Goal: Task Accomplishment & Management: Manage account settings

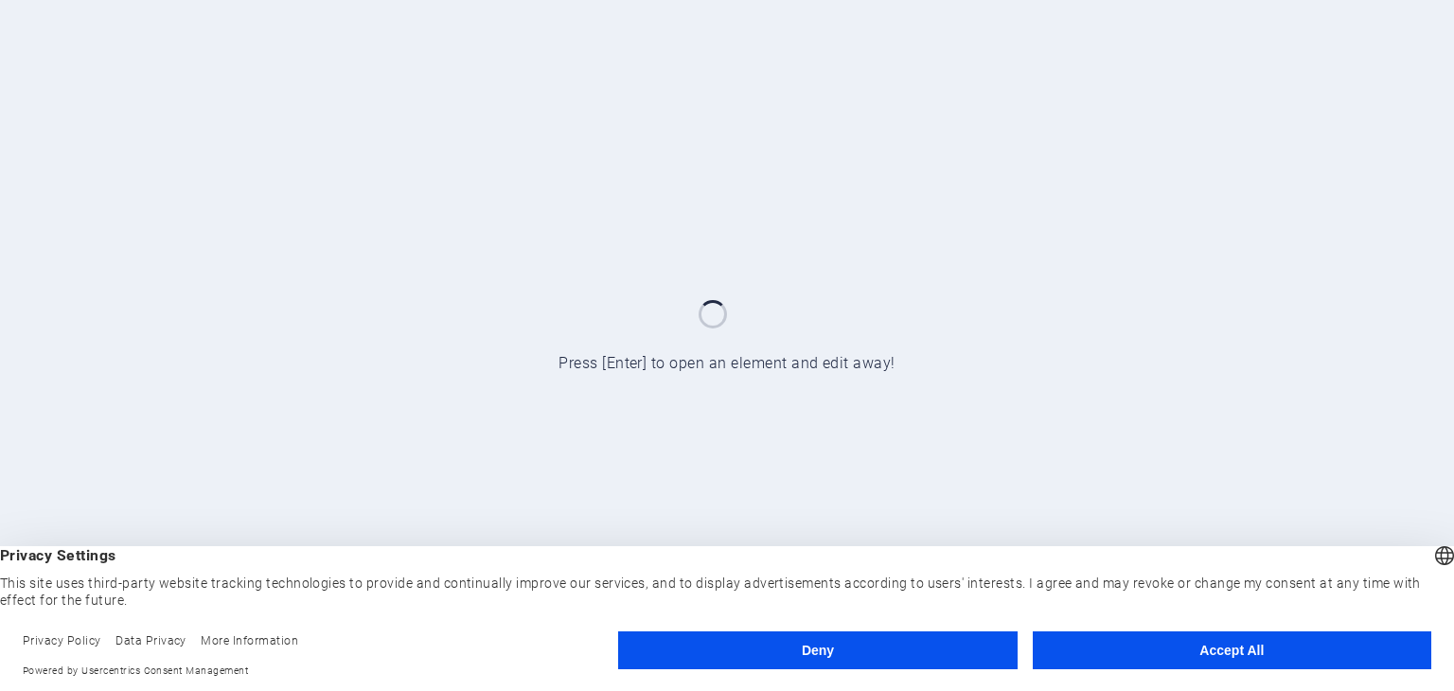
click at [841, 644] on button "Deny" at bounding box center [817, 650] width 399 height 38
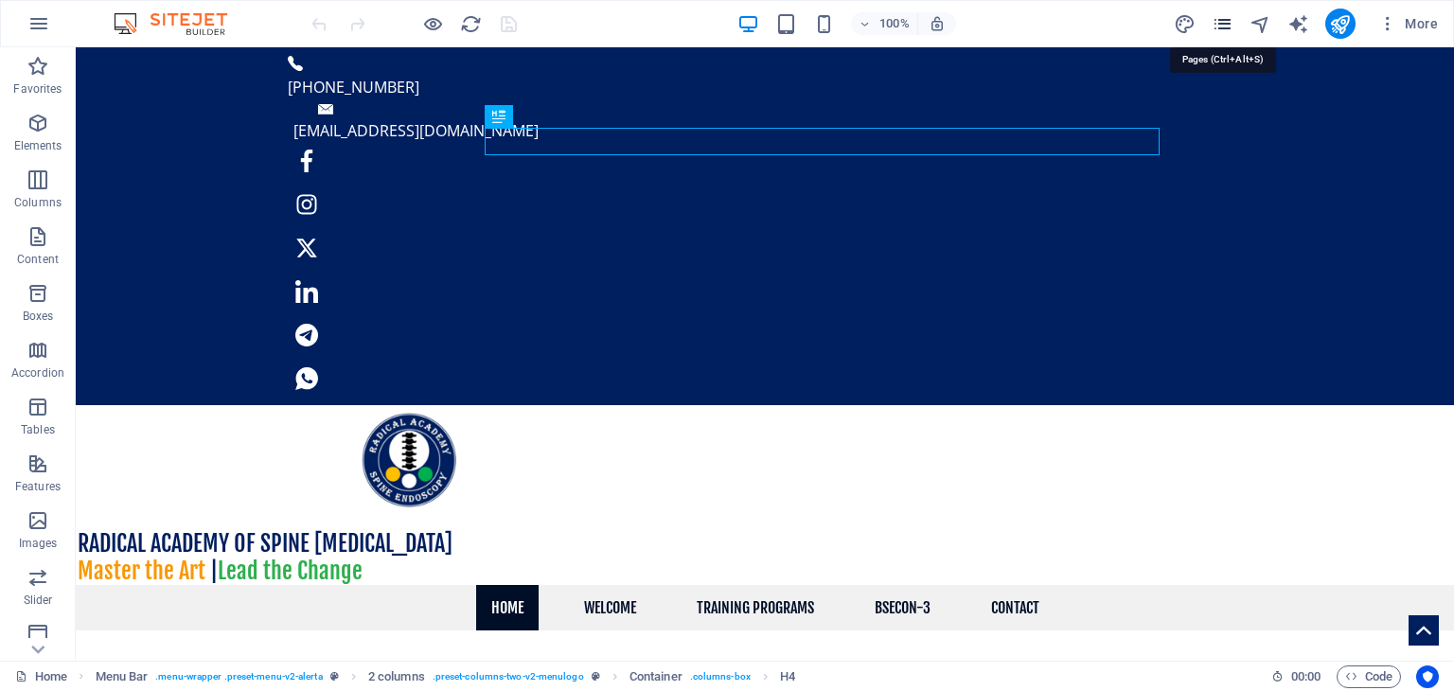
click at [1223, 22] on icon "pages" at bounding box center [1223, 24] width 22 height 22
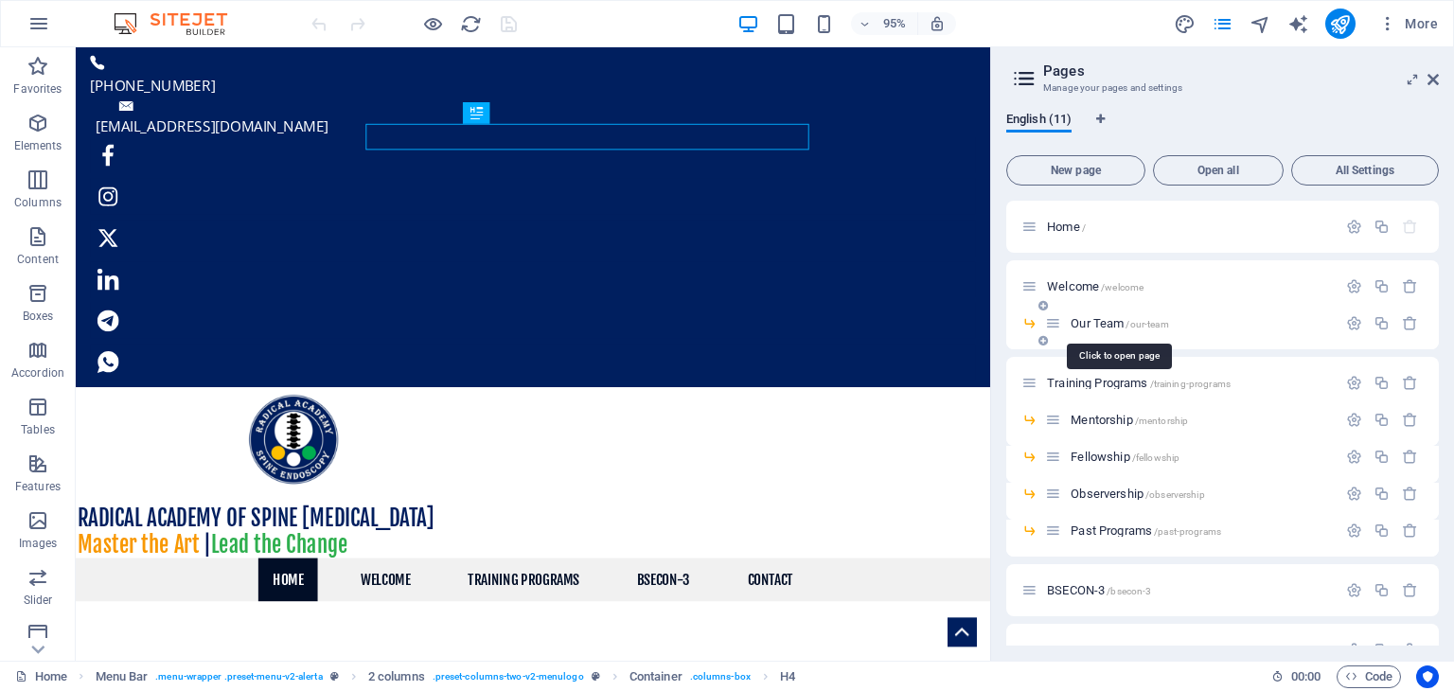
click at [1104, 322] on span "Our Team /our-team" at bounding box center [1120, 323] width 98 height 14
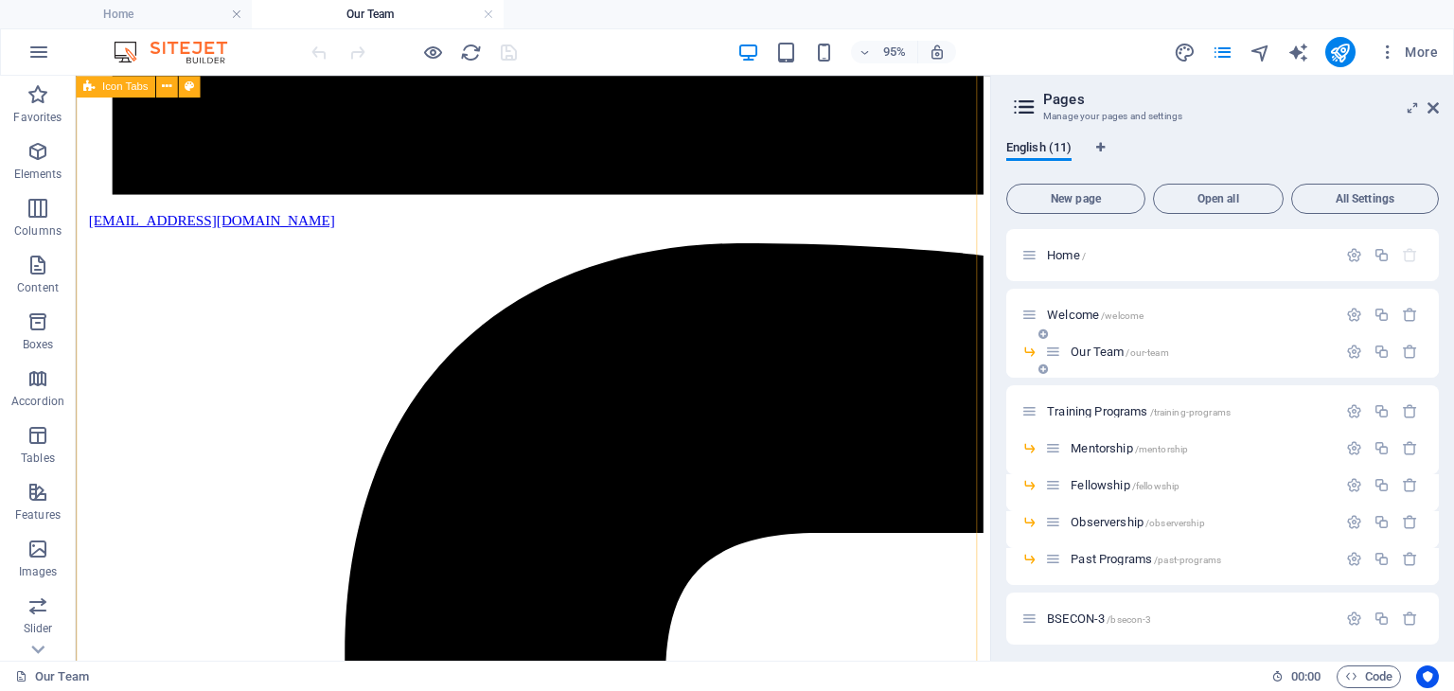
scroll to position [1515, 0]
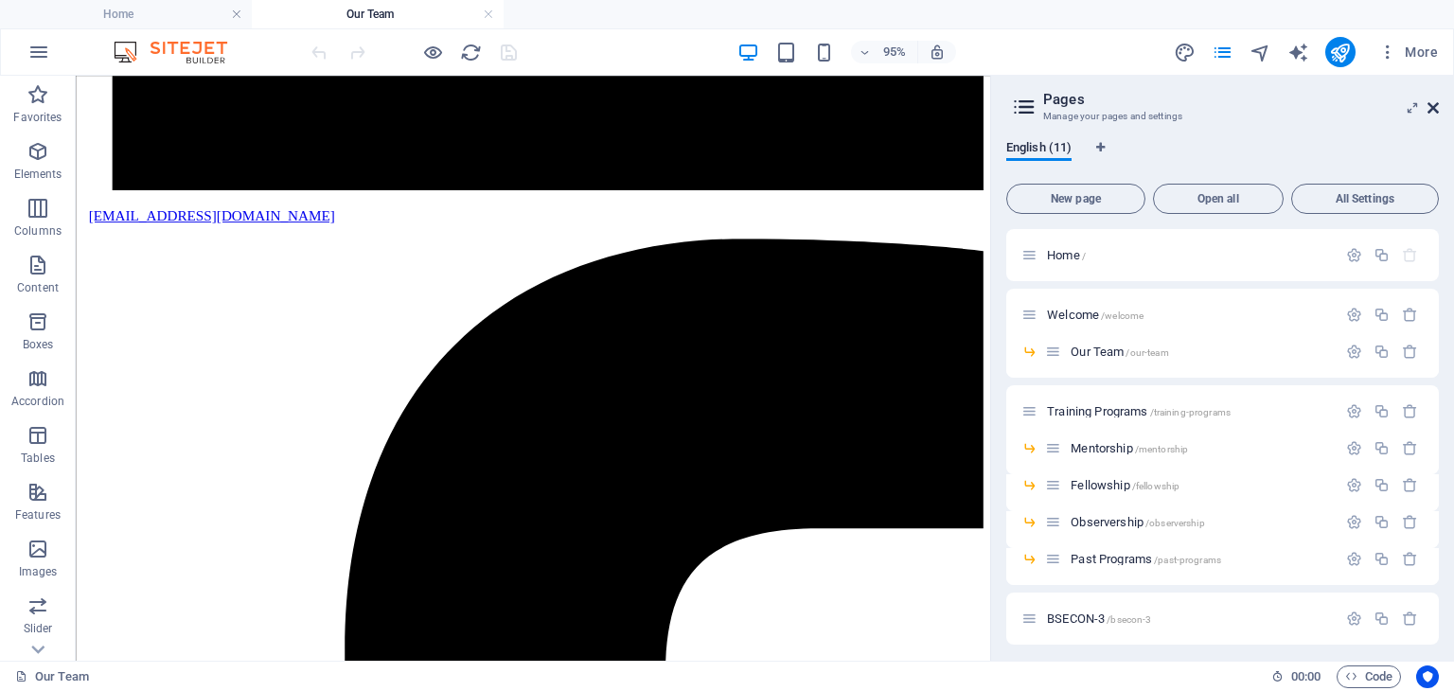
click at [1432, 104] on icon at bounding box center [1433, 107] width 11 height 15
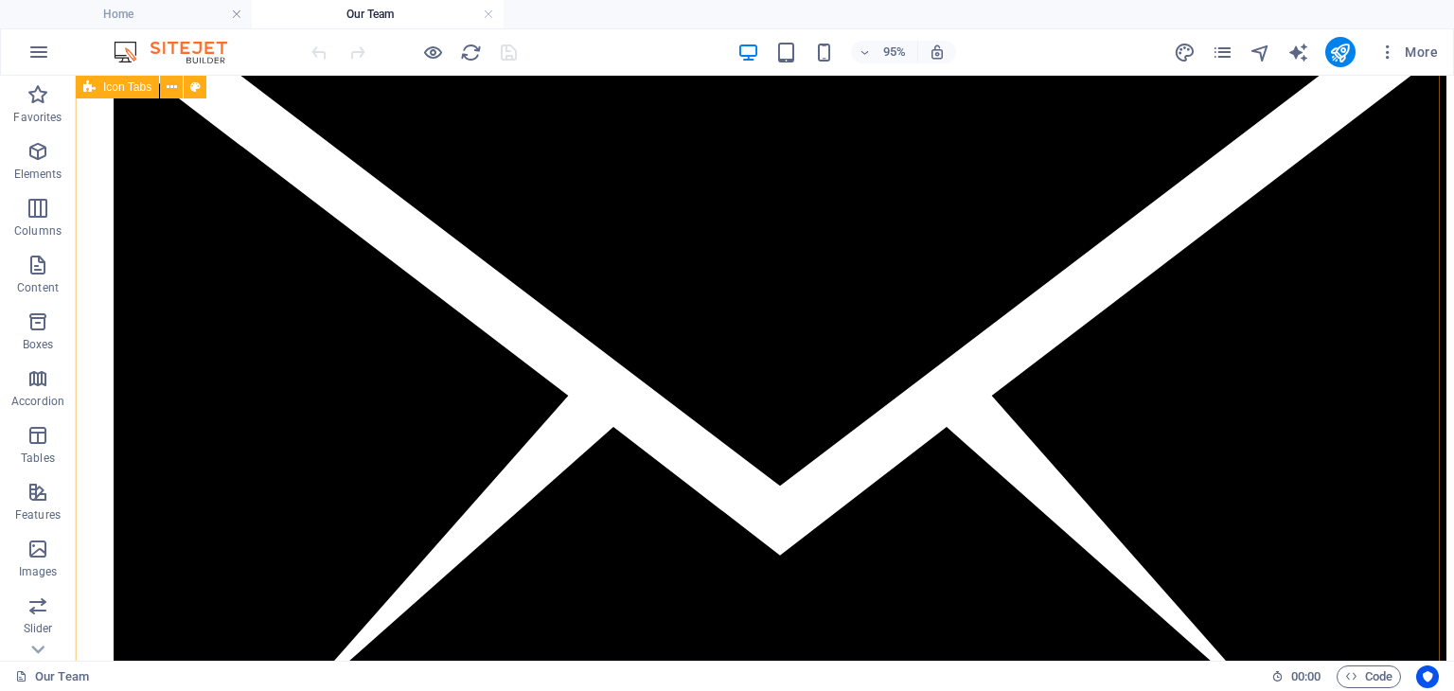
scroll to position [1533, 0]
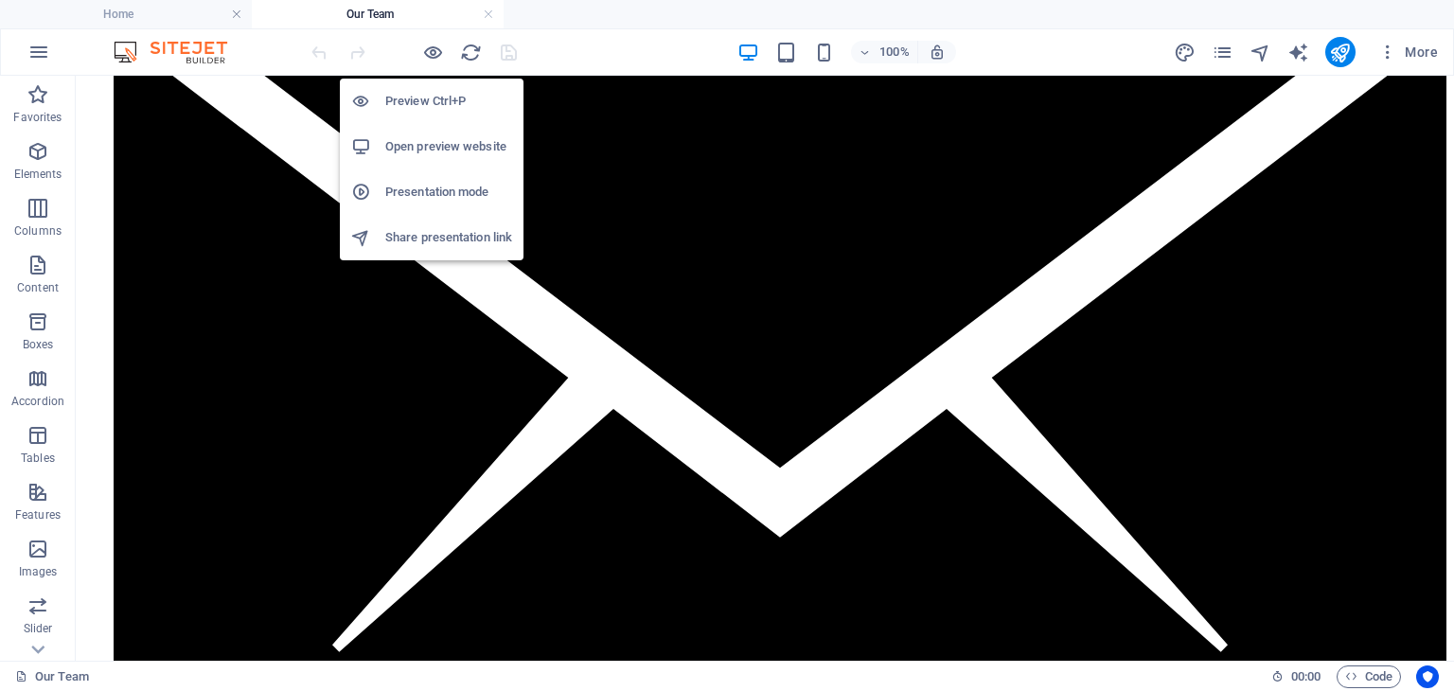
click at [428, 137] on h6 "Open preview website" at bounding box center [448, 146] width 127 height 23
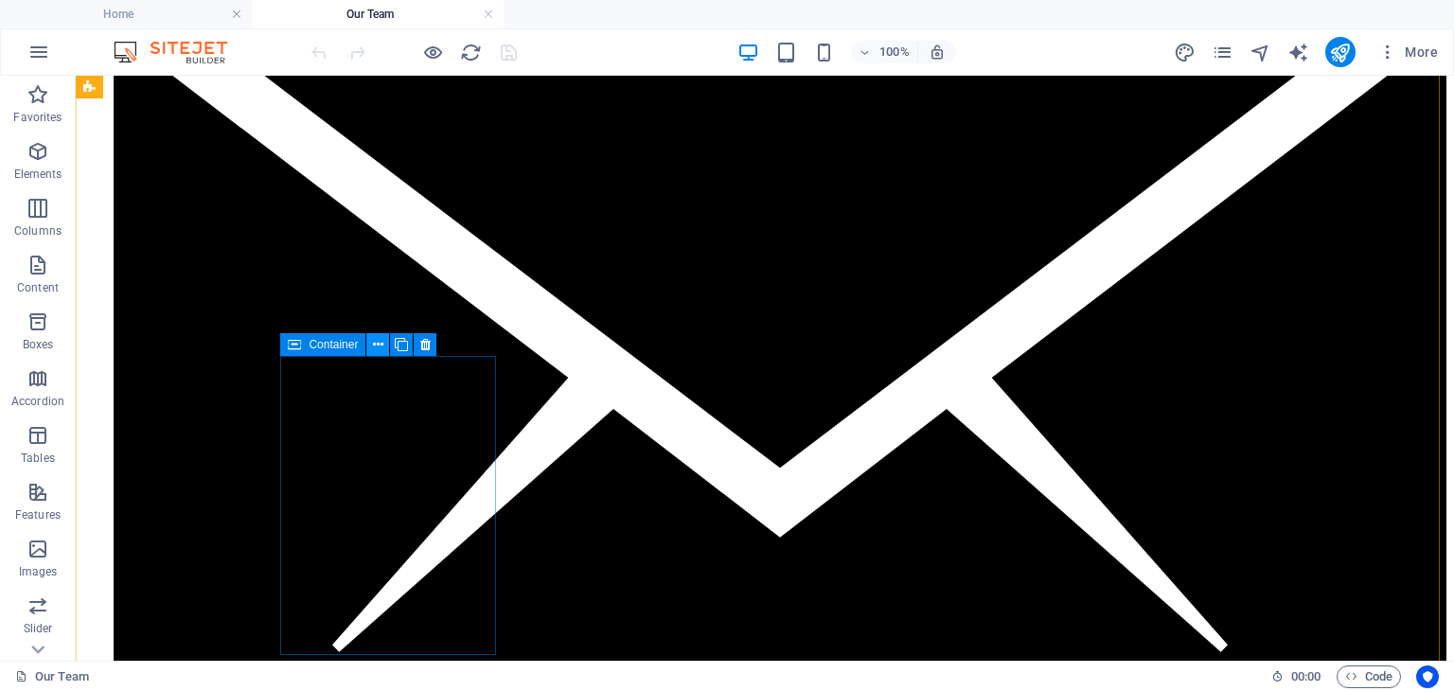
click at [375, 348] on icon at bounding box center [378, 345] width 10 height 20
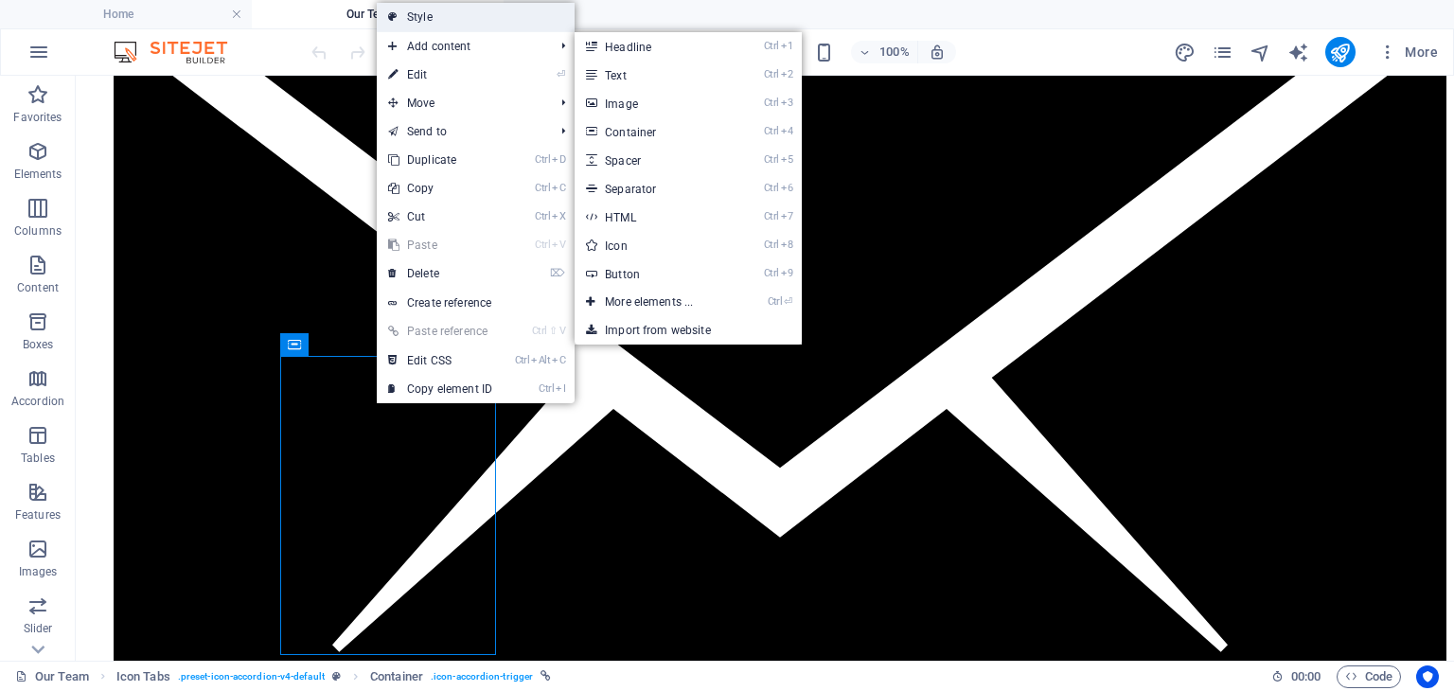
drag, startPoint x: 432, startPoint y: 16, endPoint x: 197, endPoint y: 93, distance: 247.0
click at [432, 16] on link "Style" at bounding box center [476, 17] width 198 height 28
select select "rem"
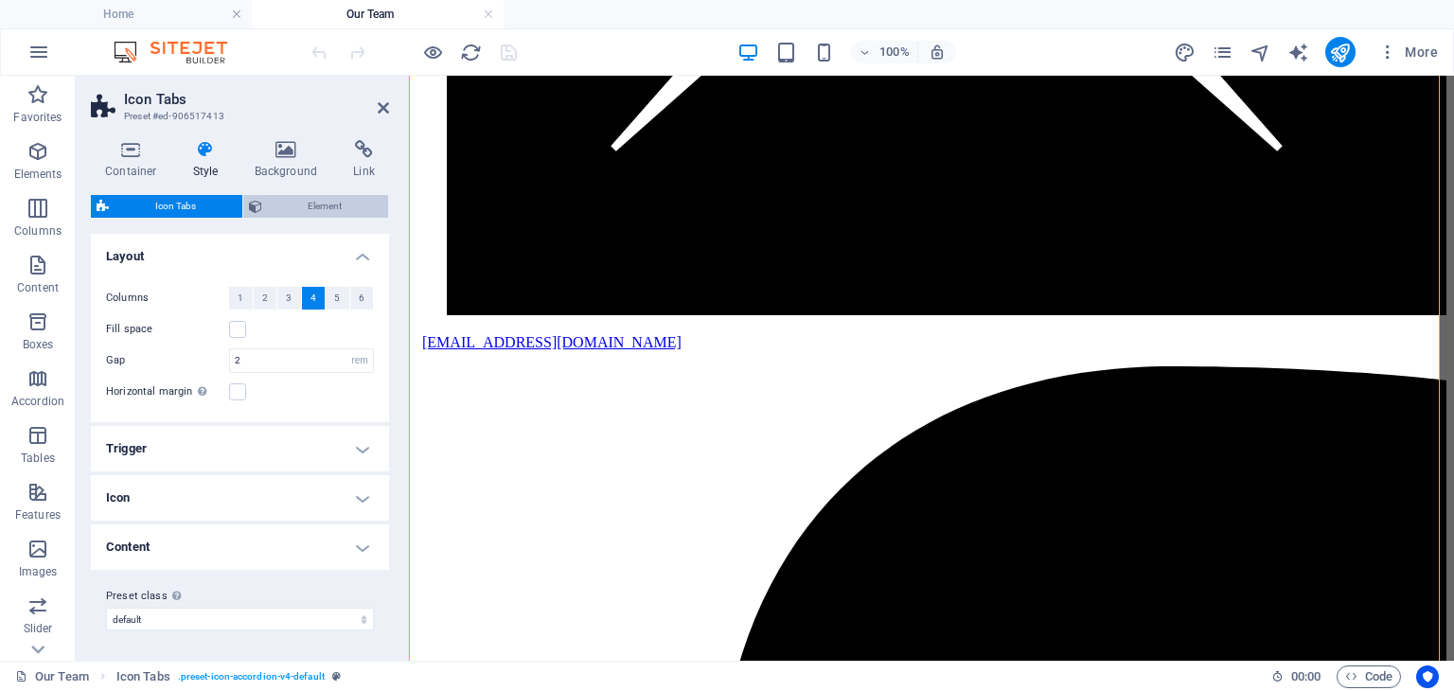
click at [315, 211] on span "Element" at bounding box center [325, 206] width 115 height 23
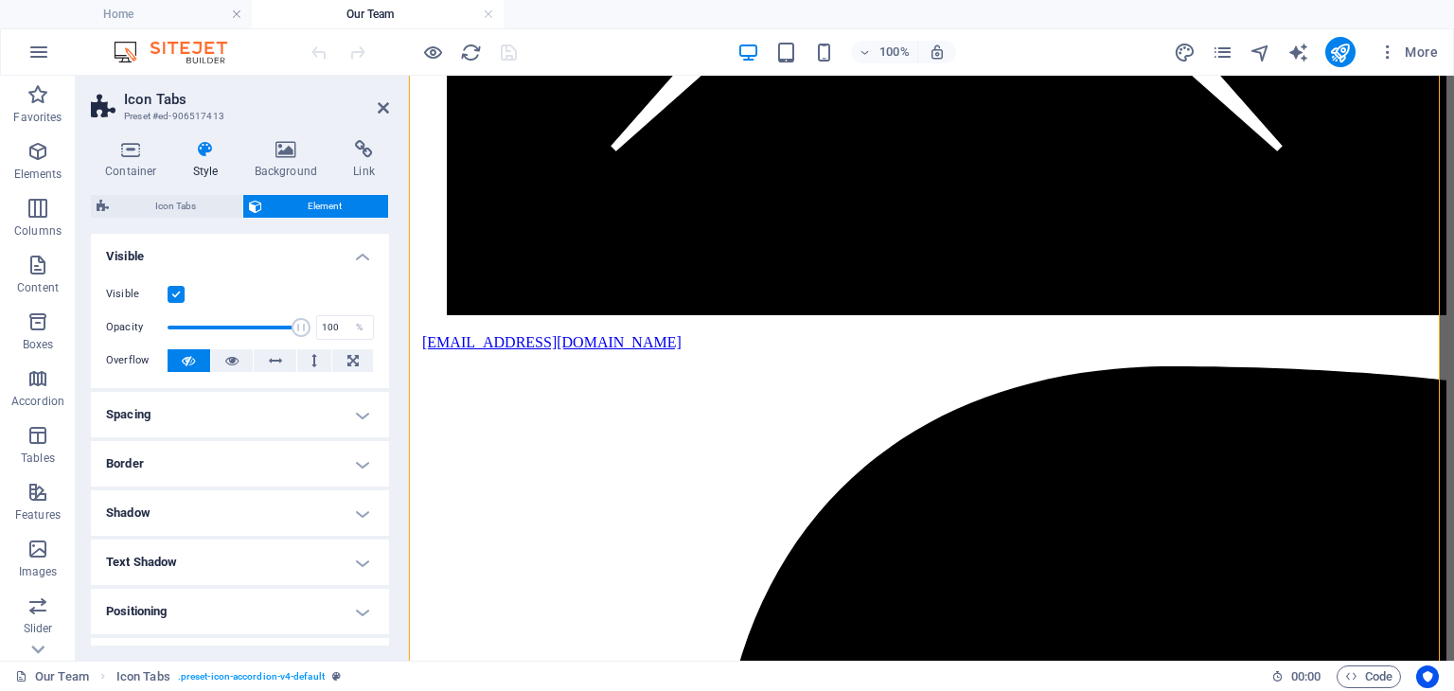
click at [352, 413] on h4 "Spacing" at bounding box center [240, 414] width 298 height 45
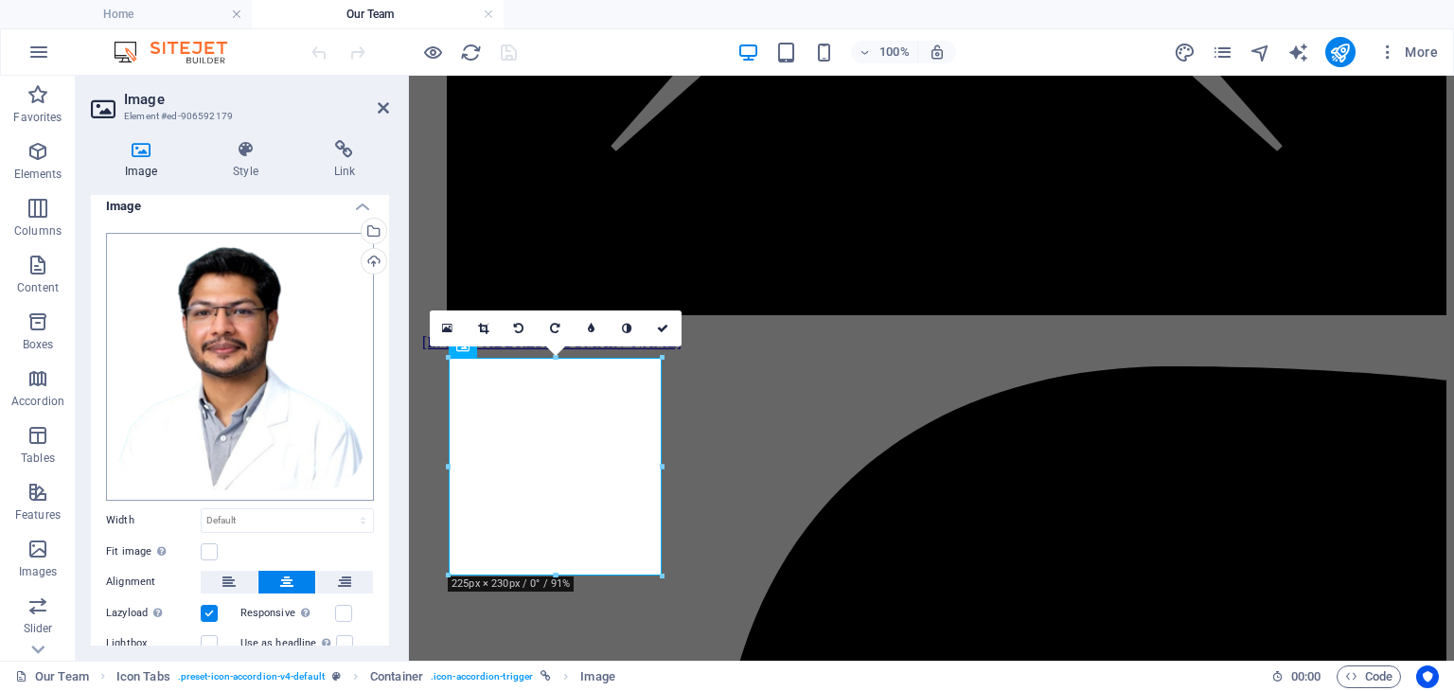
scroll to position [0, 0]
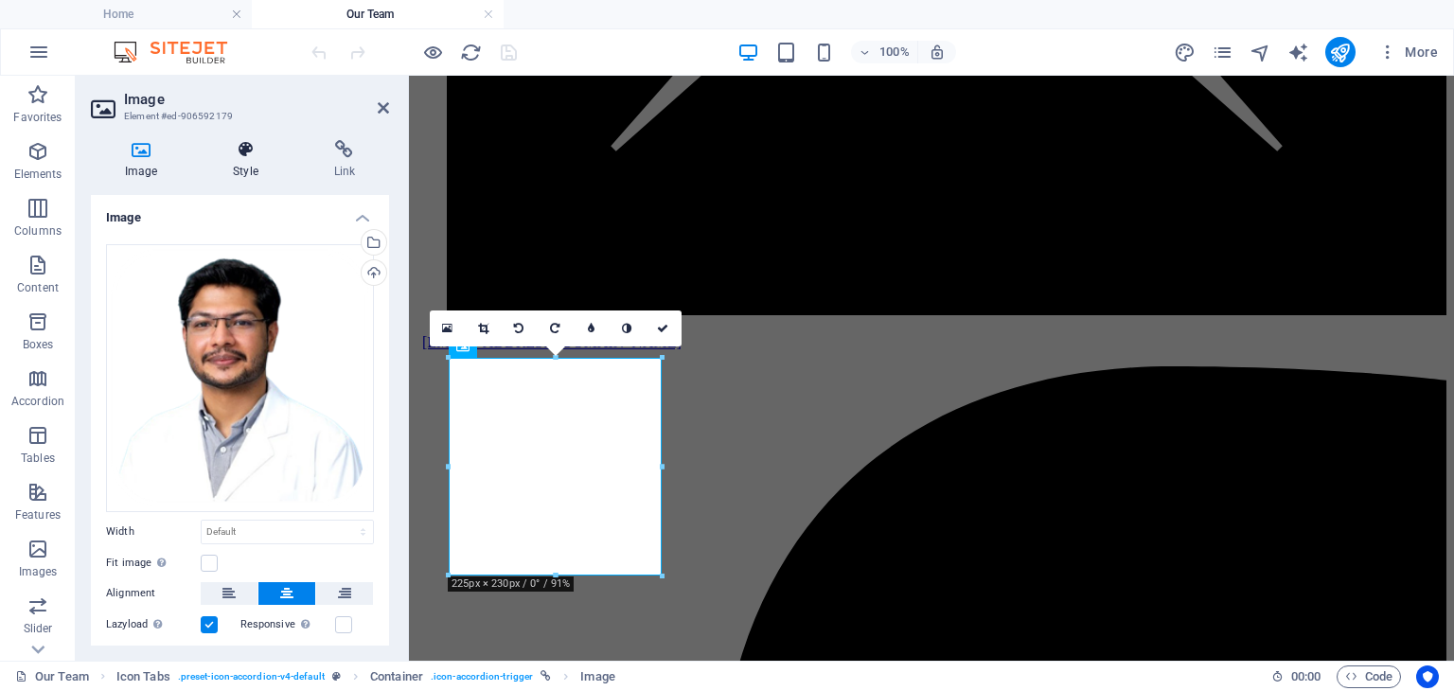
click at [235, 166] on h4 "Style" at bounding box center [249, 160] width 100 height 40
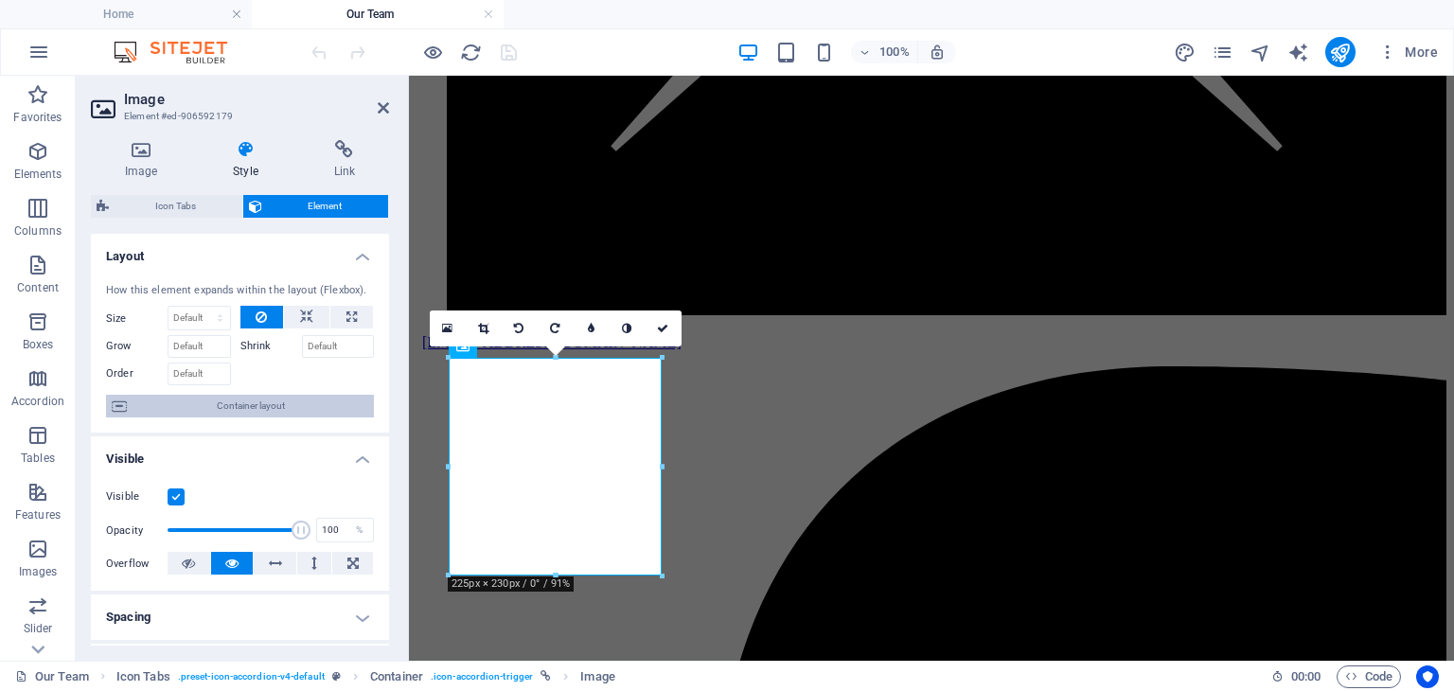
scroll to position [95, 0]
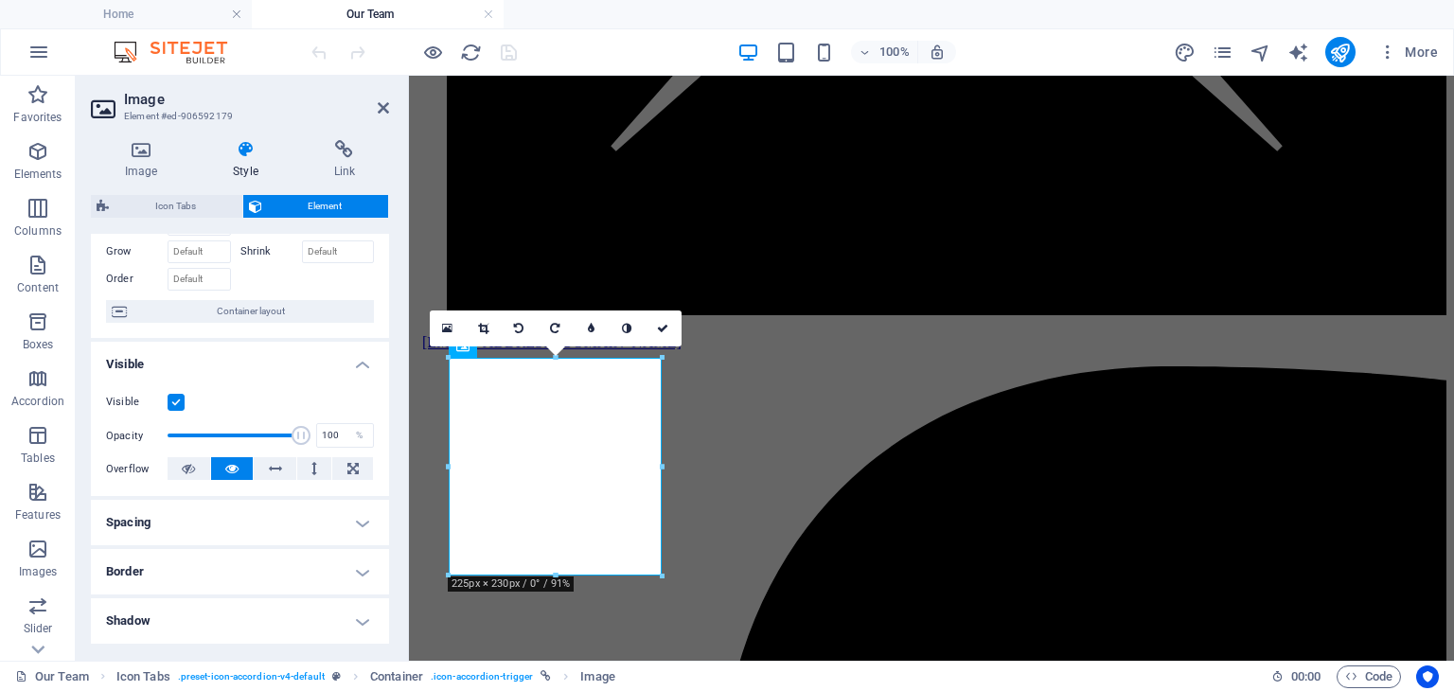
click at [353, 516] on h4 "Spacing" at bounding box center [240, 522] width 298 height 45
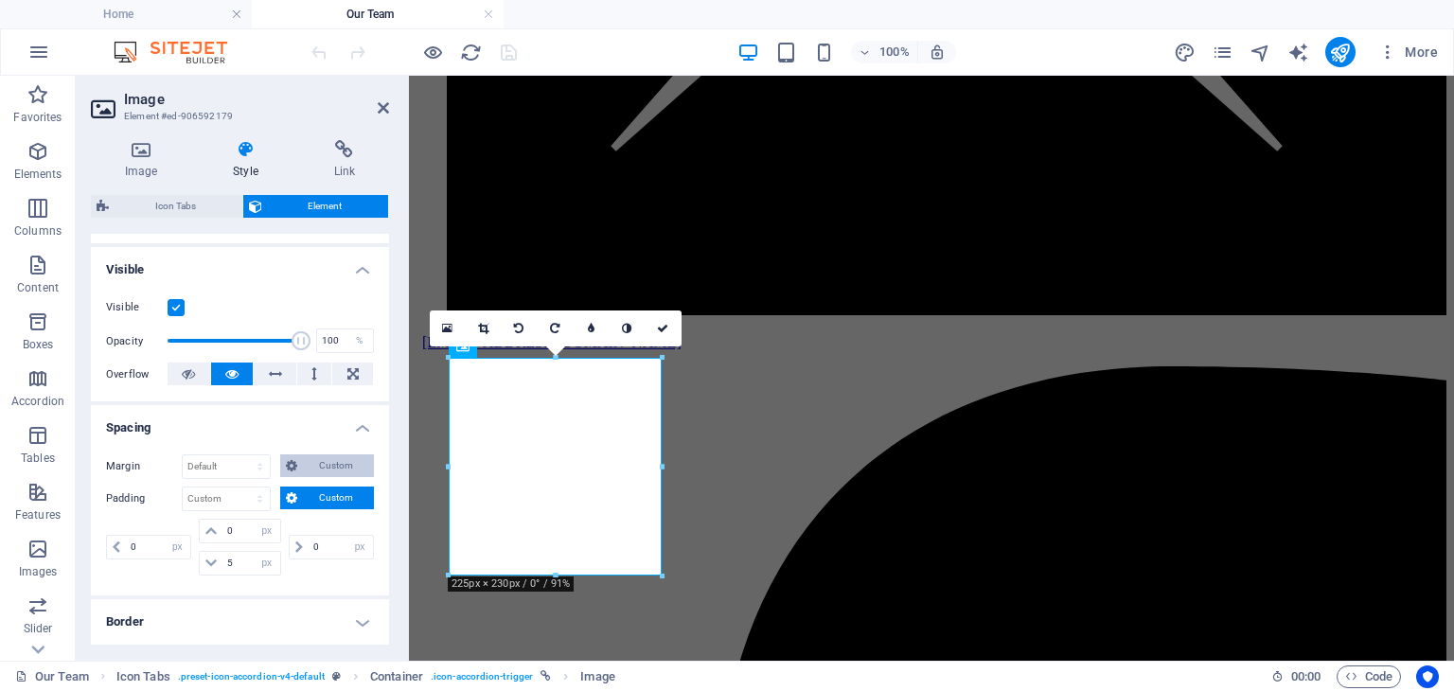
click at [336, 467] on span "Custom" at bounding box center [335, 465] width 65 height 23
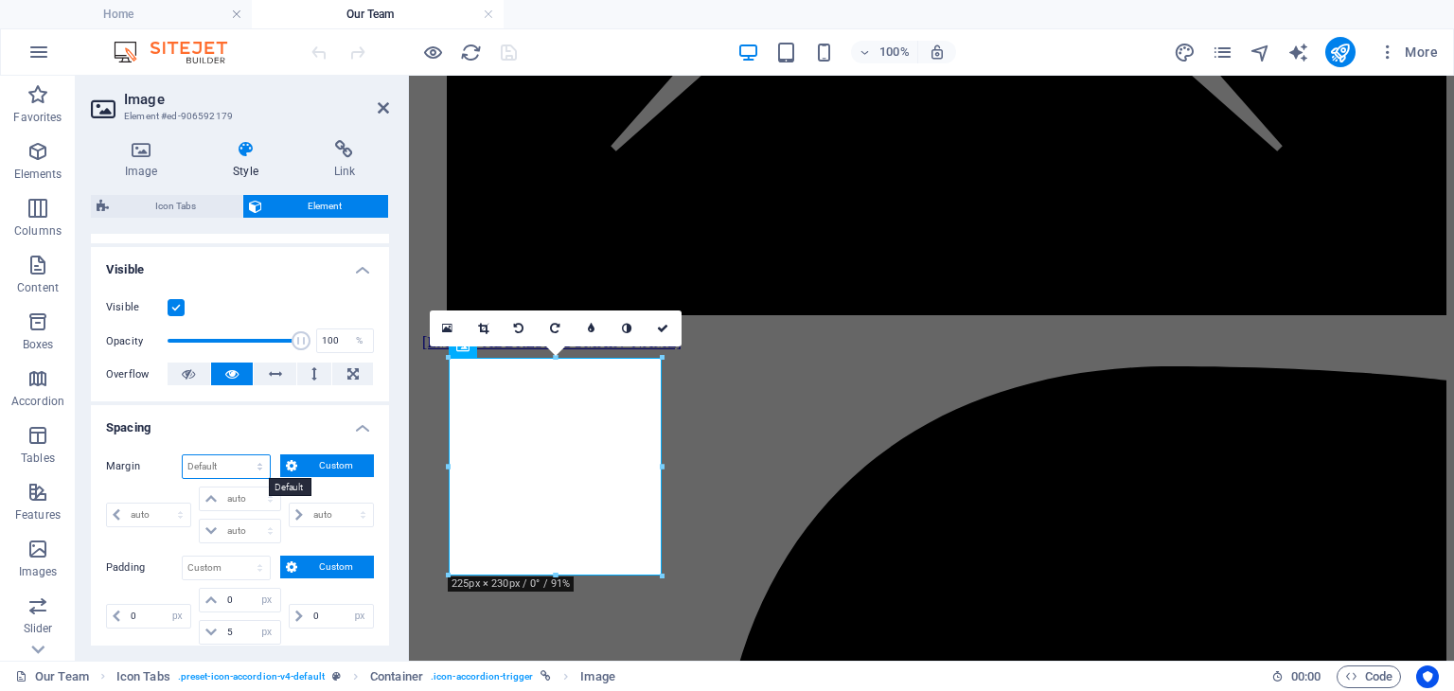
click at [195, 470] on select "Default auto px % rem vw vh Custom" at bounding box center [226, 466] width 87 height 23
click at [183, 455] on select "Default auto px % rem vw vh Custom" at bounding box center [226, 466] width 87 height 23
select select "DISABLED_OPTION_VALUE"
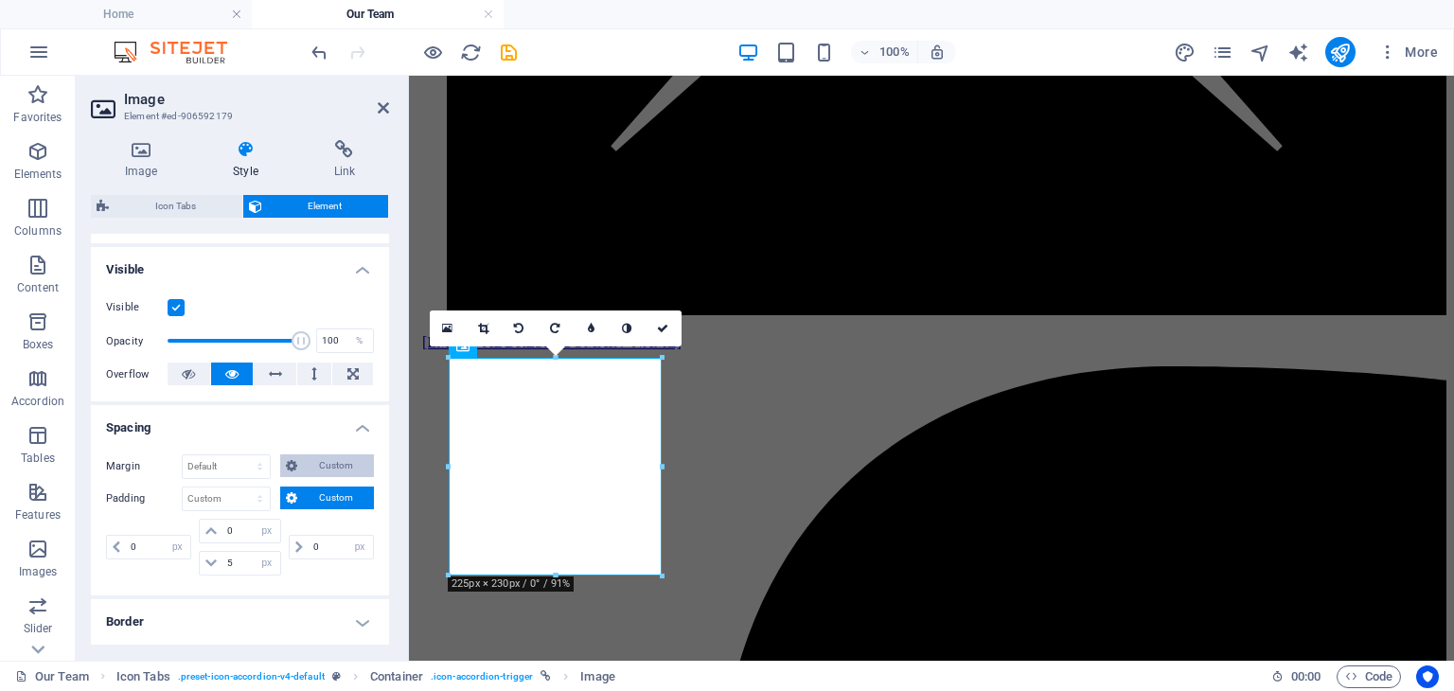
click at [341, 457] on span "Custom" at bounding box center [335, 465] width 65 height 23
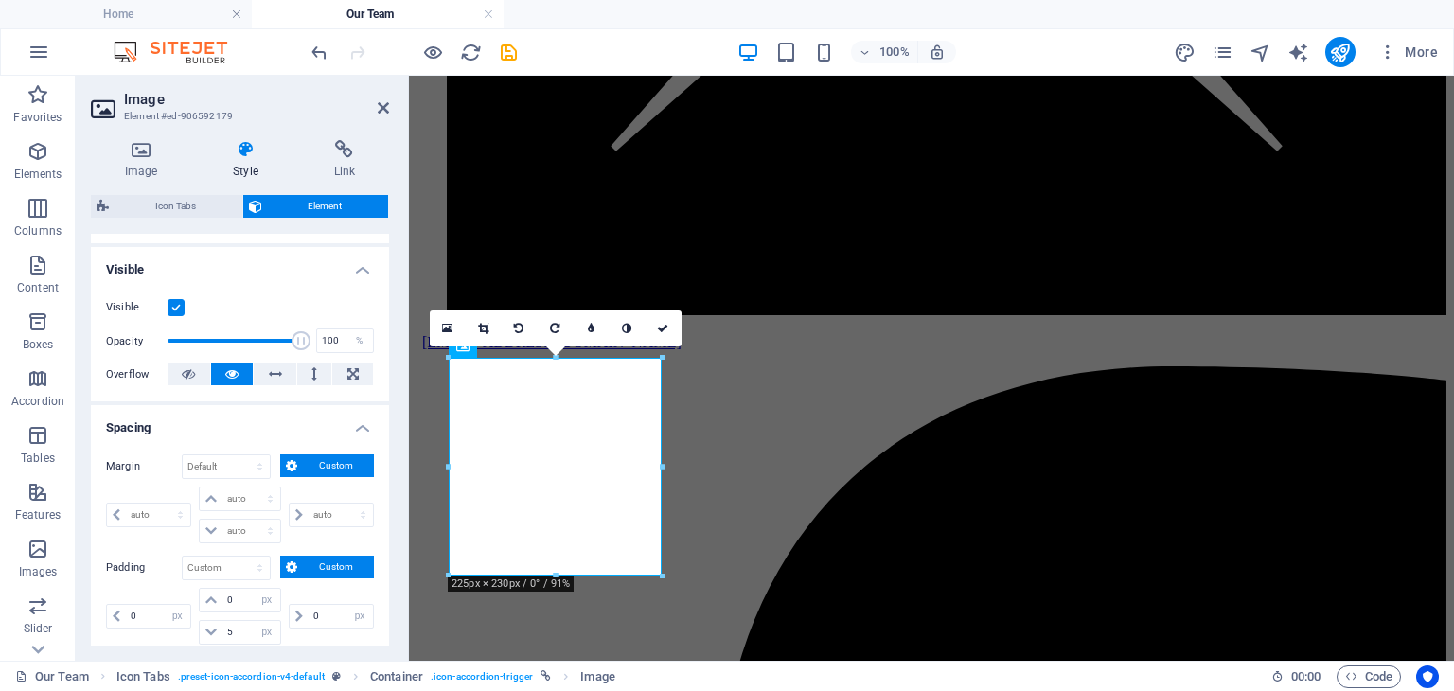
click at [341, 457] on span "Custom" at bounding box center [335, 465] width 65 height 23
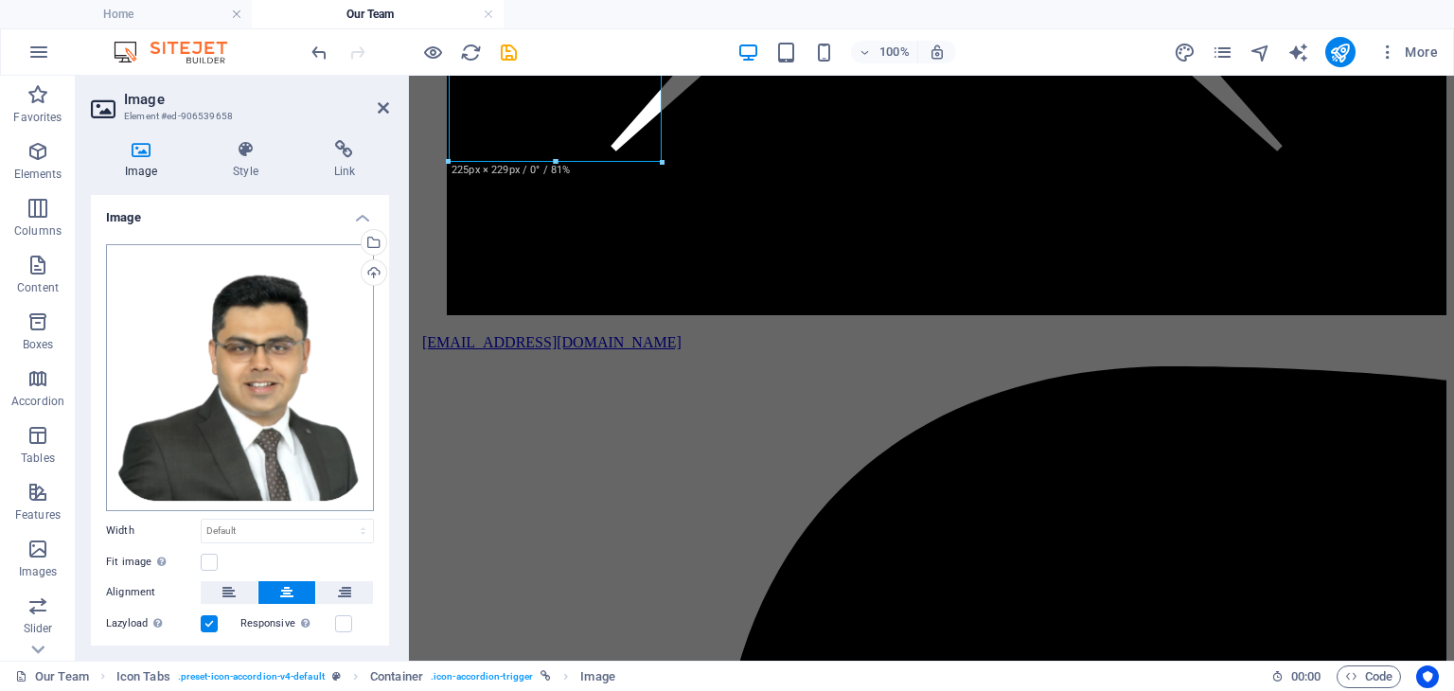
scroll to position [95, 0]
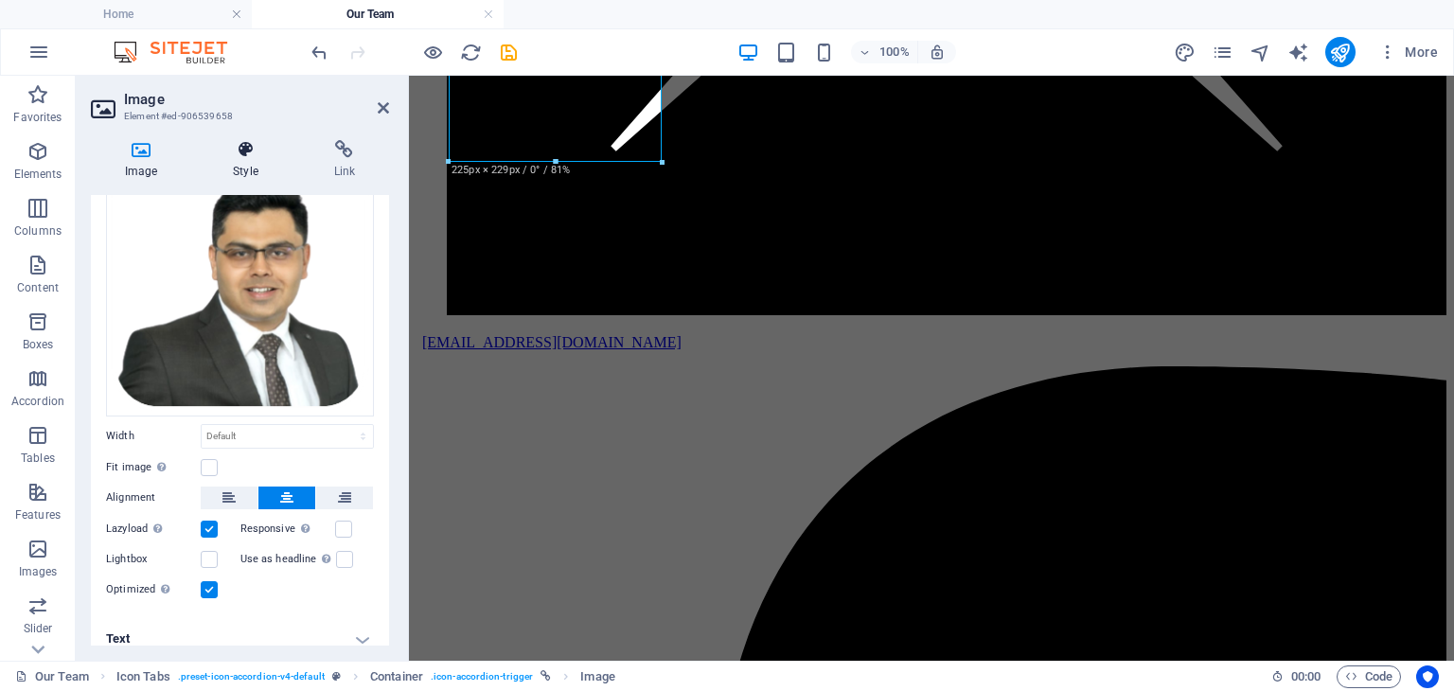
click at [242, 165] on h4 "Style" at bounding box center [249, 160] width 100 height 40
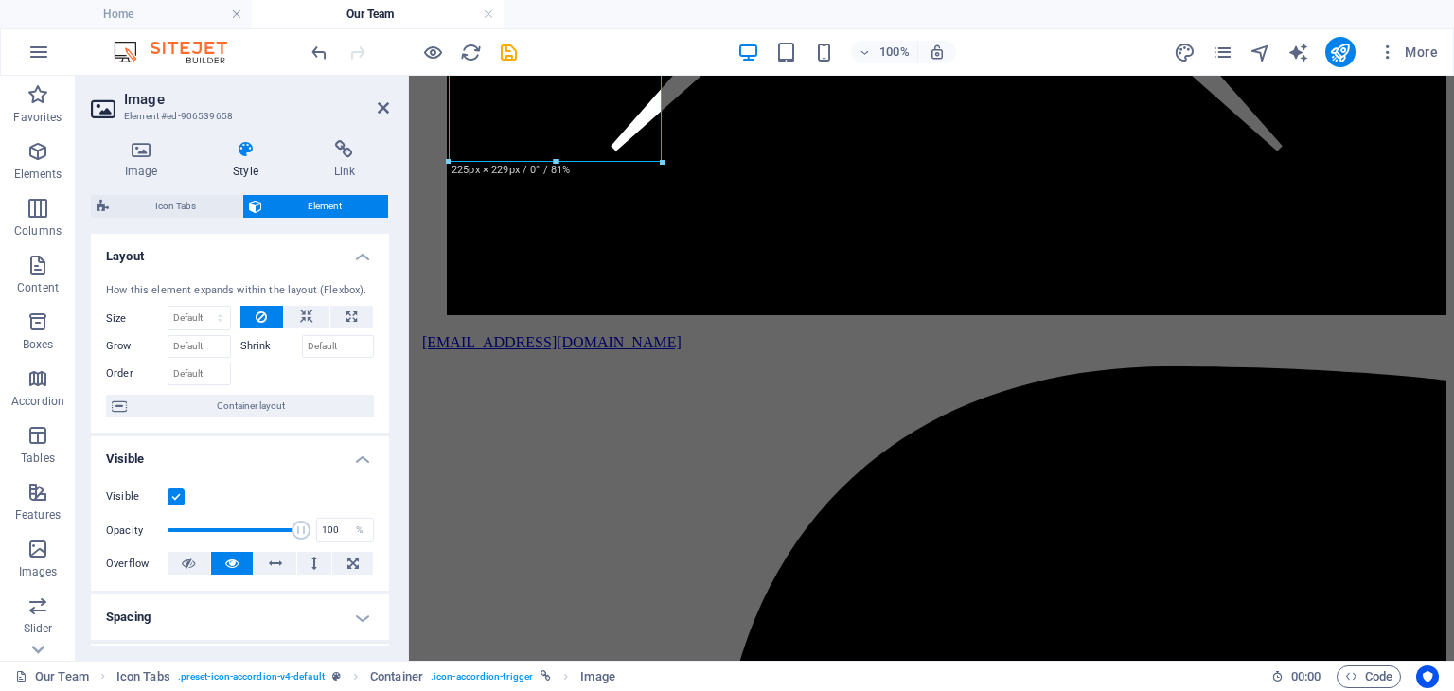
scroll to position [189, 0]
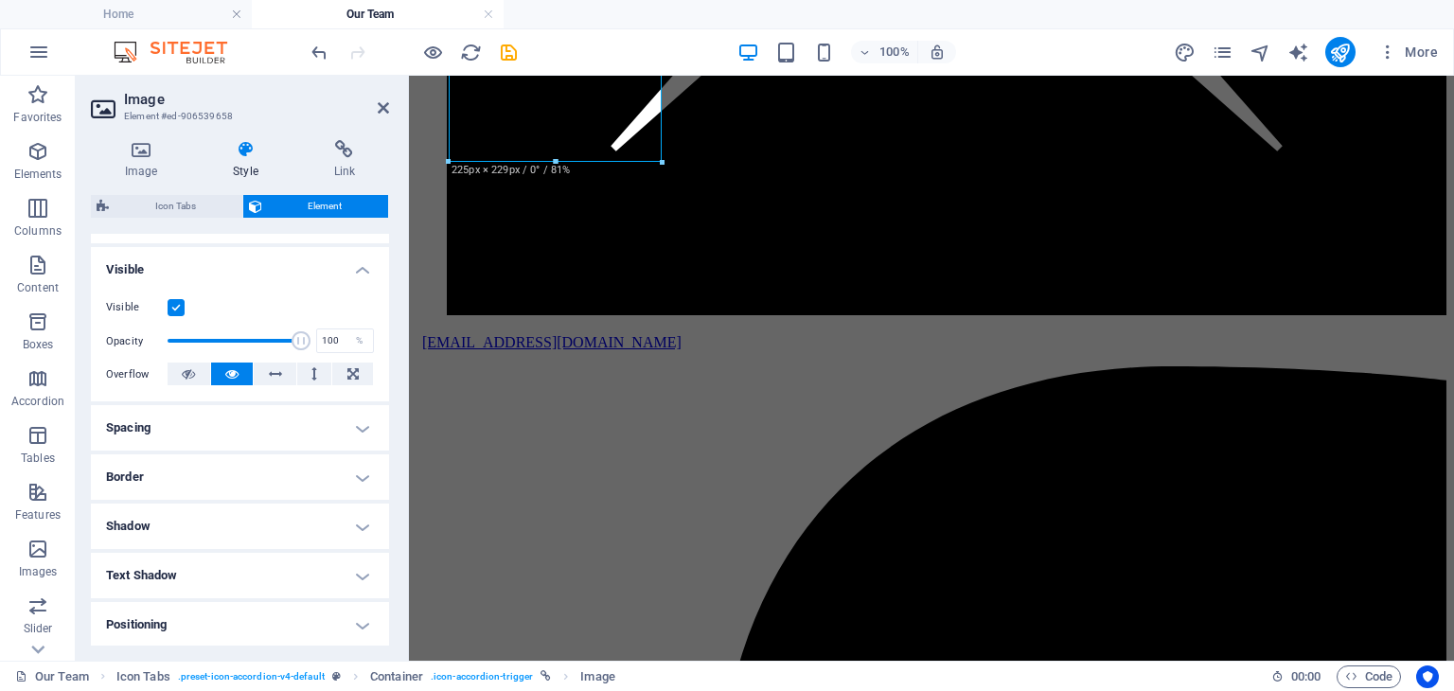
click at [353, 424] on h4 "Spacing" at bounding box center [240, 427] width 298 height 45
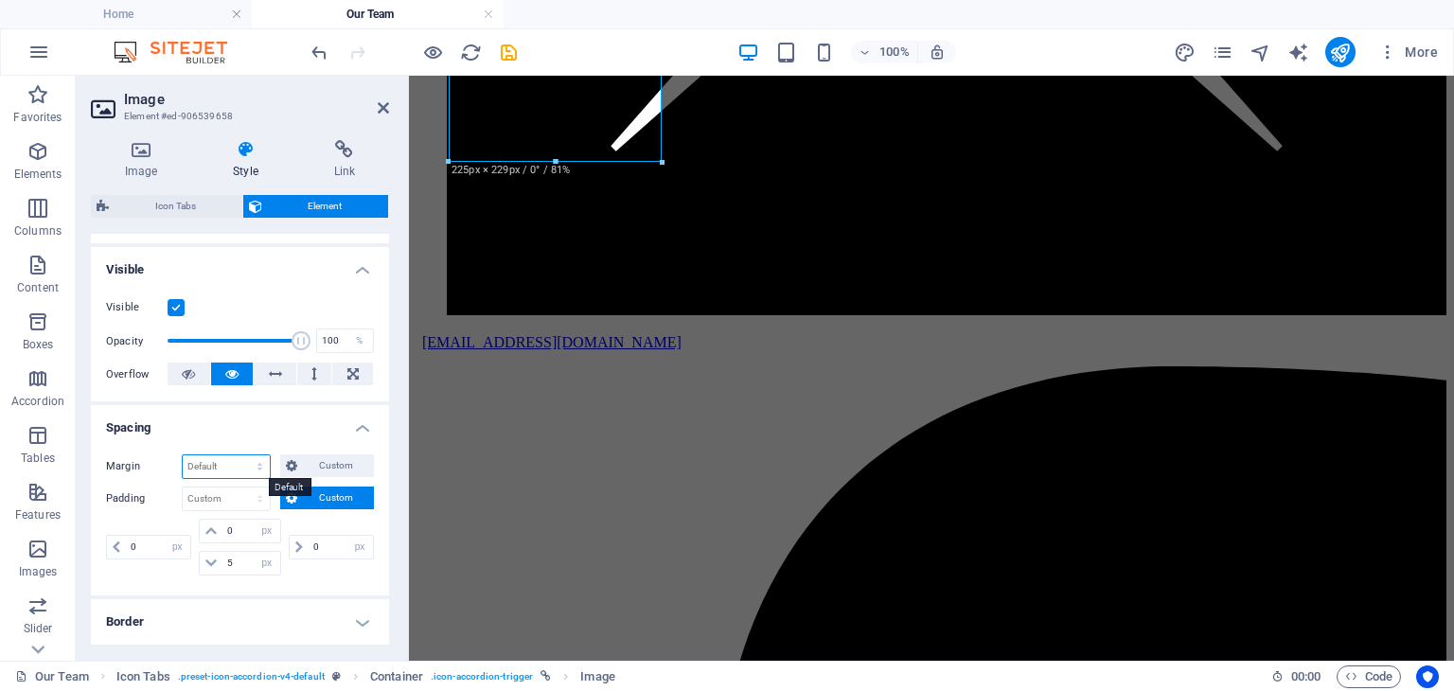
click at [232, 466] on select "Default auto px % rem vw vh Custom" at bounding box center [226, 466] width 87 height 23
click at [328, 429] on h4 "Spacing" at bounding box center [240, 422] width 298 height 34
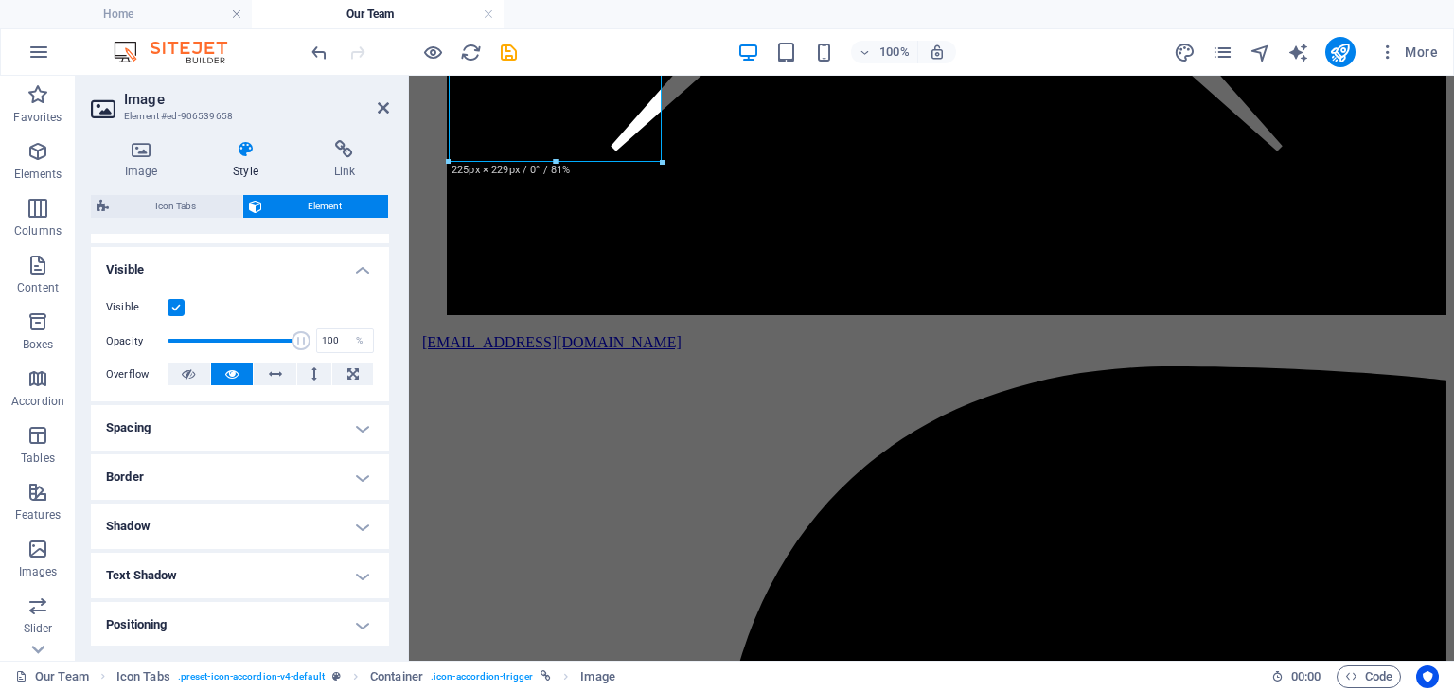
click at [362, 420] on h4 "Spacing" at bounding box center [240, 427] width 298 height 45
click at [335, 467] on span "Custom" at bounding box center [335, 465] width 65 height 23
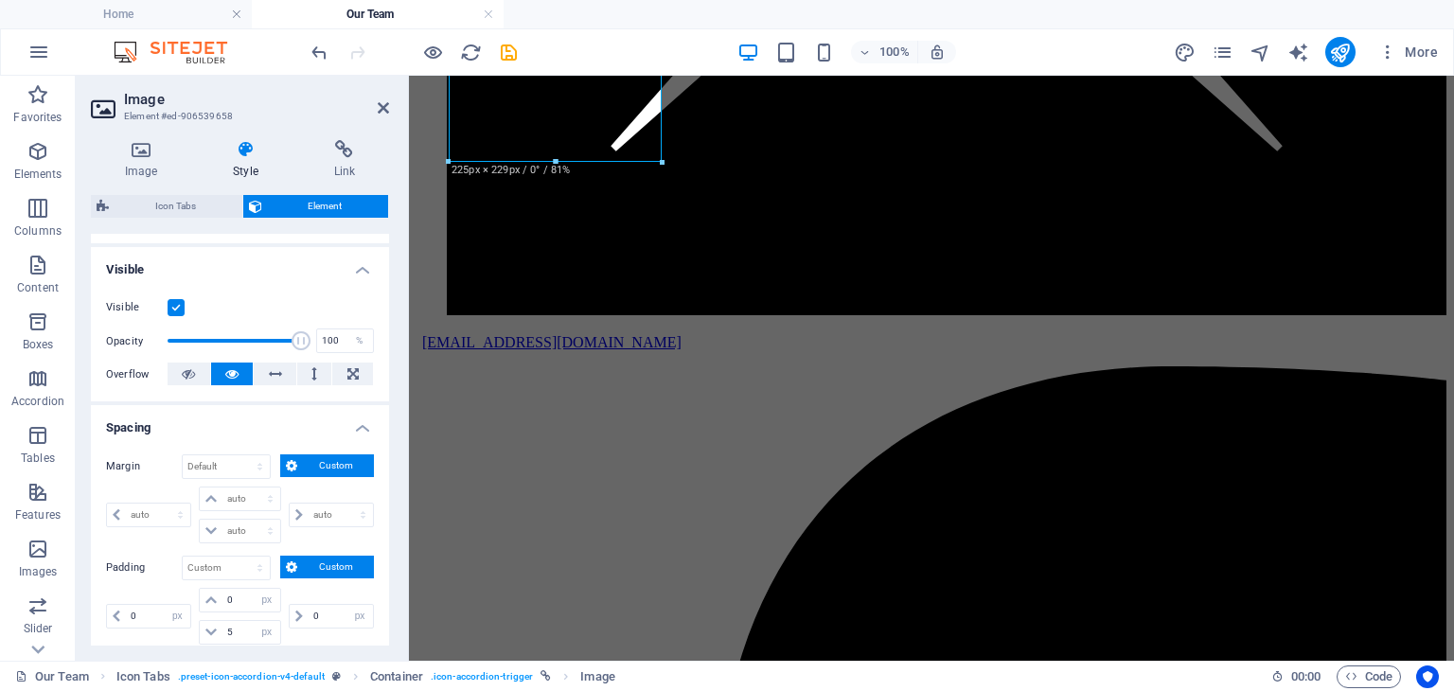
click at [335, 467] on span "Custom" at bounding box center [335, 465] width 65 height 23
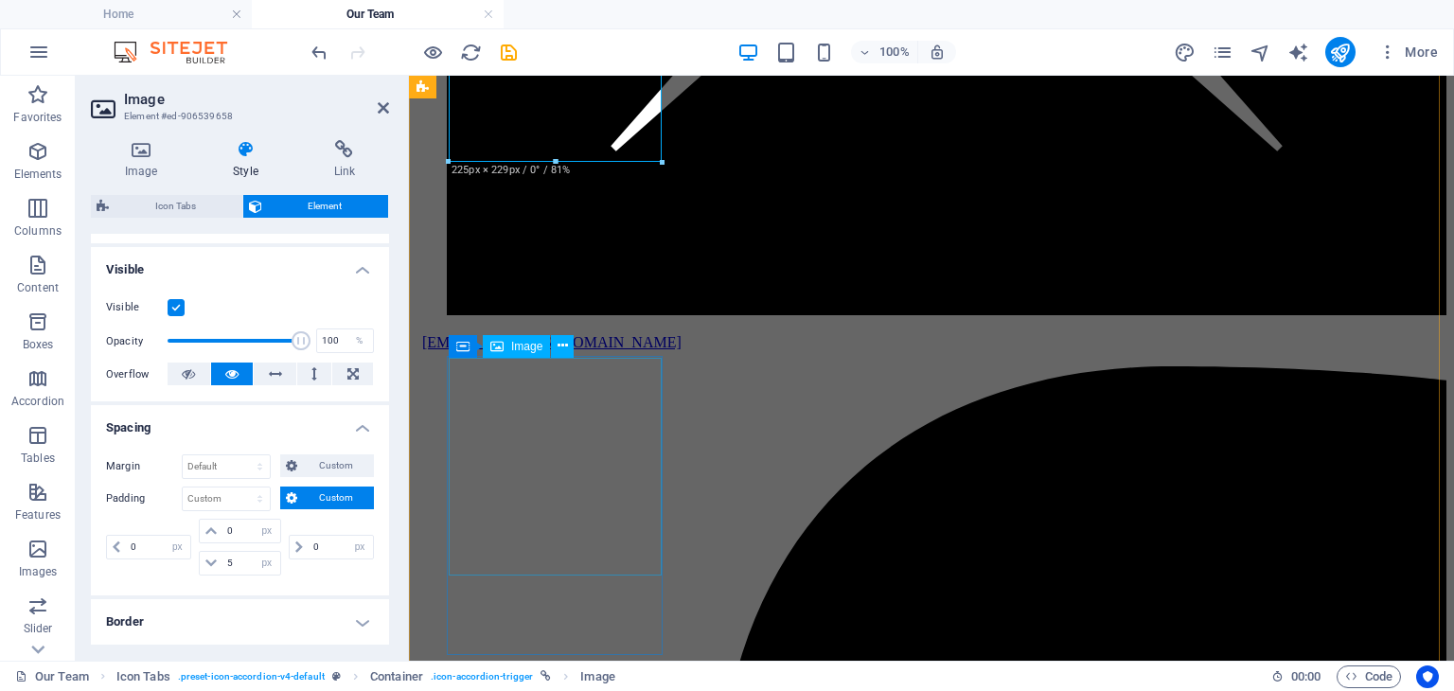
select select "px"
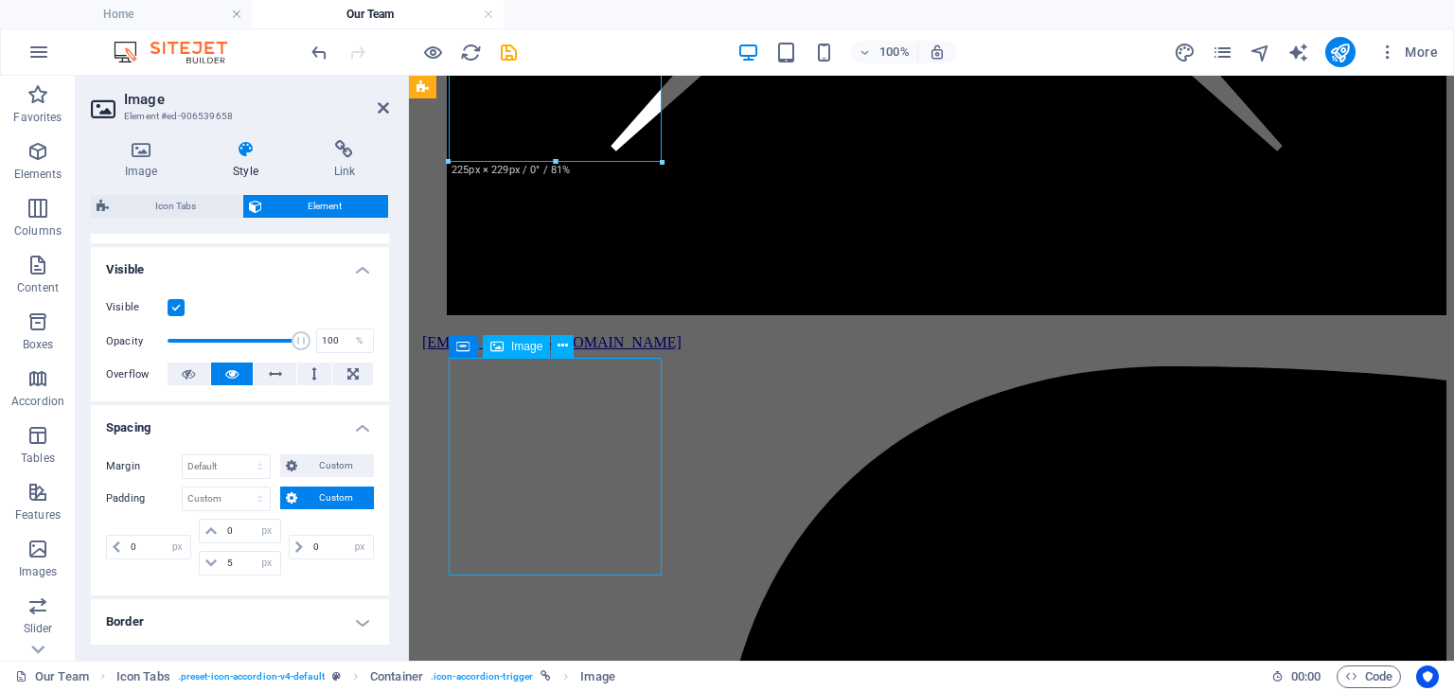
select select "px"
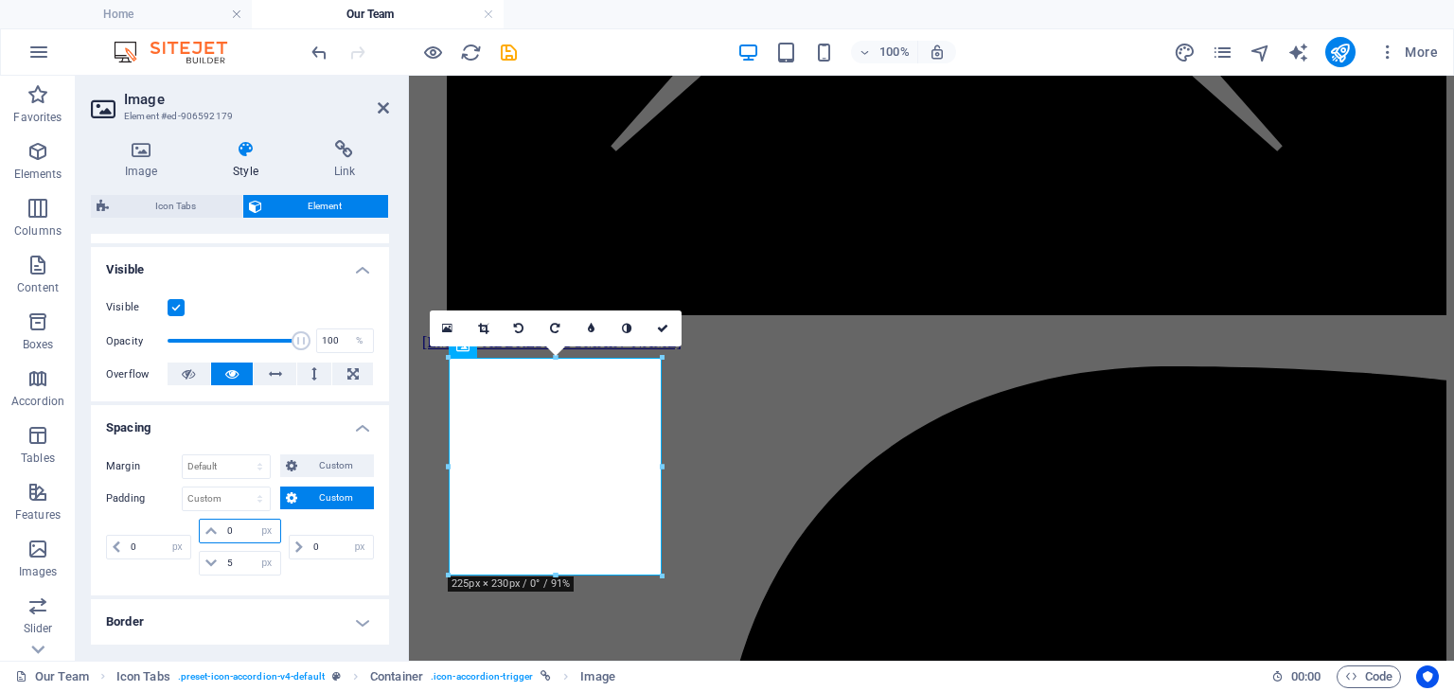
drag, startPoint x: 231, startPoint y: 531, endPoint x: 201, endPoint y: 534, distance: 30.4
click at [201, 534] on div "0 px rem % vh vw" at bounding box center [239, 531] width 81 height 25
drag, startPoint x: 235, startPoint y: 528, endPoint x: 218, endPoint y: 531, distance: 17.3
click at [218, 531] on div "10 px rem % vh vw" at bounding box center [239, 531] width 81 height 25
type input "0"
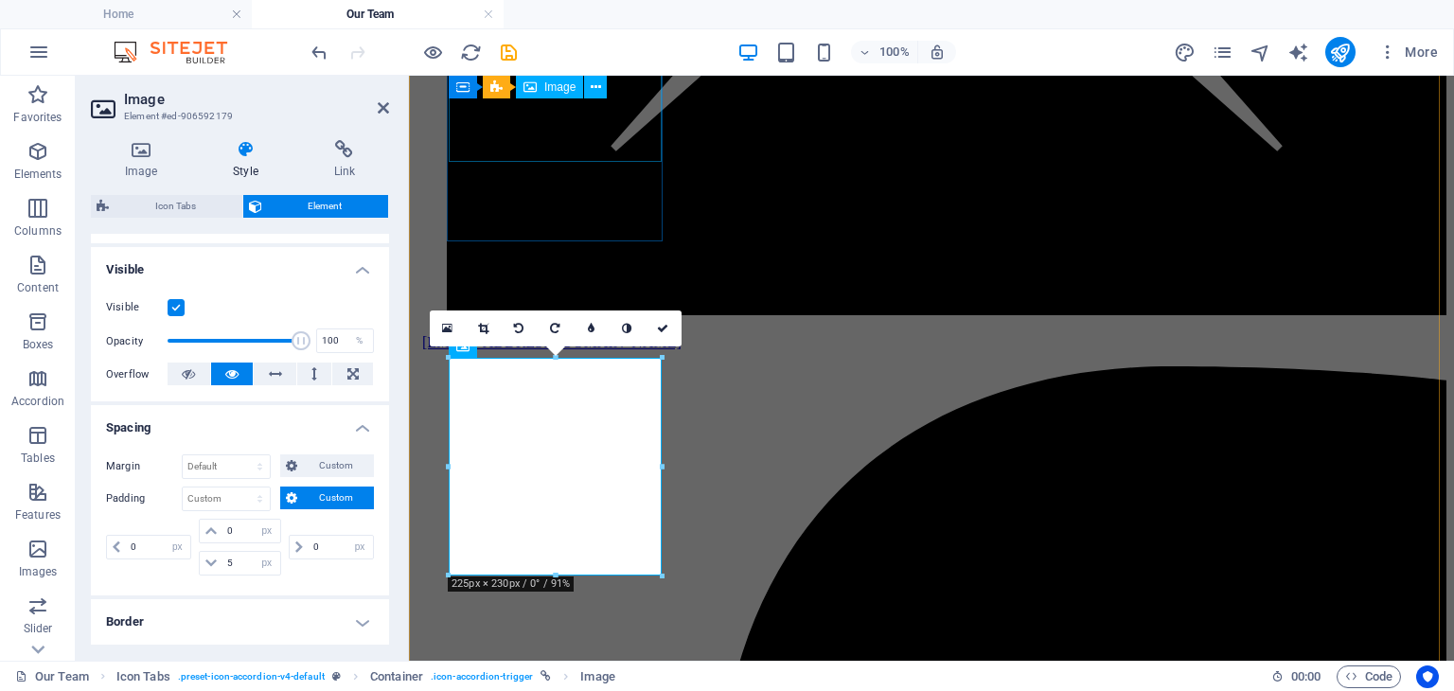
select select "px"
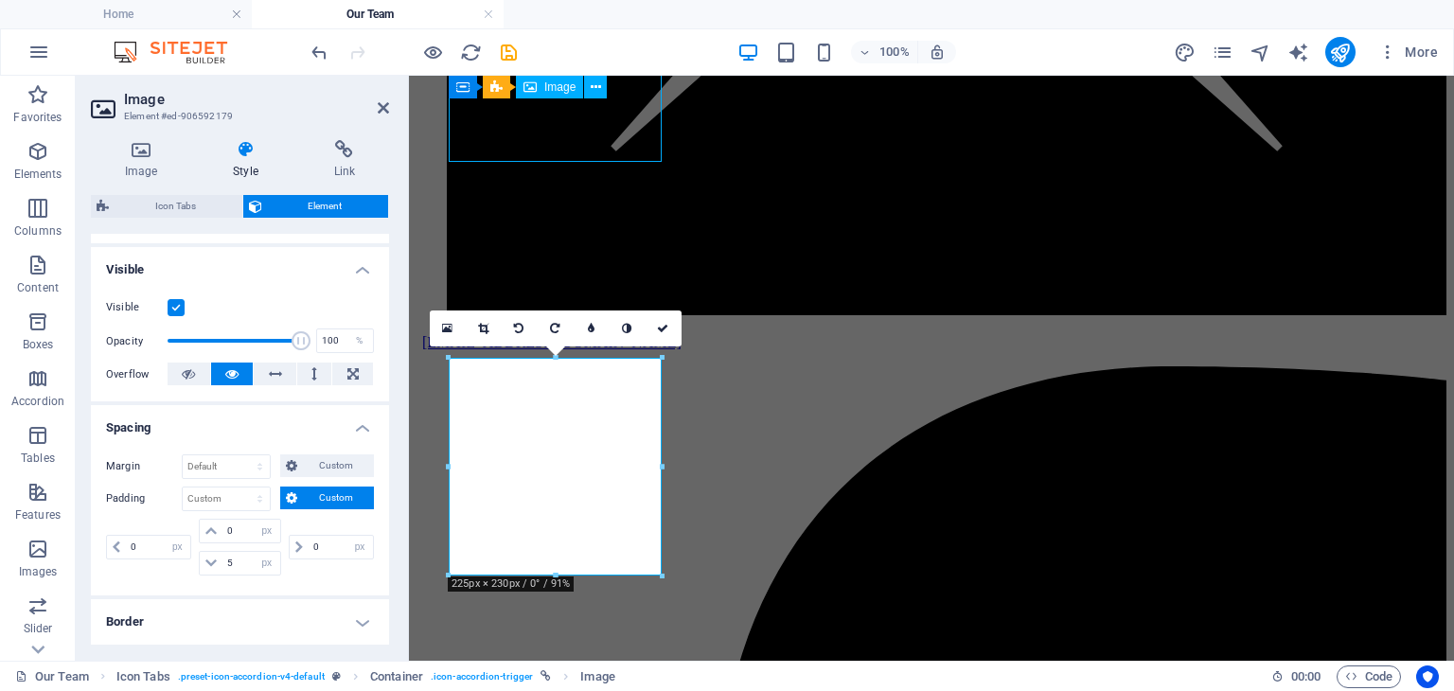
select select "px"
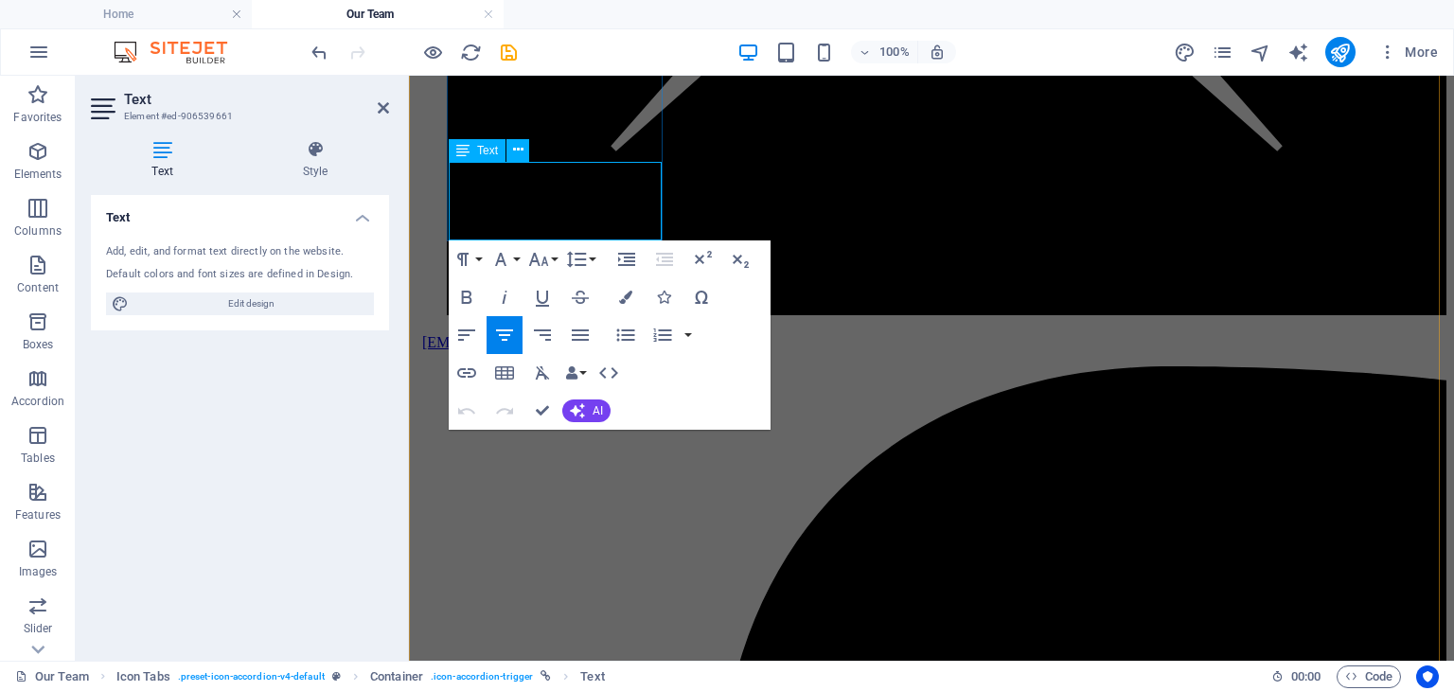
drag, startPoint x: 506, startPoint y: 197, endPoint x: 555, endPoint y: 195, distance: 49.3
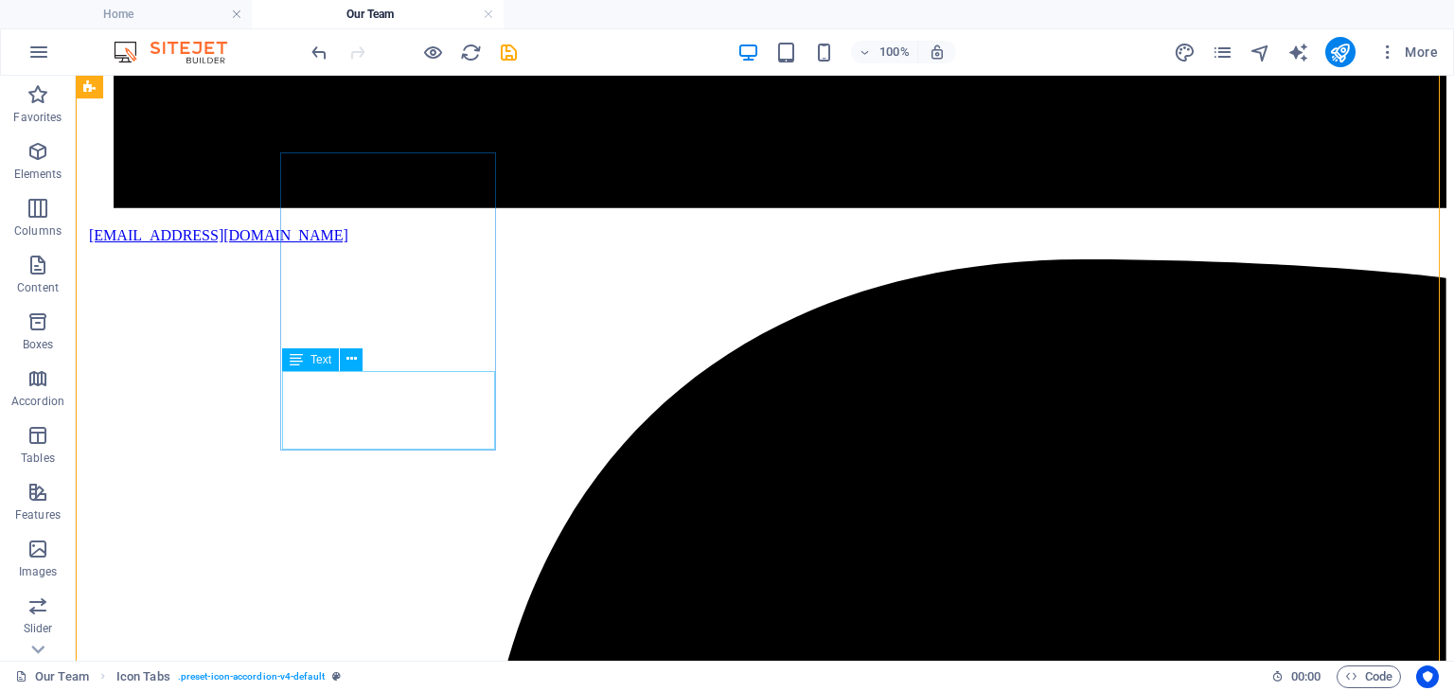
scroll to position [2385, 0]
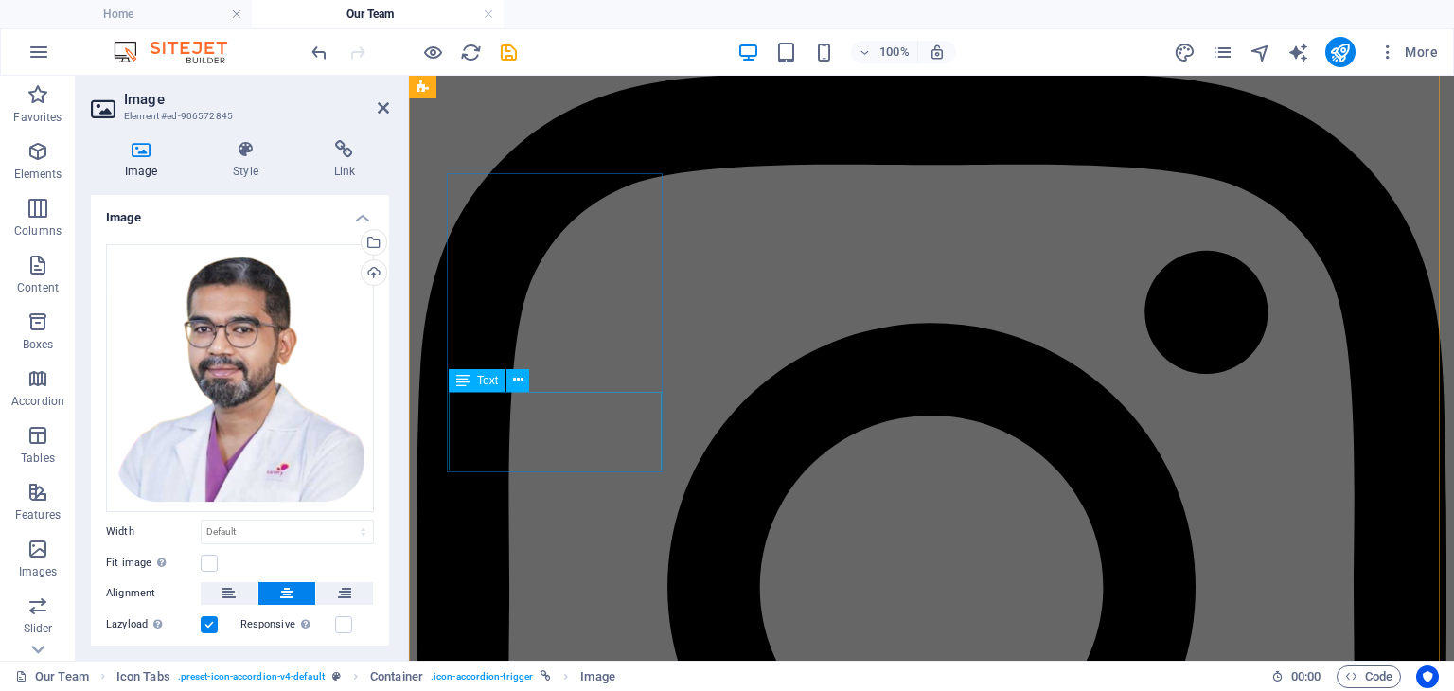
scroll to position [3994, 0]
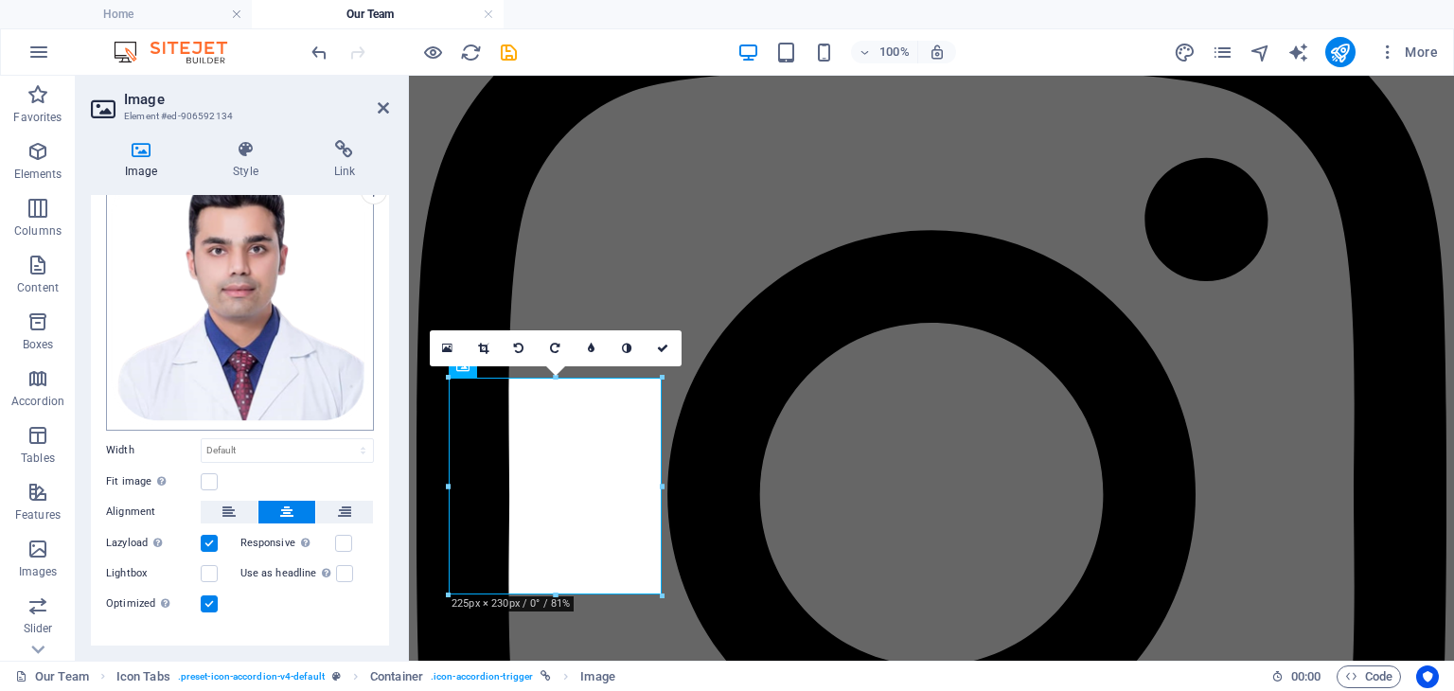
scroll to position [107, 0]
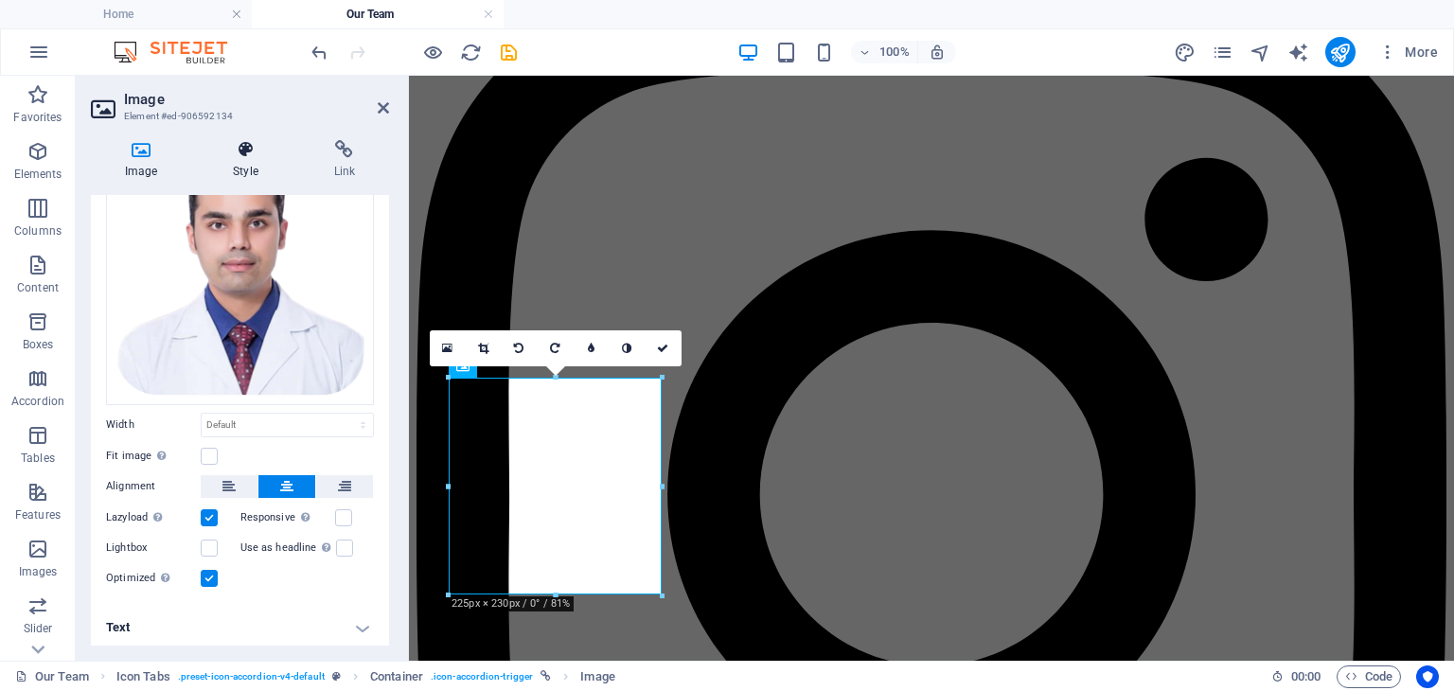
click at [262, 167] on h4 "Style" at bounding box center [249, 160] width 100 height 40
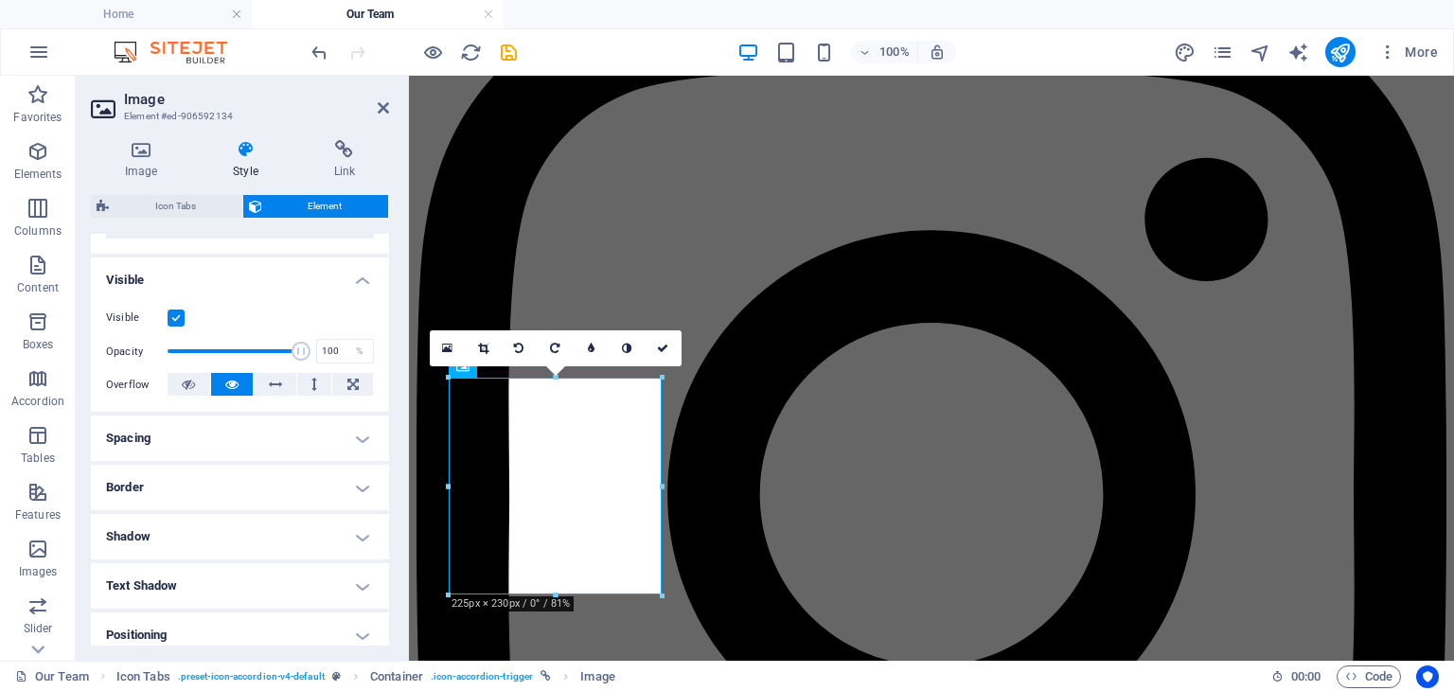
scroll to position [189, 0]
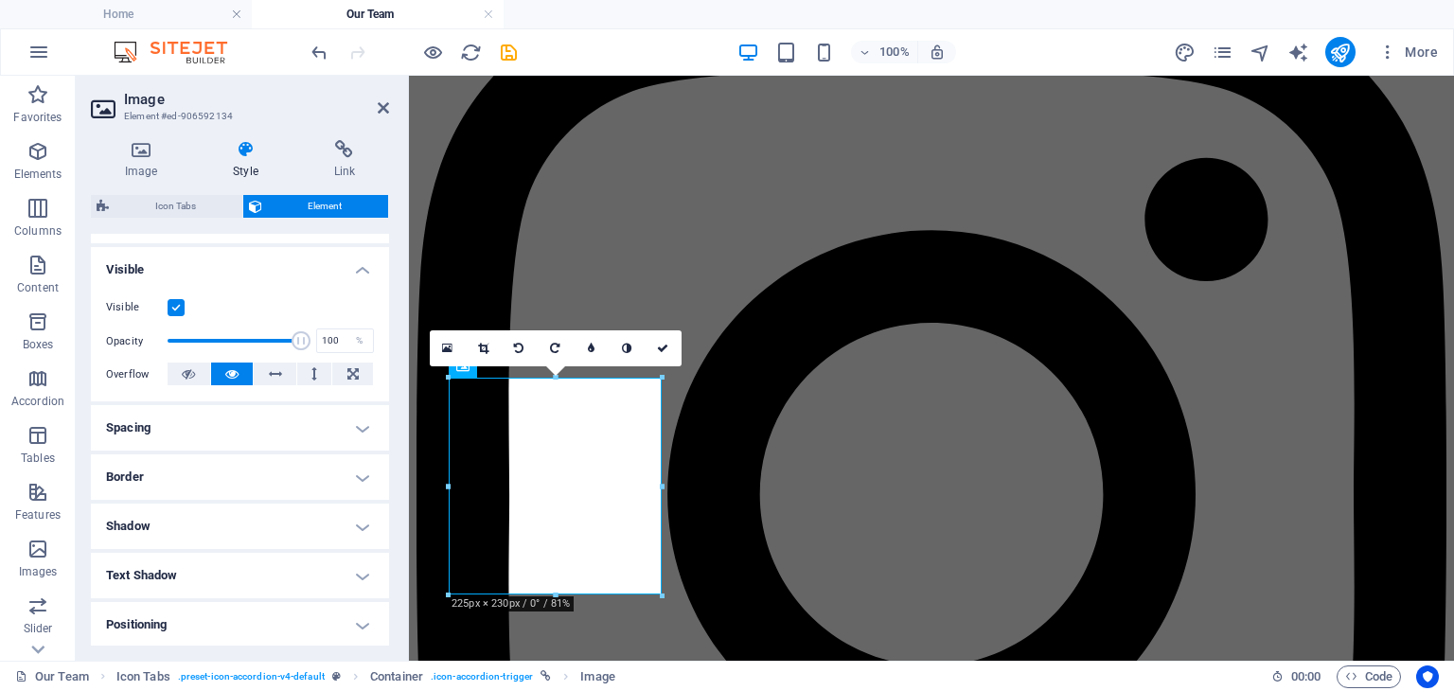
click at [360, 435] on h4 "Spacing" at bounding box center [240, 427] width 298 height 45
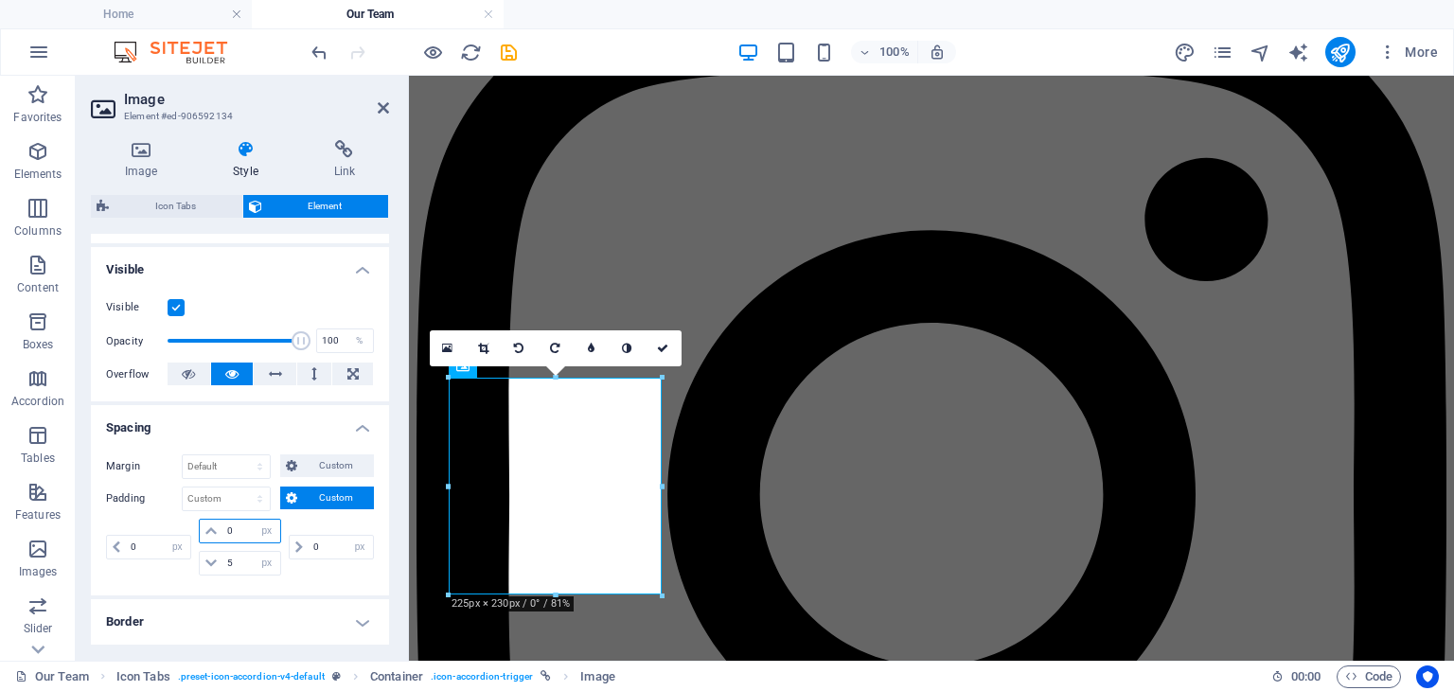
drag, startPoint x: 246, startPoint y: 527, endPoint x: 215, endPoint y: 527, distance: 31.2
click at [215, 527] on div "0 px rem % vh vw" at bounding box center [239, 531] width 81 height 25
drag, startPoint x: 240, startPoint y: 524, endPoint x: 209, endPoint y: 529, distance: 31.6
click at [209, 529] on div "25 px rem % vh vw" at bounding box center [239, 531] width 81 height 25
type input "0"
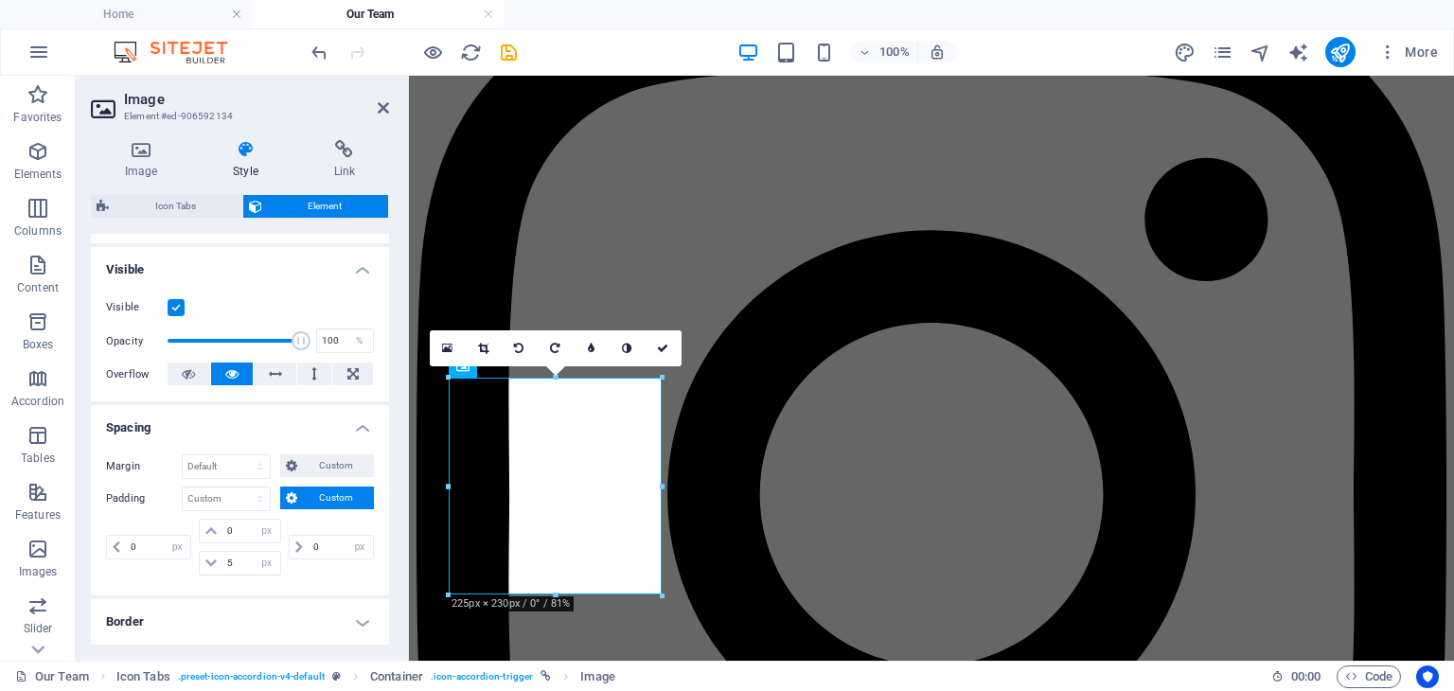
click at [324, 528] on div "0 px rem % vh vw" at bounding box center [329, 547] width 89 height 57
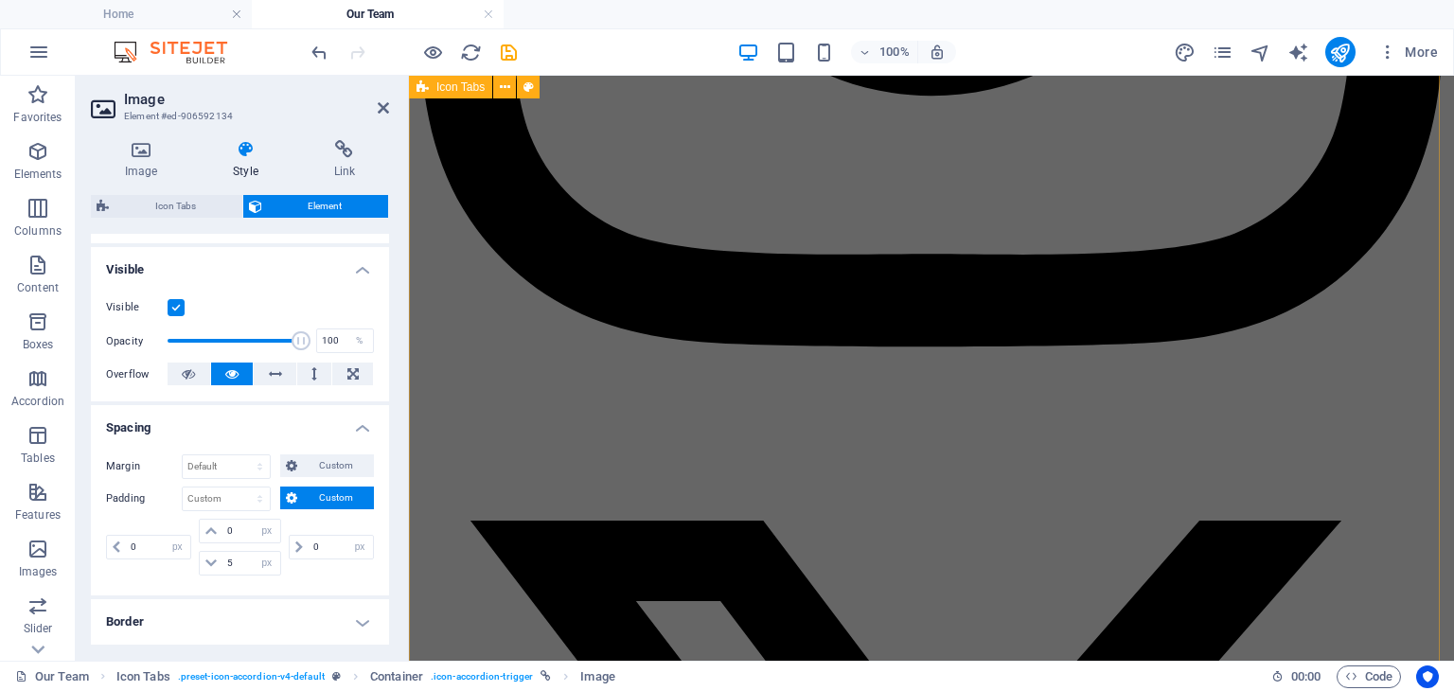
scroll to position [4562, 0]
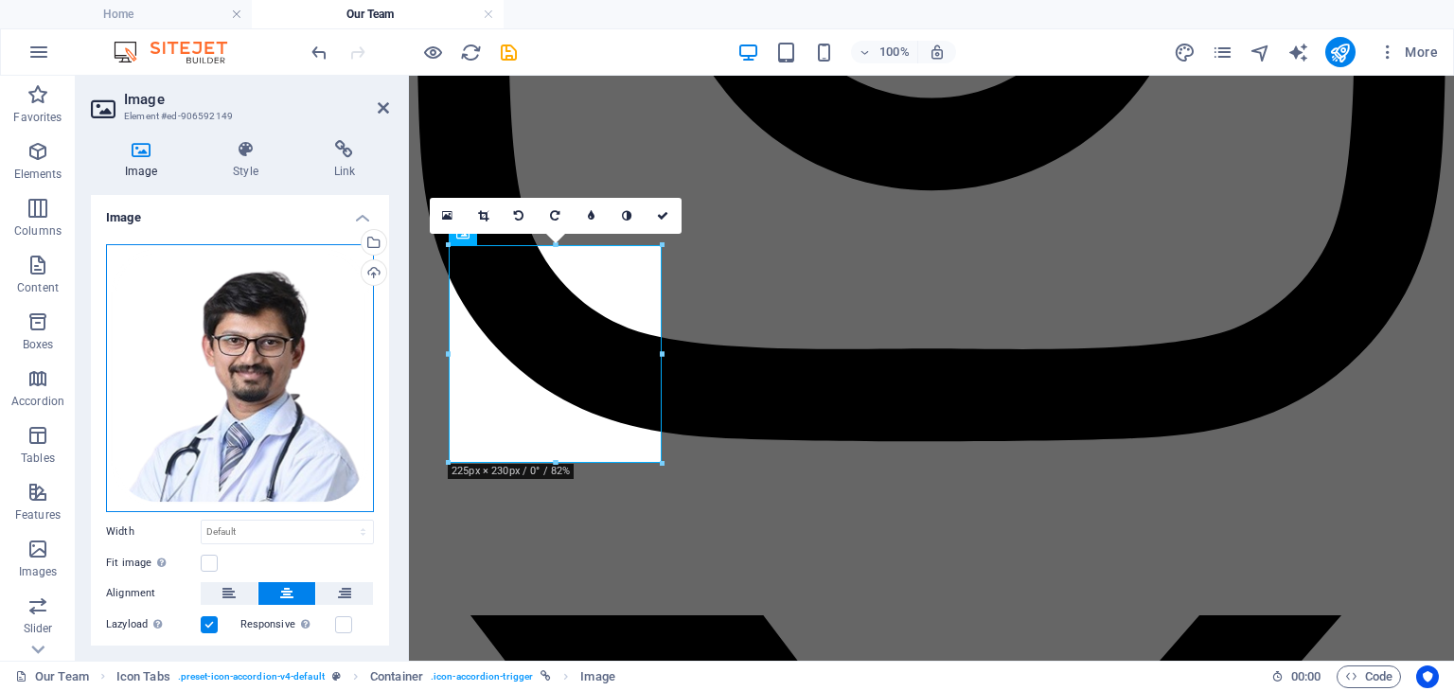
click at [236, 362] on div "Drag files here, click to choose files or select files from Files or our free s…" at bounding box center [240, 378] width 268 height 268
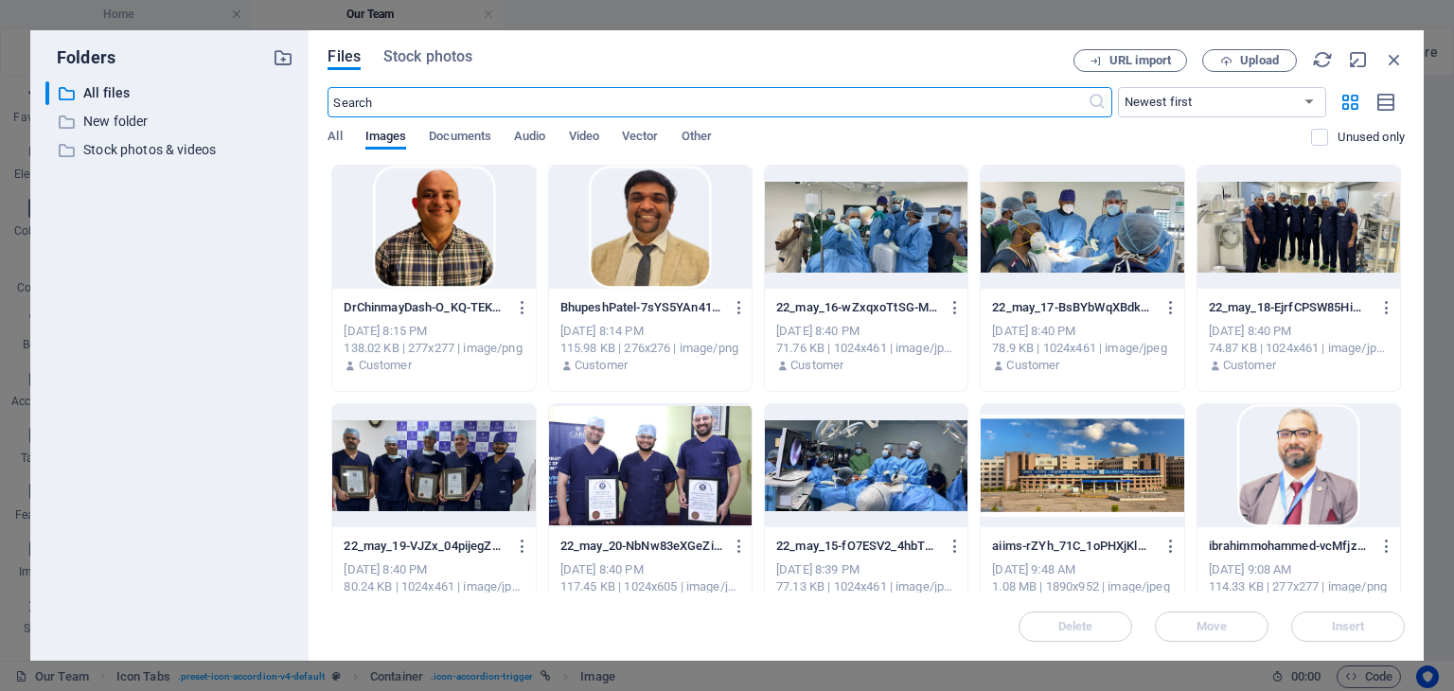
scroll to position [4509, 0]
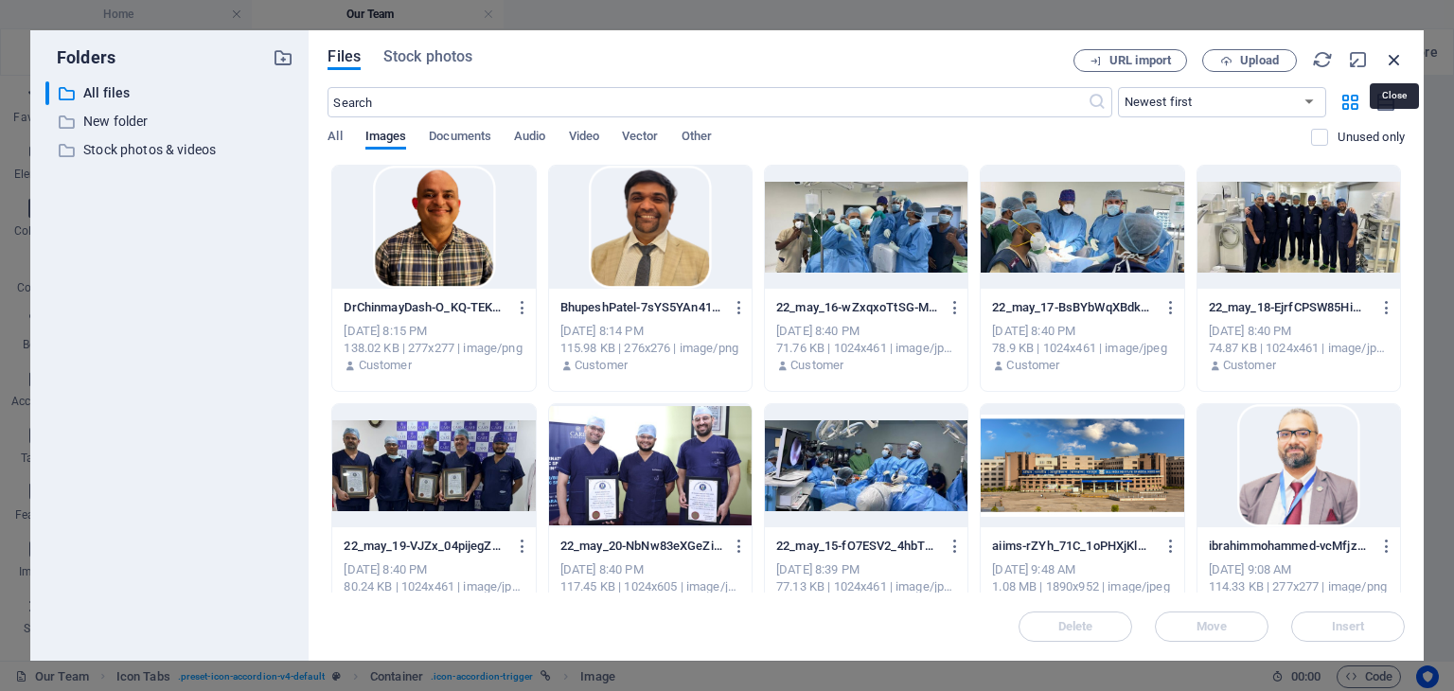
click at [1390, 62] on icon "button" at bounding box center [1394, 59] width 21 height 21
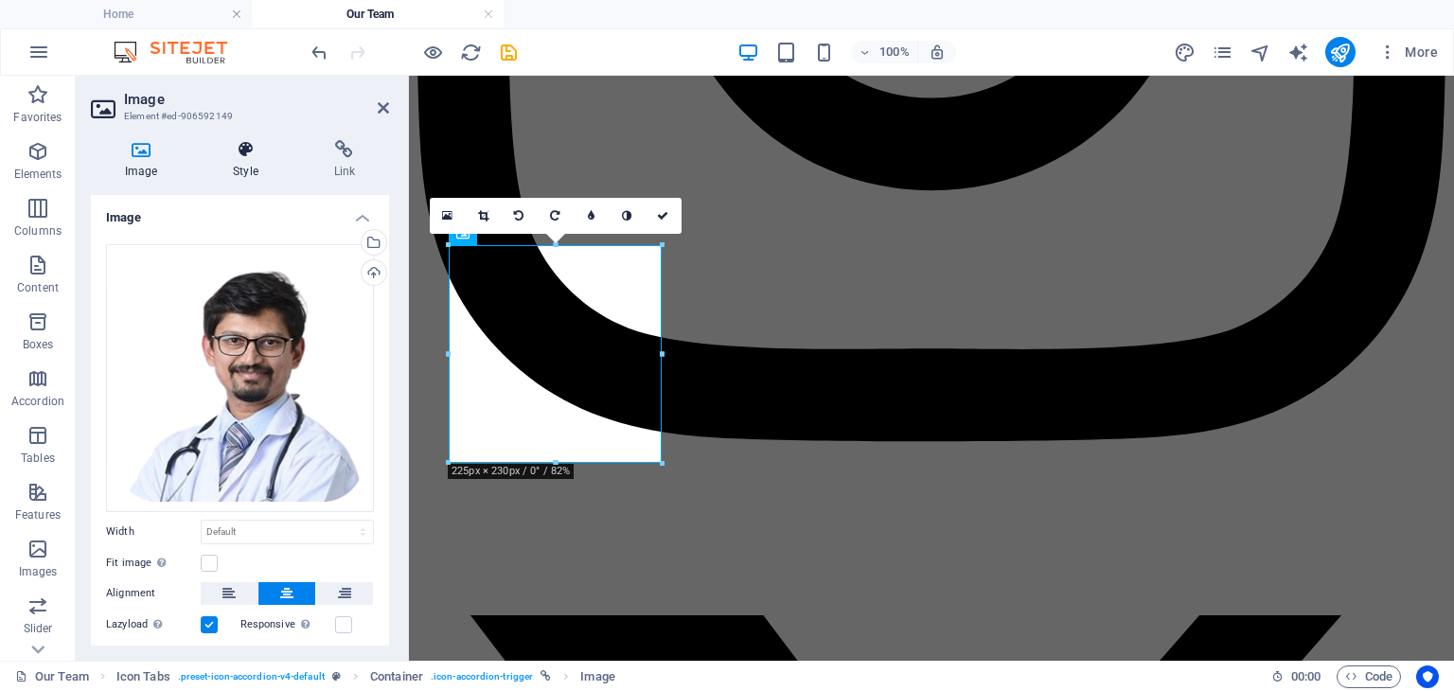
click at [257, 145] on icon at bounding box center [245, 149] width 93 height 19
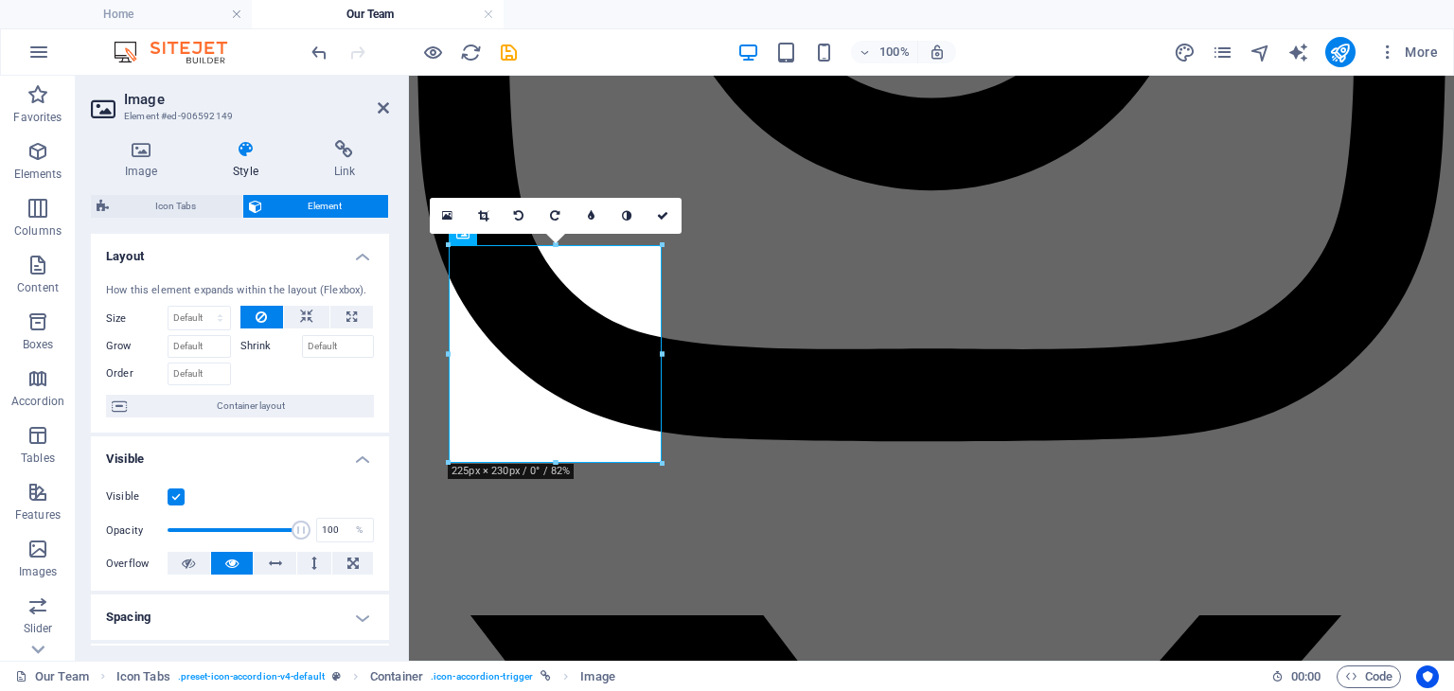
scroll to position [189, 0]
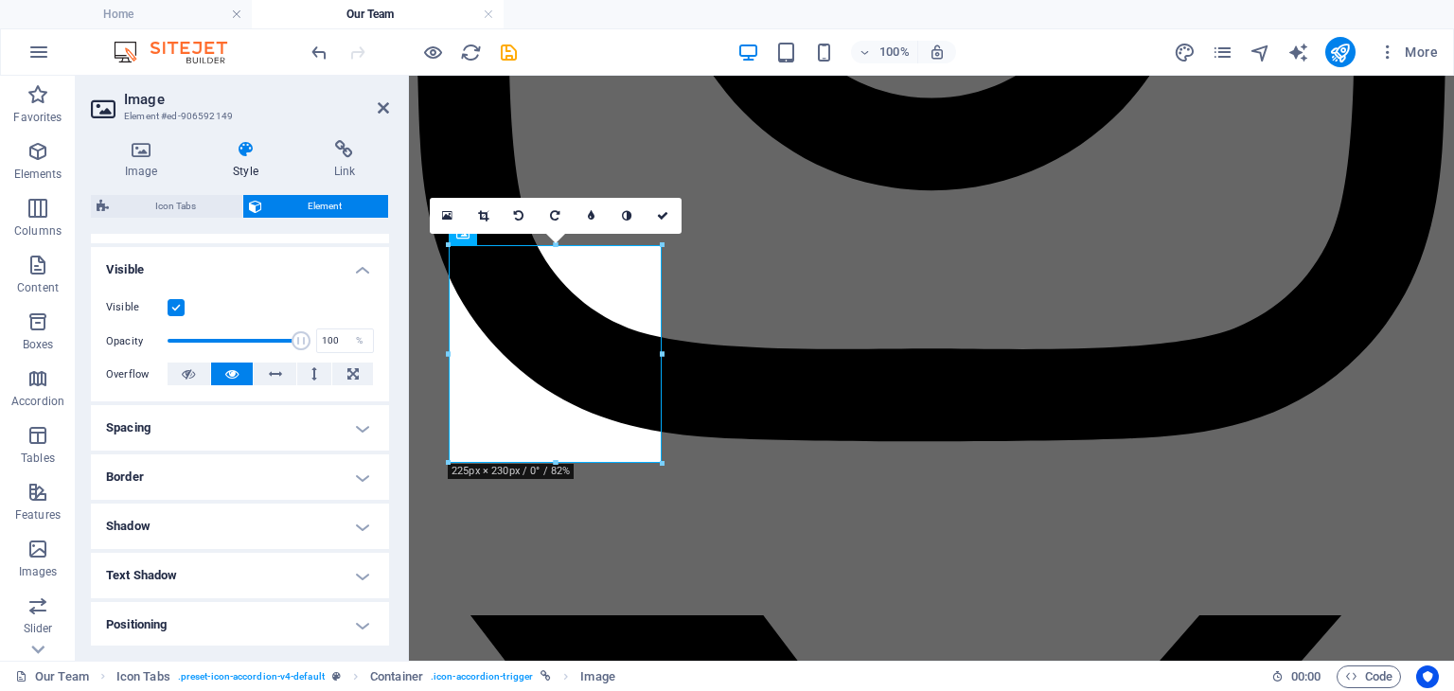
click at [363, 428] on h4 "Spacing" at bounding box center [240, 427] width 298 height 45
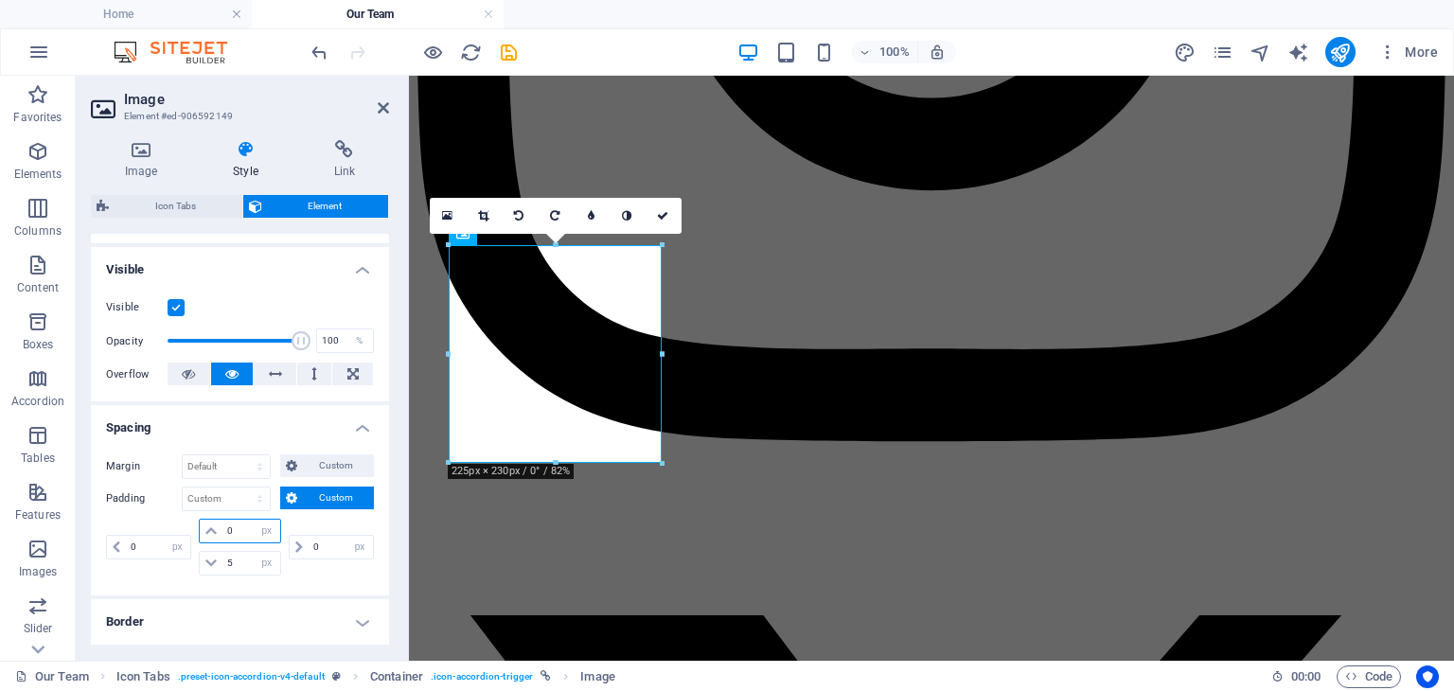
drag, startPoint x: 238, startPoint y: 535, endPoint x: 198, endPoint y: 535, distance: 39.8
click at [199, 535] on div "0 px rem % vh vw" at bounding box center [239, 531] width 81 height 25
click at [260, 532] on select "px rem % vh vw" at bounding box center [267, 531] width 27 height 23
click at [254, 520] on select "px rem % vh vw" at bounding box center [267, 531] width 27 height 23
click at [240, 527] on input "0" at bounding box center [250, 531] width 57 height 23
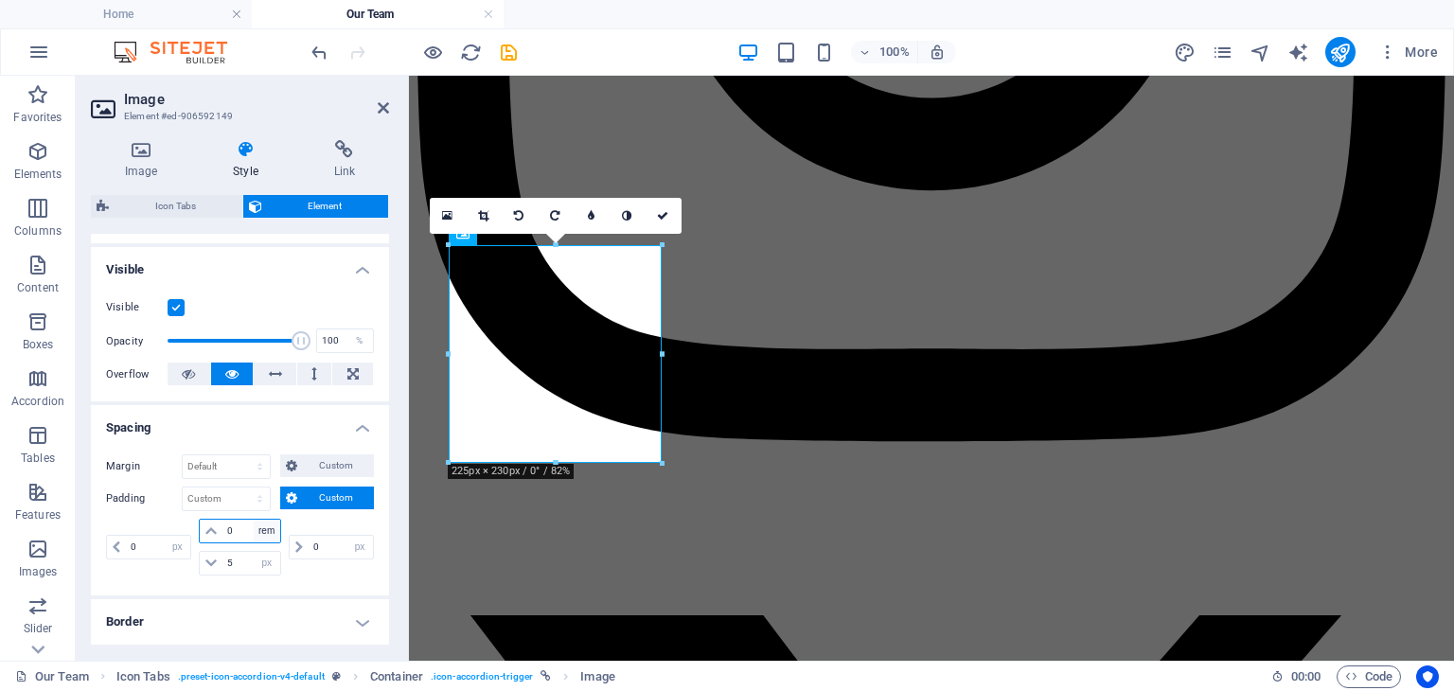
click at [263, 531] on select "px rem % vh vw" at bounding box center [267, 531] width 27 height 23
select select "px"
click at [254, 520] on select "px rem % vh vw" at bounding box center [267, 531] width 27 height 23
drag, startPoint x: 242, startPoint y: 531, endPoint x: 209, endPoint y: 530, distance: 33.1
click at [209, 530] on div "30 px rem % vh vw" at bounding box center [239, 531] width 81 height 25
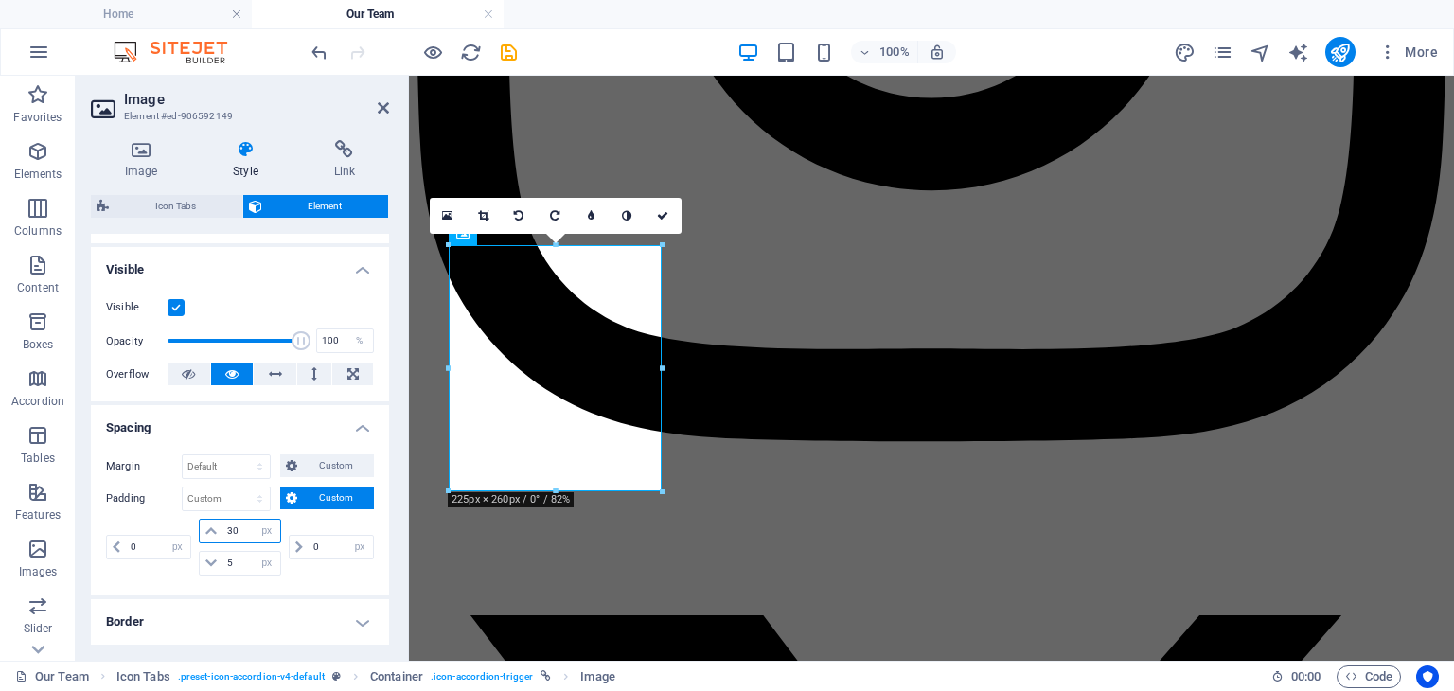
type input "0"
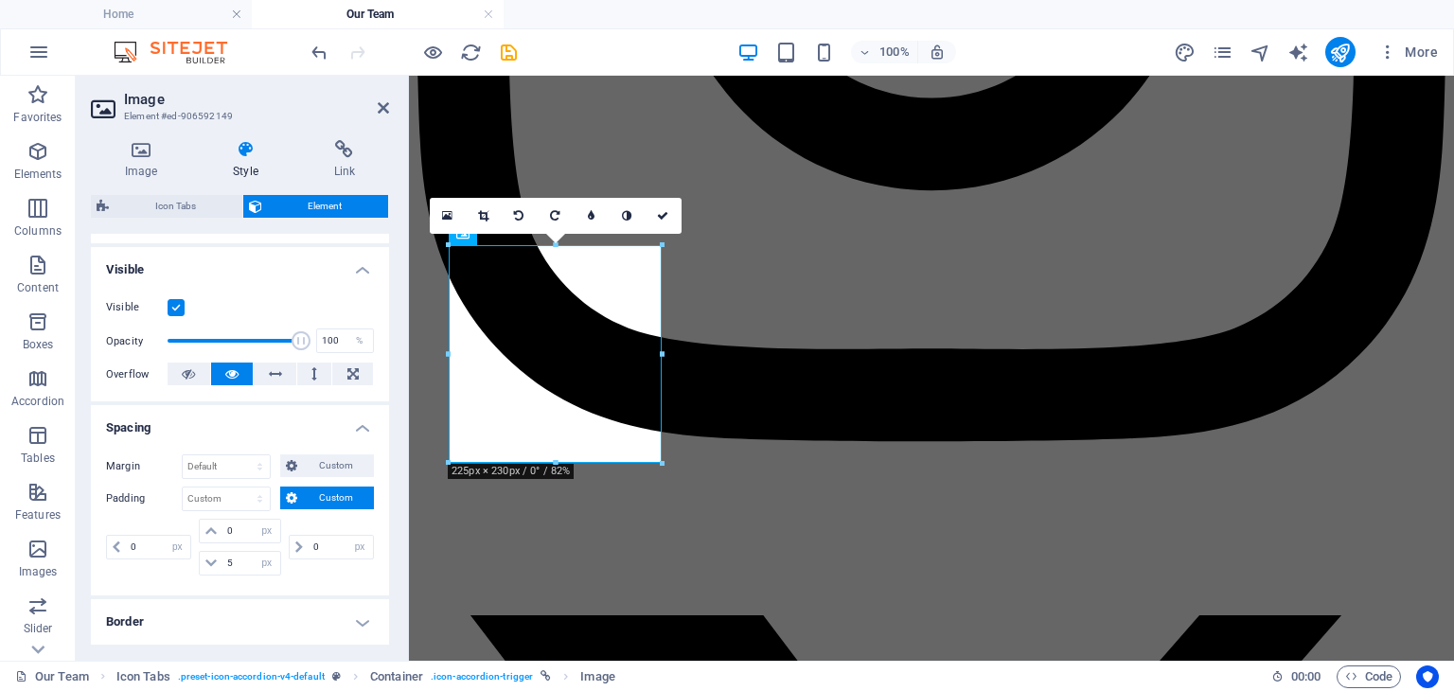
click at [316, 427] on h4 "Spacing" at bounding box center [240, 422] width 298 height 34
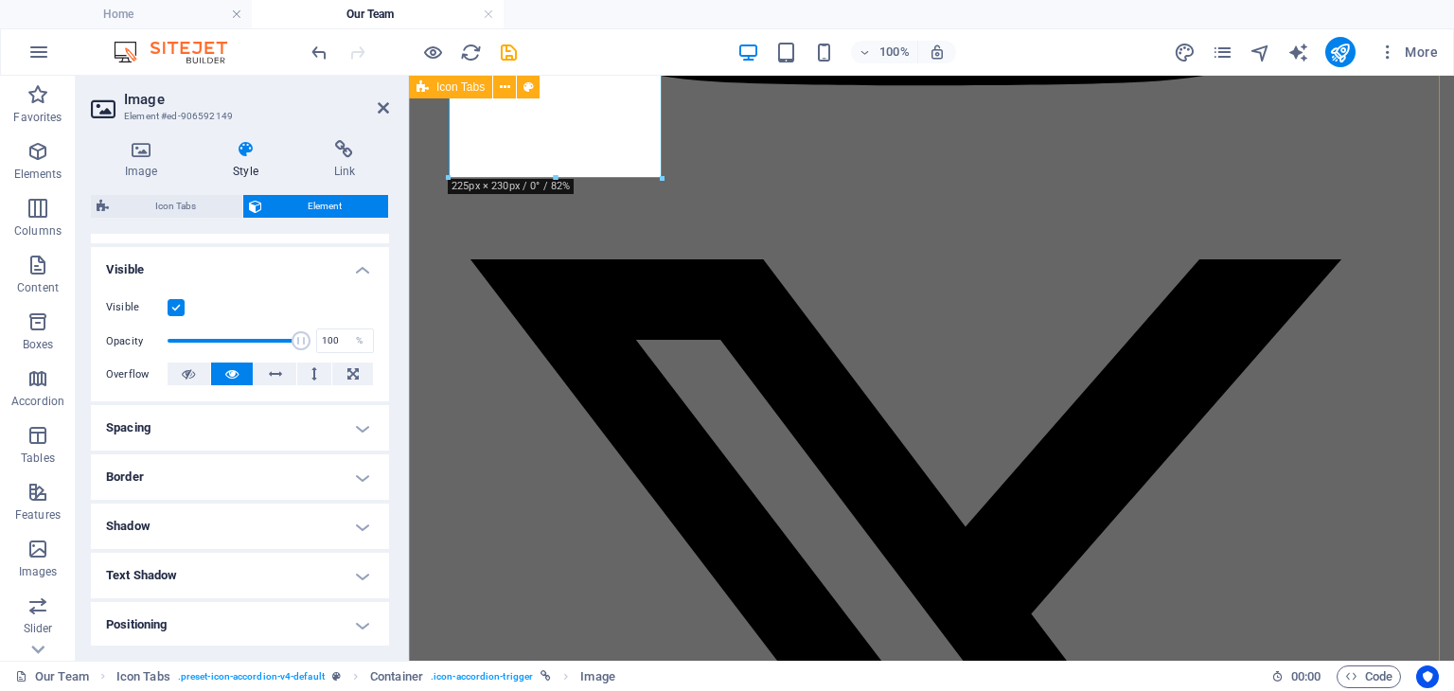
scroll to position [5035, 0]
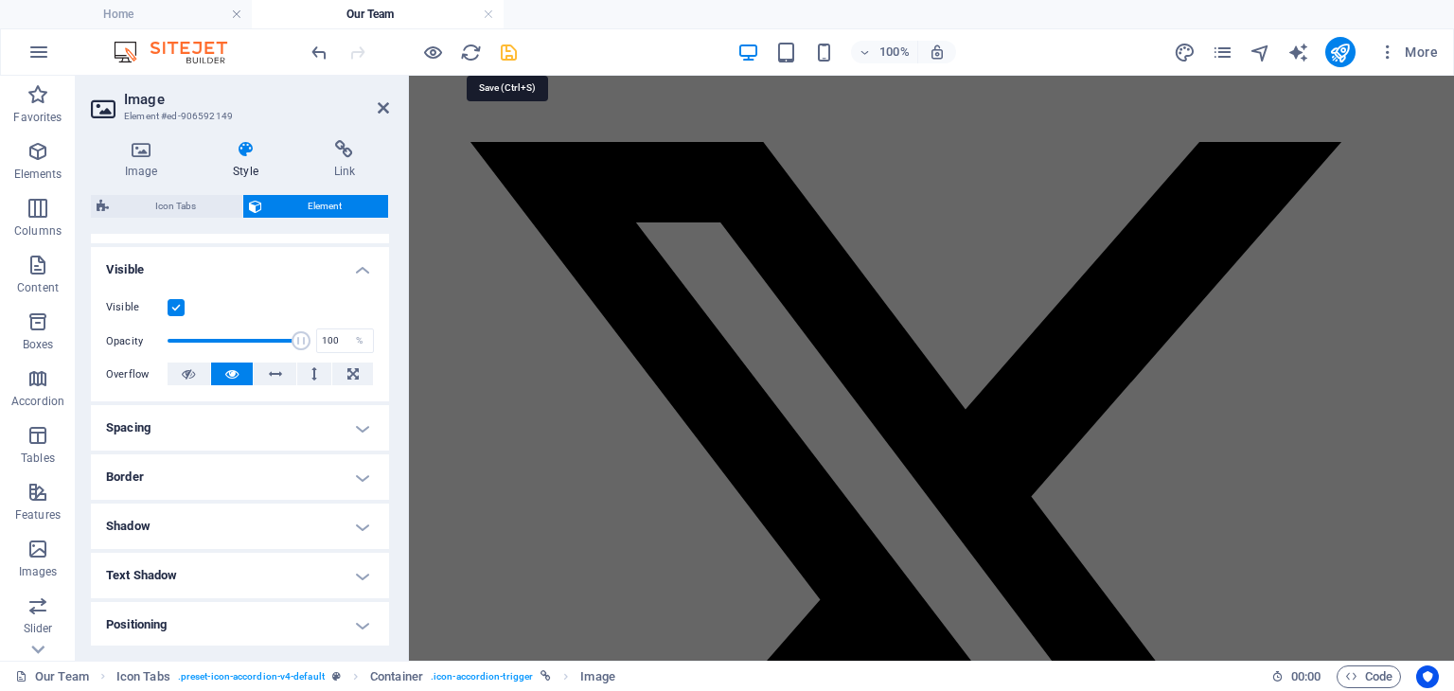
click at [506, 51] on icon "save" at bounding box center [509, 53] width 22 height 22
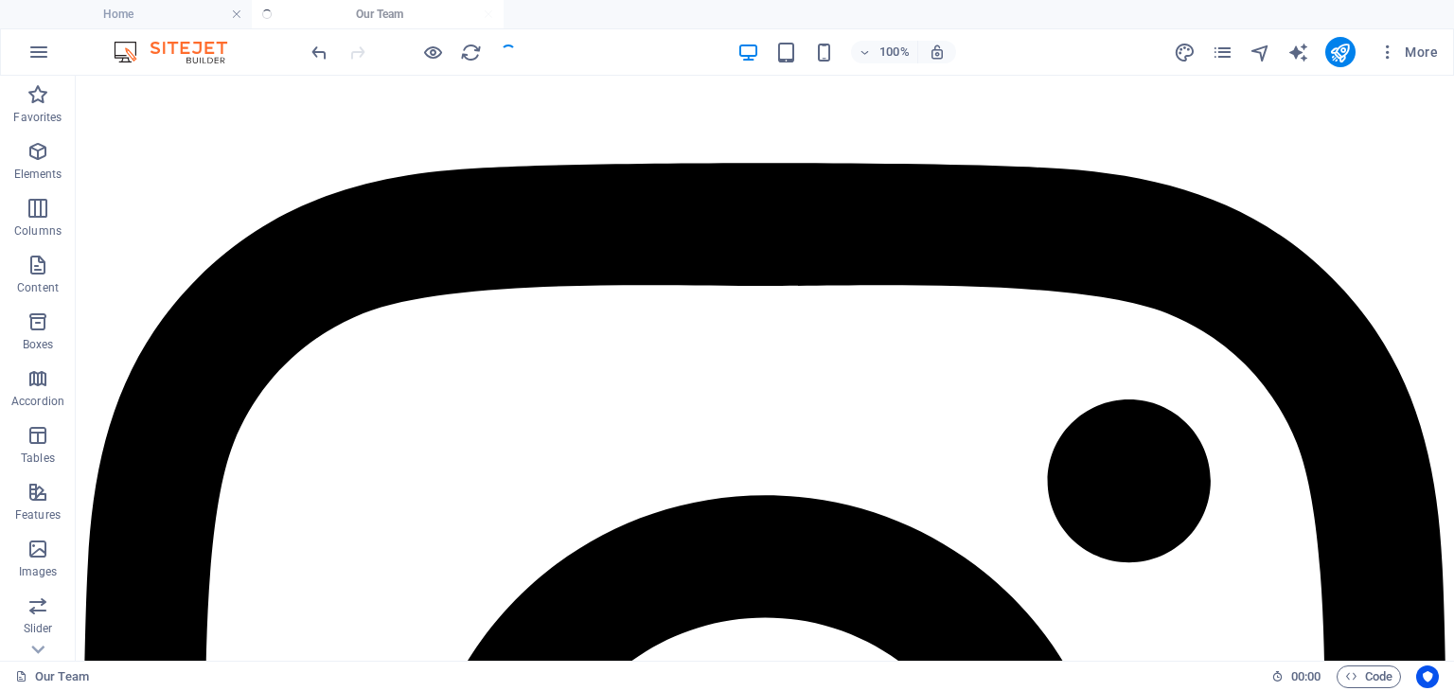
scroll to position [4548, 0]
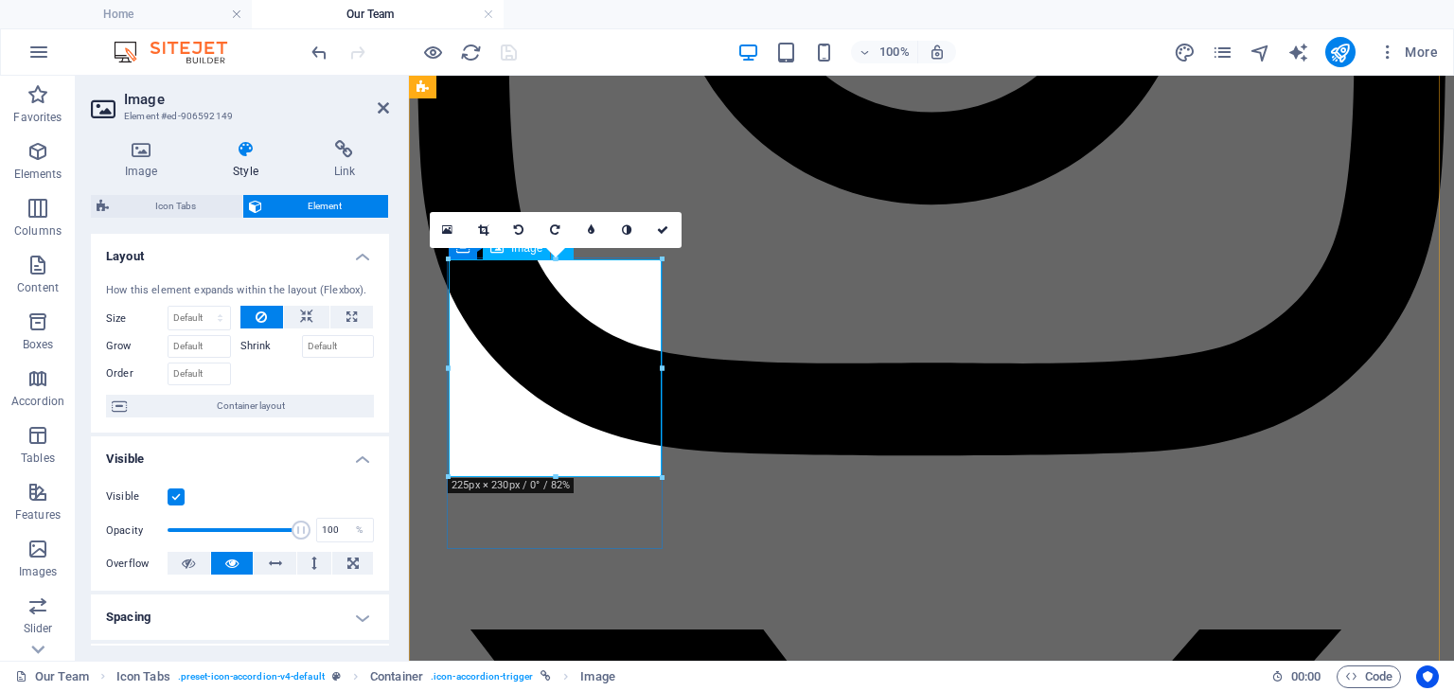
click at [142, 145] on icon at bounding box center [141, 149] width 100 height 19
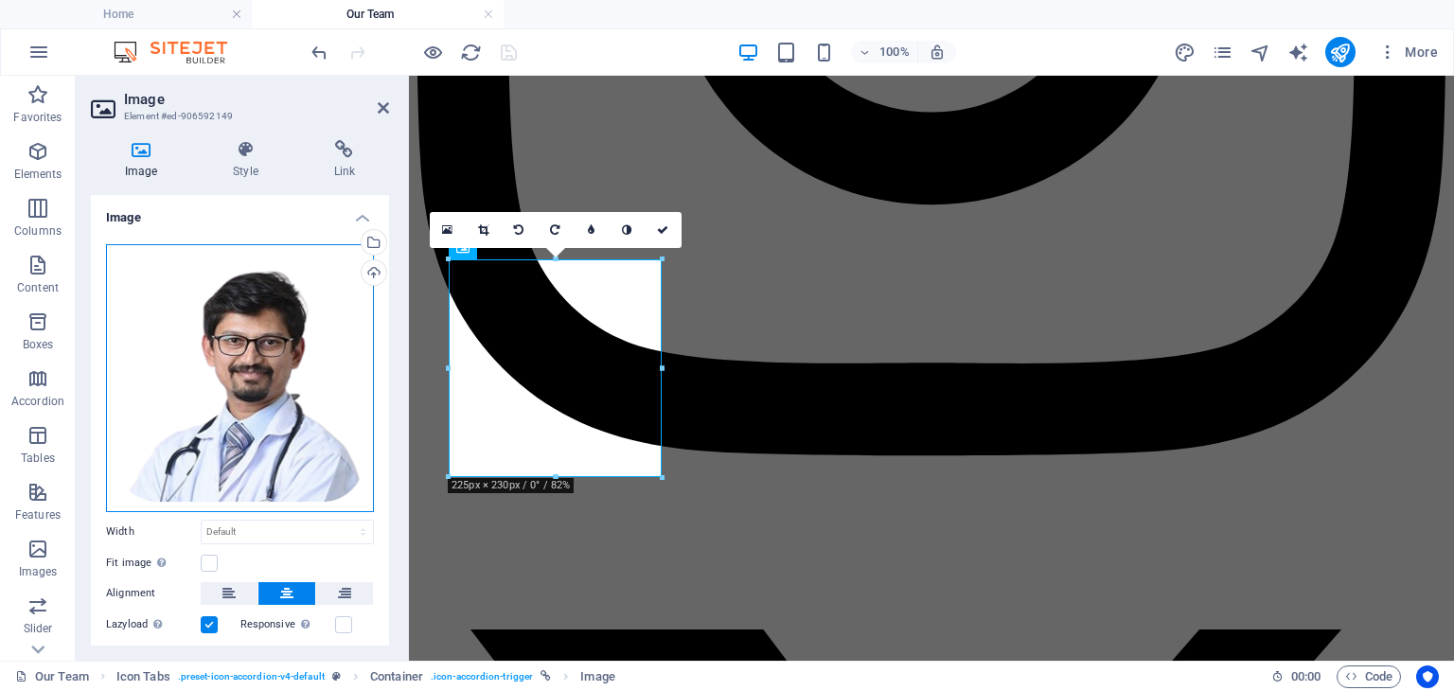
click at [239, 325] on div "Drag files here, click to choose files or select files from Files or our free s…" at bounding box center [240, 378] width 268 height 268
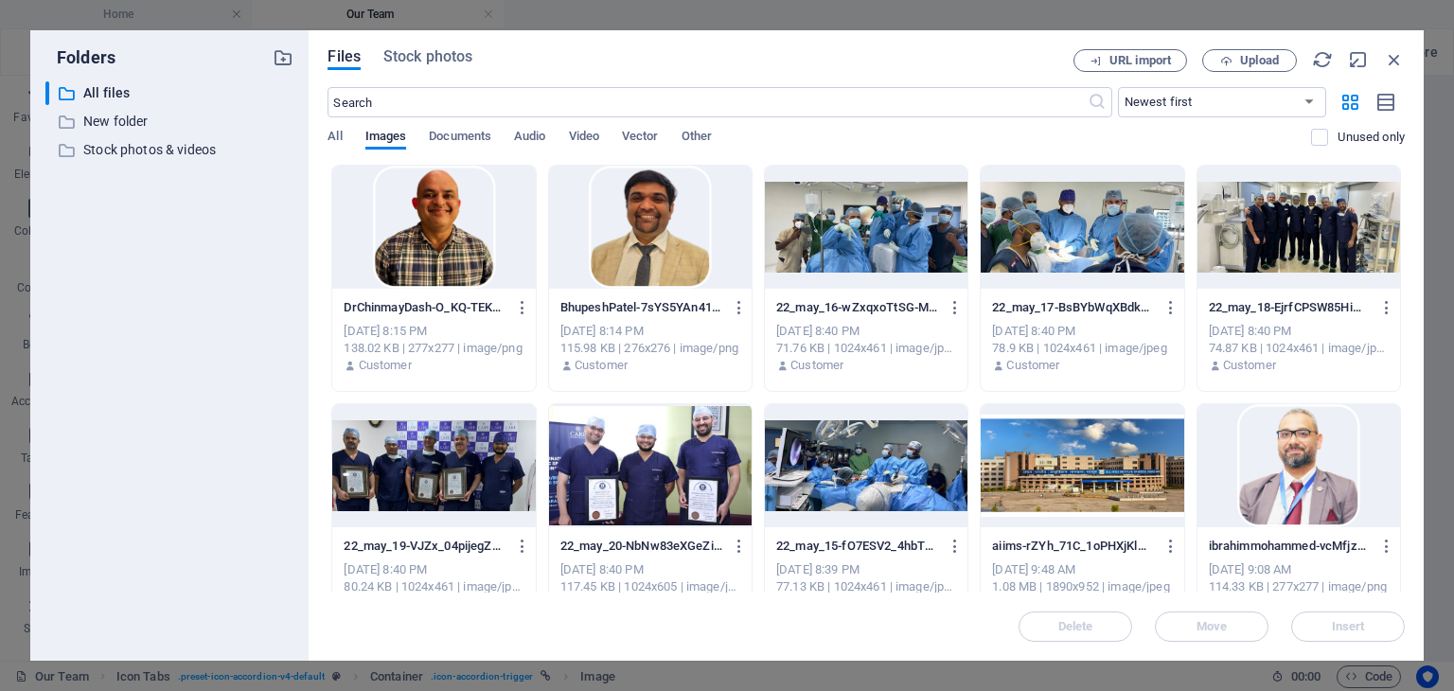
scroll to position [4495, 0]
drag, startPoint x: 390, startPoint y: 100, endPoint x: 298, endPoint y: 102, distance: 91.8
click at [298, 102] on div "Folders ​ All files All files ​ New folder New folder ​ Stock photos & videos S…" at bounding box center [726, 345] width 1393 height 630
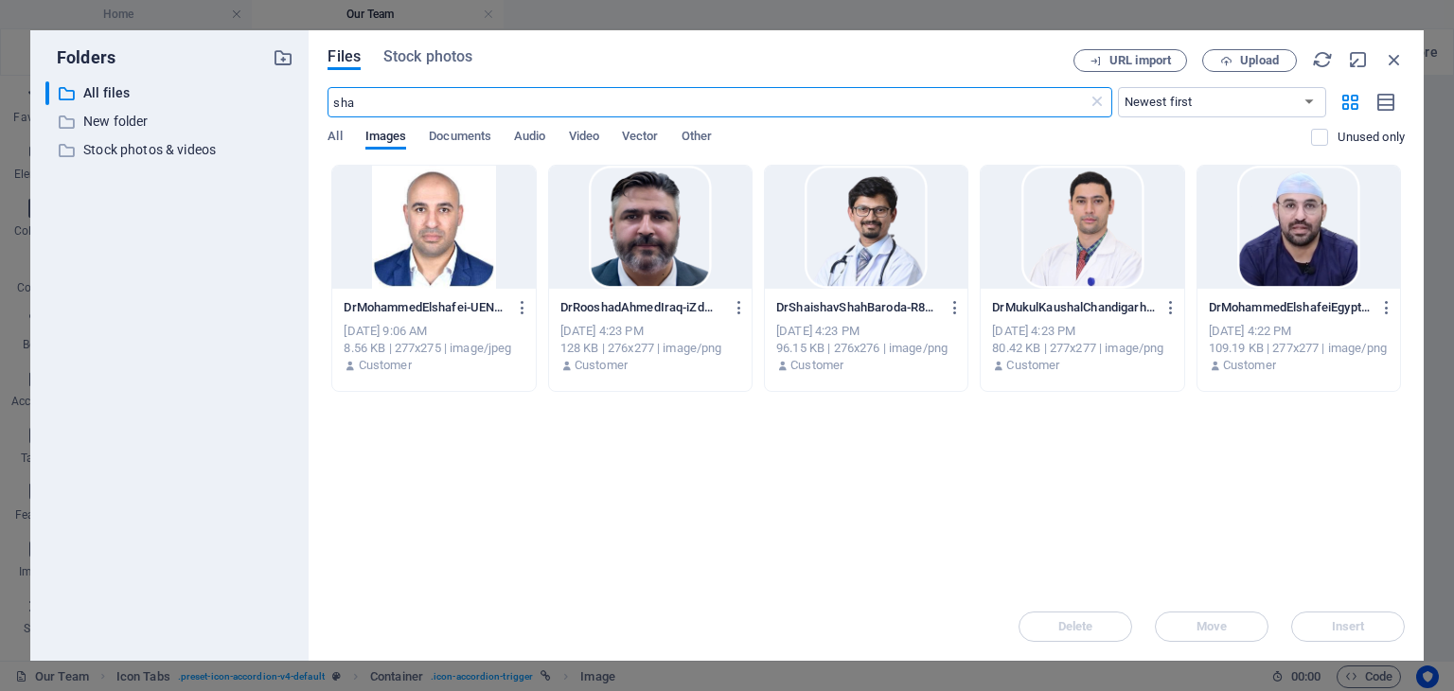
type input "sha"
click at [858, 241] on div at bounding box center [866, 227] width 203 height 123
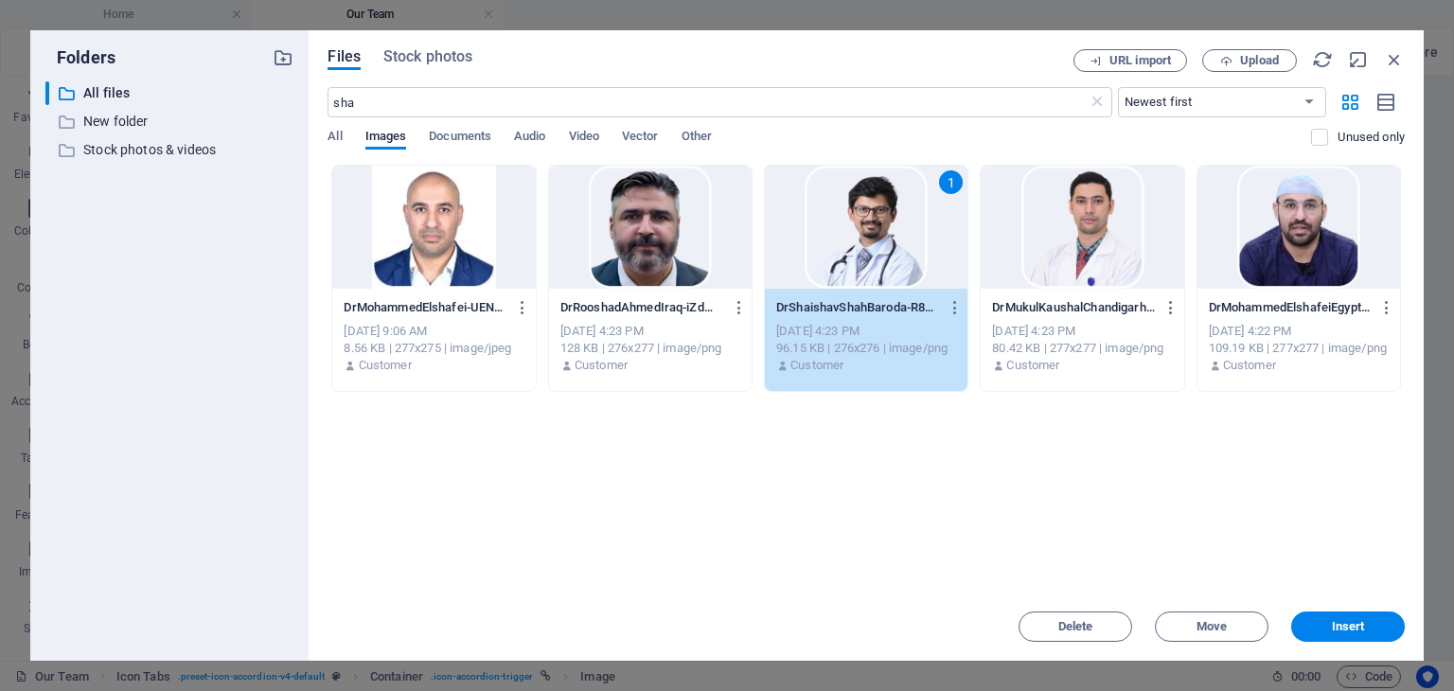
click at [858, 241] on div "1" at bounding box center [866, 227] width 203 height 123
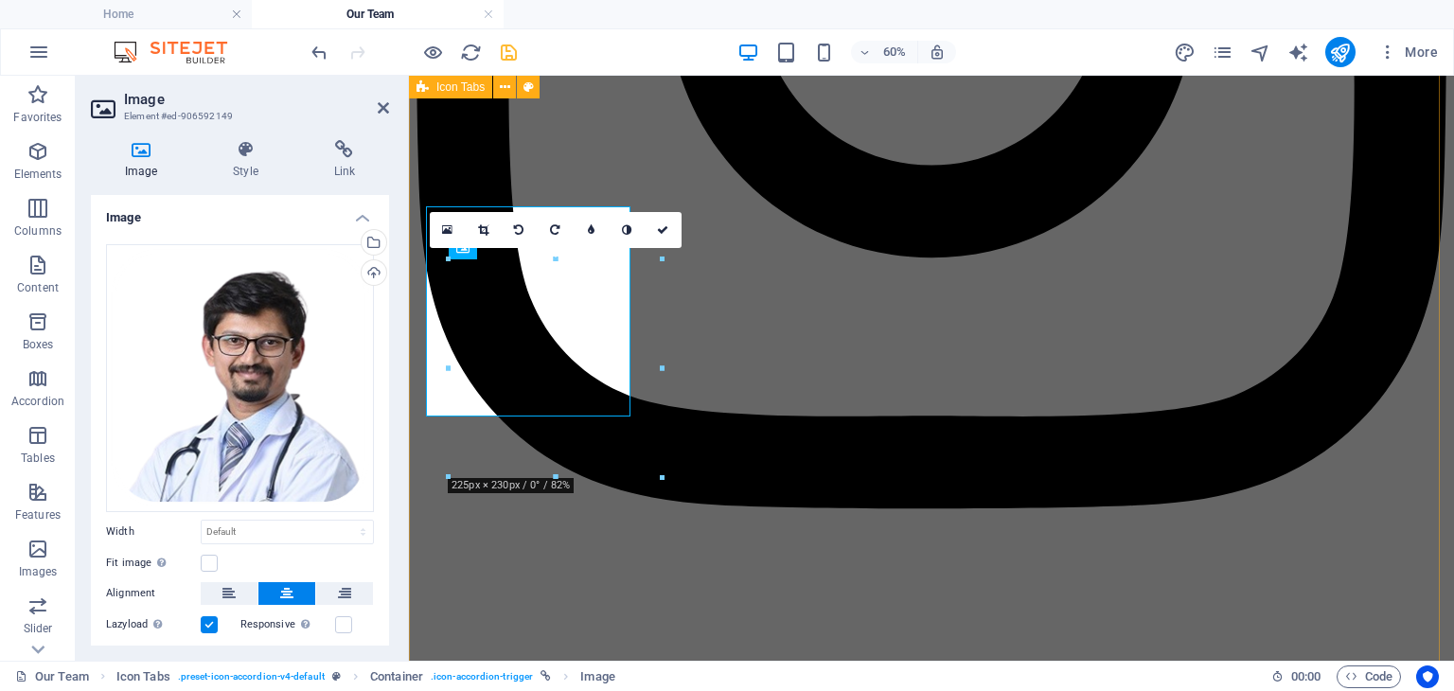
scroll to position [4548, 0]
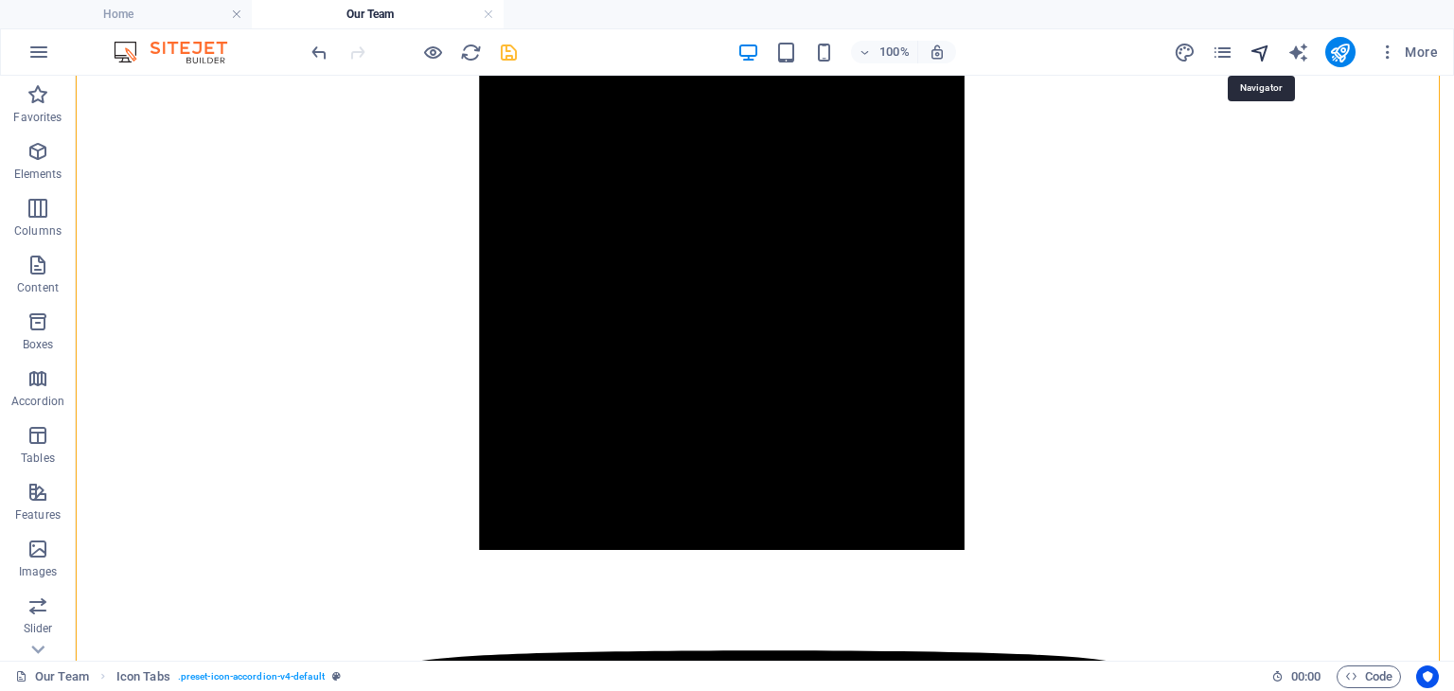
click at [1257, 56] on icon "navigator" at bounding box center [1261, 53] width 22 height 22
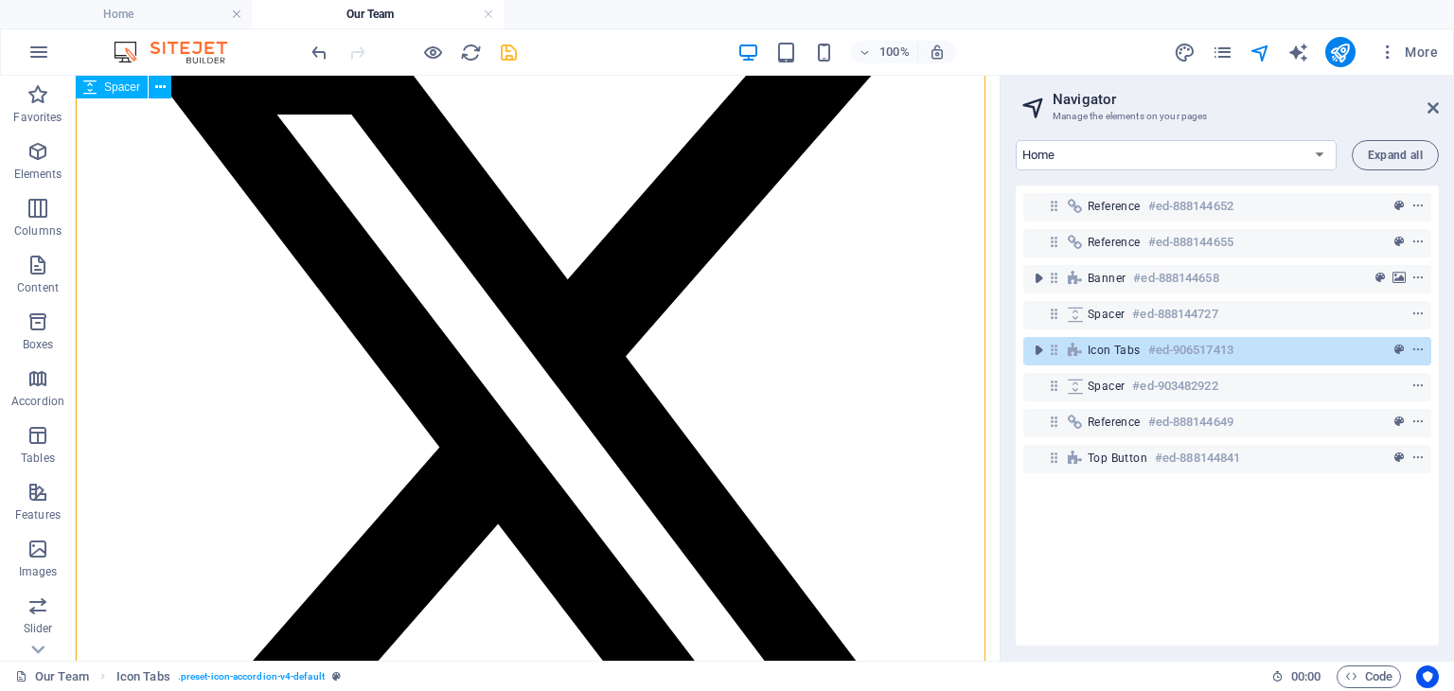
scroll to position [4384, 0]
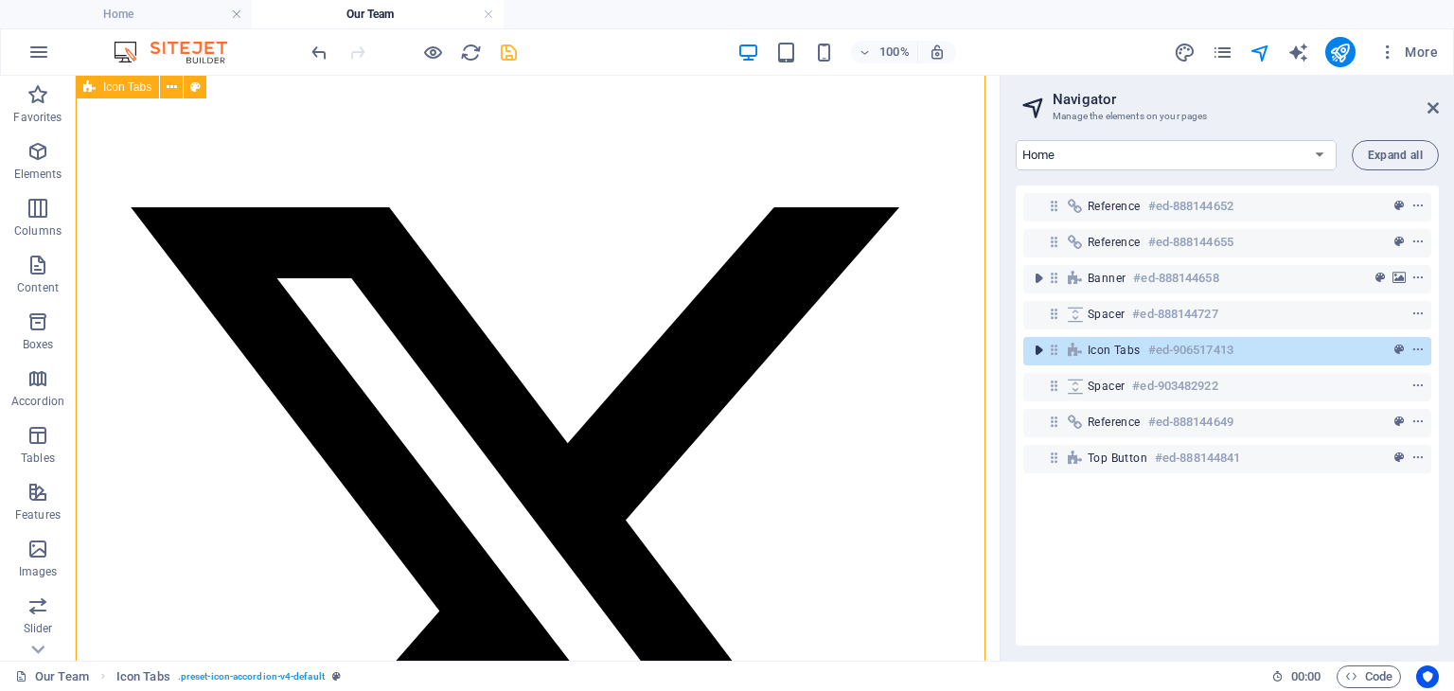
click at [1038, 346] on icon "toggle-expand" at bounding box center [1038, 350] width 19 height 19
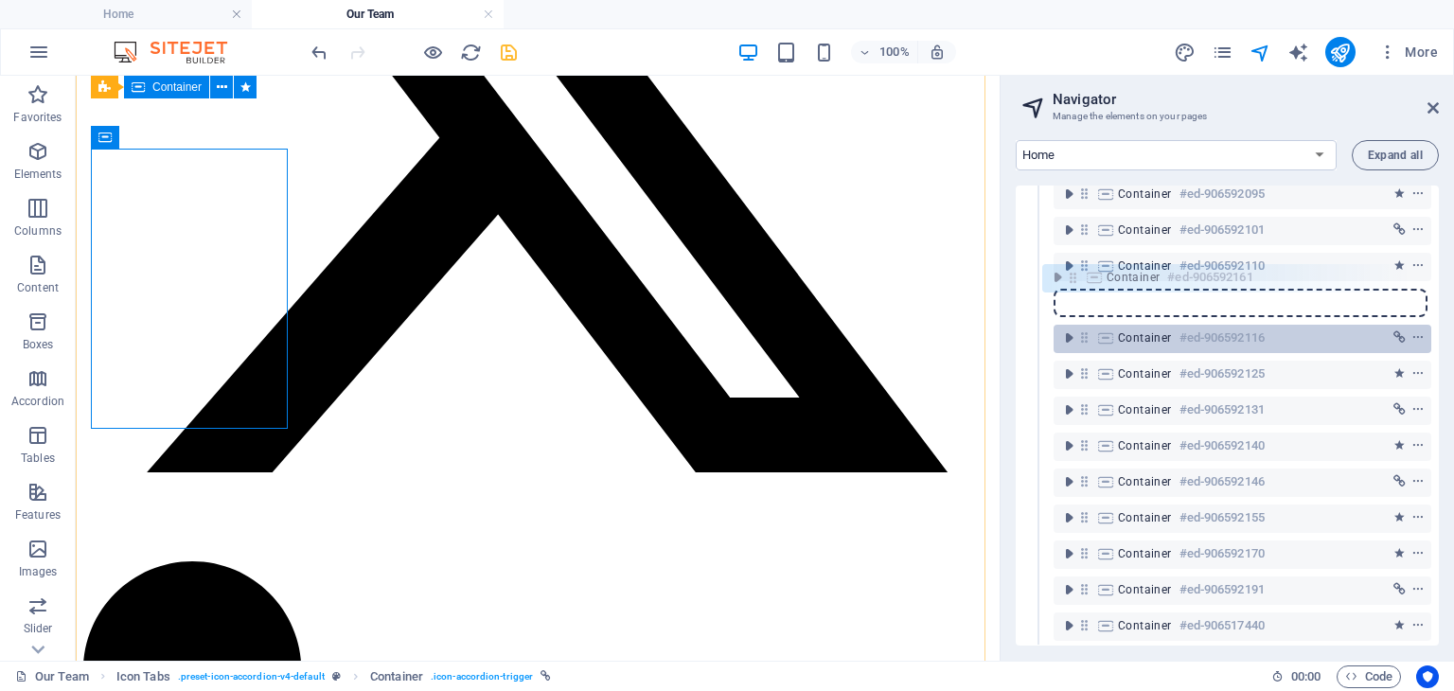
scroll to position [647, 0]
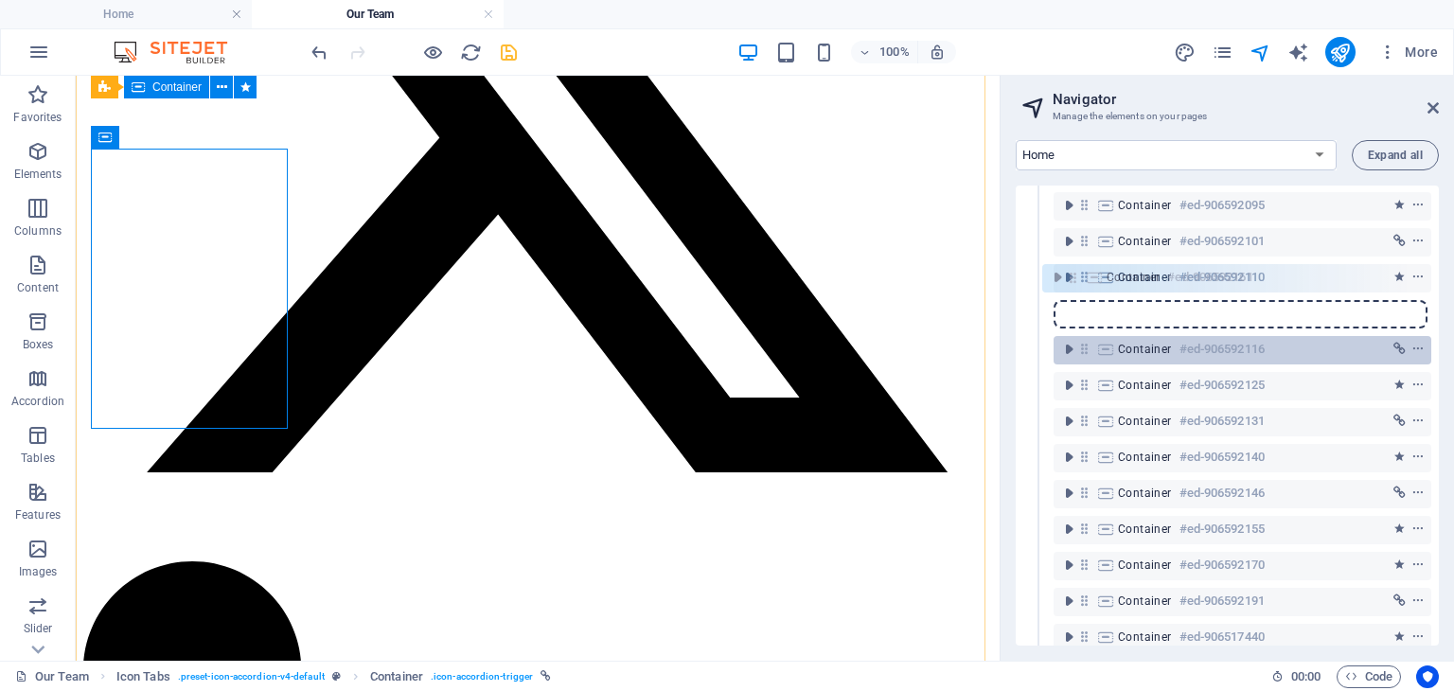
drag, startPoint x: 1086, startPoint y: 392, endPoint x: 1073, endPoint y: 273, distance: 119.9
click at [1073, 273] on div "Reference #ed-888144652 Reference #ed-888144655 Banner #ed-888144658 Spacer #ed…" at bounding box center [1227, 416] width 423 height 460
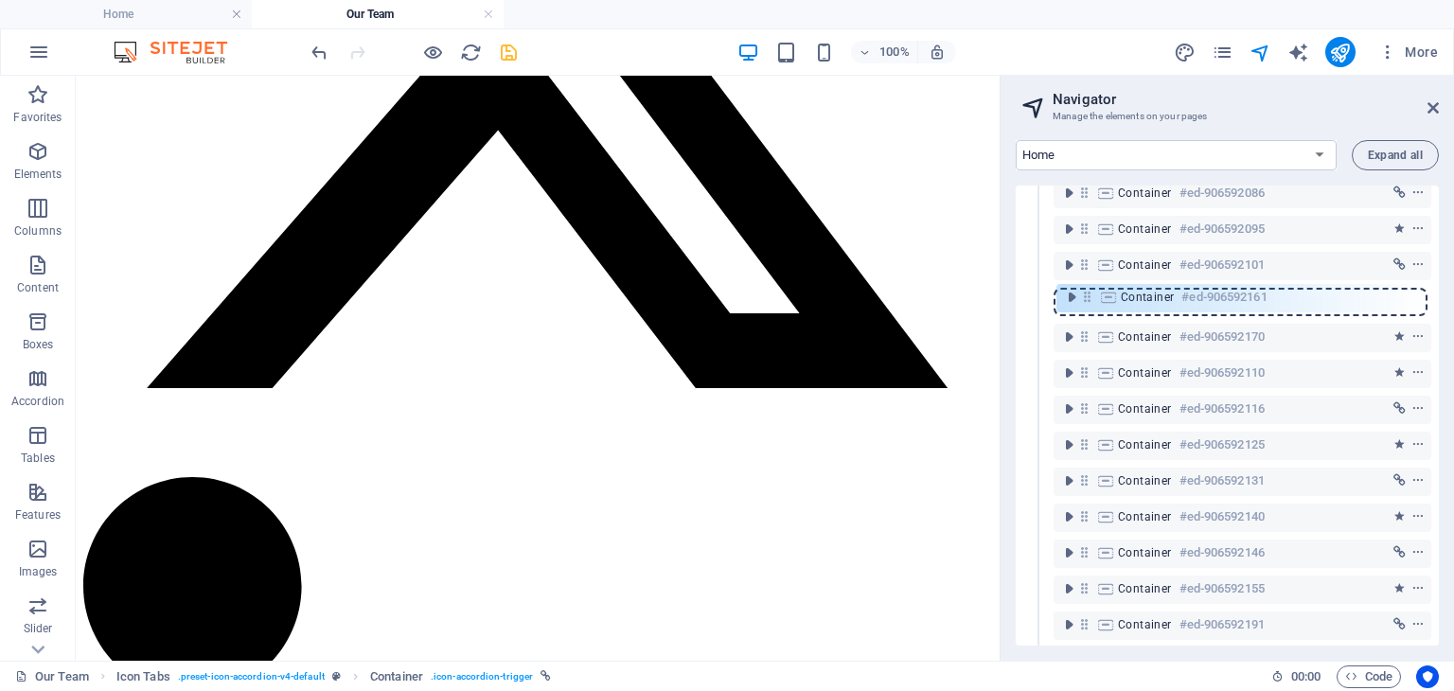
scroll to position [620, 0]
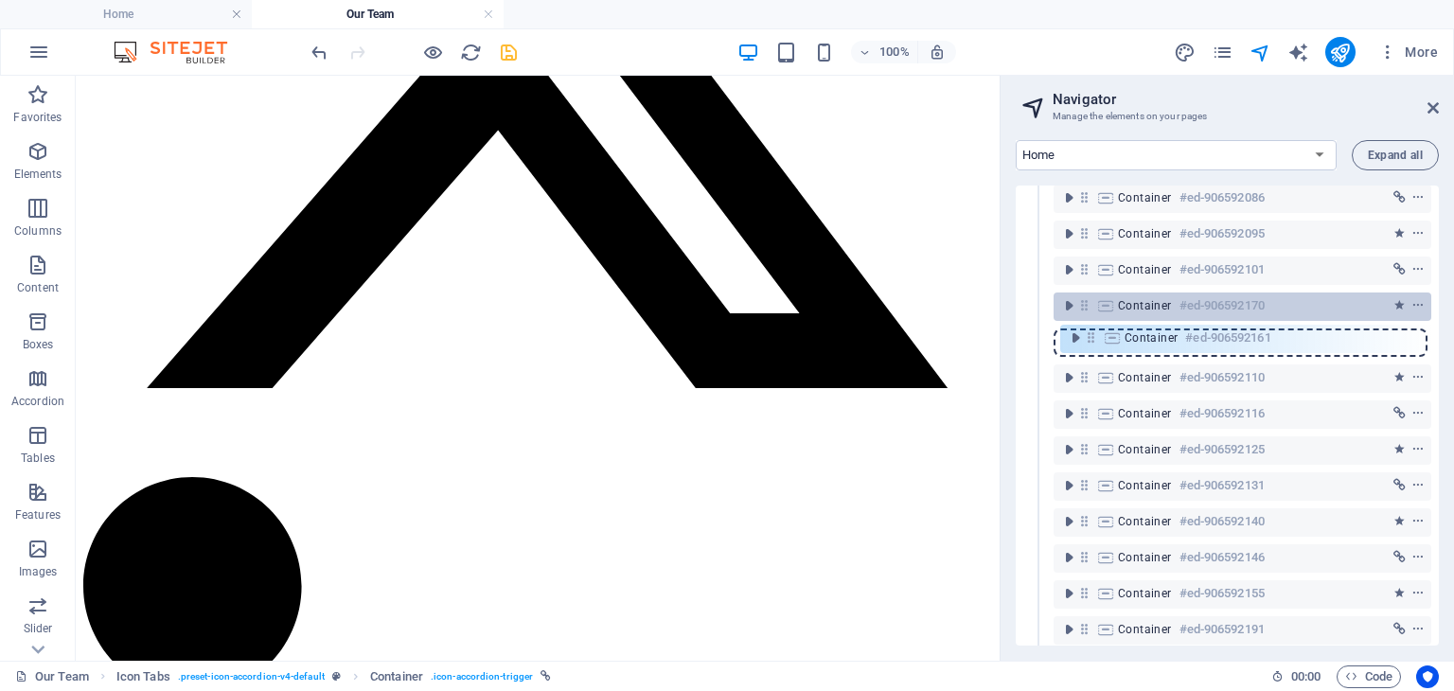
drag, startPoint x: 1083, startPoint y: 276, endPoint x: 1090, endPoint y: 340, distance: 63.8
click at [1090, 340] on div "Reference #ed-888144652 Reference #ed-888144655 Banner #ed-888144658 Spacer #ed…" at bounding box center [1227, 416] width 423 height 460
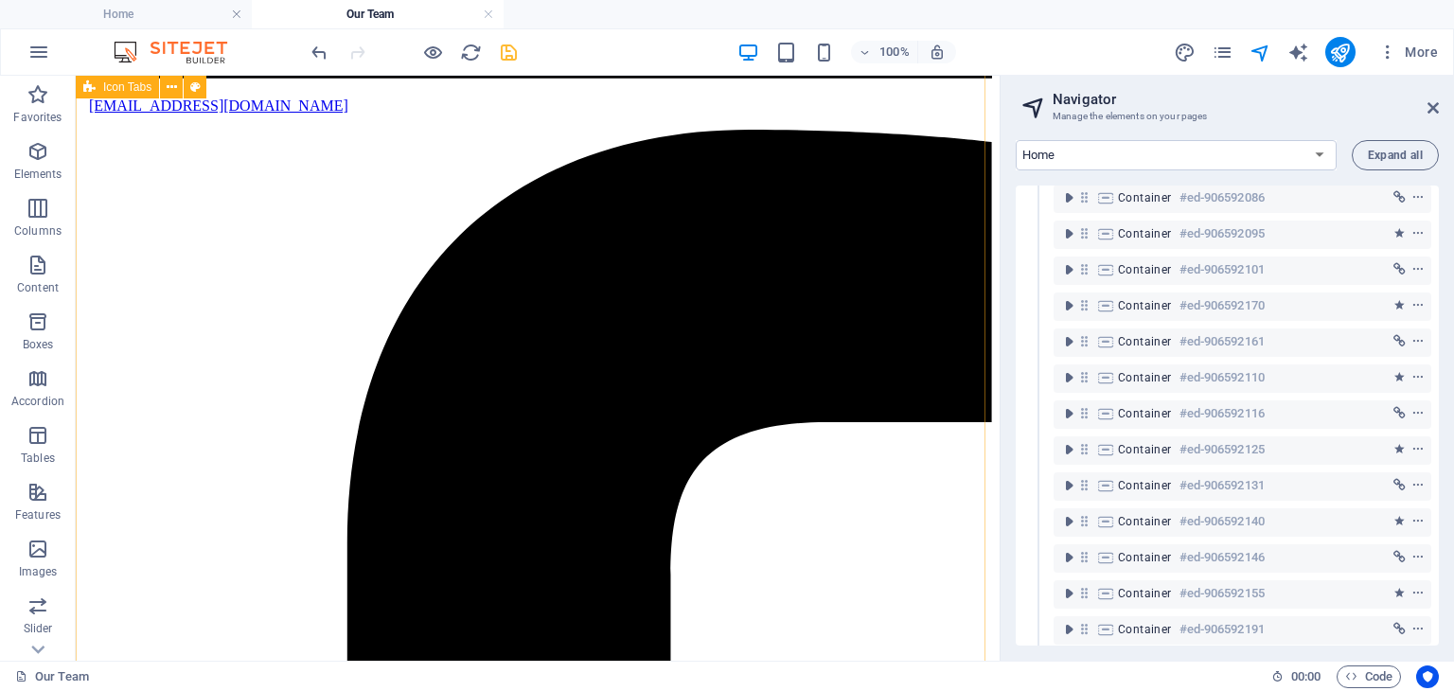
scroll to position [1560, 0]
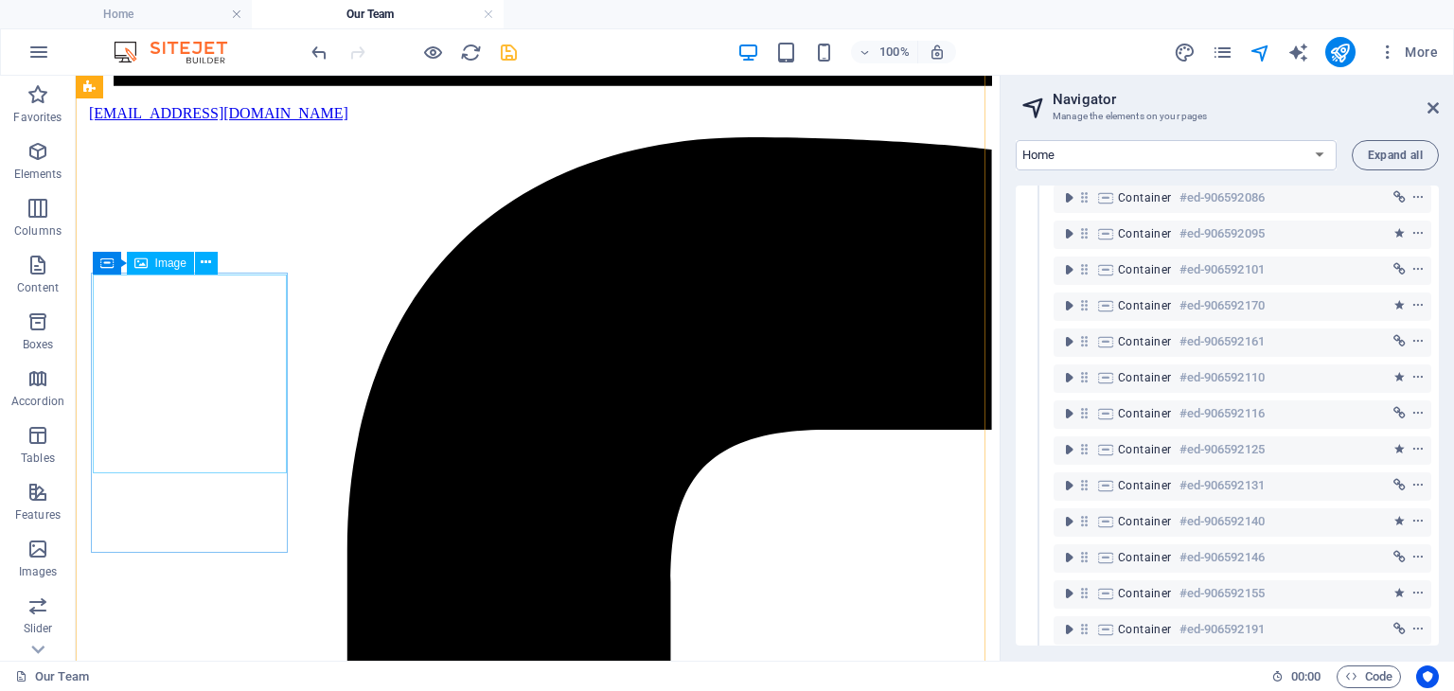
select select "px"
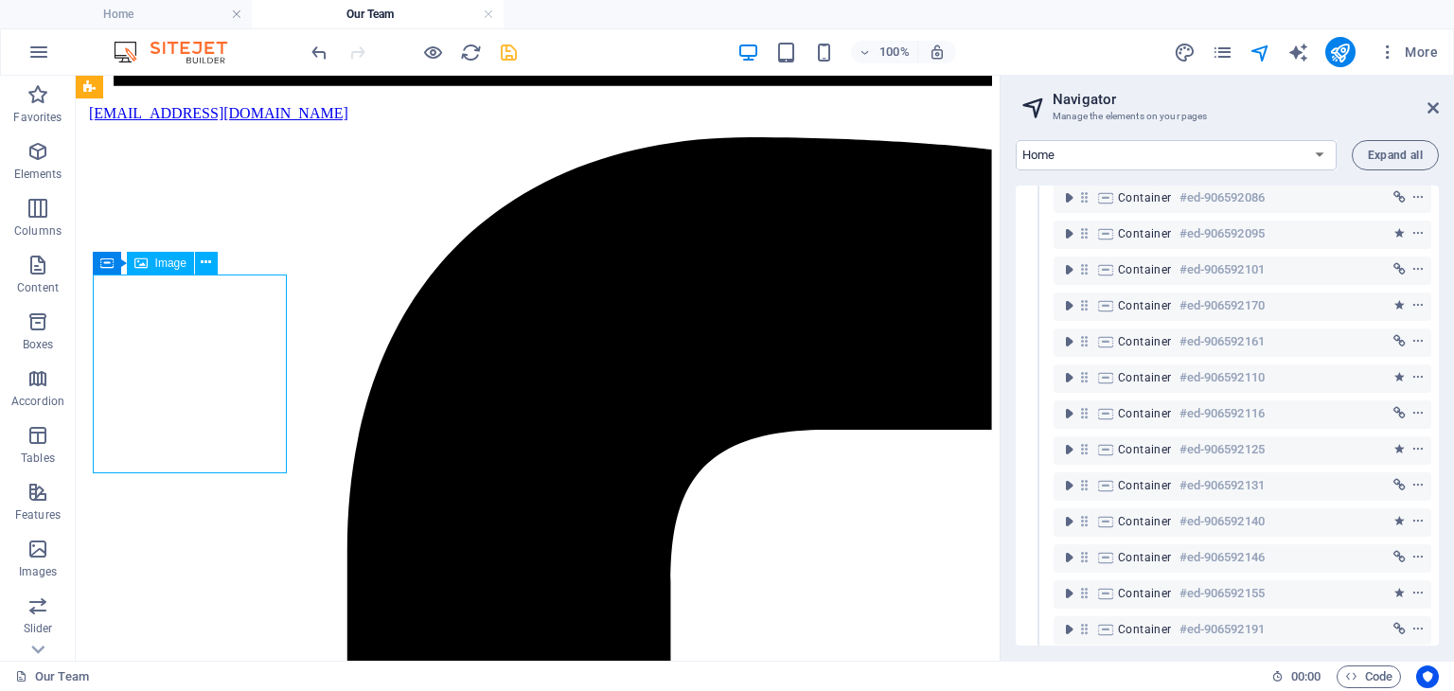
select select "px"
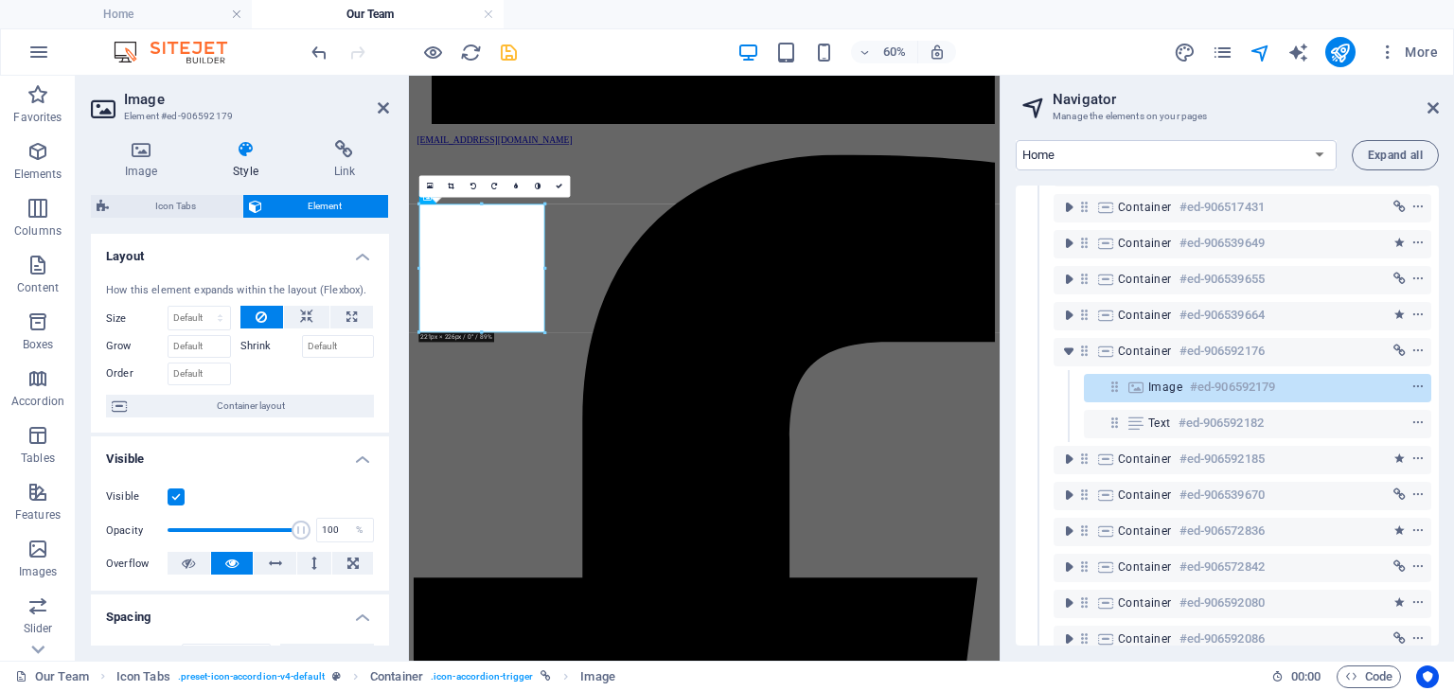
scroll to position [231, 0]
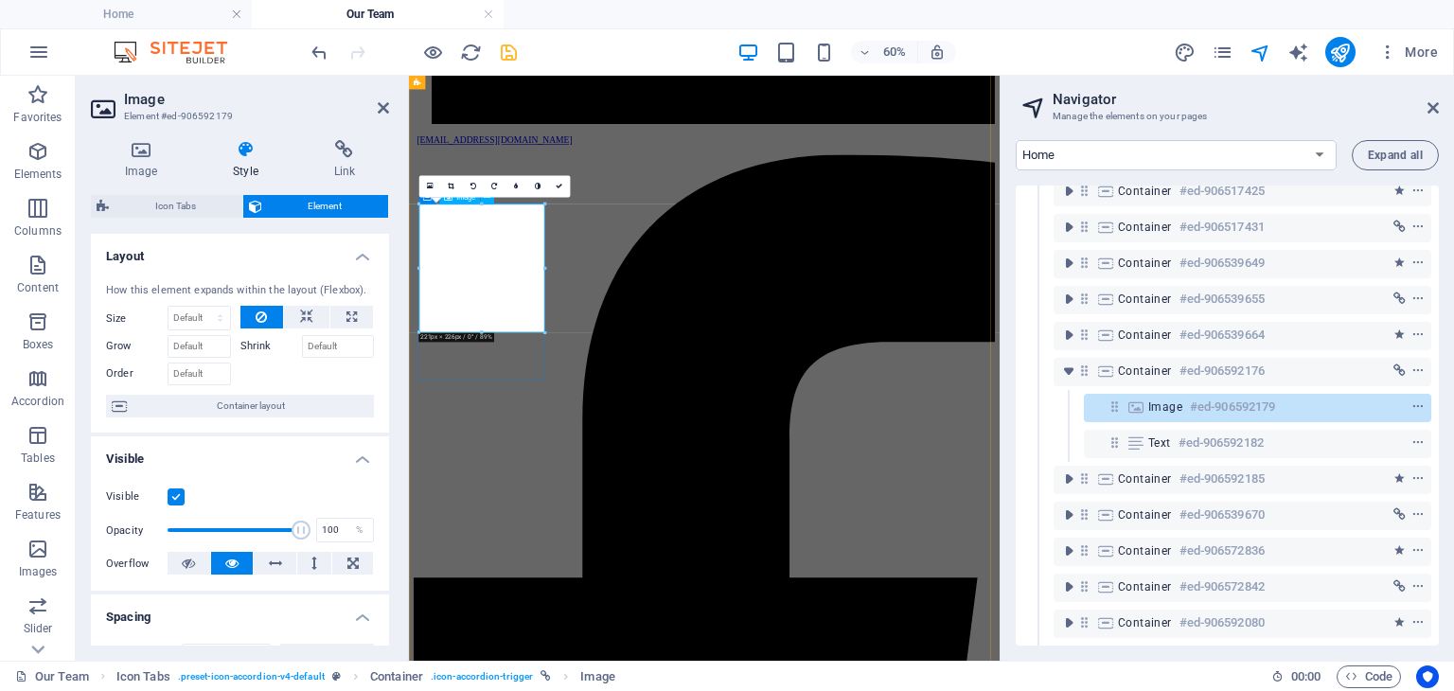
click at [140, 159] on h4 "Image" at bounding box center [145, 160] width 108 height 40
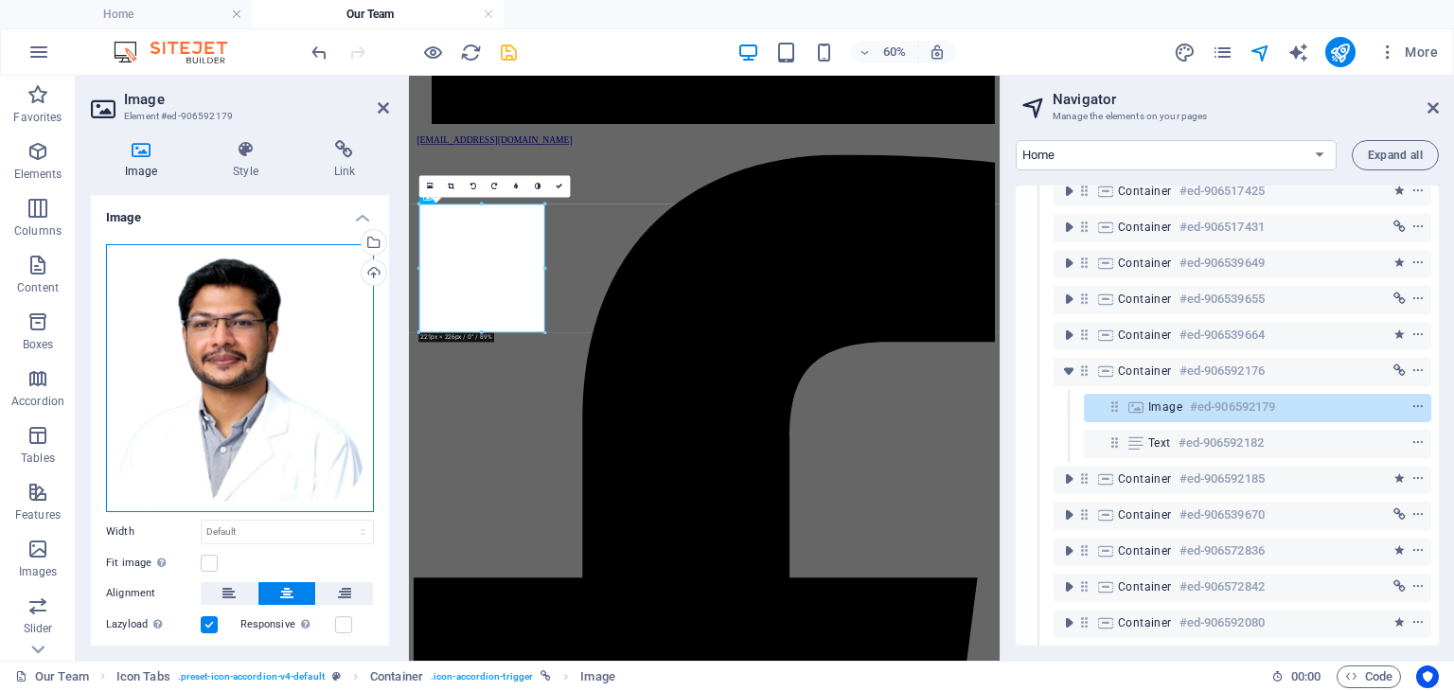
click at [268, 322] on div "Drag files here, click to choose files or select files from Files or our free s…" at bounding box center [240, 378] width 268 height 268
click at [268, 322] on body "[DOMAIN_NAME] Home Our Team Favorites Elements Columns Content Boxes Accordion …" at bounding box center [727, 345] width 1454 height 691
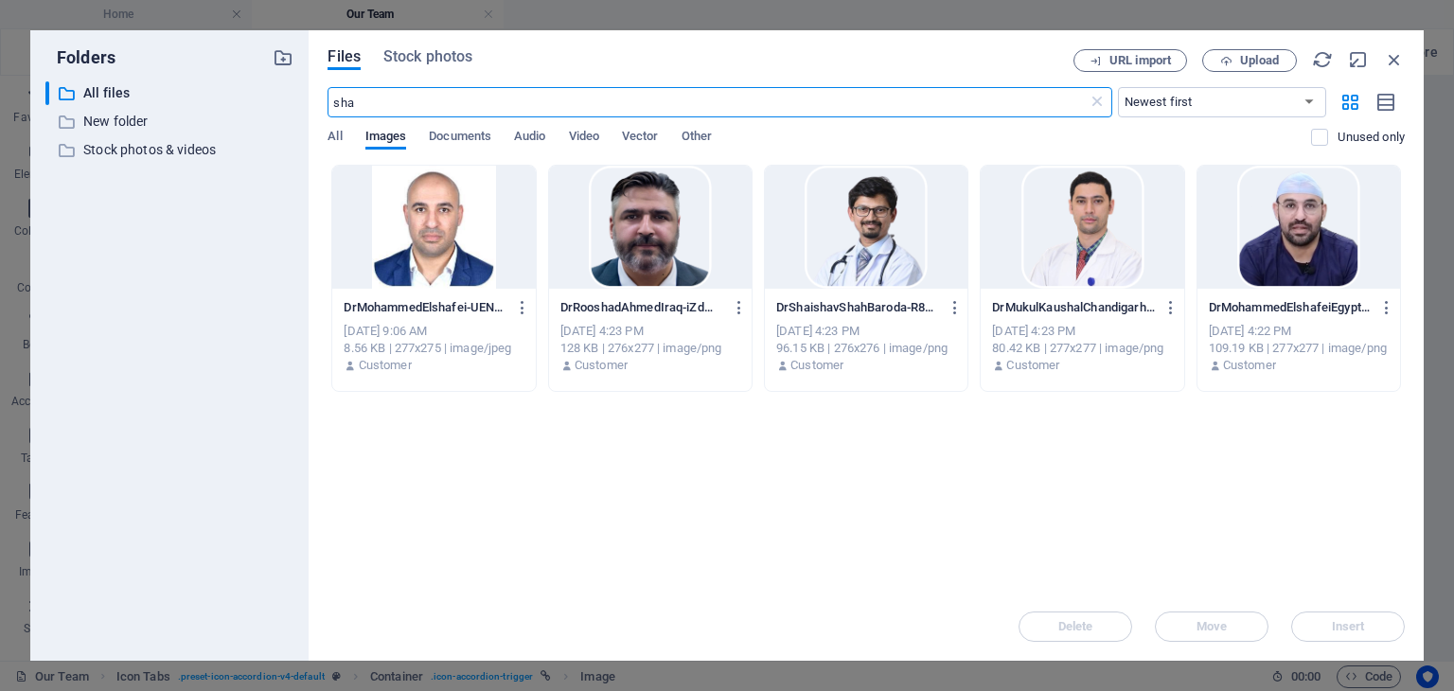
scroll to position [1560, 0]
drag, startPoint x: 378, startPoint y: 109, endPoint x: 327, endPoint y: 111, distance: 51.2
click at [327, 111] on div "Files Stock photos URL import Upload sha ​ Newest first Oldest first Name (A-Z)…" at bounding box center [866, 345] width 1115 height 630
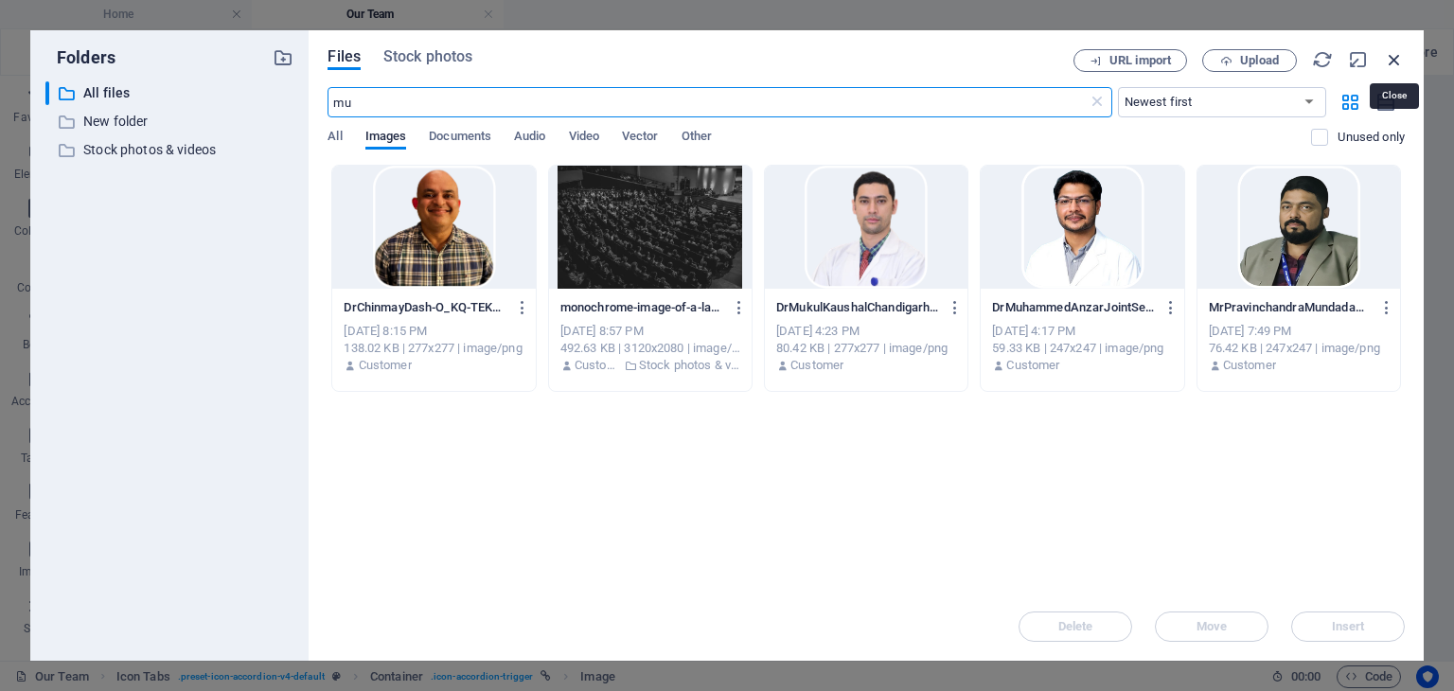
type input "mu"
click at [1394, 64] on icon "button" at bounding box center [1394, 59] width 21 height 21
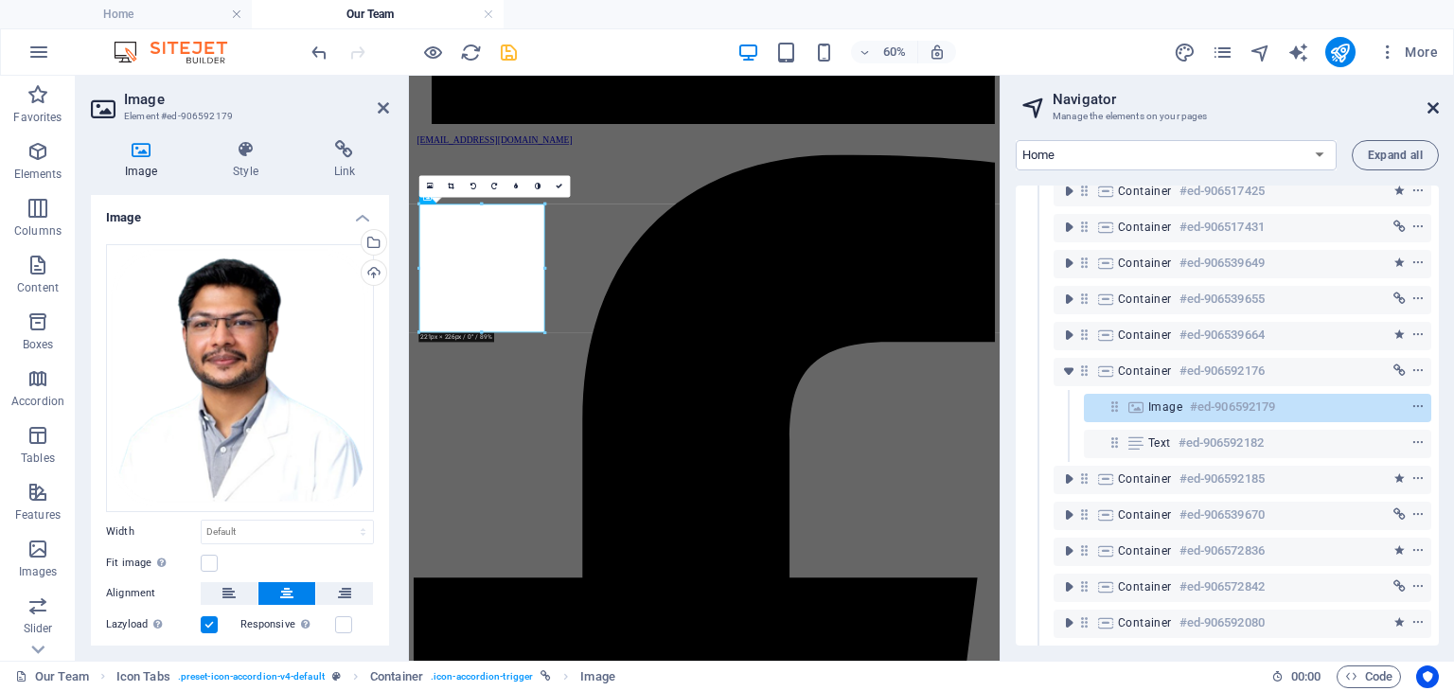
click at [1430, 105] on icon at bounding box center [1433, 107] width 11 height 15
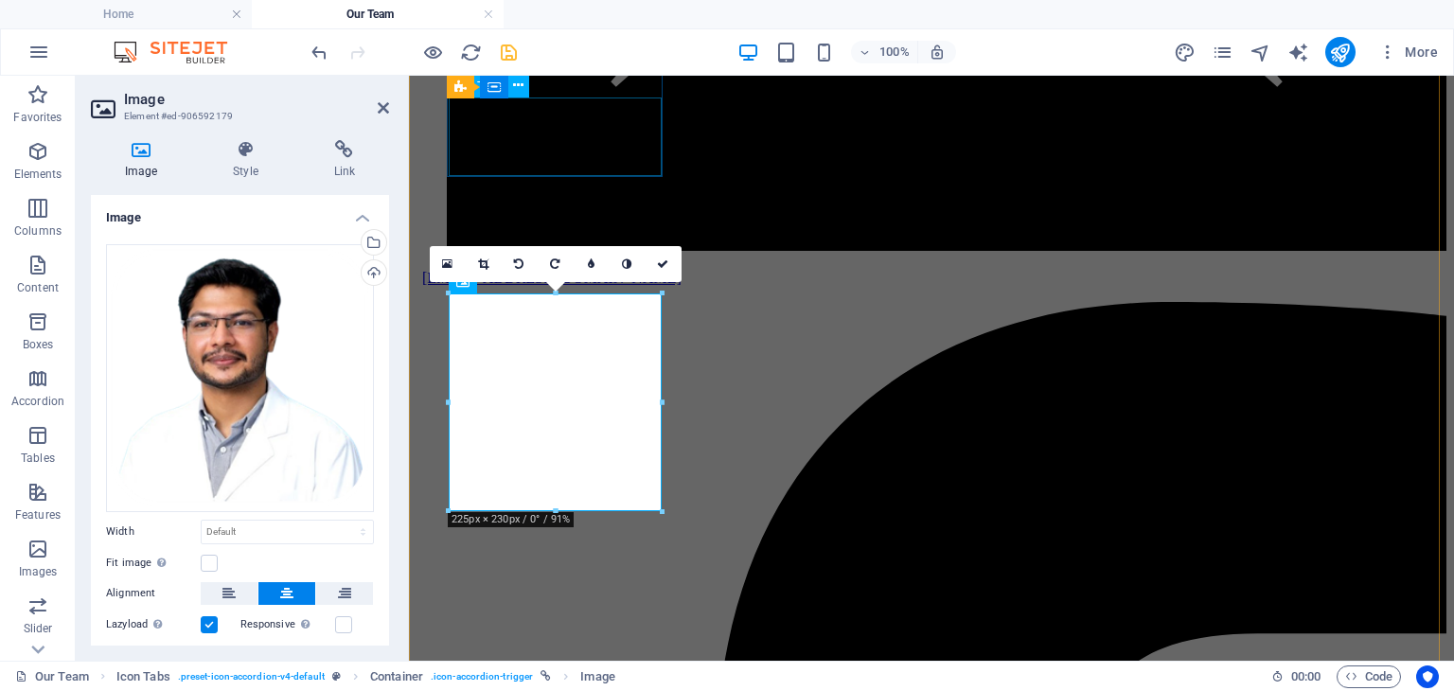
scroll to position [1502, 0]
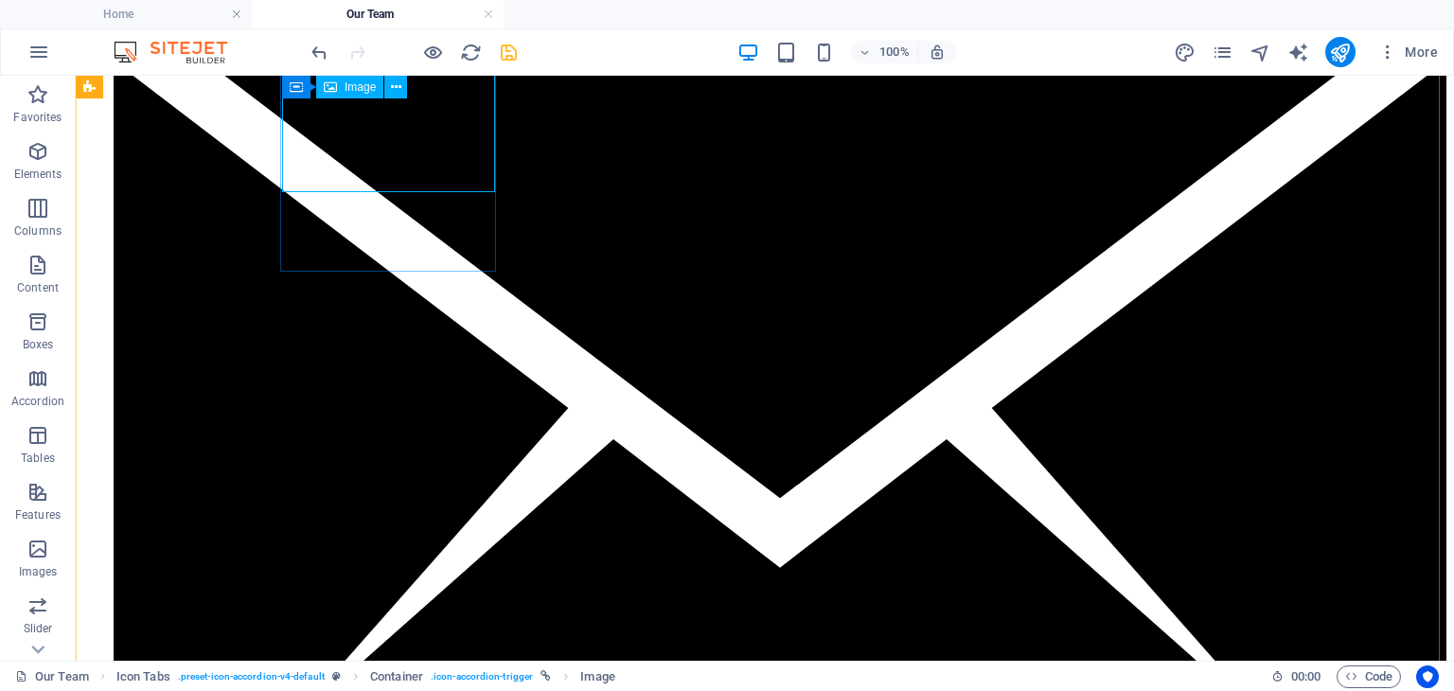
select select "px"
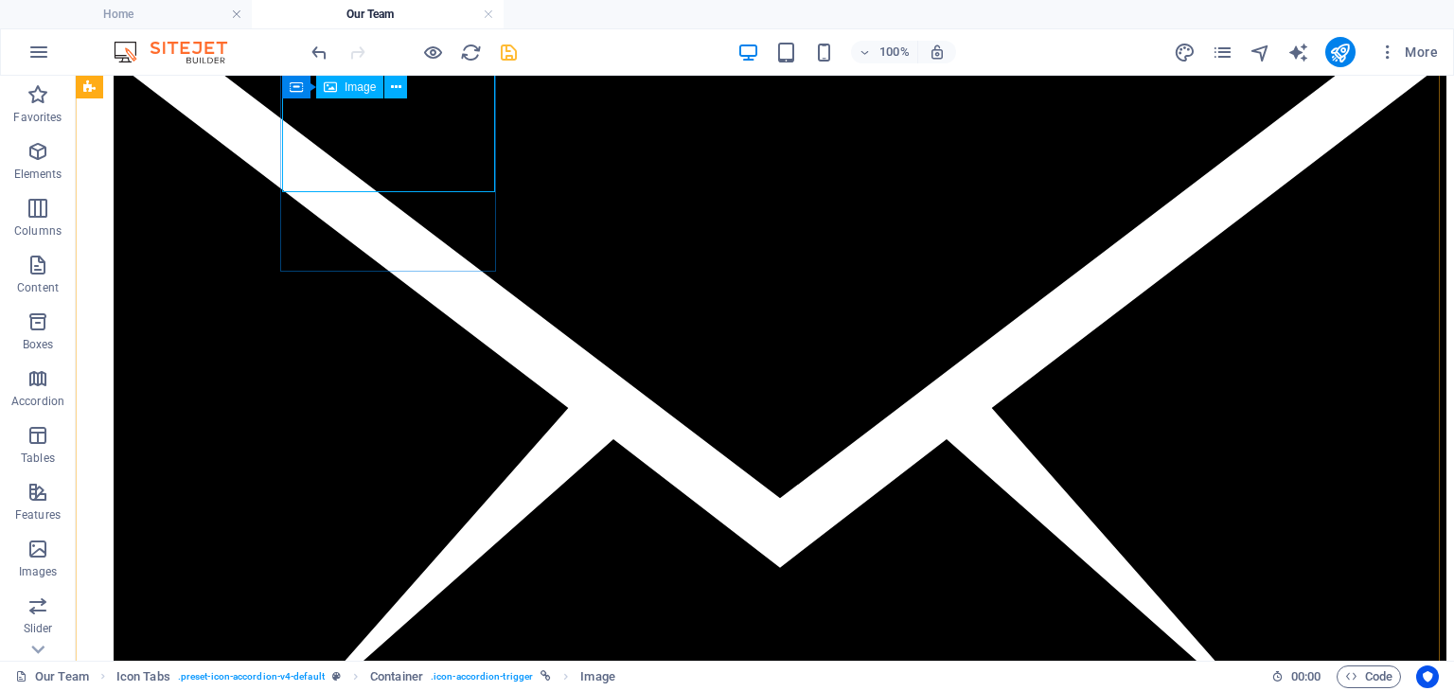
select select "px"
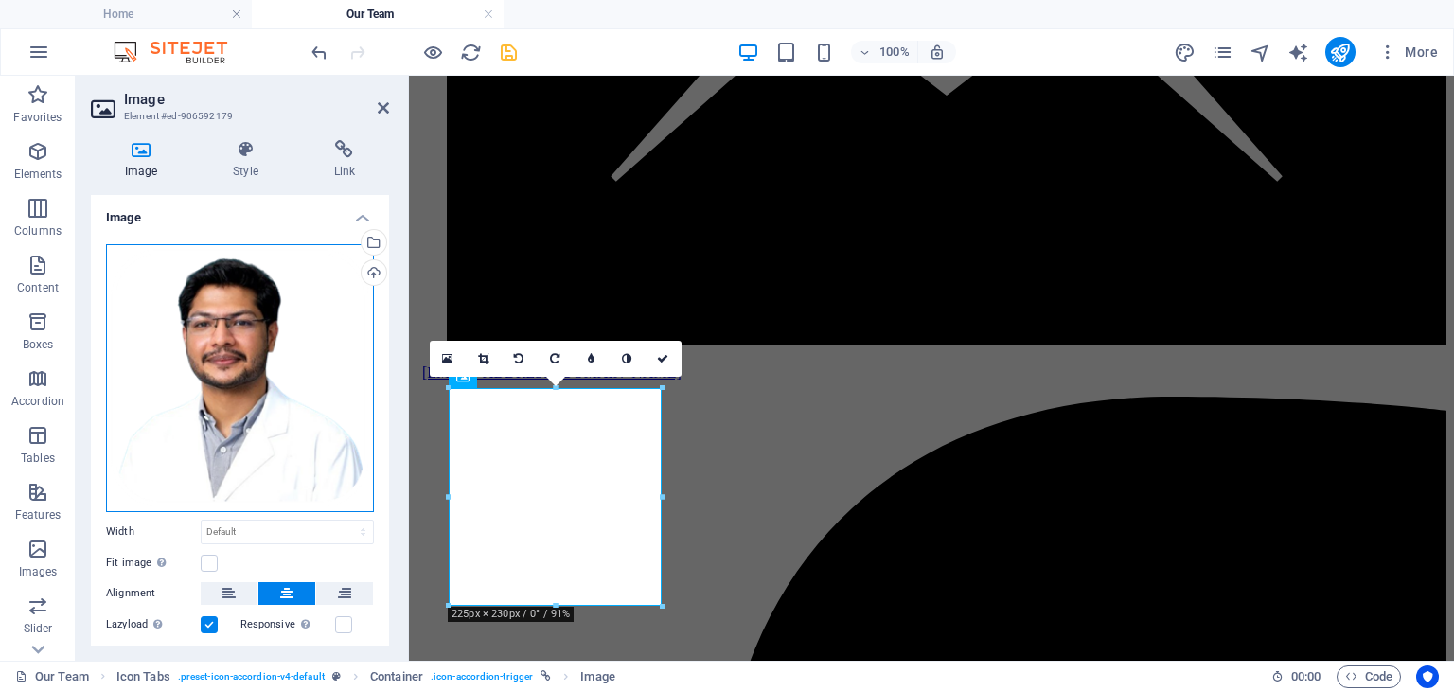
click at [255, 373] on div "Drag files here, click to choose files or select files from Files or our free s…" at bounding box center [240, 378] width 268 height 268
click at [255, 373] on body "[DOMAIN_NAME] Home Our Team Favorites Elements Columns Content Boxes Accordion …" at bounding box center [727, 345] width 1454 height 691
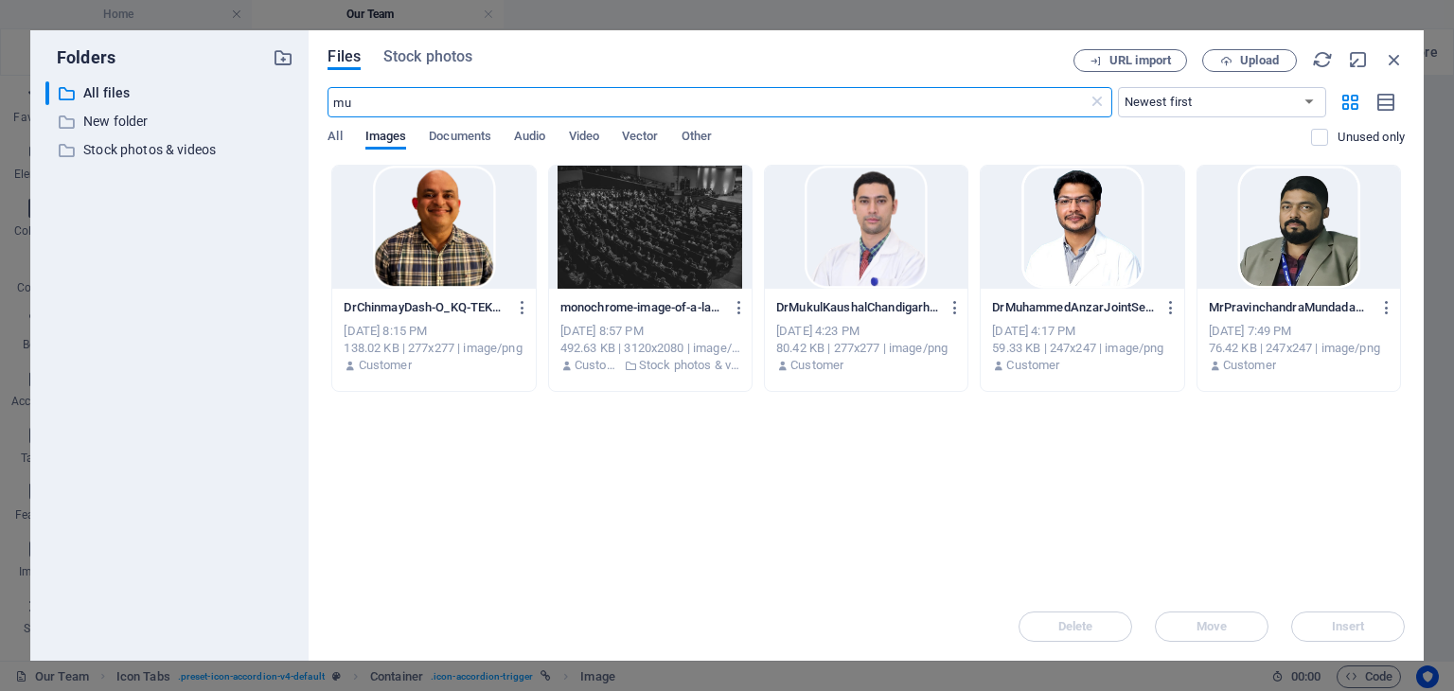
scroll to position [1487, 0]
drag, startPoint x: 412, startPoint y: 111, endPoint x: 280, endPoint y: 100, distance: 132.0
click at [280, 100] on div "Folders ​ All files All files ​ New folder New folder ​ Stock photos & videos S…" at bounding box center [726, 345] width 1393 height 630
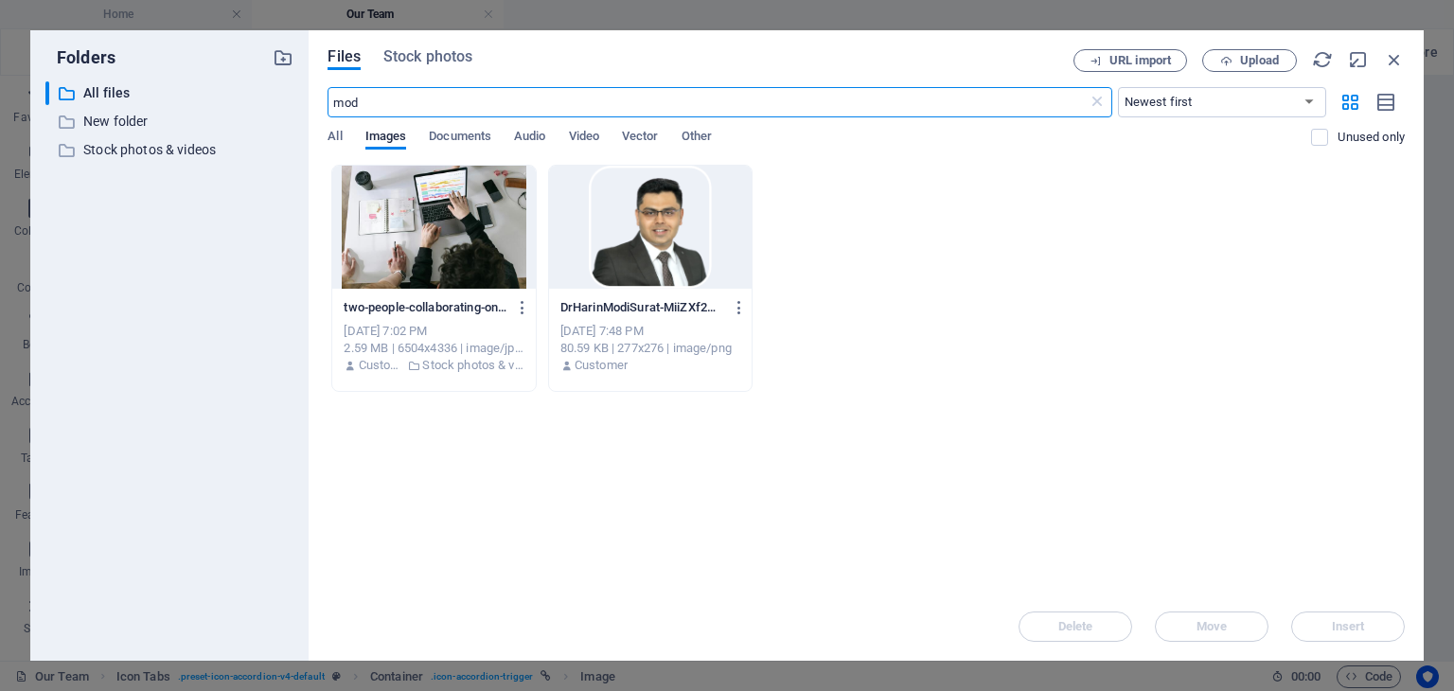
type input "mod"
click at [643, 209] on div at bounding box center [650, 227] width 203 height 123
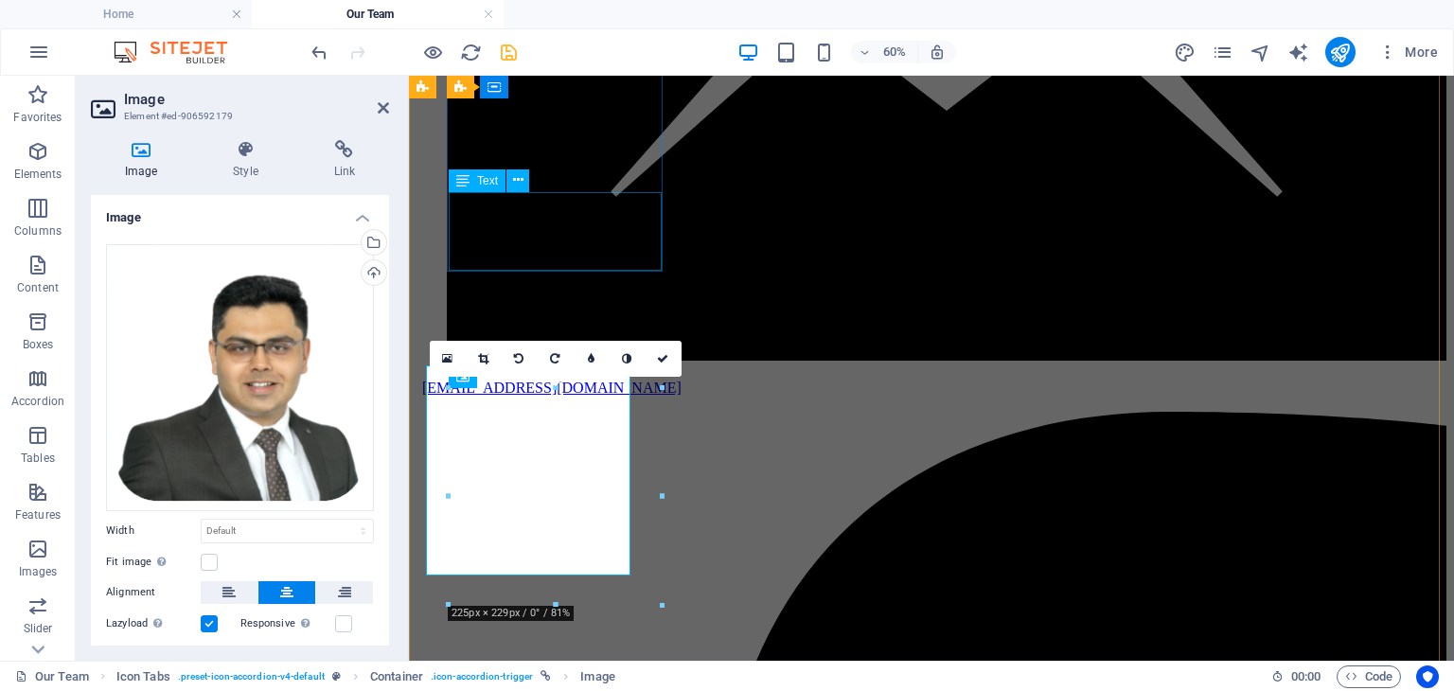
scroll to position [1502, 0]
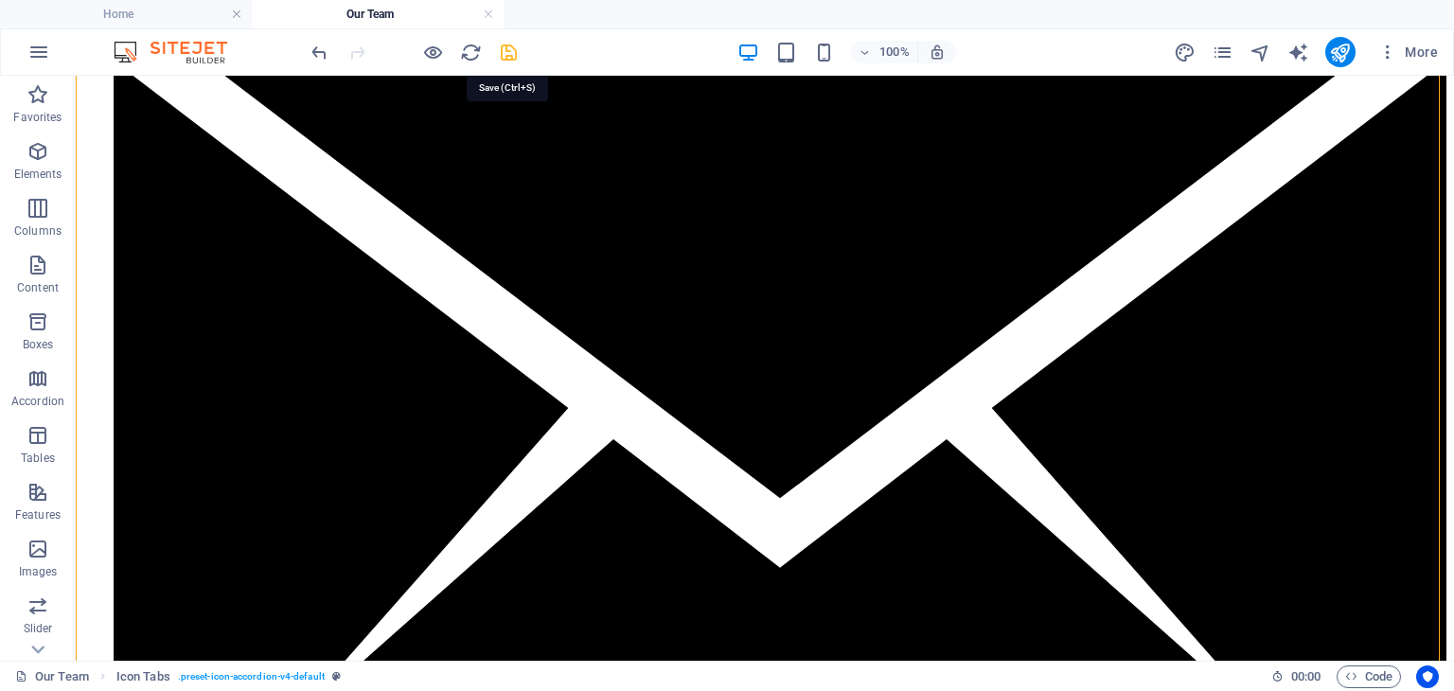
click at [507, 59] on icon "save" at bounding box center [509, 53] width 22 height 22
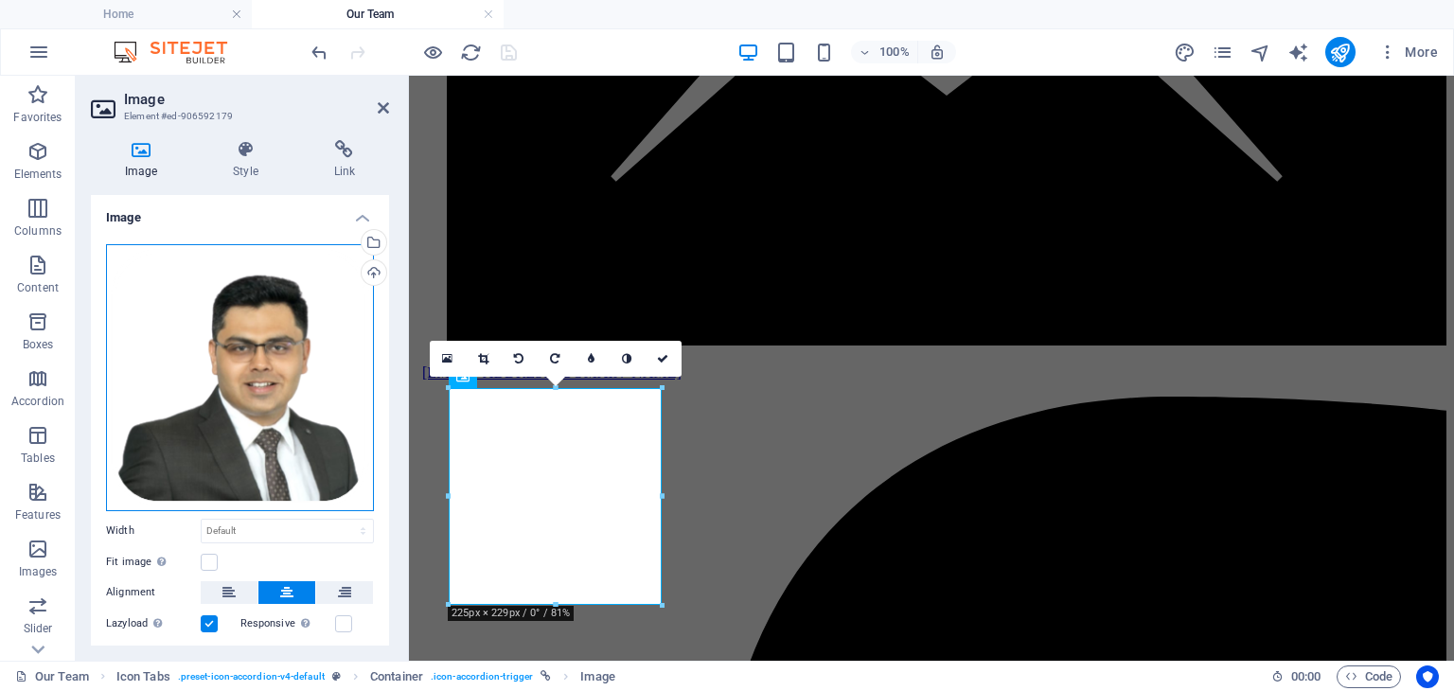
click at [195, 349] on div "Drag files here, click to choose files or select files from Files or our free s…" at bounding box center [240, 377] width 268 height 267
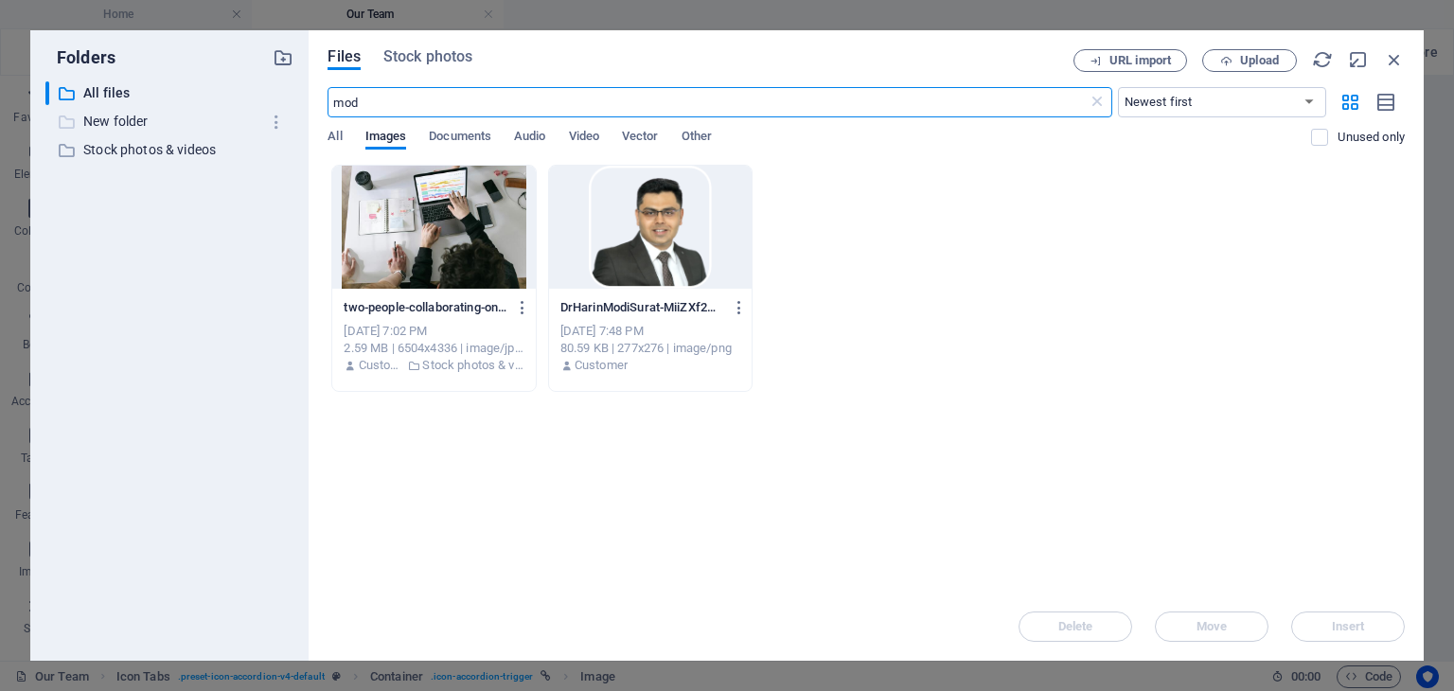
drag, startPoint x: 318, startPoint y: 113, endPoint x: 241, endPoint y: 115, distance: 76.7
click at [241, 115] on div "Folders ​ All files All files ​ New folder New folder ​ Stock photos & videos S…" at bounding box center [726, 345] width 1393 height 630
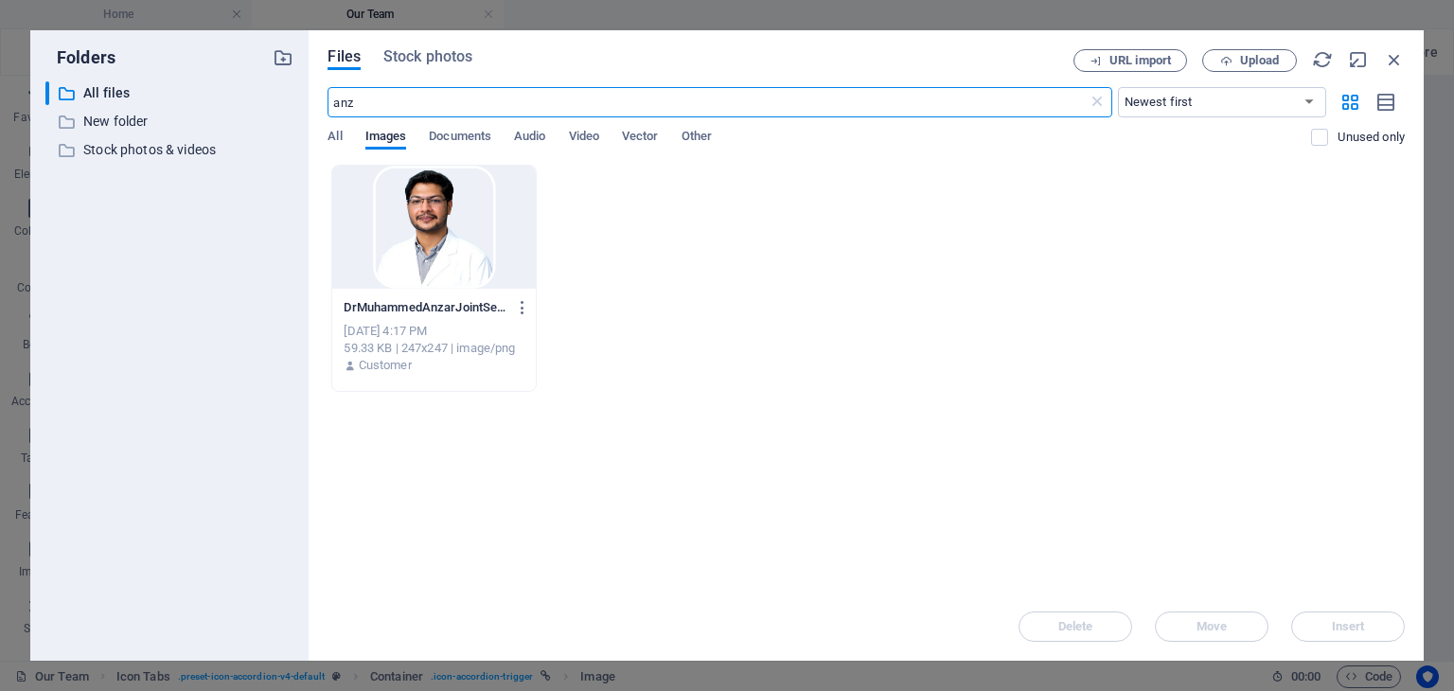
type input "anz"
click at [494, 234] on div at bounding box center [433, 227] width 203 height 123
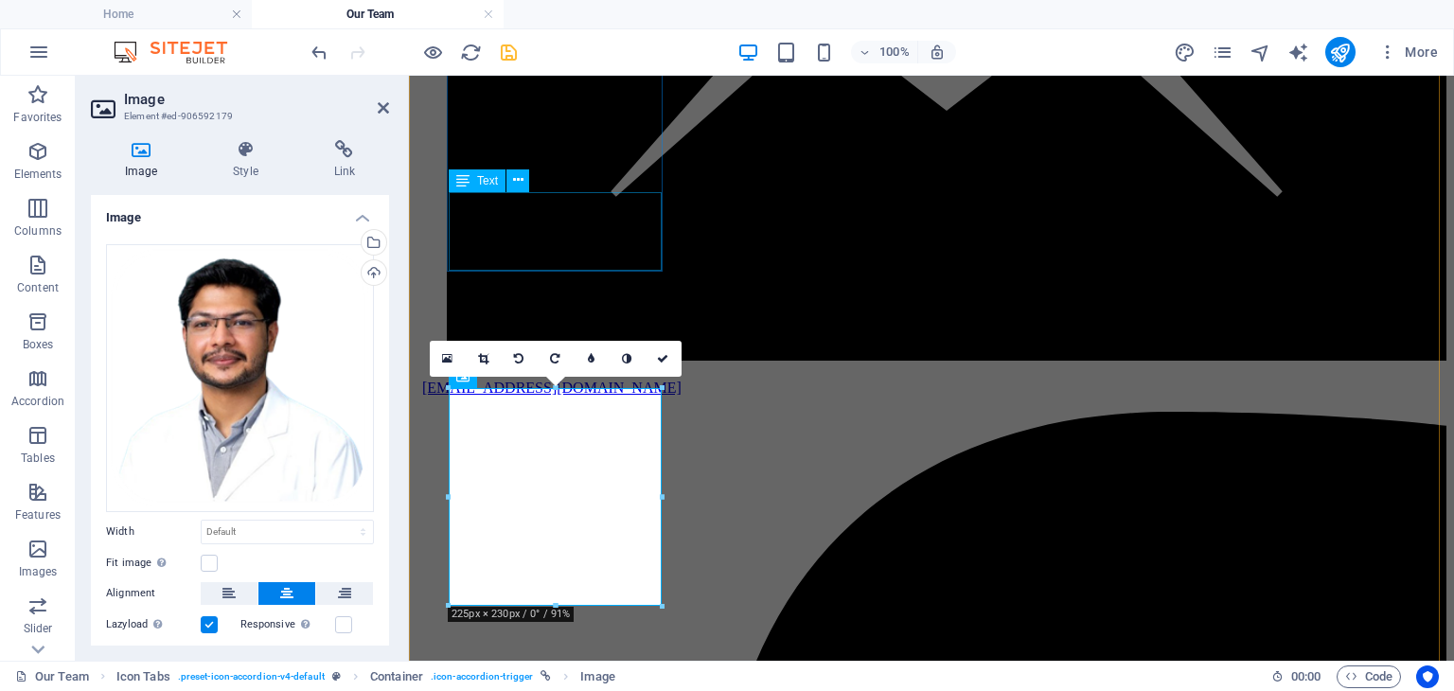
scroll to position [1502, 0]
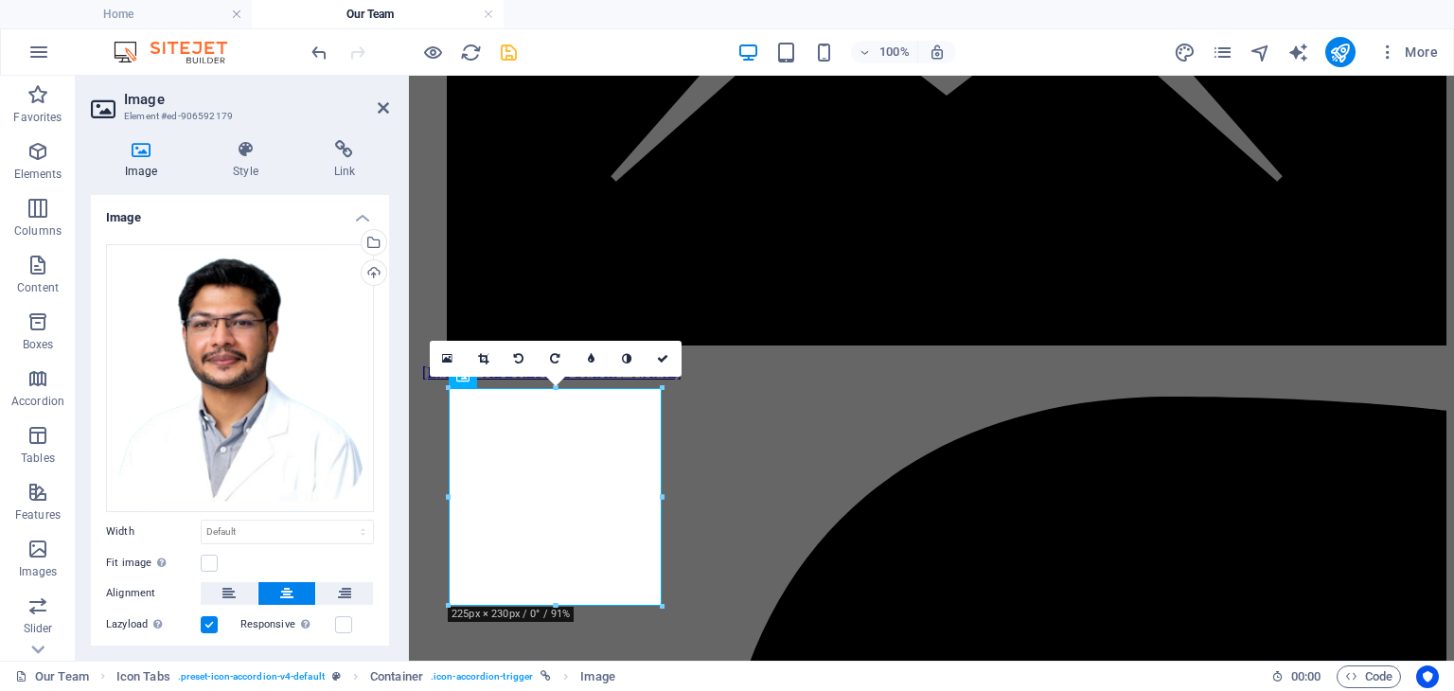
click at [523, 45] on div "100% More" at bounding box center [877, 52] width 1138 height 30
click at [511, 52] on icon "save" at bounding box center [509, 53] width 22 height 22
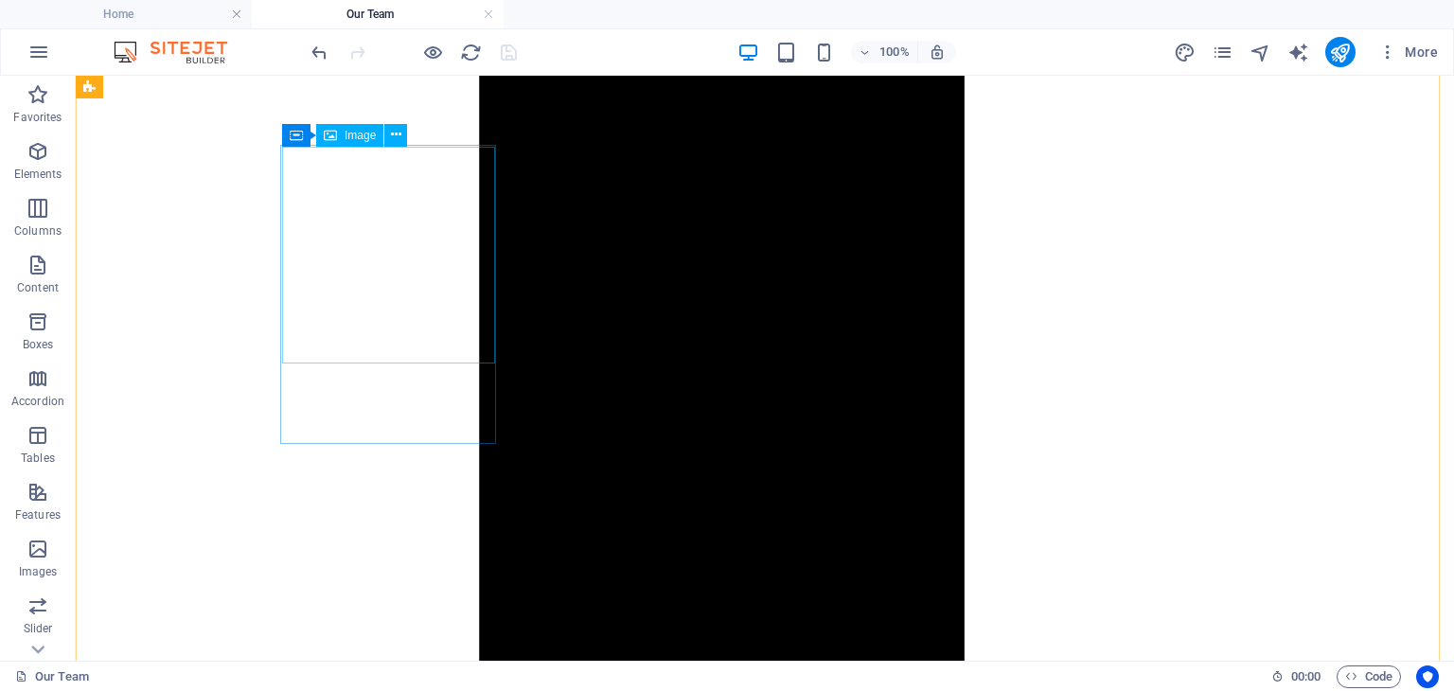
scroll to position [4532, 0]
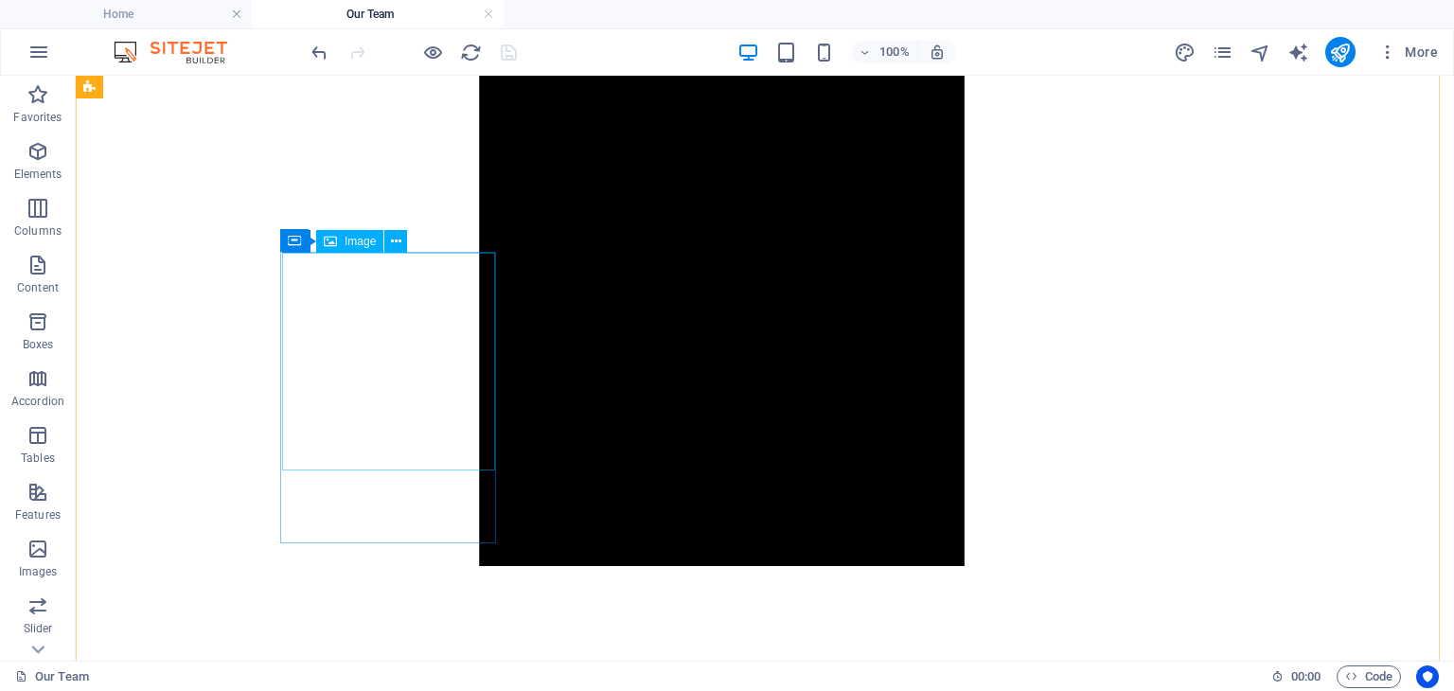
select select "px"
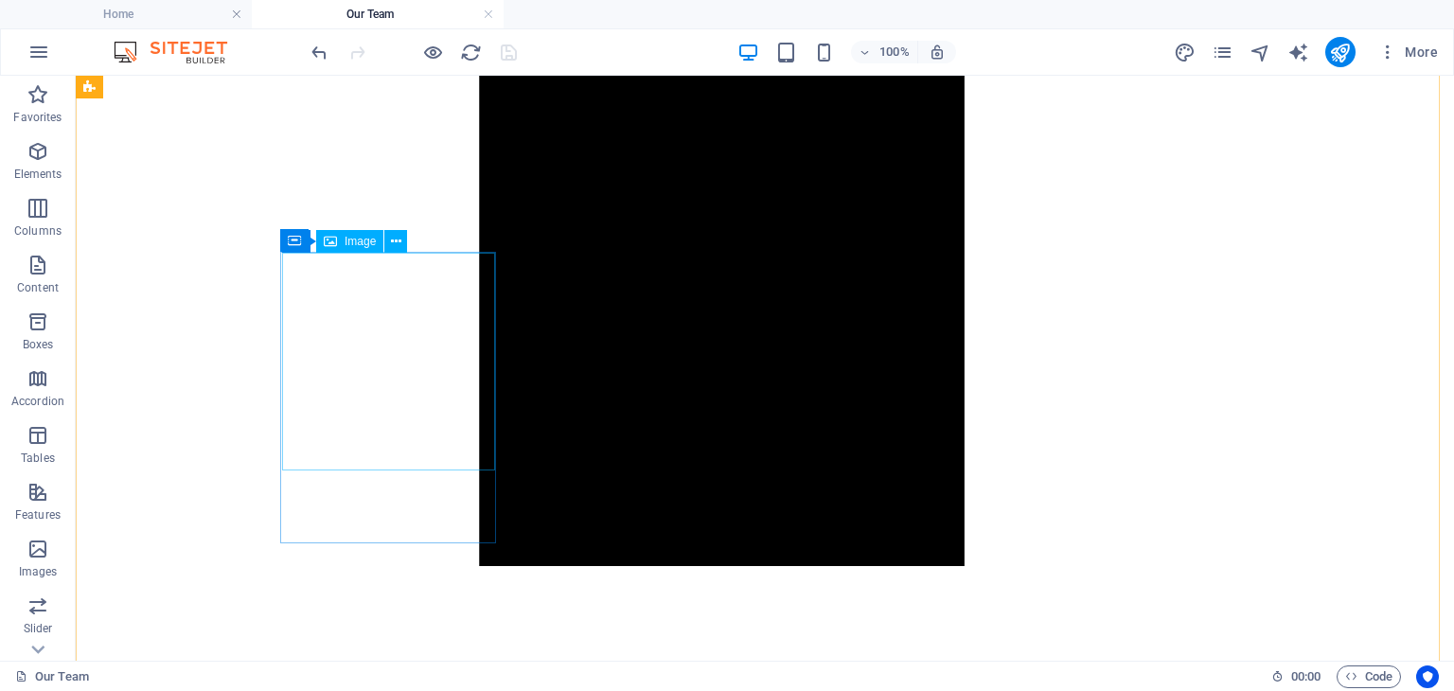
select select "px"
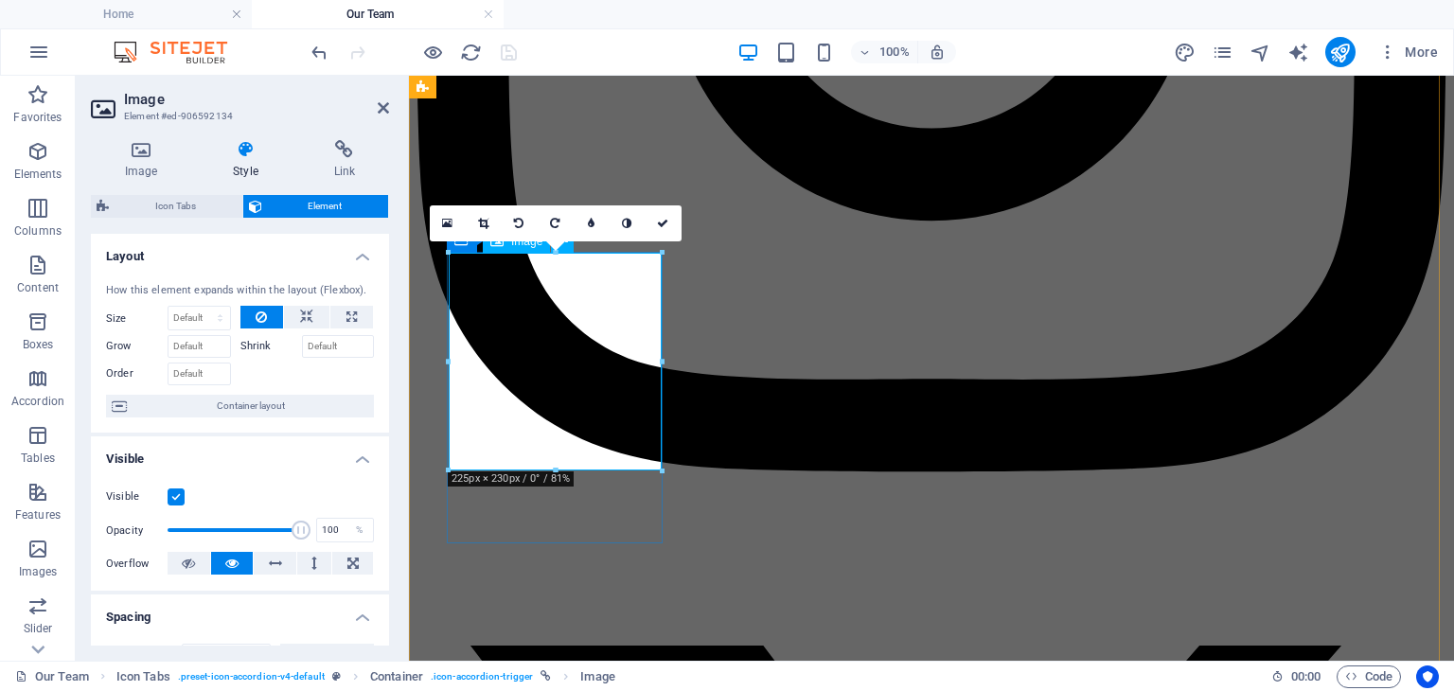
click at [129, 145] on icon at bounding box center [141, 149] width 100 height 19
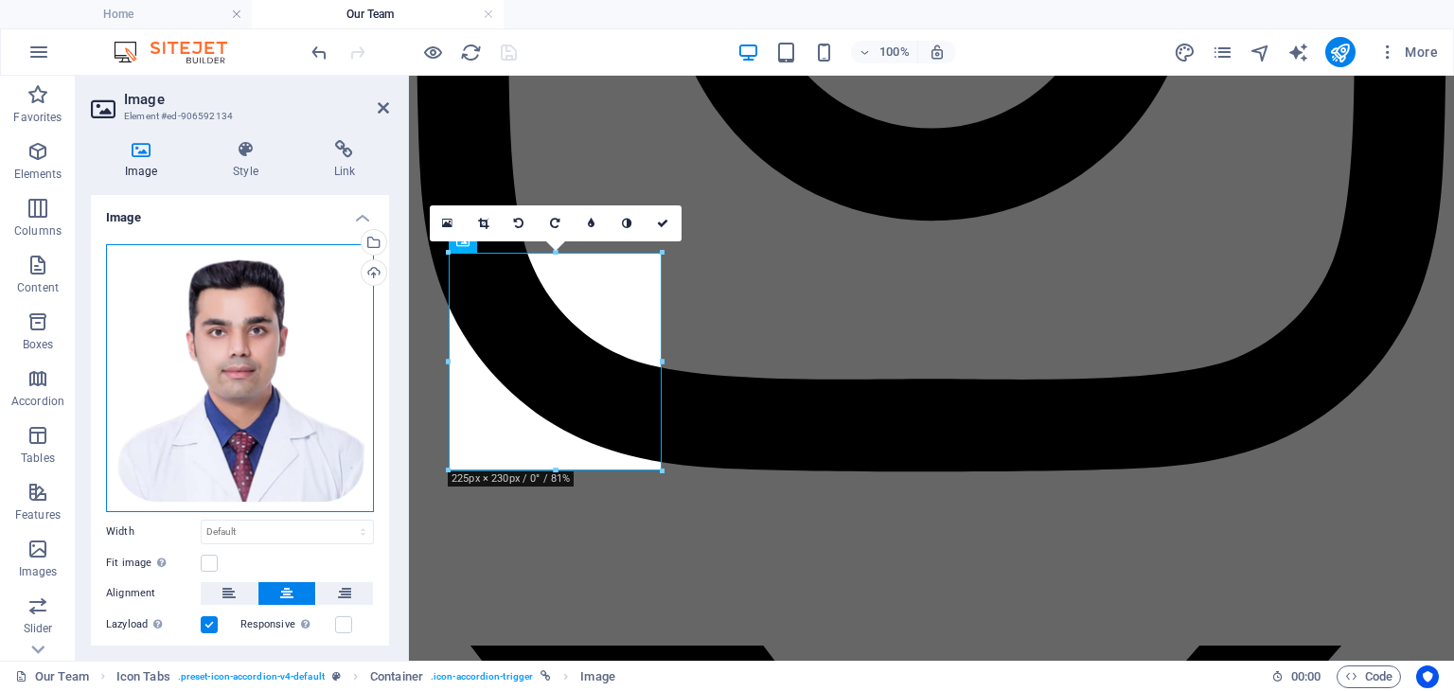
click at [254, 308] on div "Drag files here, click to choose files or select files from Files or our free s…" at bounding box center [240, 378] width 268 height 268
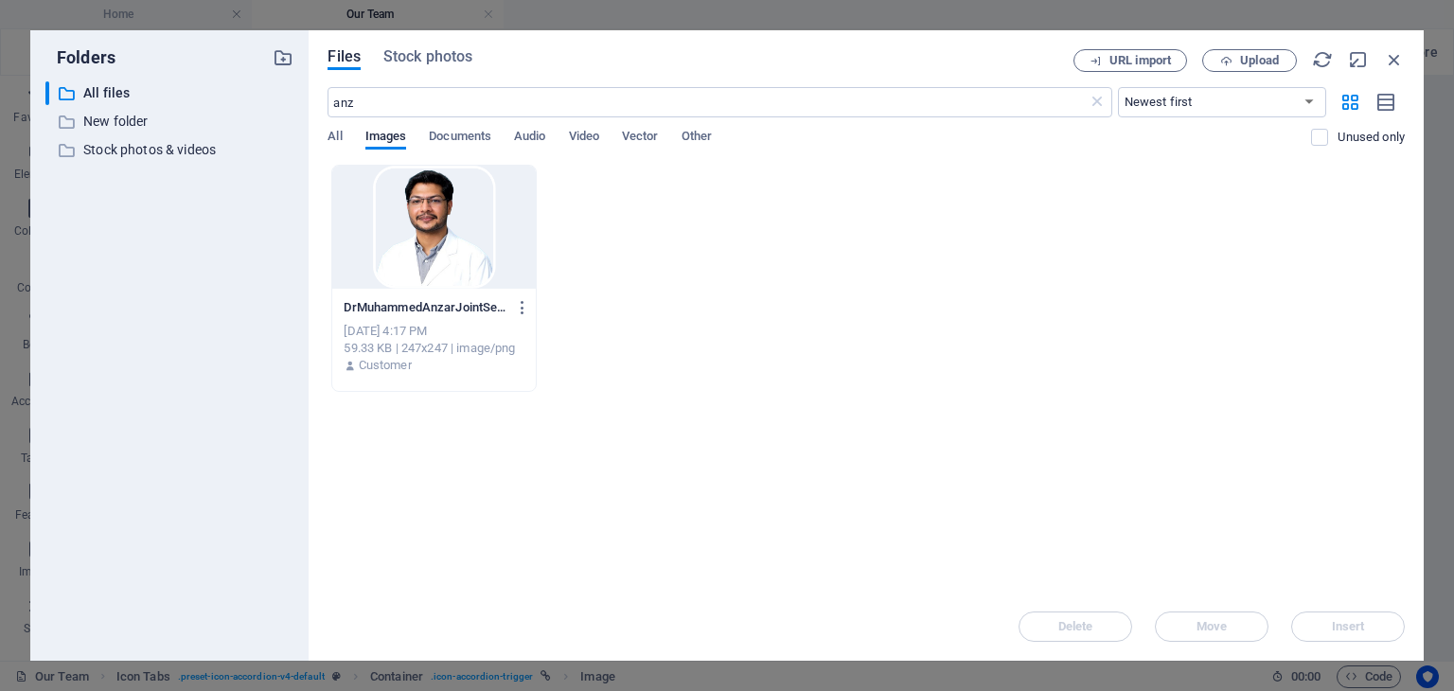
scroll to position [4486, 0]
drag, startPoint x: 370, startPoint y: 106, endPoint x: 294, endPoint y: 114, distance: 76.1
click at [294, 114] on div "Folders ​ All files All files ​ New folder New folder ​ Stock photos & videos S…" at bounding box center [726, 345] width 1393 height 630
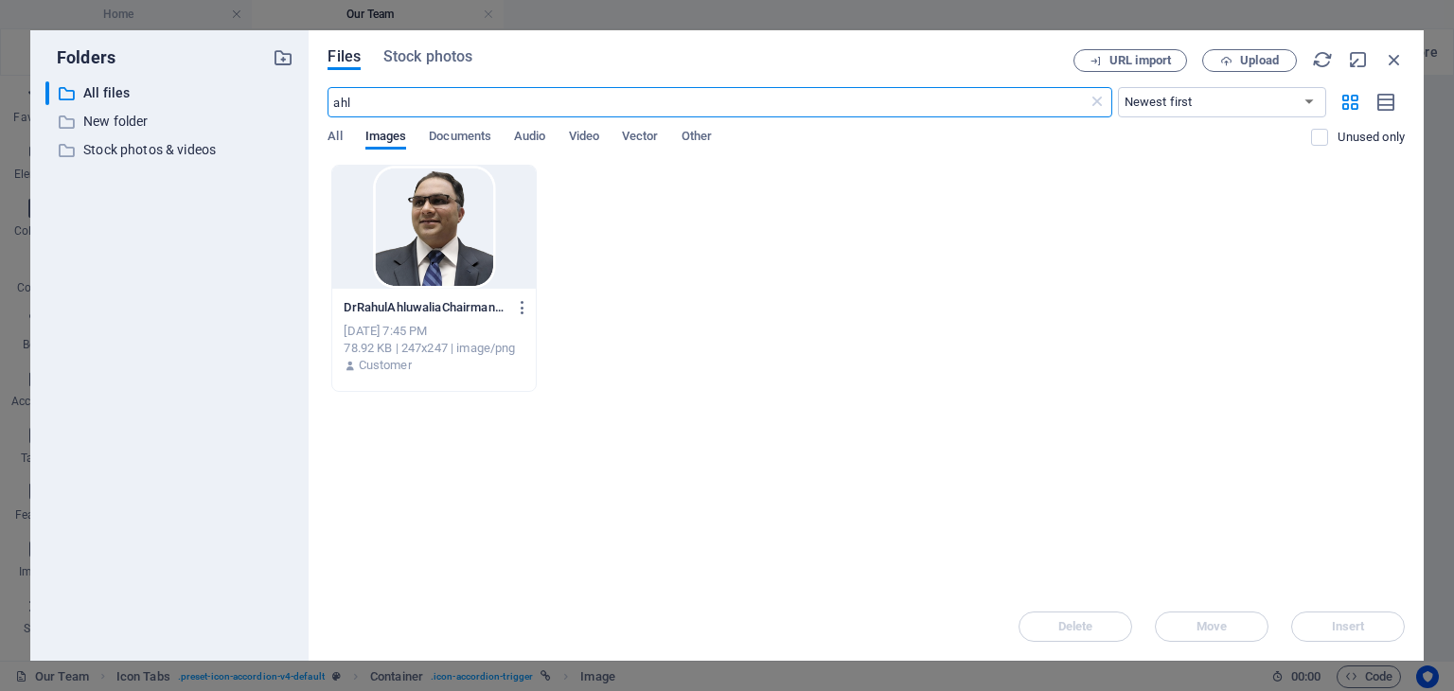
type input "ahl"
click at [470, 224] on div at bounding box center [433, 227] width 203 height 123
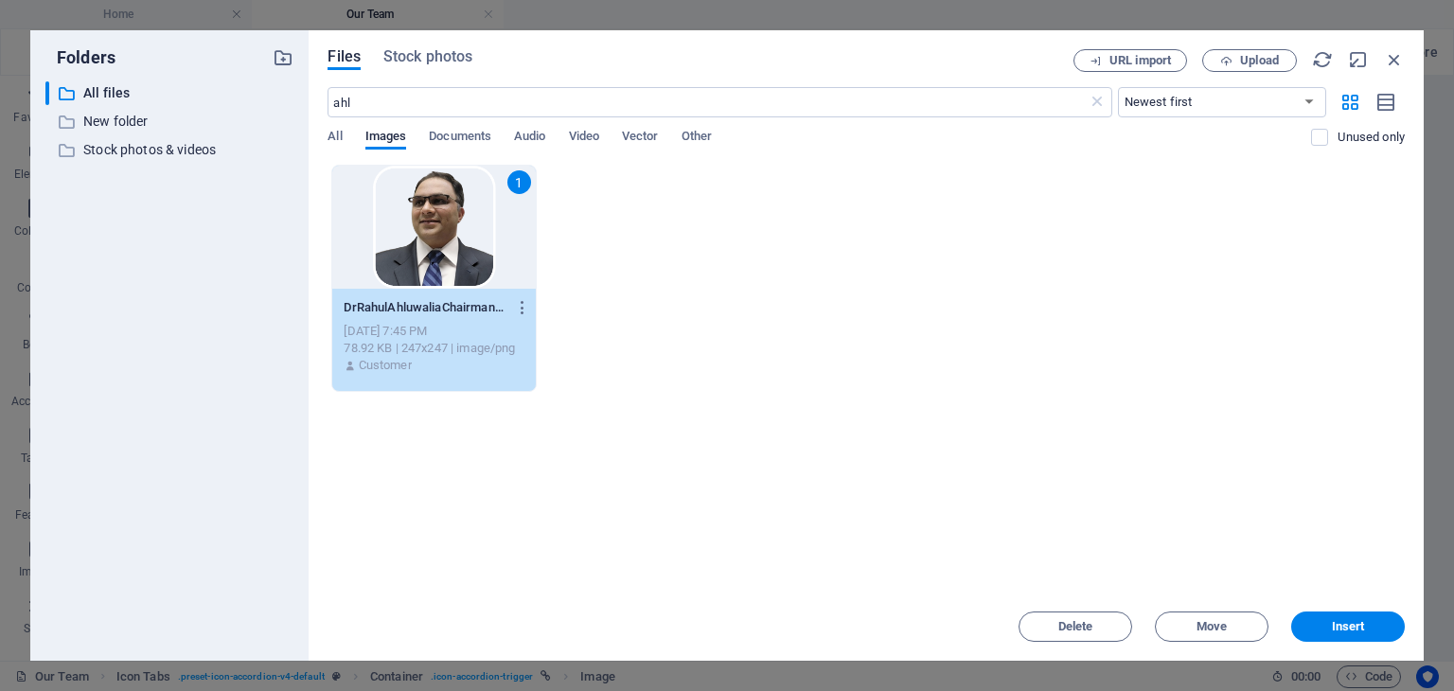
click at [470, 224] on div "1" at bounding box center [433, 227] width 203 height 123
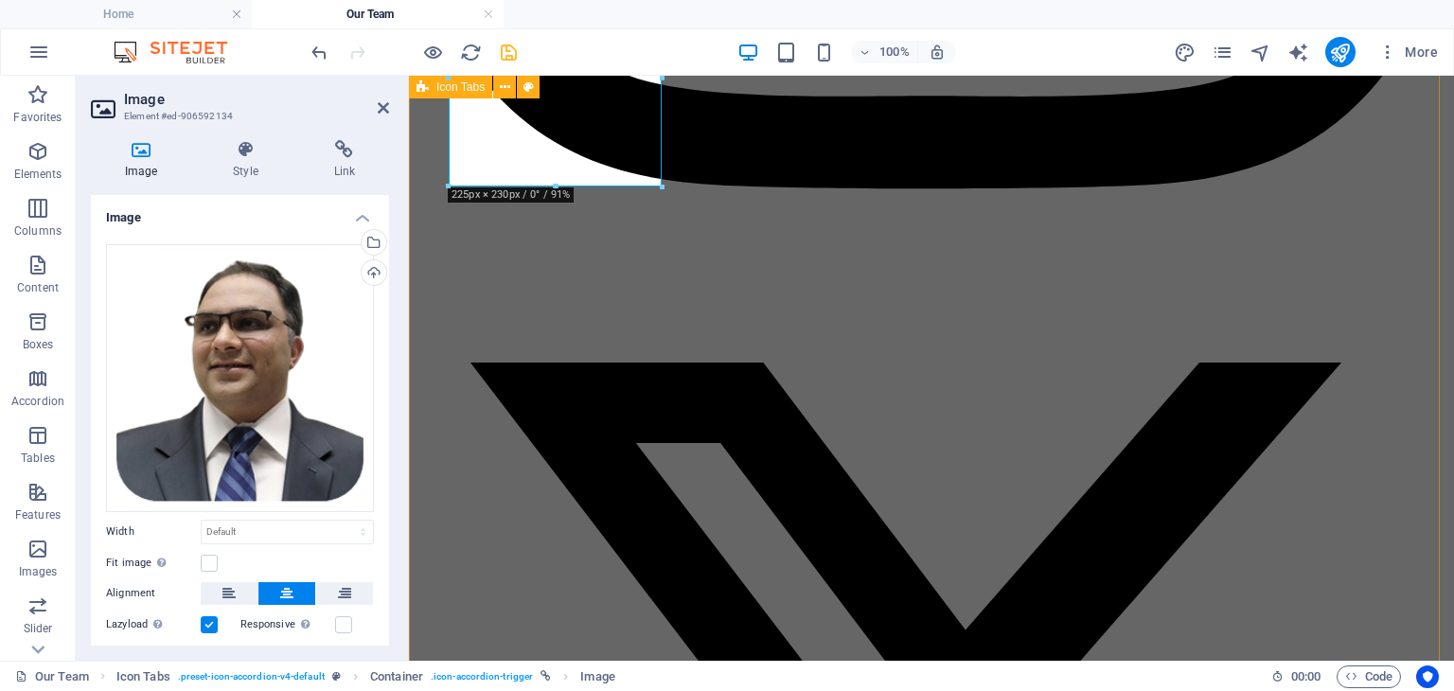
scroll to position [4816, 0]
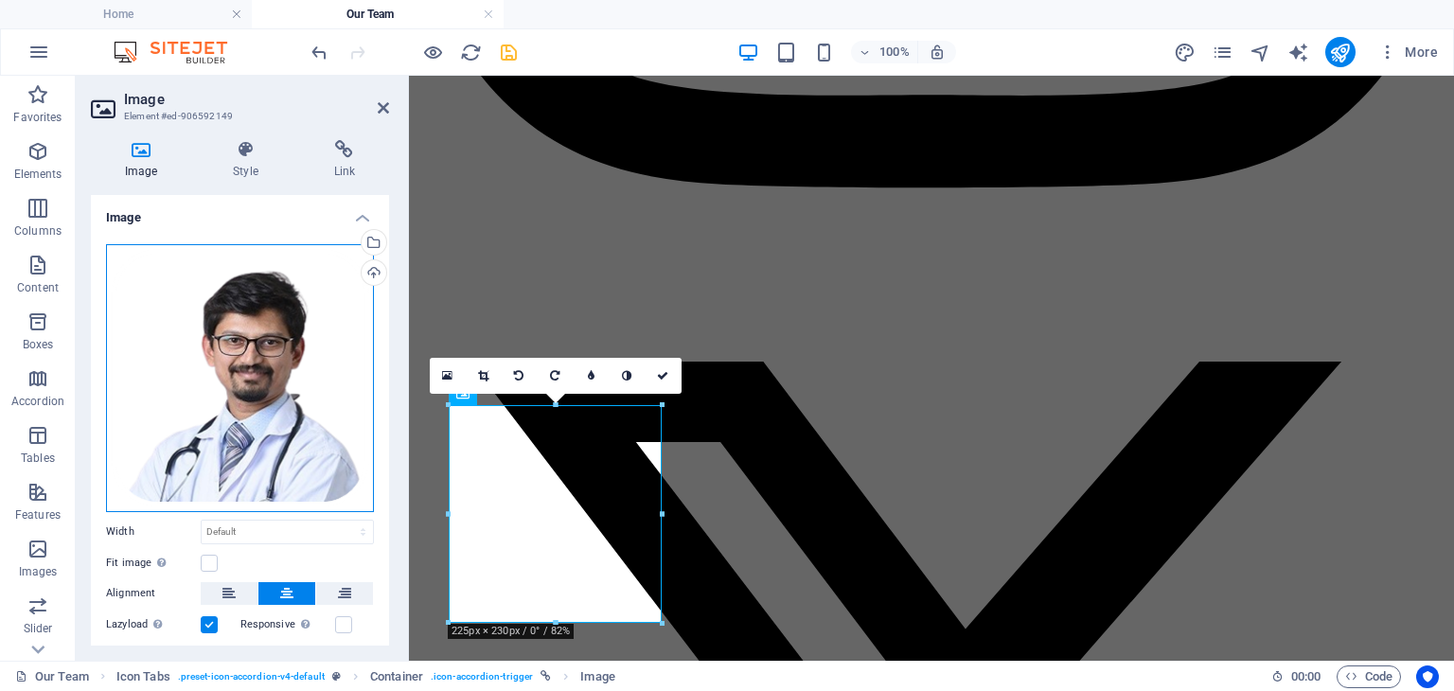
click at [250, 381] on div "Drag files here, click to choose files or select files from Files or our free s…" at bounding box center [240, 378] width 268 height 268
click at [250, 381] on body "[DOMAIN_NAME] Home Our Team Favorites Elements Columns Content Boxes Accordion …" at bounding box center [727, 345] width 1454 height 691
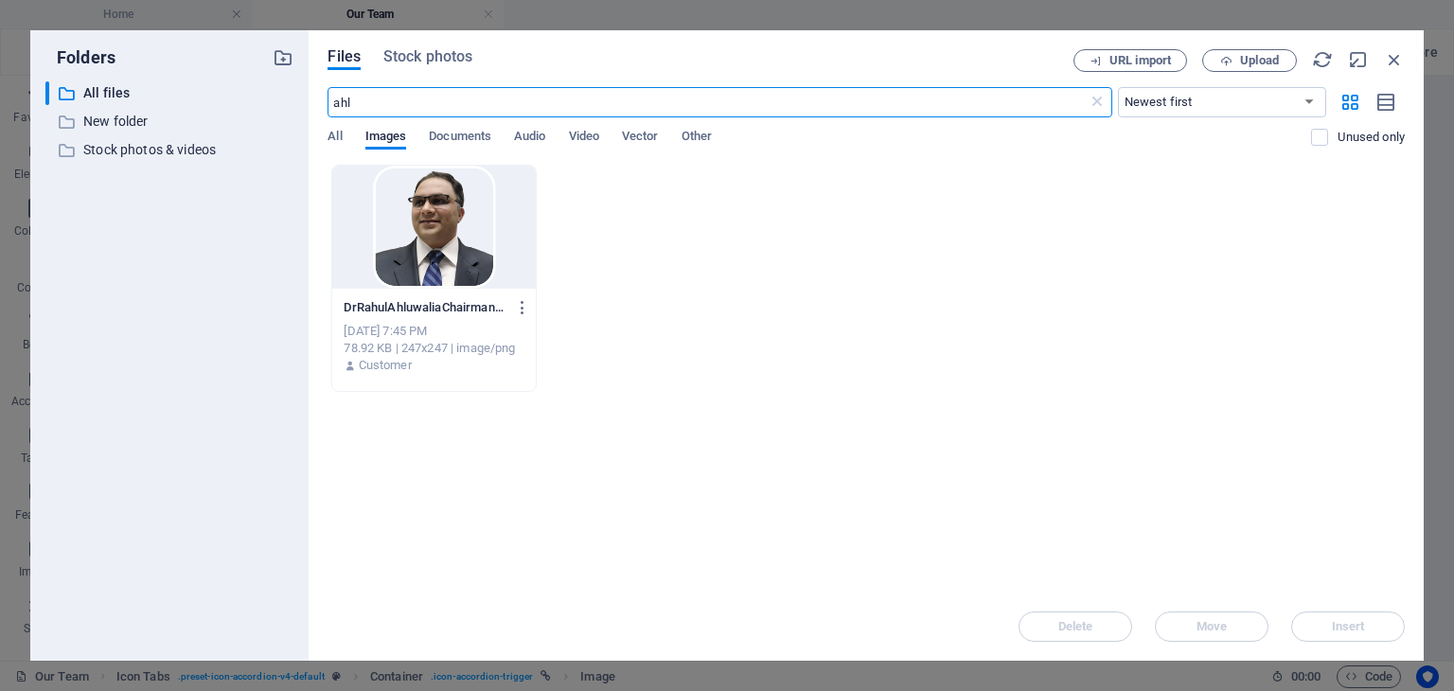
scroll to position [4763, 0]
click at [431, 266] on div at bounding box center [433, 227] width 203 height 123
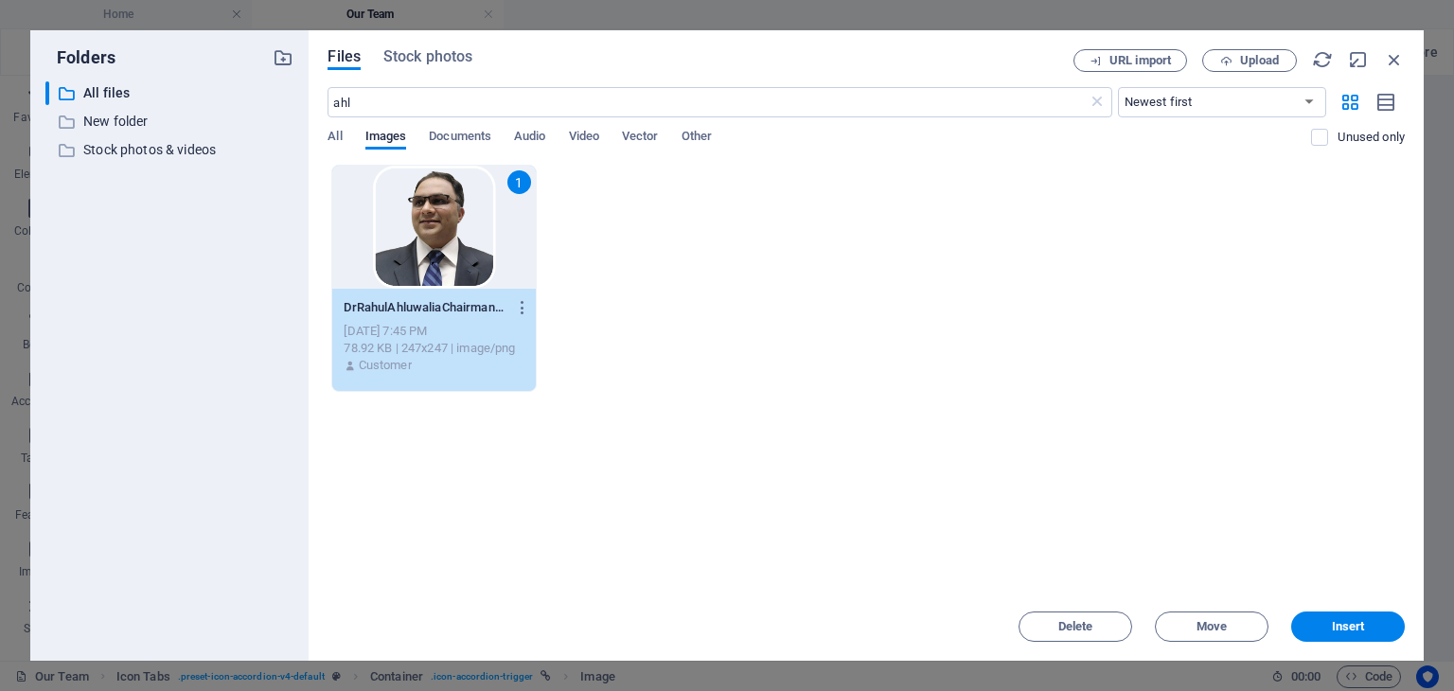
drag, startPoint x: 431, startPoint y: 266, endPoint x: 54, endPoint y: 201, distance: 382.4
click at [431, 266] on div "1" at bounding box center [433, 227] width 203 height 123
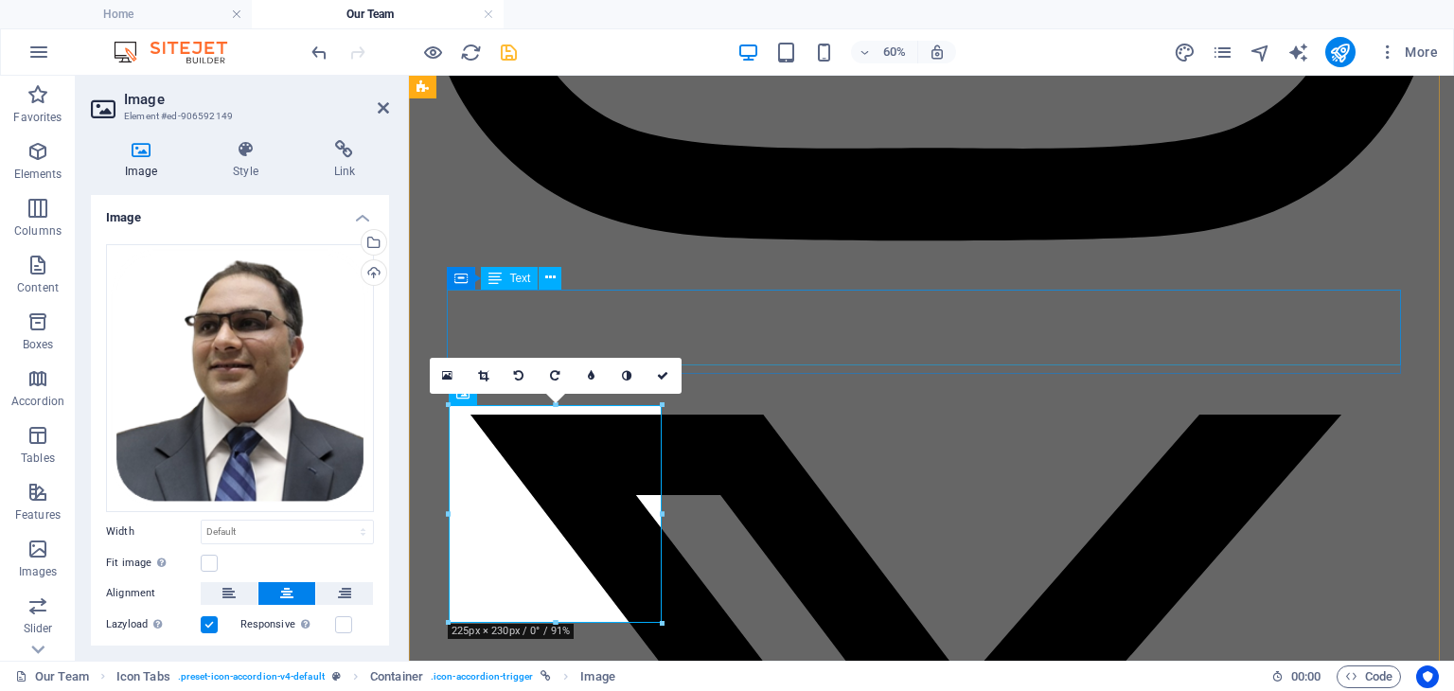
scroll to position [4816, 0]
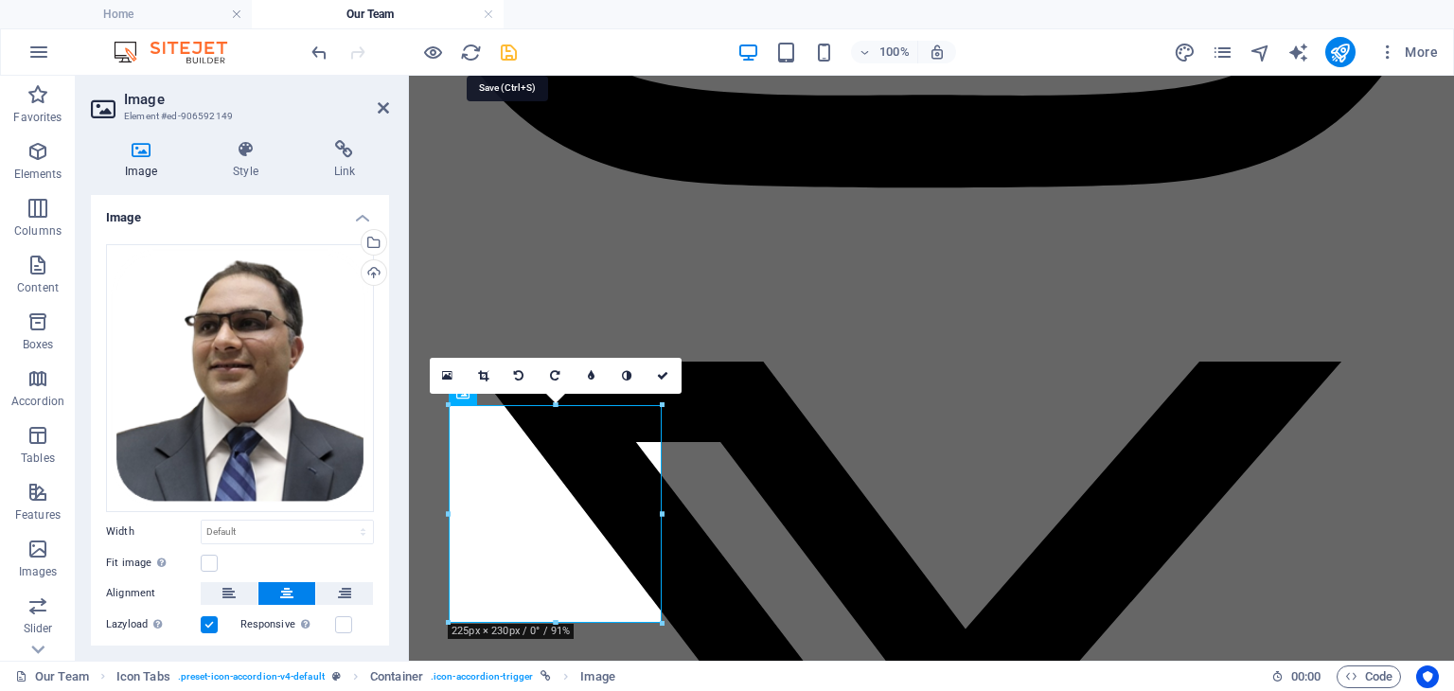
click at [515, 51] on icon "save" at bounding box center [509, 53] width 22 height 22
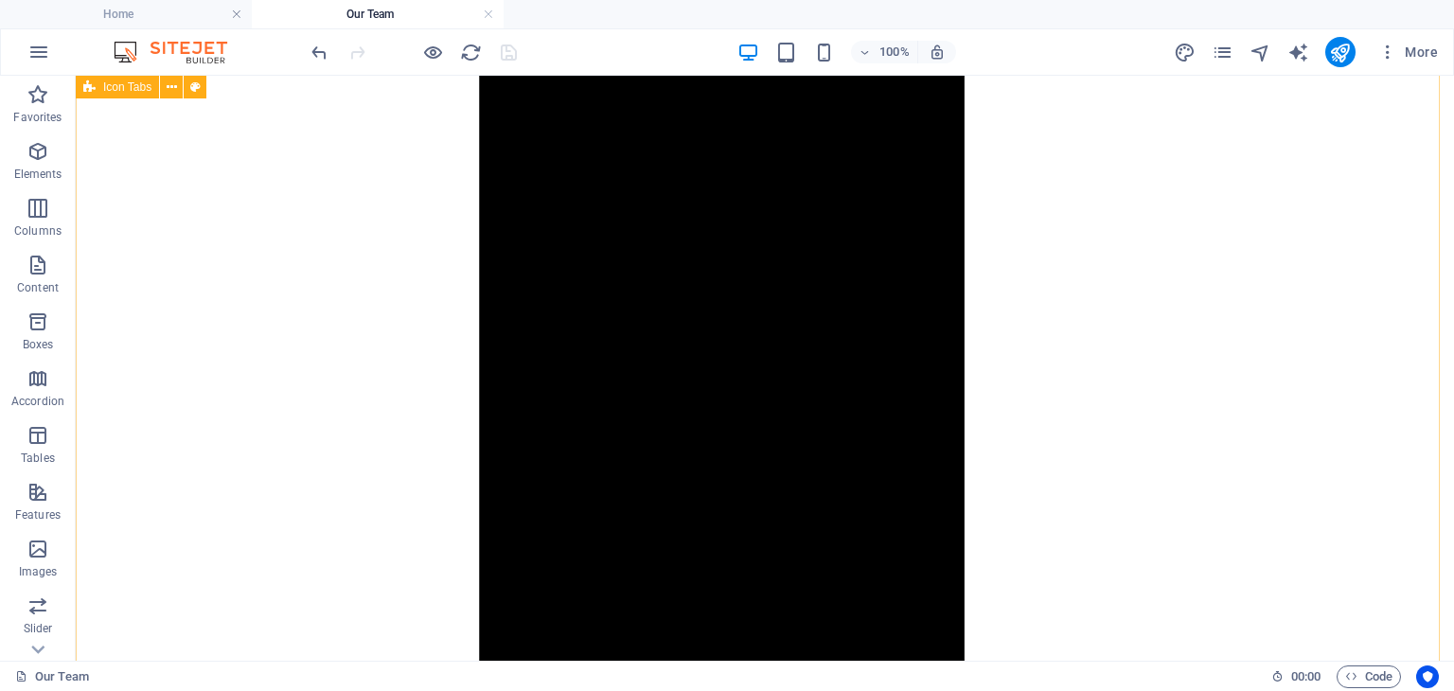
scroll to position [4153, 0]
click at [398, 224] on icon at bounding box center [401, 229] width 13 height 20
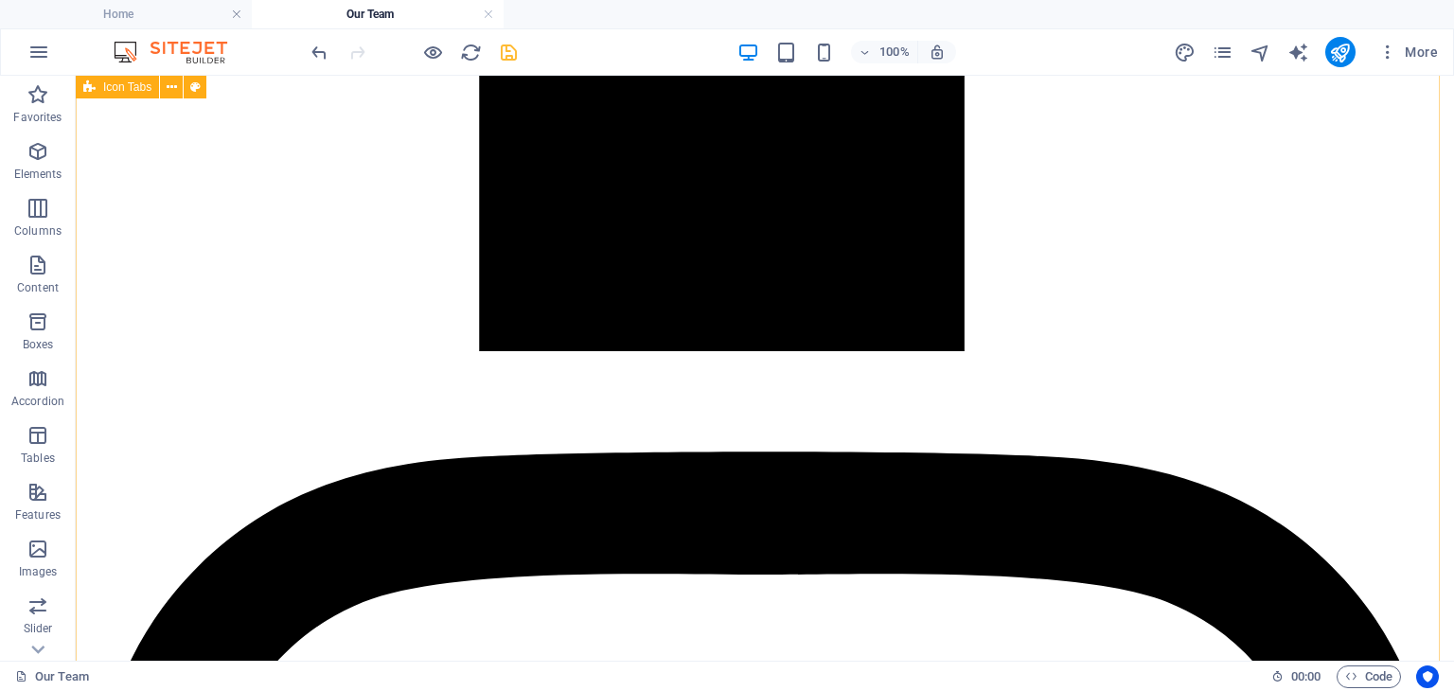
scroll to position [4721, 0]
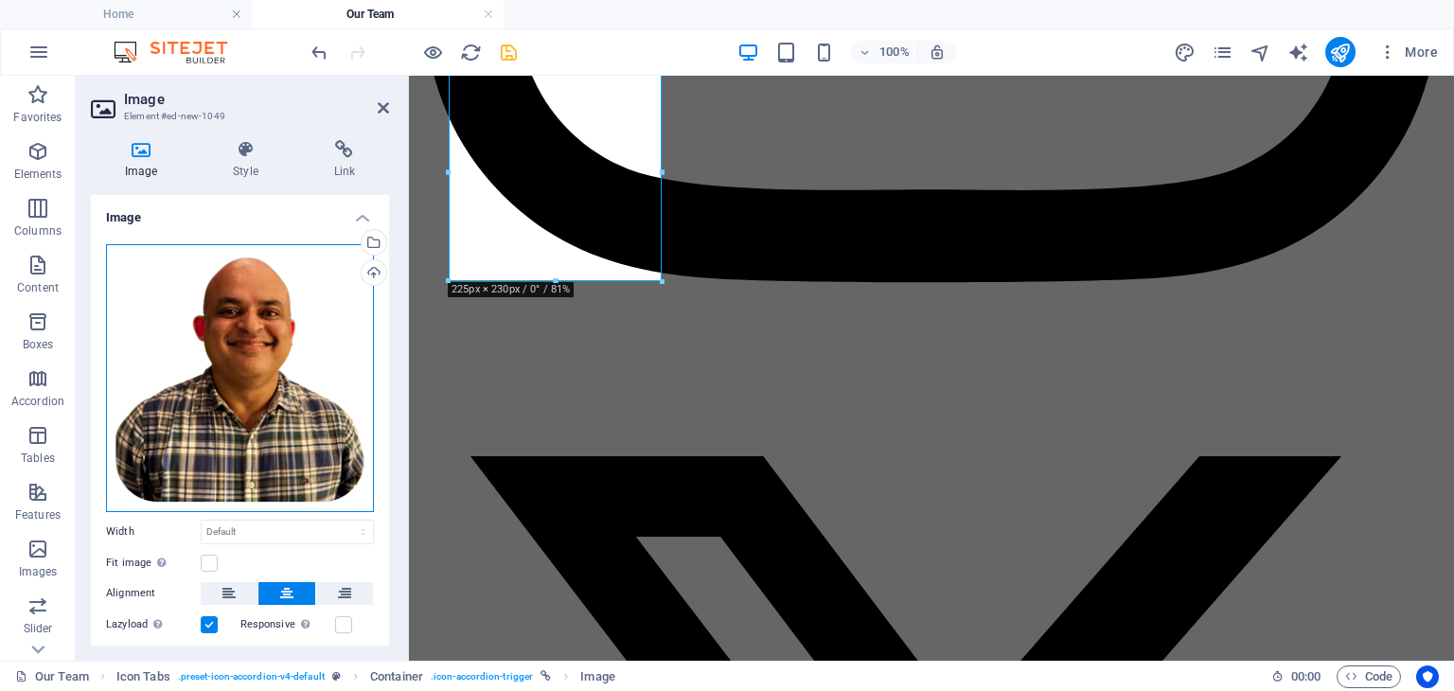
click at [245, 309] on div "Drag files here, click to choose files or select files from Files or our free s…" at bounding box center [240, 378] width 268 height 268
click at [245, 309] on body "[DOMAIN_NAME] Home Our Team Favorites Elements Columns Content Boxes Accordion …" at bounding box center [727, 345] width 1454 height 691
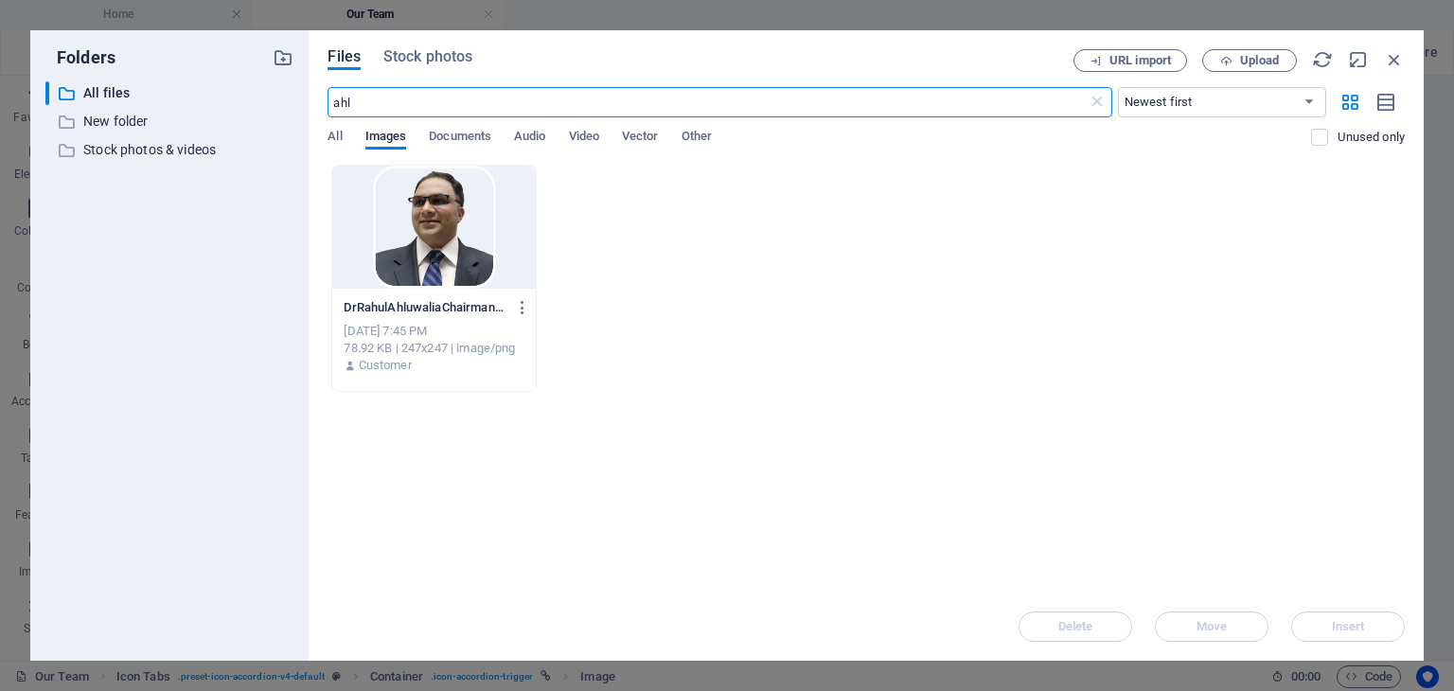
scroll to position [4668, 0]
drag, startPoint x: 366, startPoint y: 101, endPoint x: 209, endPoint y: 98, distance: 157.2
click at [209, 98] on div "Folders ​ All files All files ​ New folder New folder ​ Stock photos & videos S…" at bounding box center [726, 345] width 1393 height 630
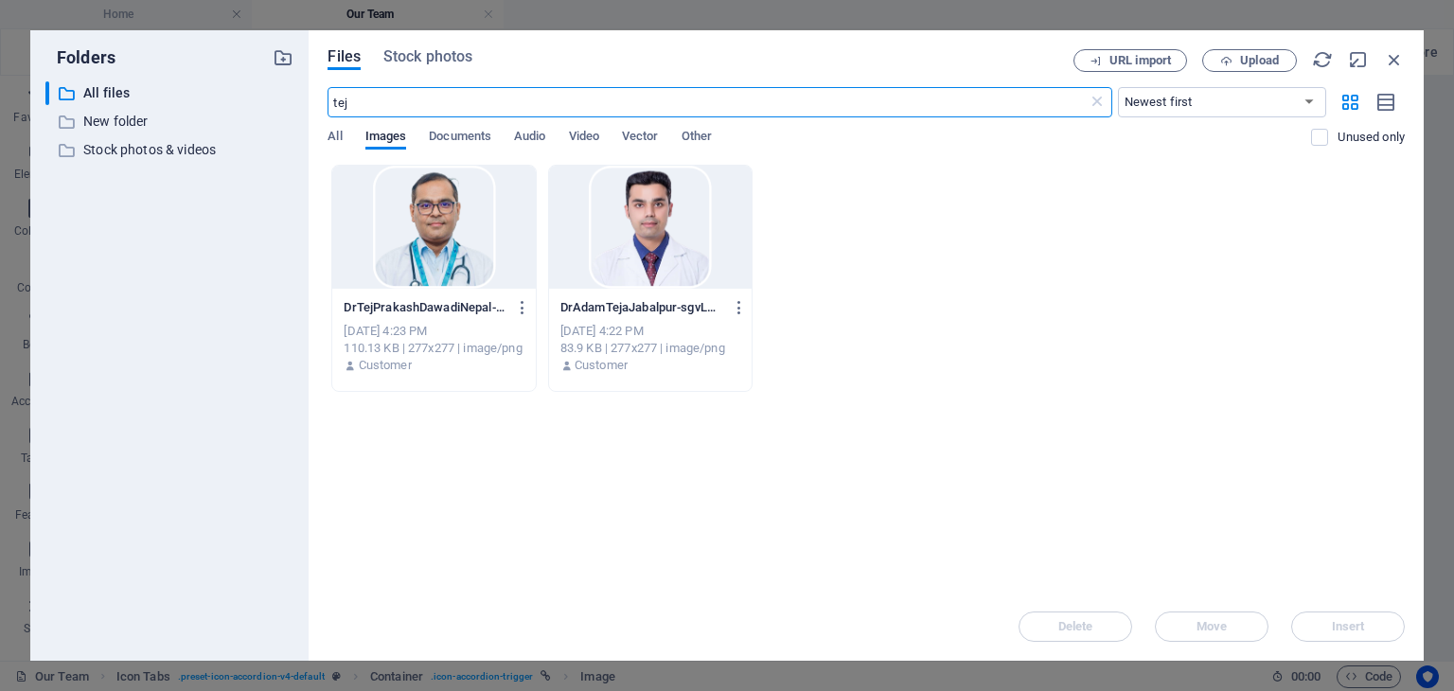
type input "tej"
click at [602, 258] on div at bounding box center [650, 227] width 203 height 123
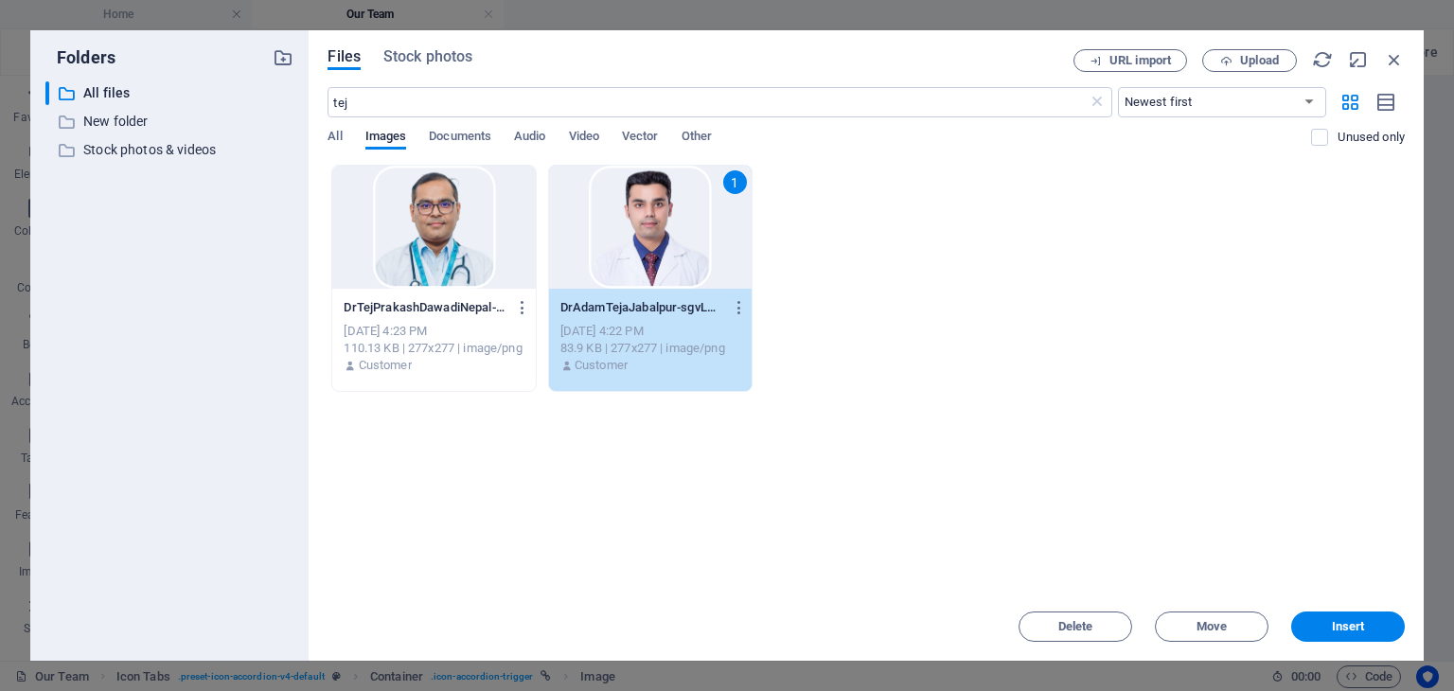
click at [602, 258] on div "1" at bounding box center [650, 227] width 203 height 123
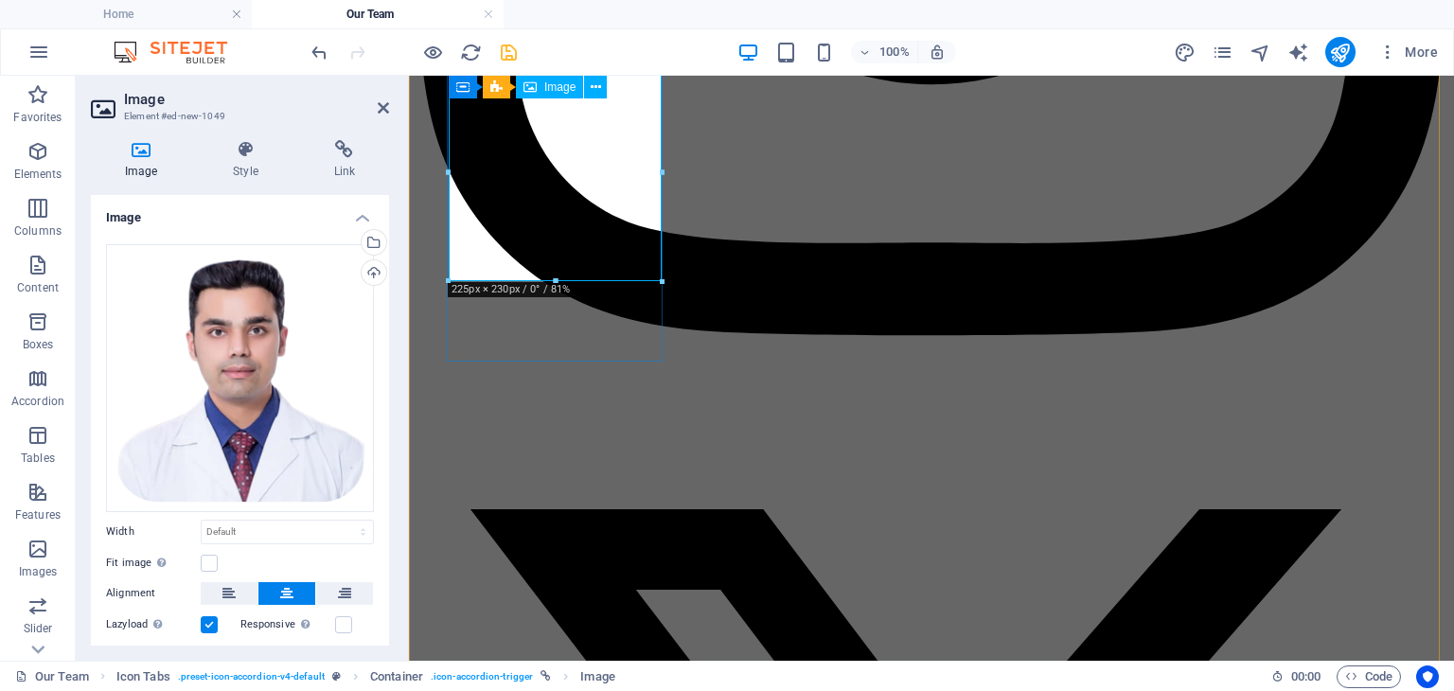
scroll to position [4721, 0]
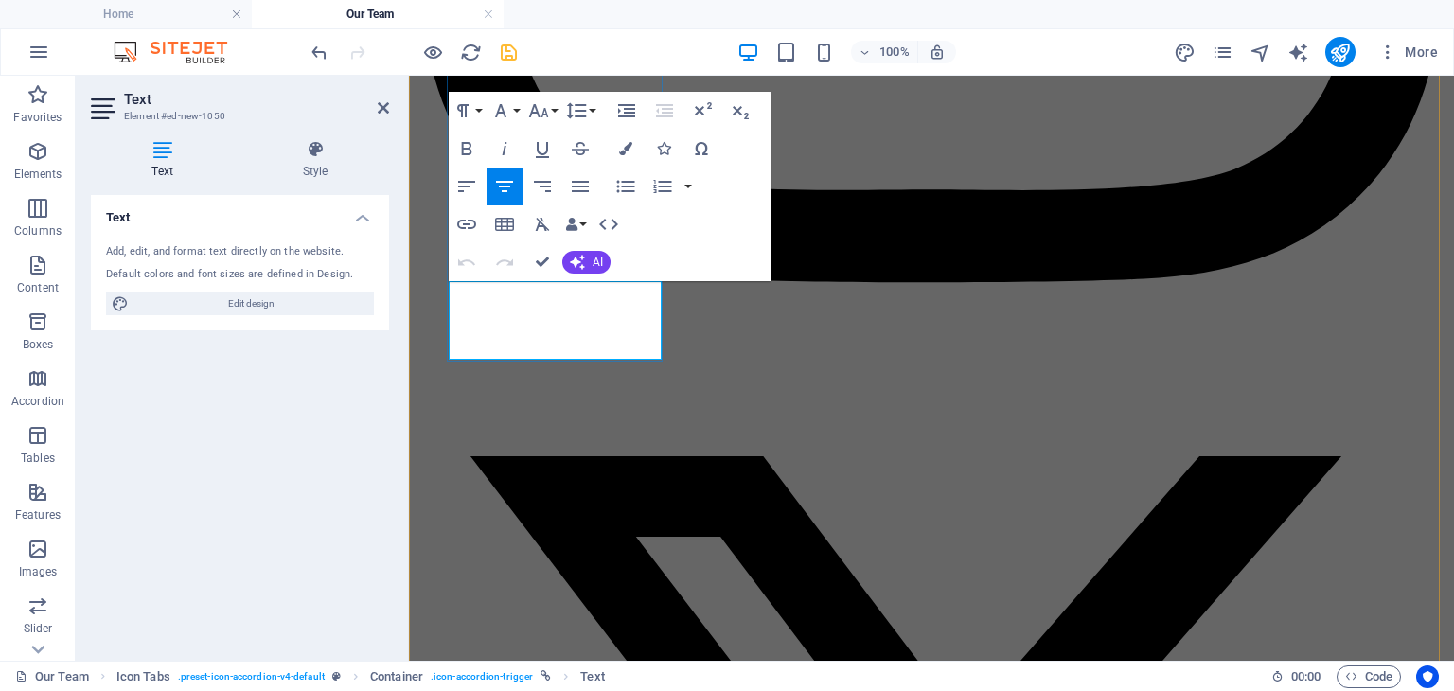
drag, startPoint x: 609, startPoint y: 294, endPoint x: 522, endPoint y: 293, distance: 87.1
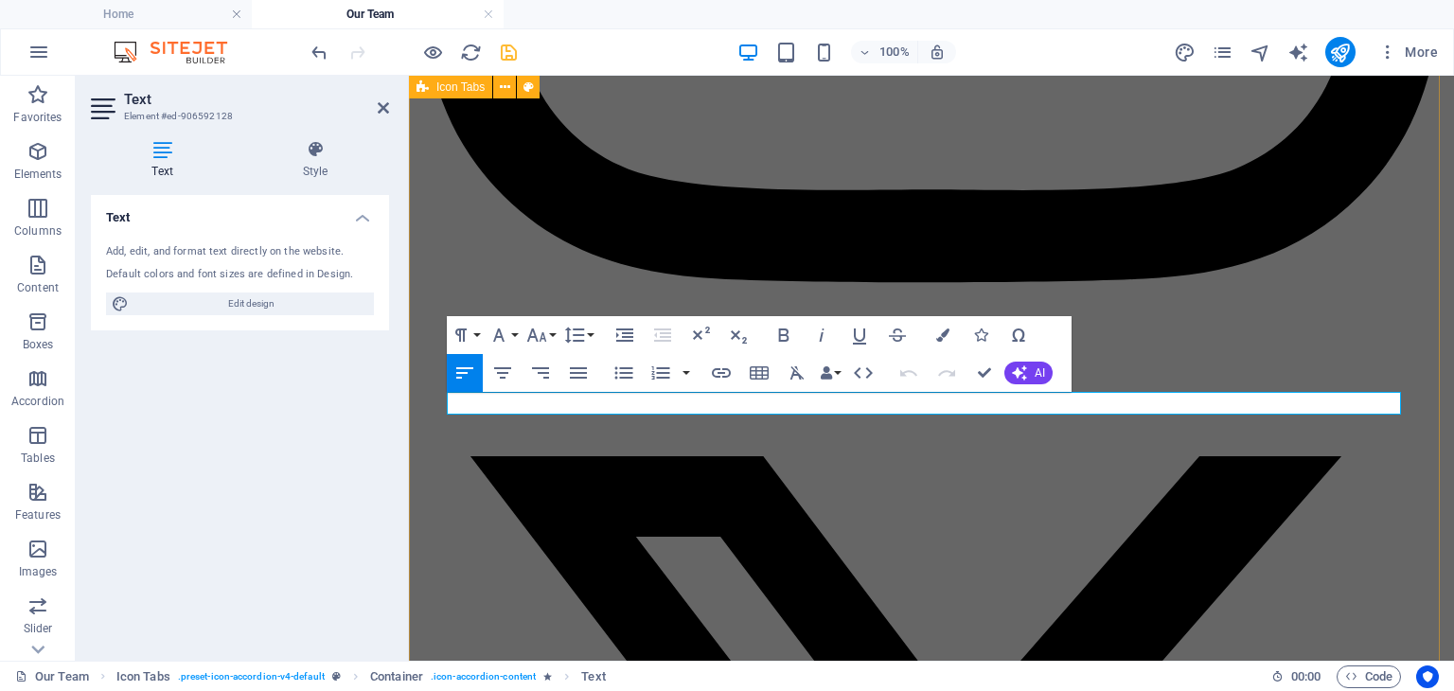
drag, startPoint x: 588, startPoint y: 406, endPoint x: 446, endPoint y: 401, distance: 142.1
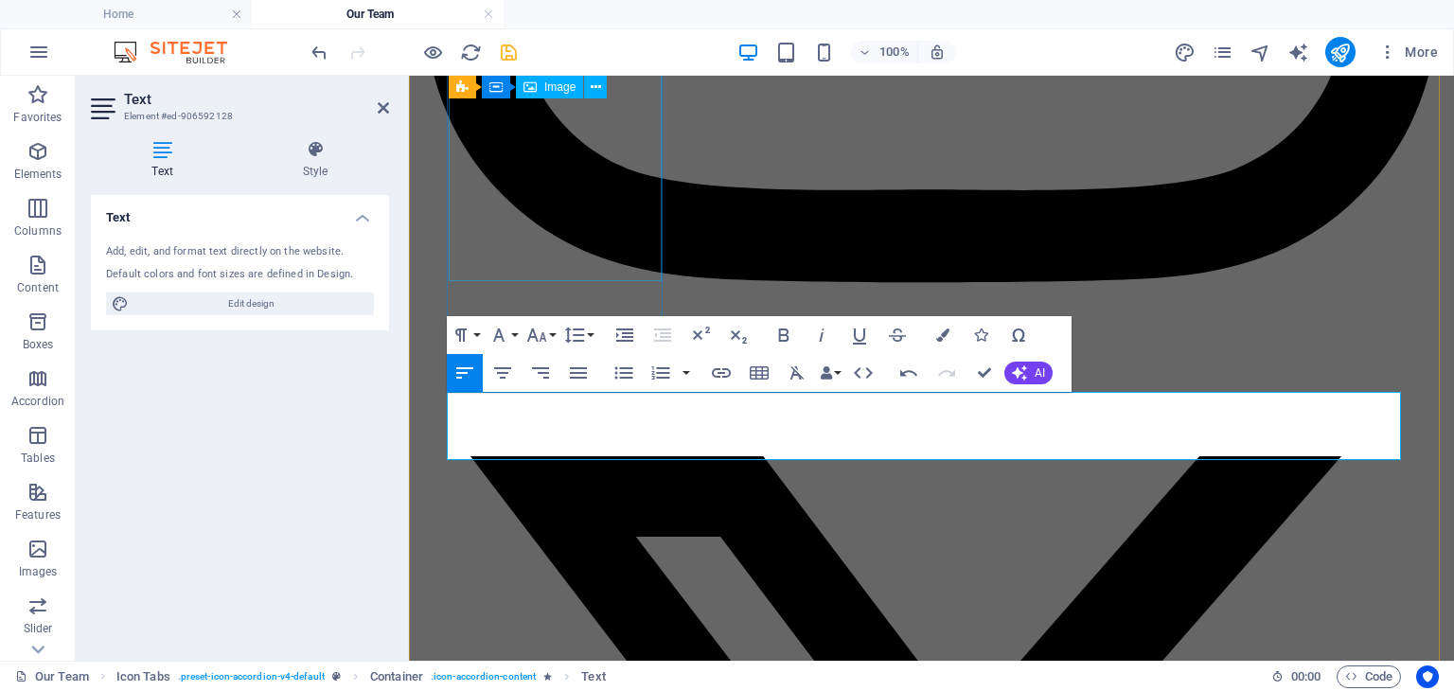
scroll to position [4626, 0]
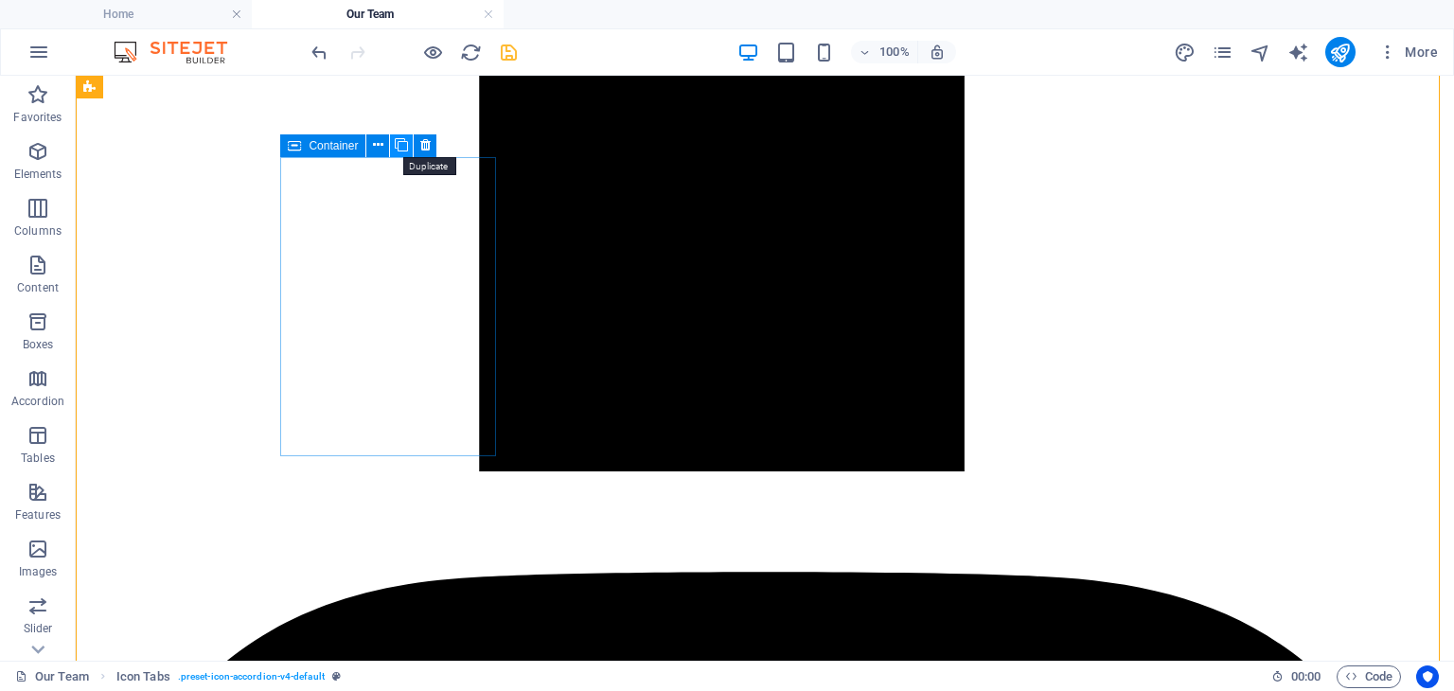
click at [405, 150] on icon at bounding box center [401, 145] width 13 height 20
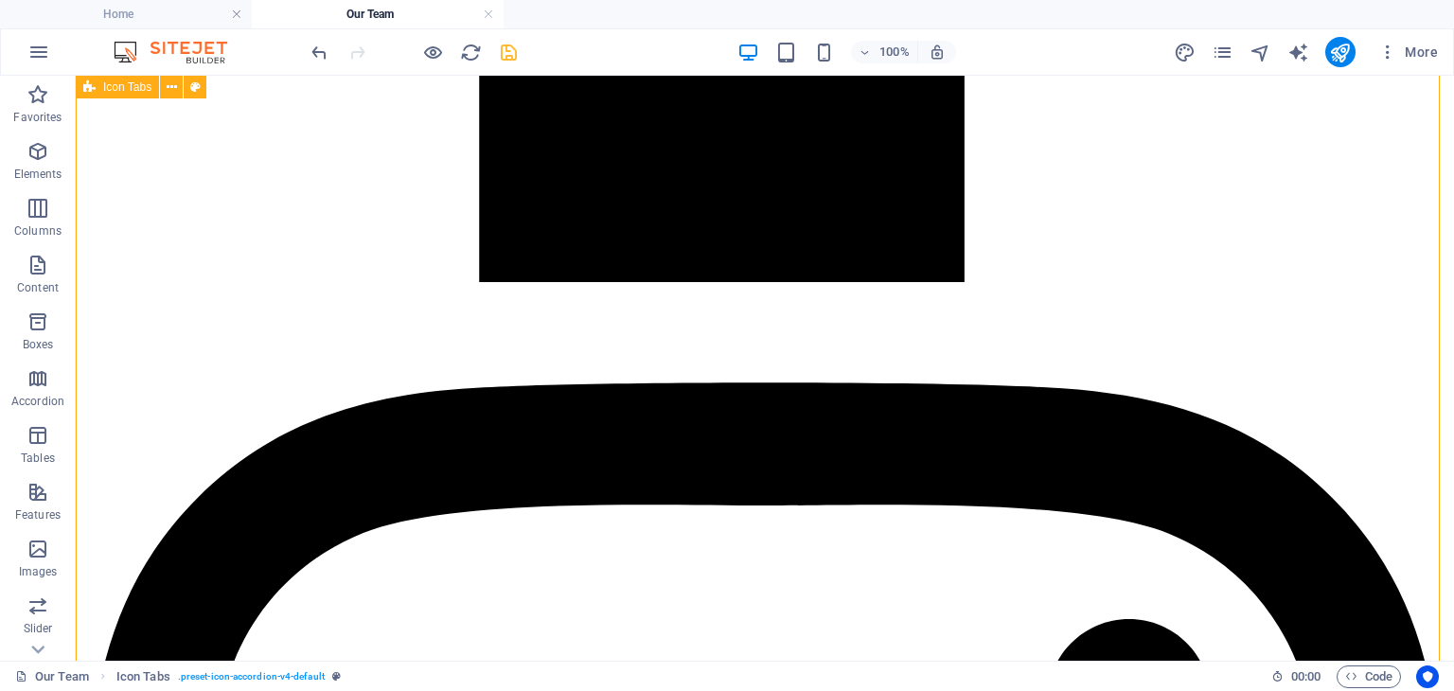
scroll to position [5005, 0]
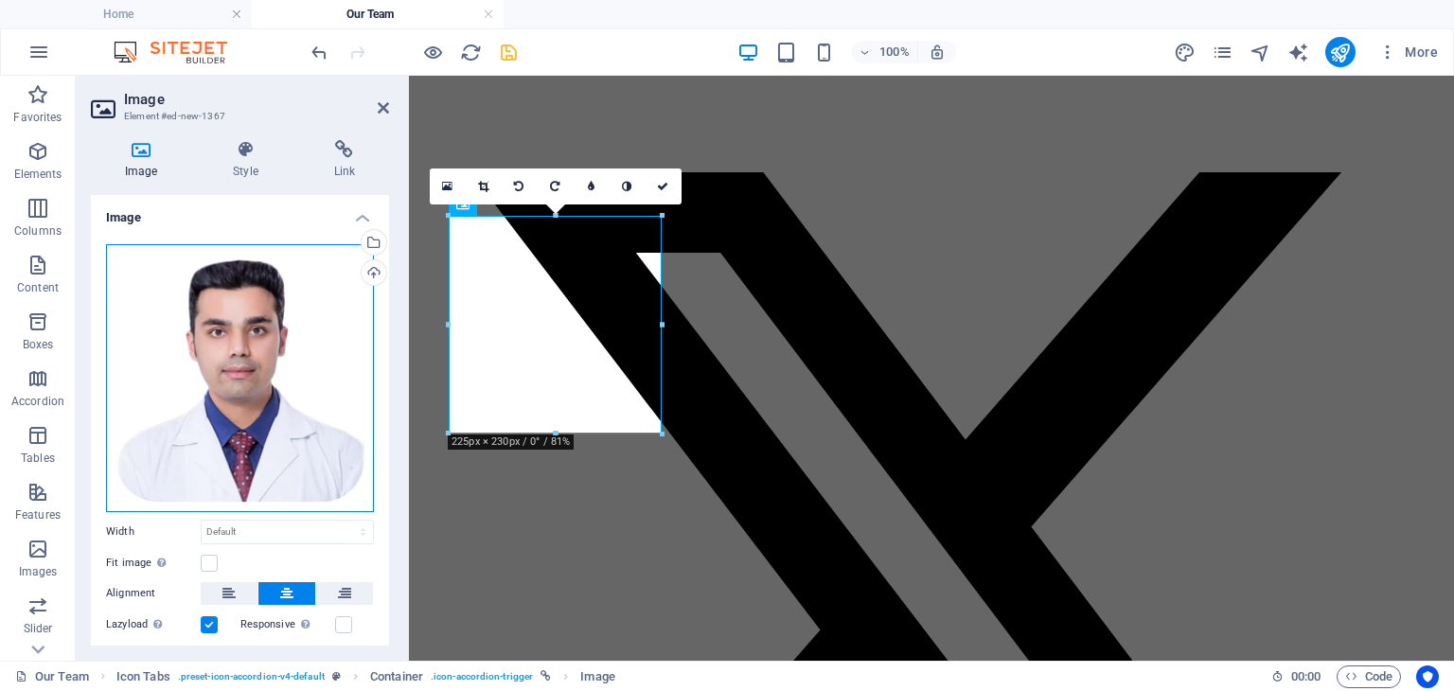
click at [239, 313] on div "Drag files here, click to choose files or select files from Files or our free s…" at bounding box center [240, 378] width 268 height 268
click at [239, 313] on body "[DOMAIN_NAME] Home Our Team Favorites Elements Columns Content Boxes Accordion …" at bounding box center [727, 345] width 1454 height 691
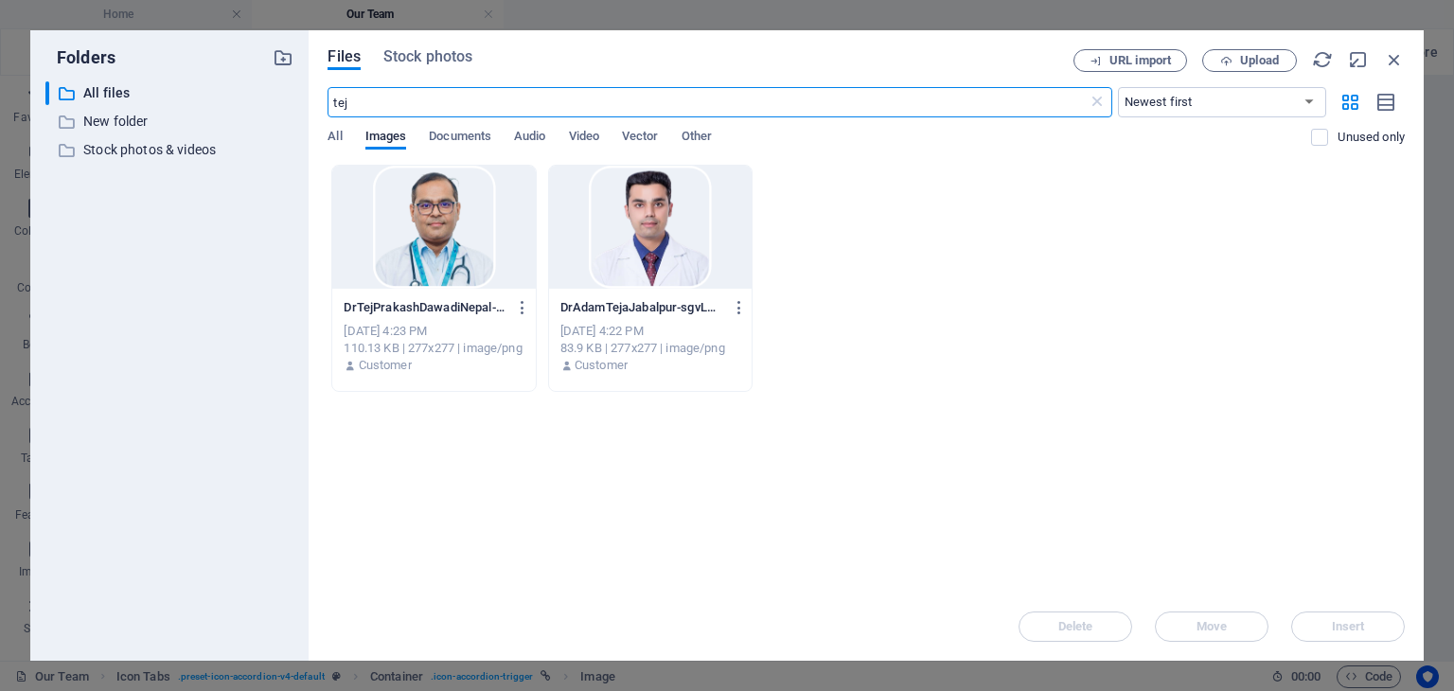
scroll to position [4945, 0]
drag, startPoint x: 402, startPoint y: 105, endPoint x: 254, endPoint y: 96, distance: 148.9
click at [254, 96] on div "Folders ​ All files All files ​ New folder New folder ​ Stock photos & videos S…" at bounding box center [726, 345] width 1393 height 630
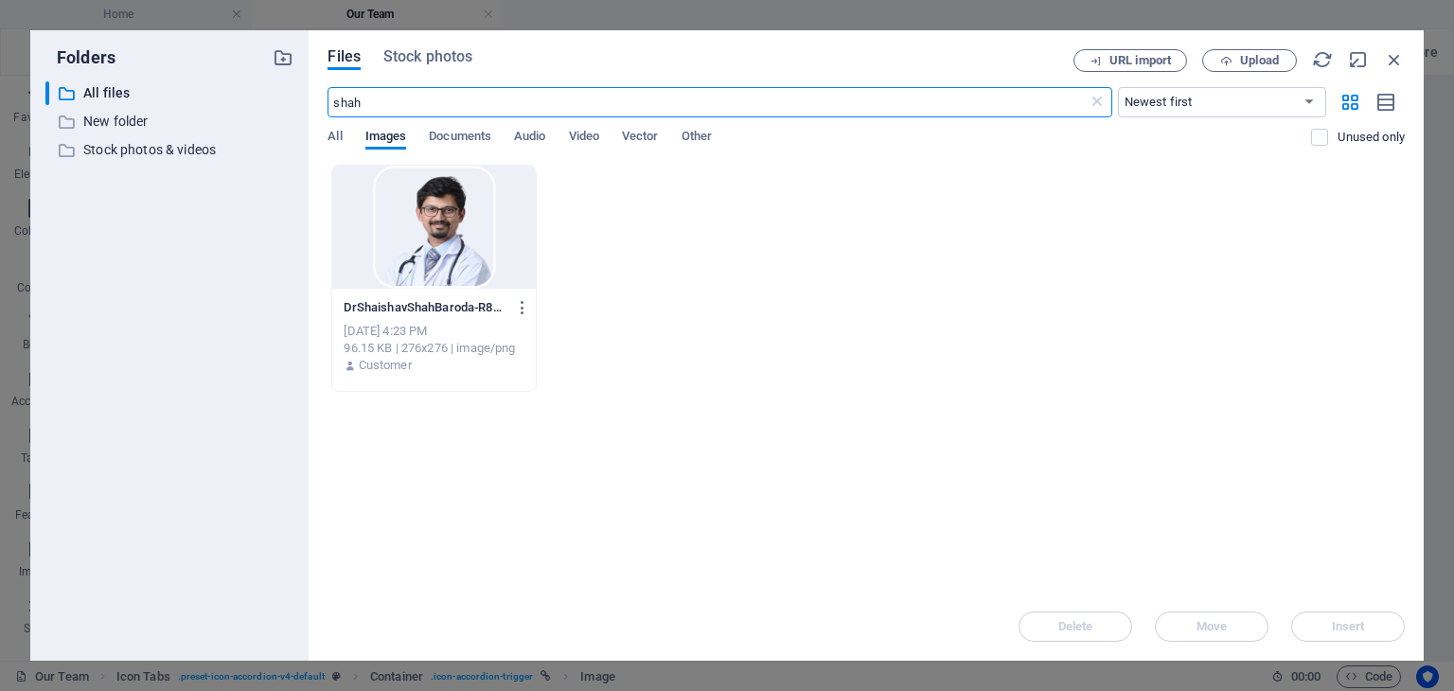
type input "shah"
click at [463, 214] on div at bounding box center [433, 227] width 203 height 123
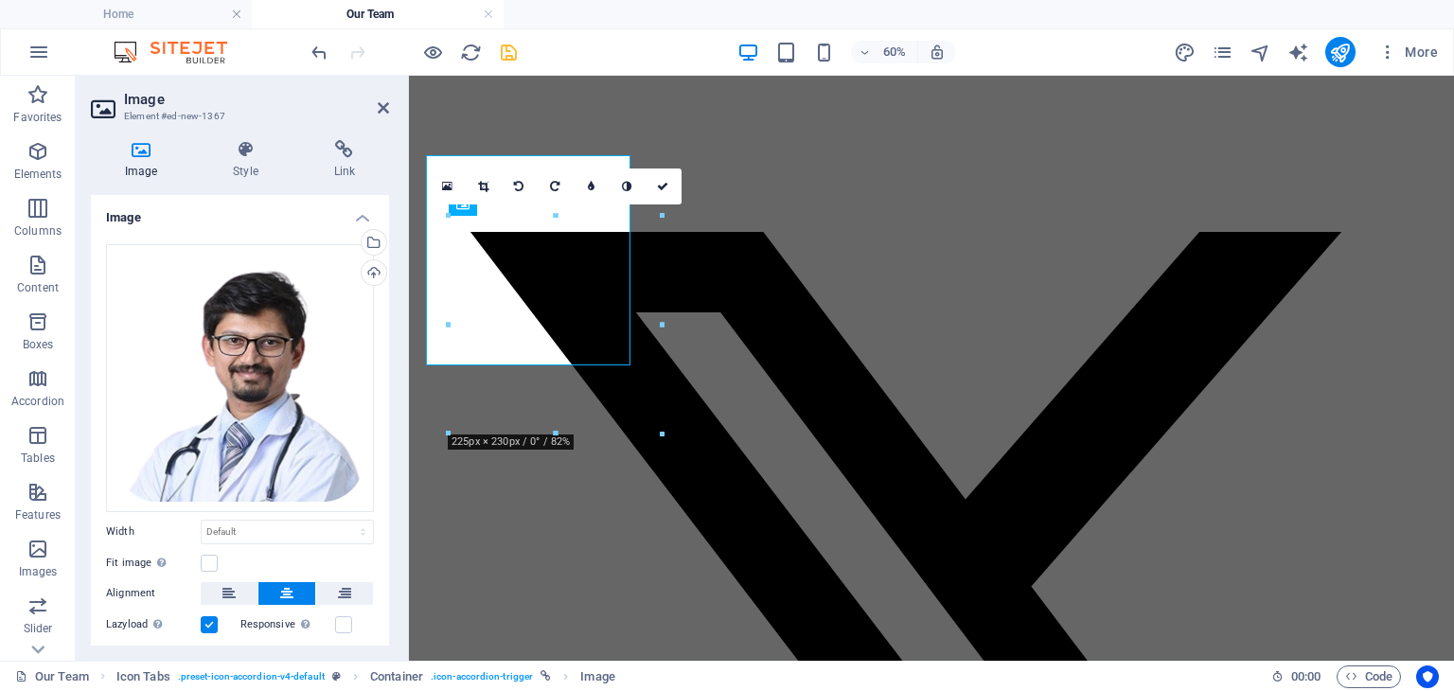
scroll to position [5005, 0]
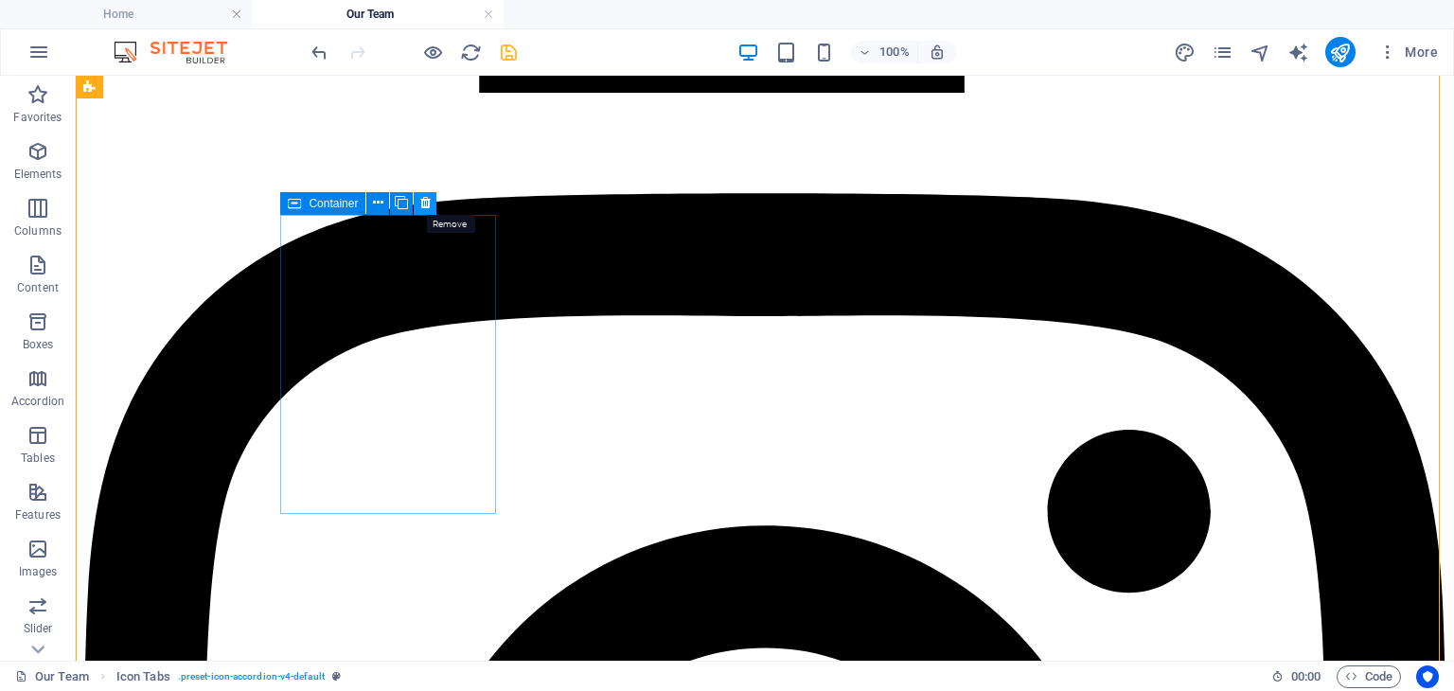
click at [424, 204] on icon at bounding box center [425, 203] width 10 height 20
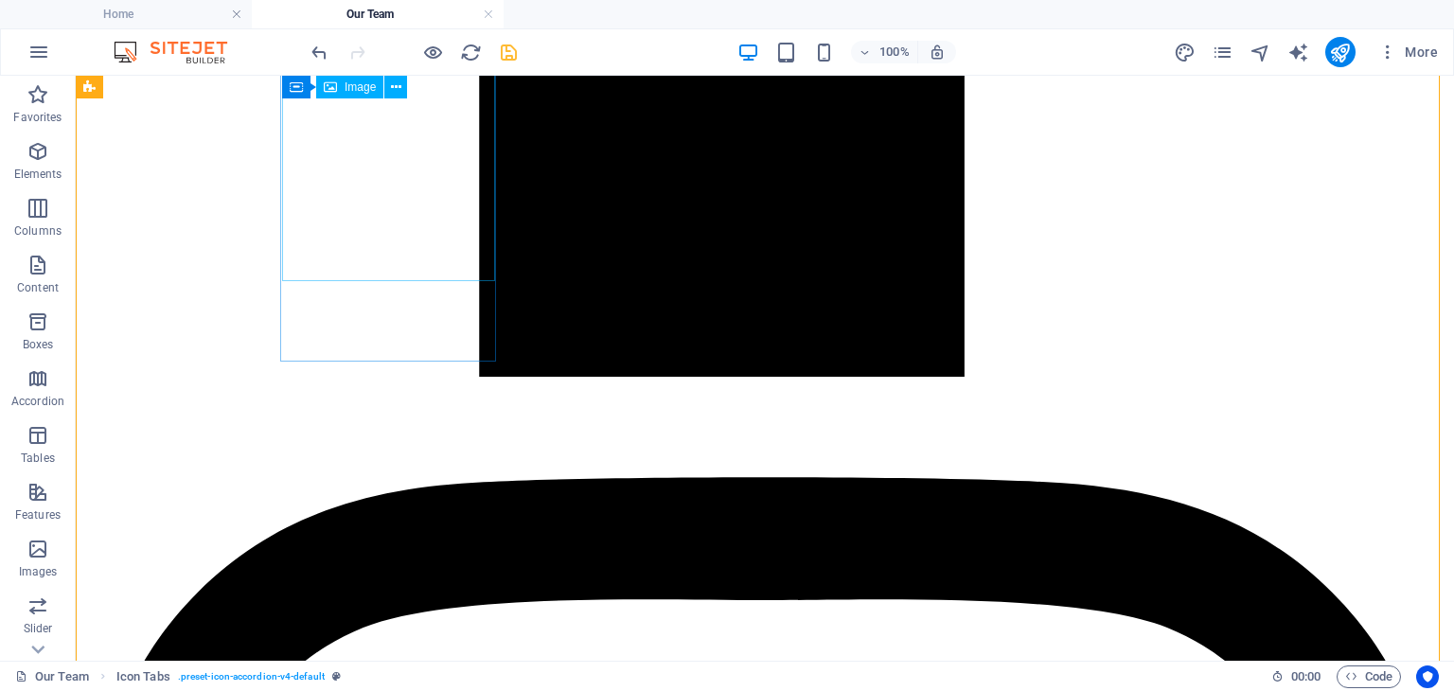
scroll to position [4532, 0]
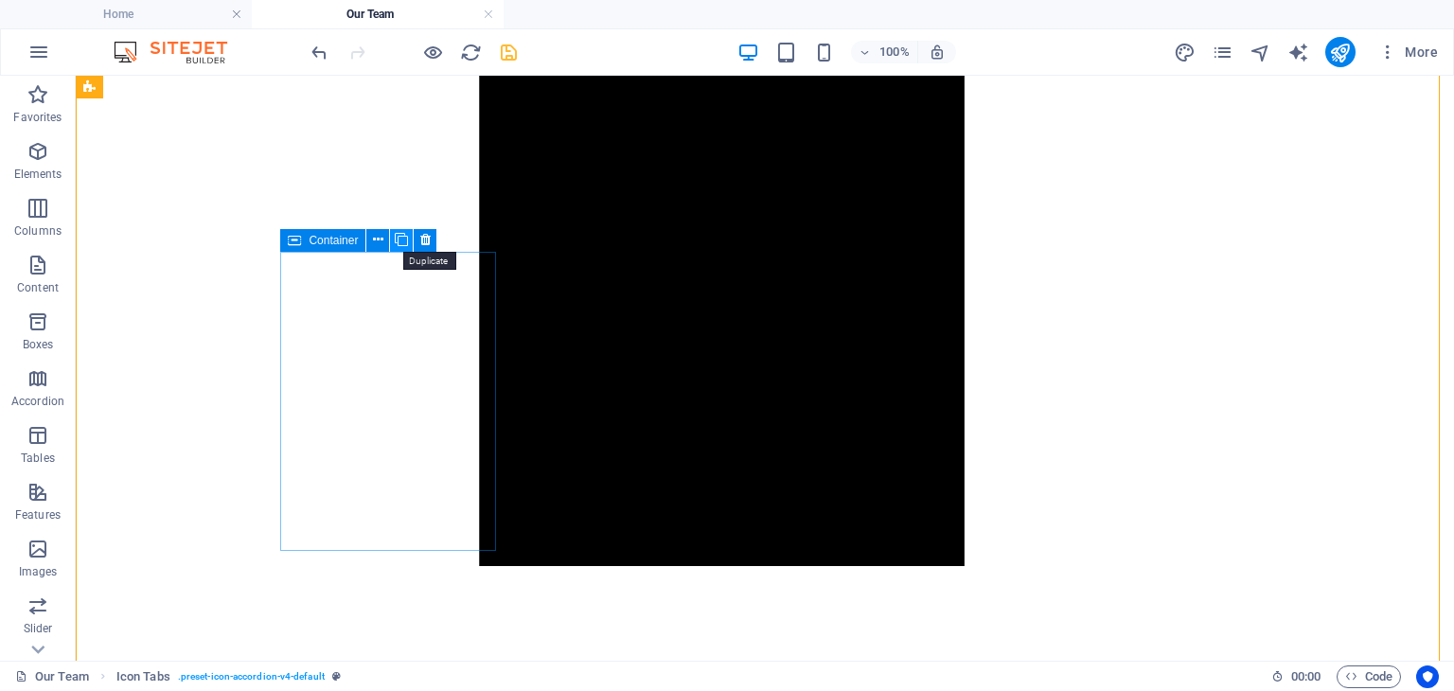
click at [399, 245] on icon at bounding box center [401, 240] width 13 height 20
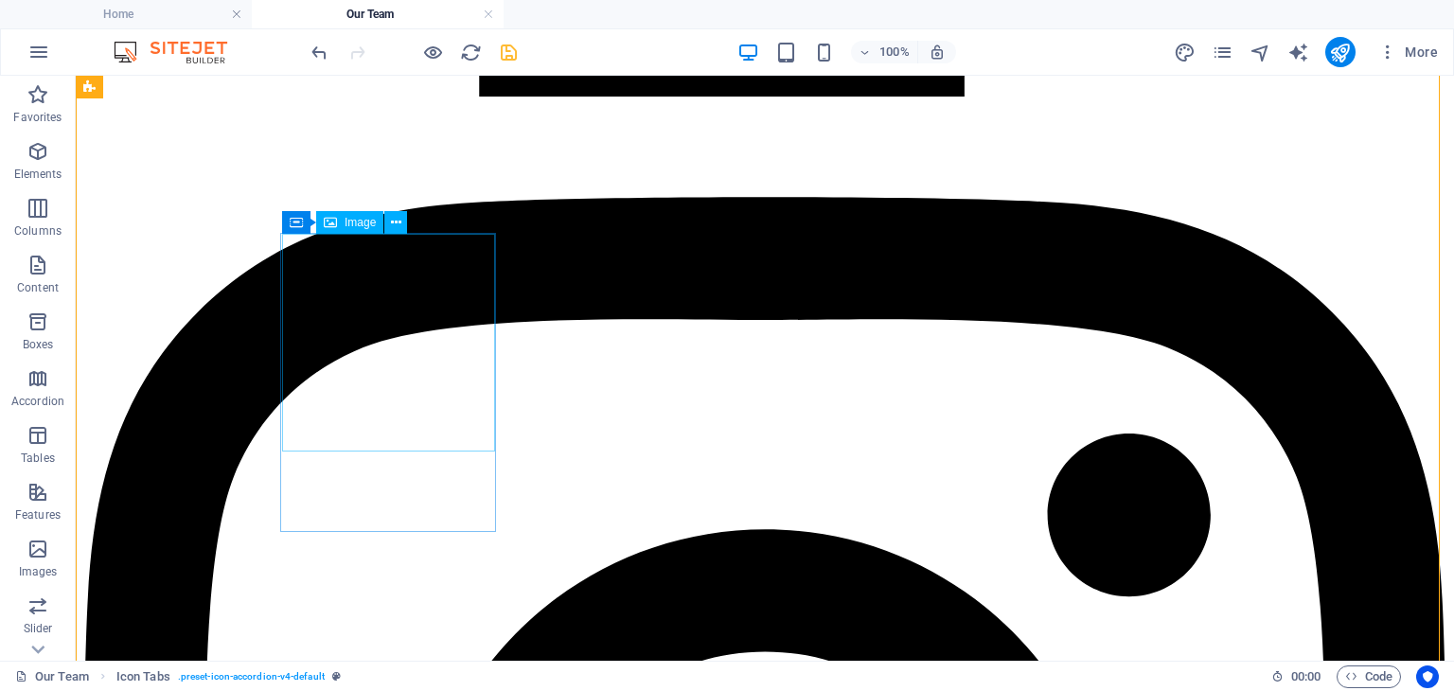
scroll to position [5005, 0]
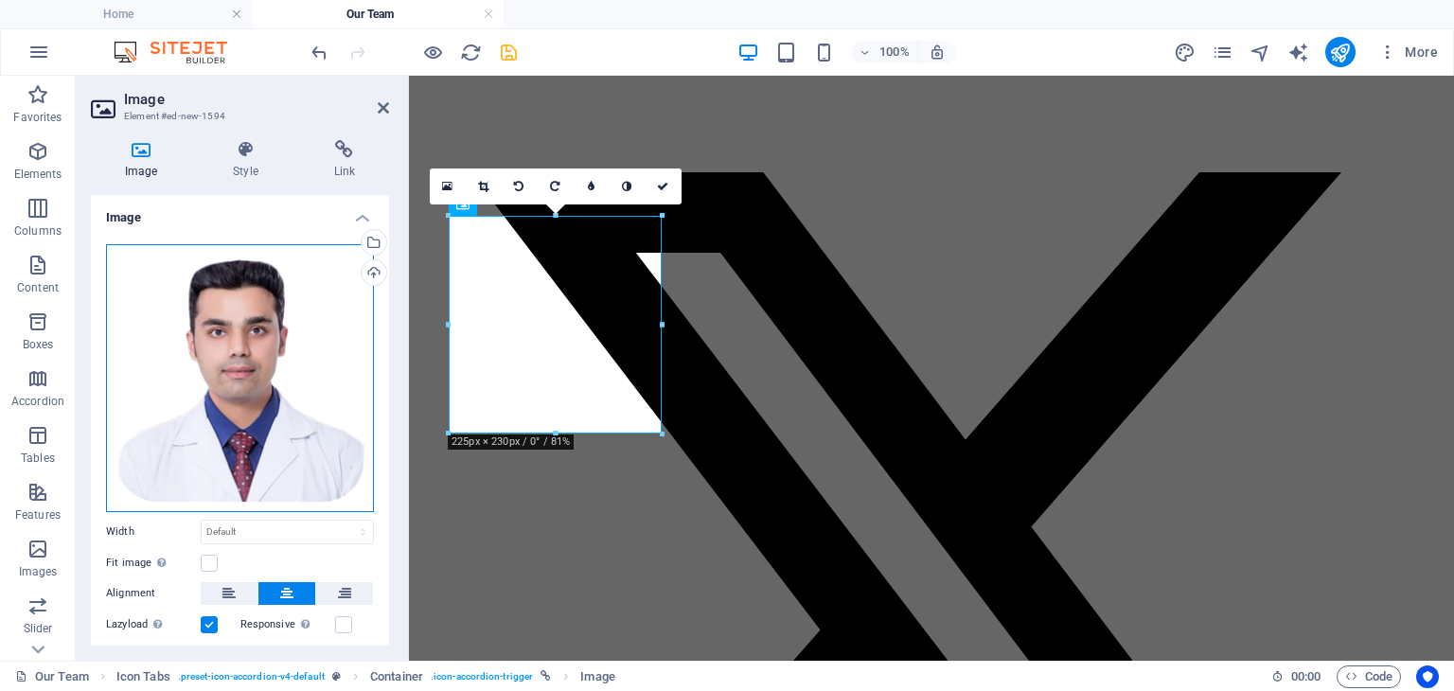
click at [247, 346] on div "Drag files here, click to choose files or select files from Files or our free s…" at bounding box center [240, 378] width 268 height 268
click at [247, 346] on body "[DOMAIN_NAME] Home Our Team Favorites Elements Columns Content Boxes Accordion …" at bounding box center [727, 345] width 1454 height 691
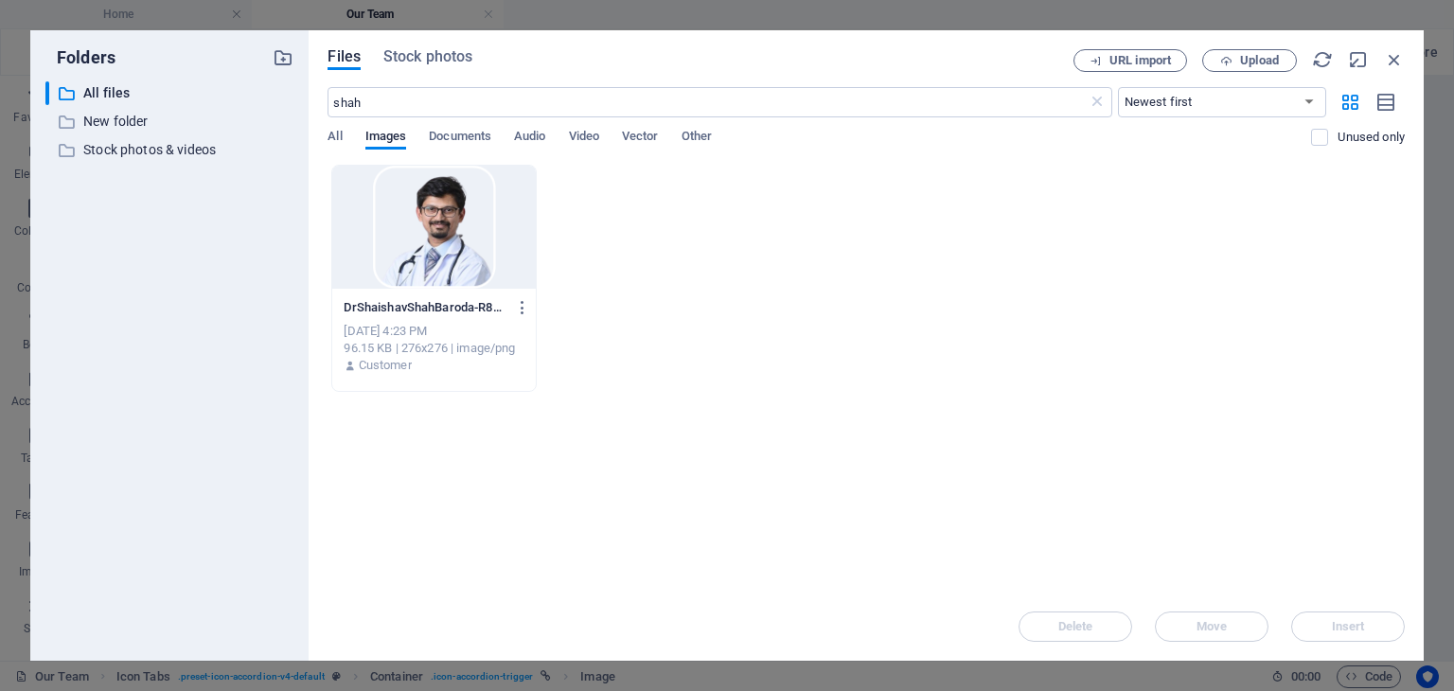
click at [448, 247] on div at bounding box center [433, 227] width 203 height 123
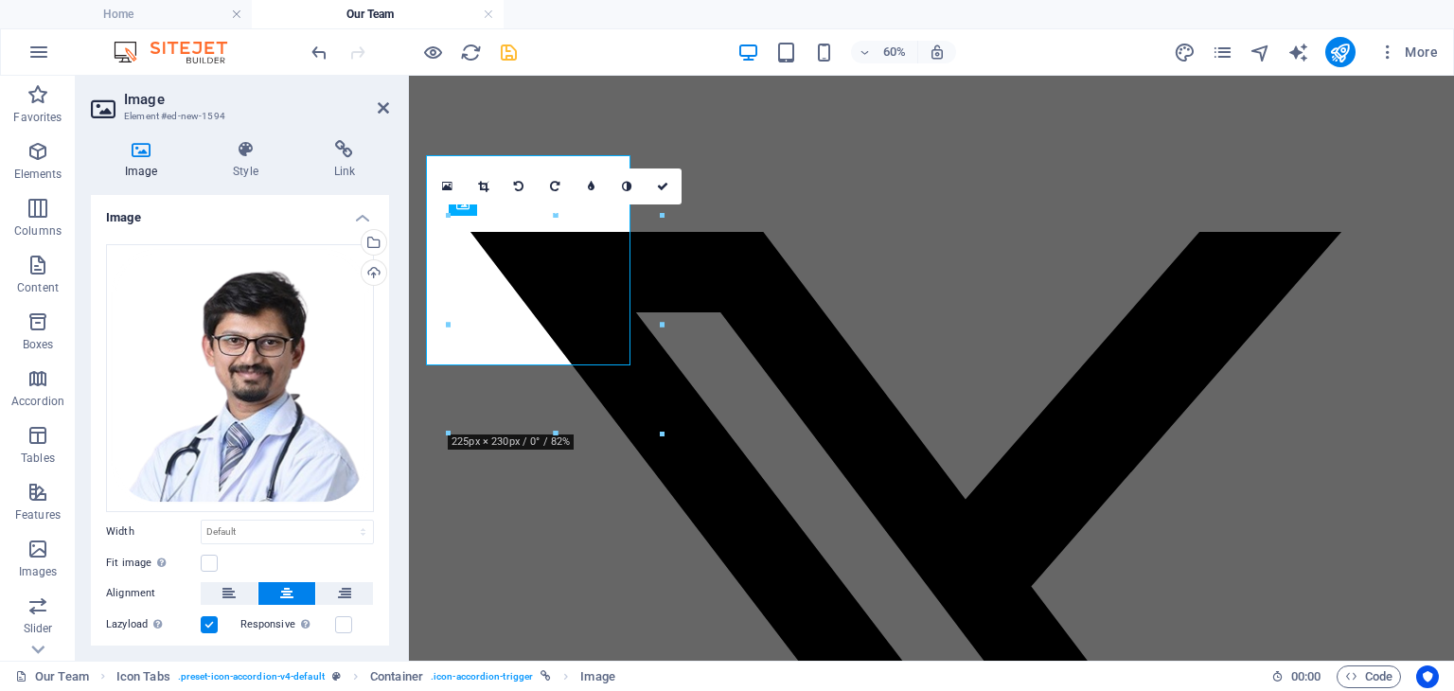
scroll to position [5005, 0]
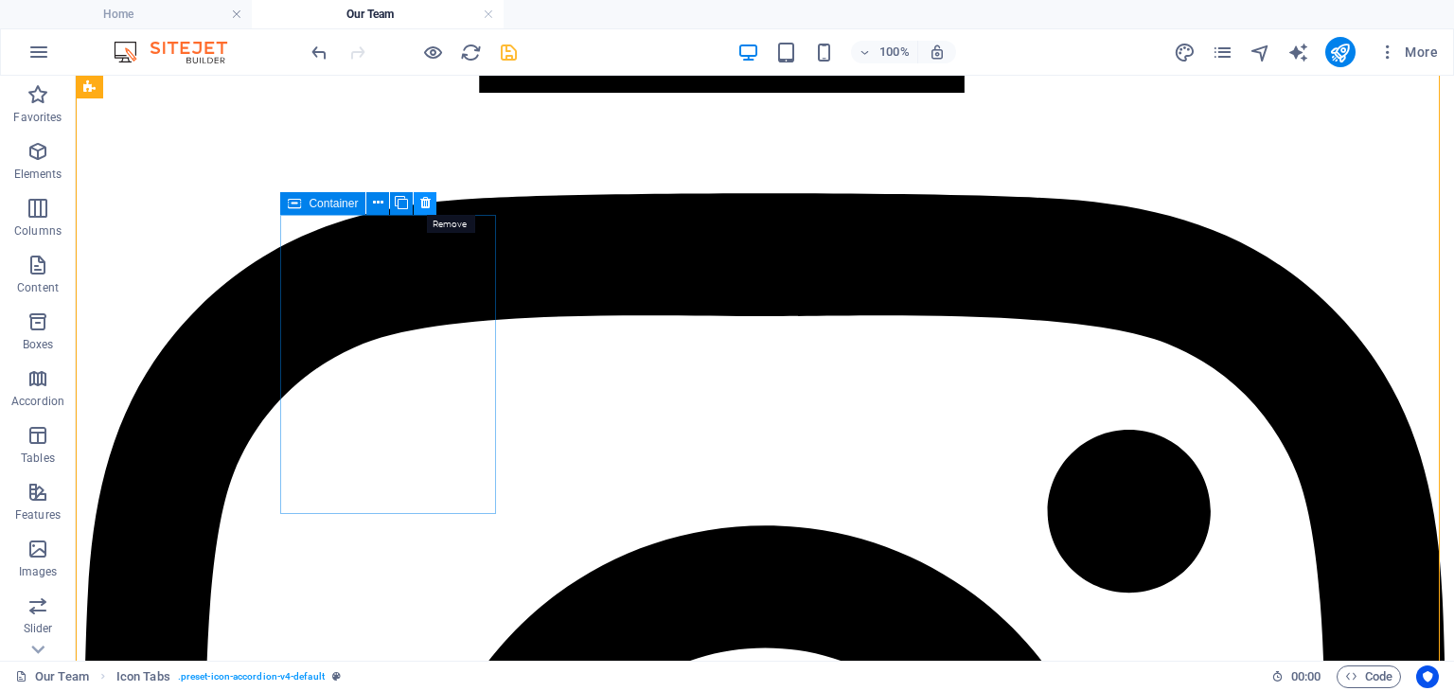
click at [428, 205] on icon at bounding box center [425, 203] width 10 height 20
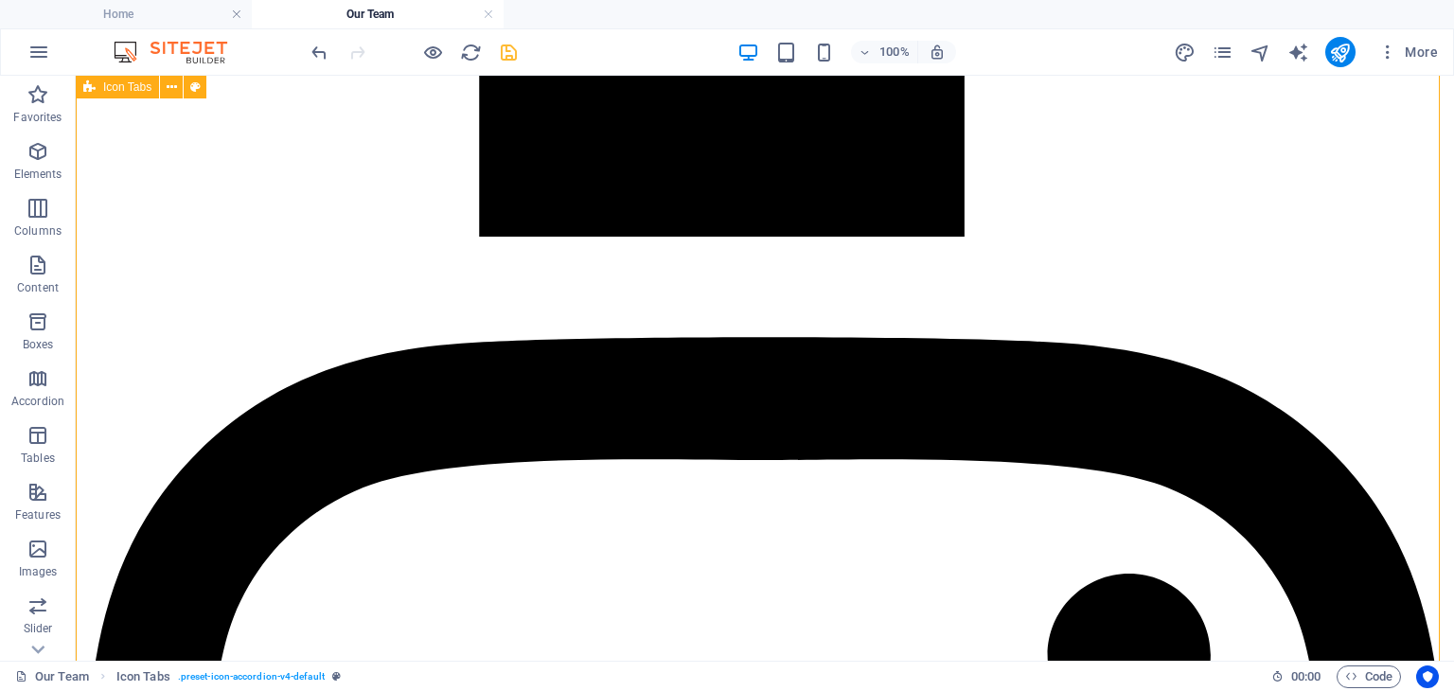
scroll to position [4816, 0]
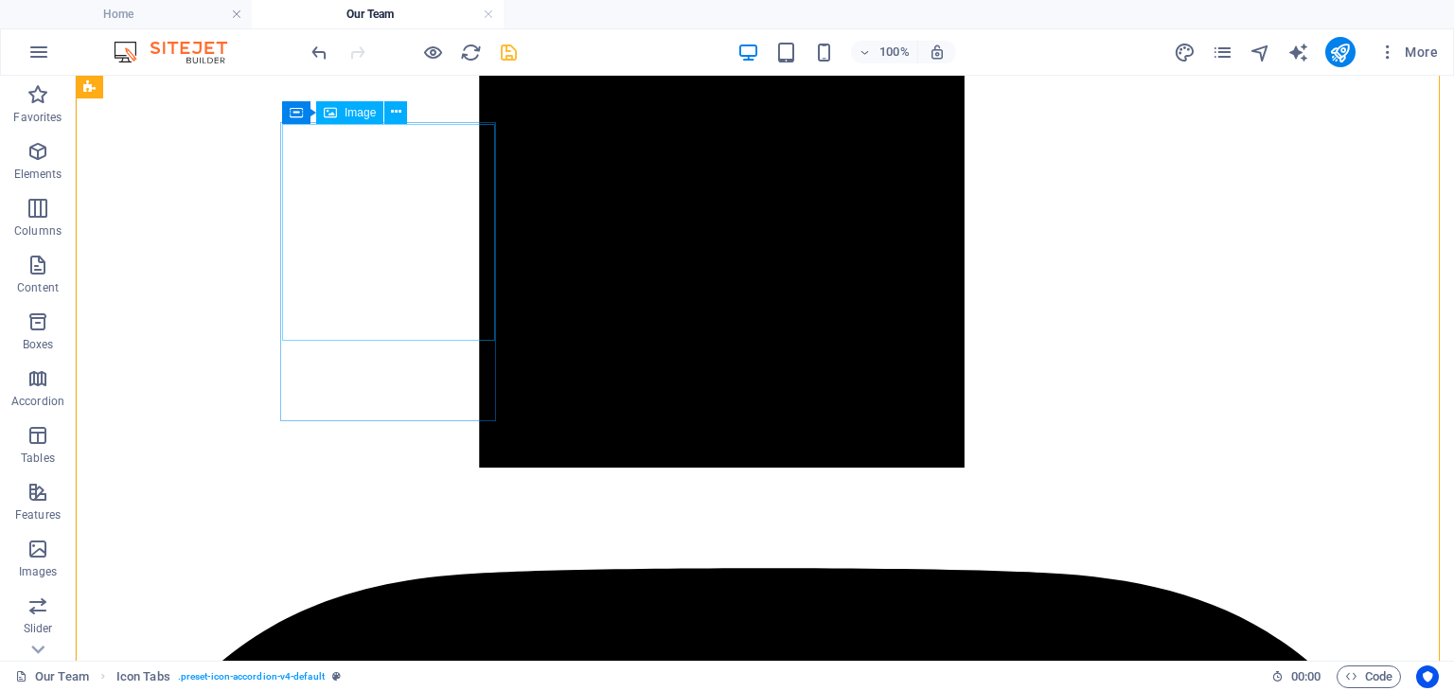
scroll to position [4626, 0]
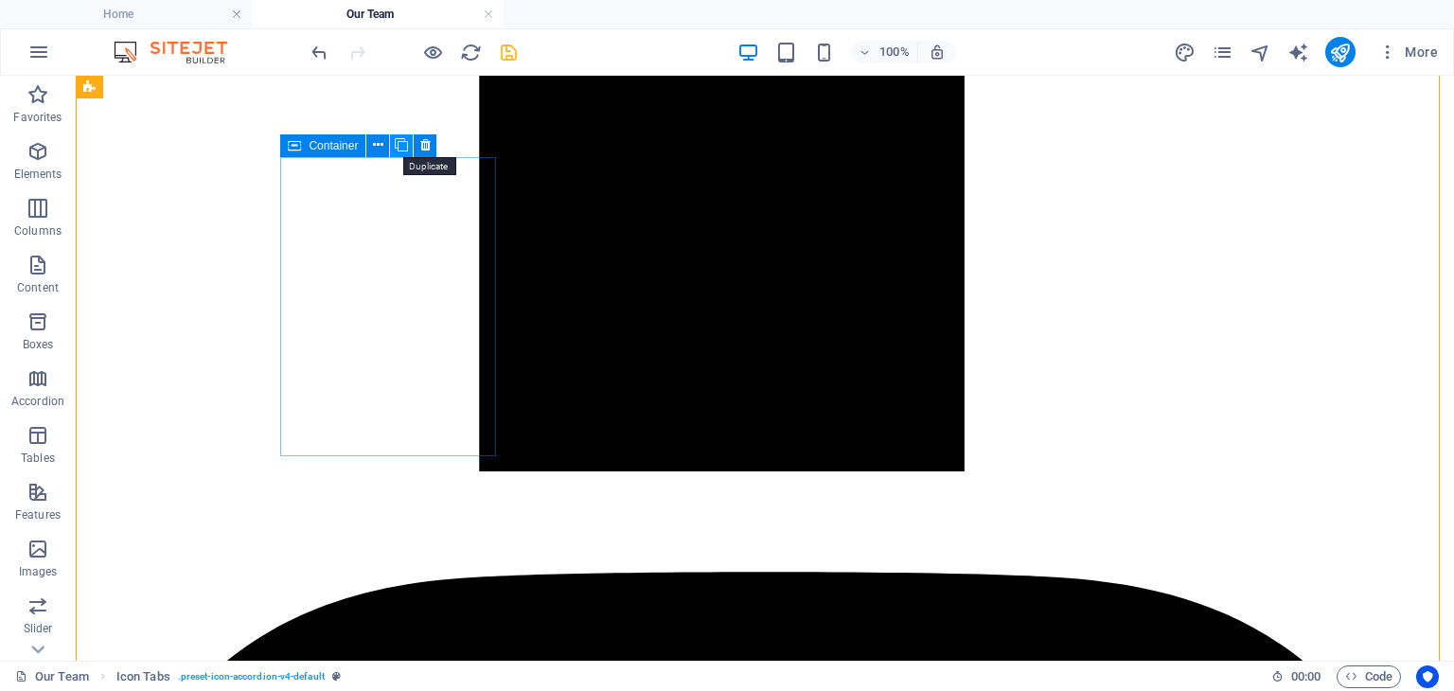
click at [404, 139] on icon at bounding box center [401, 145] width 13 height 20
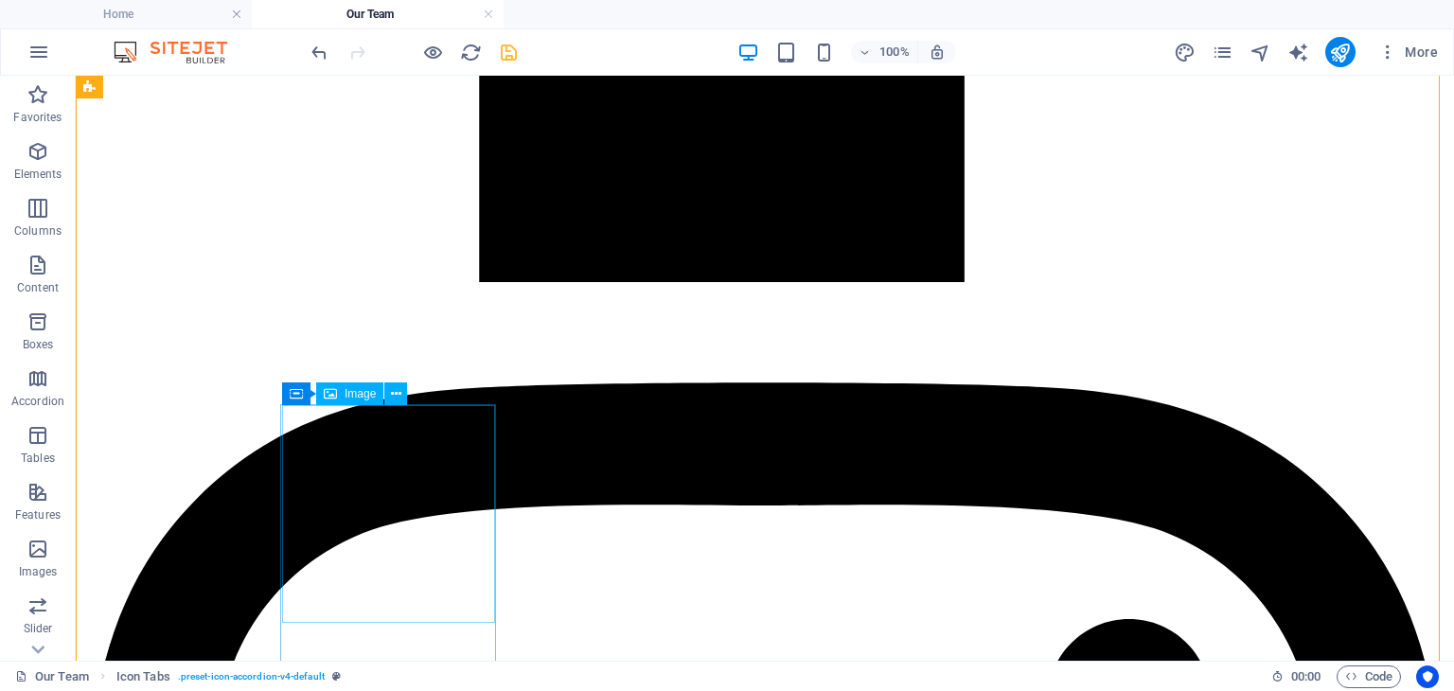
scroll to position [5005, 0]
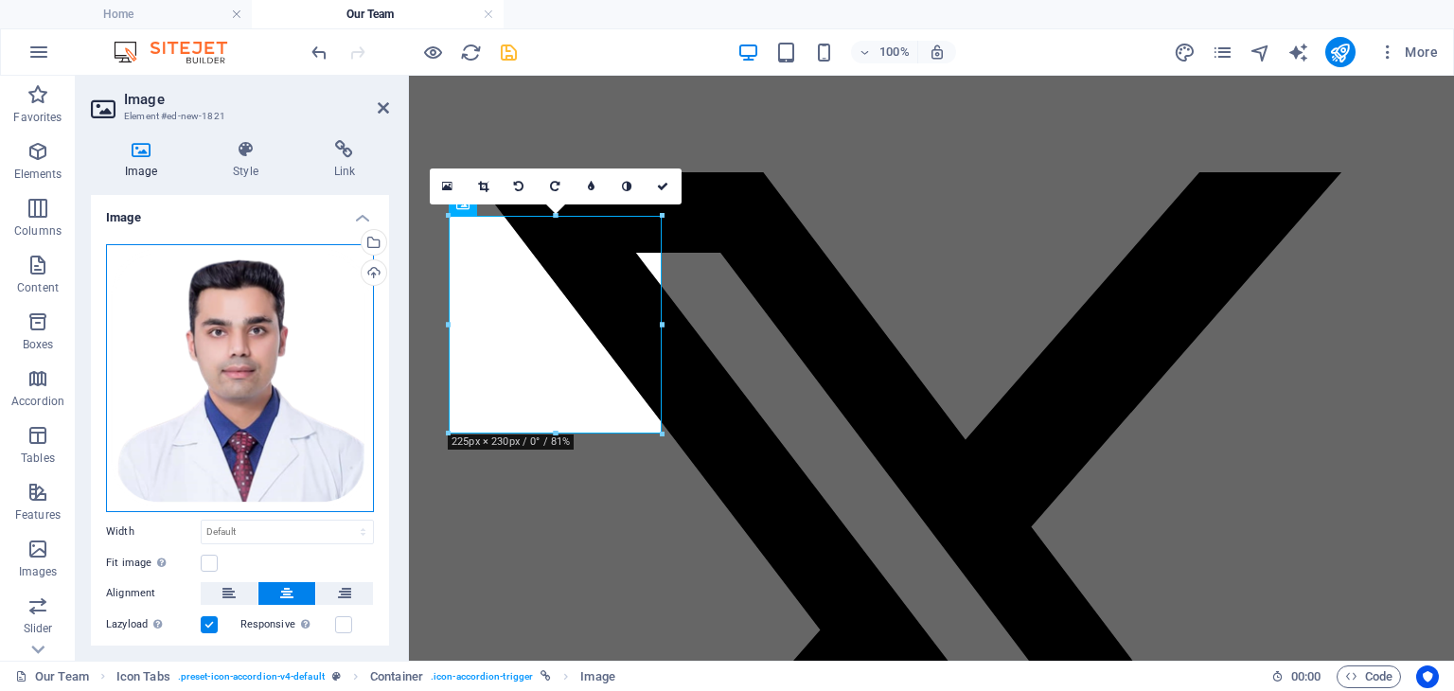
click at [235, 371] on div "Drag files here, click to choose files or select files from Files or our free s…" at bounding box center [240, 378] width 268 height 268
click at [235, 371] on body "[DOMAIN_NAME] Home Our Team Favorites Elements Columns Content Boxes Accordion …" at bounding box center [727, 345] width 1454 height 691
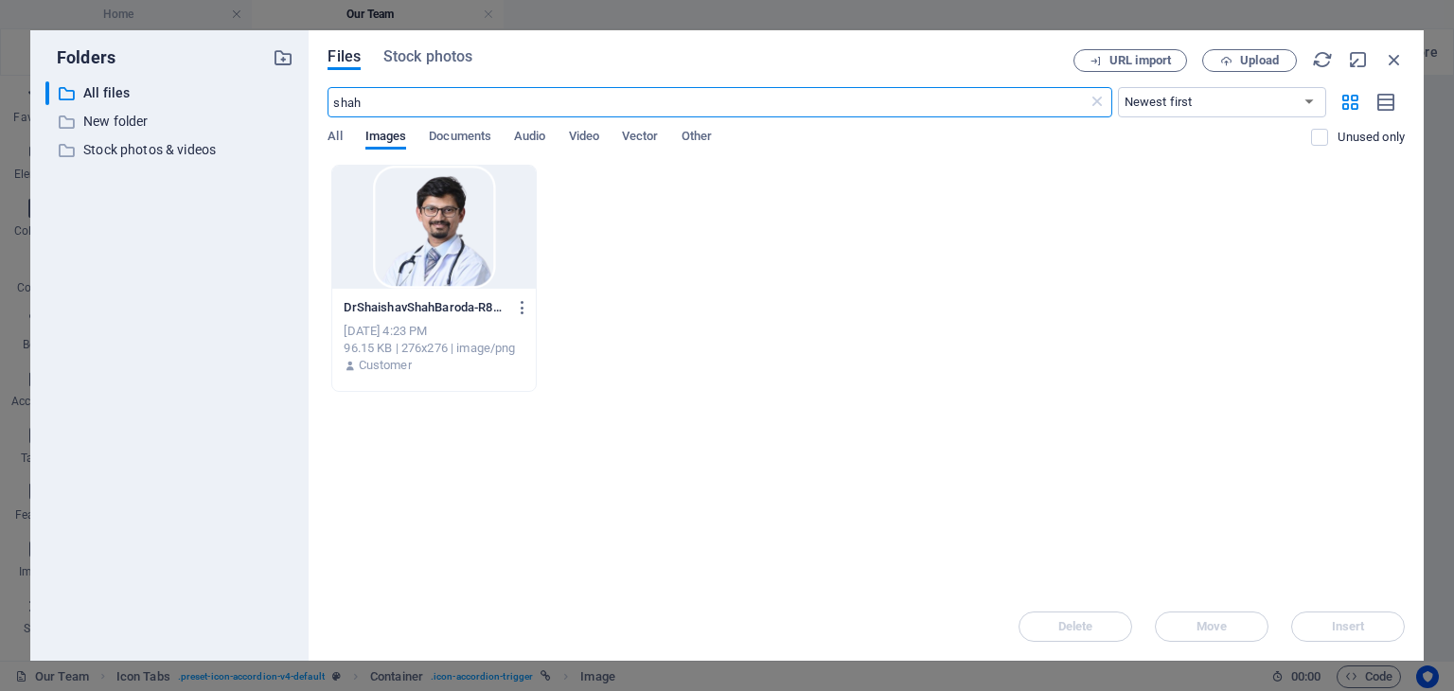
scroll to position [4945, 0]
click at [429, 258] on div at bounding box center [433, 227] width 203 height 123
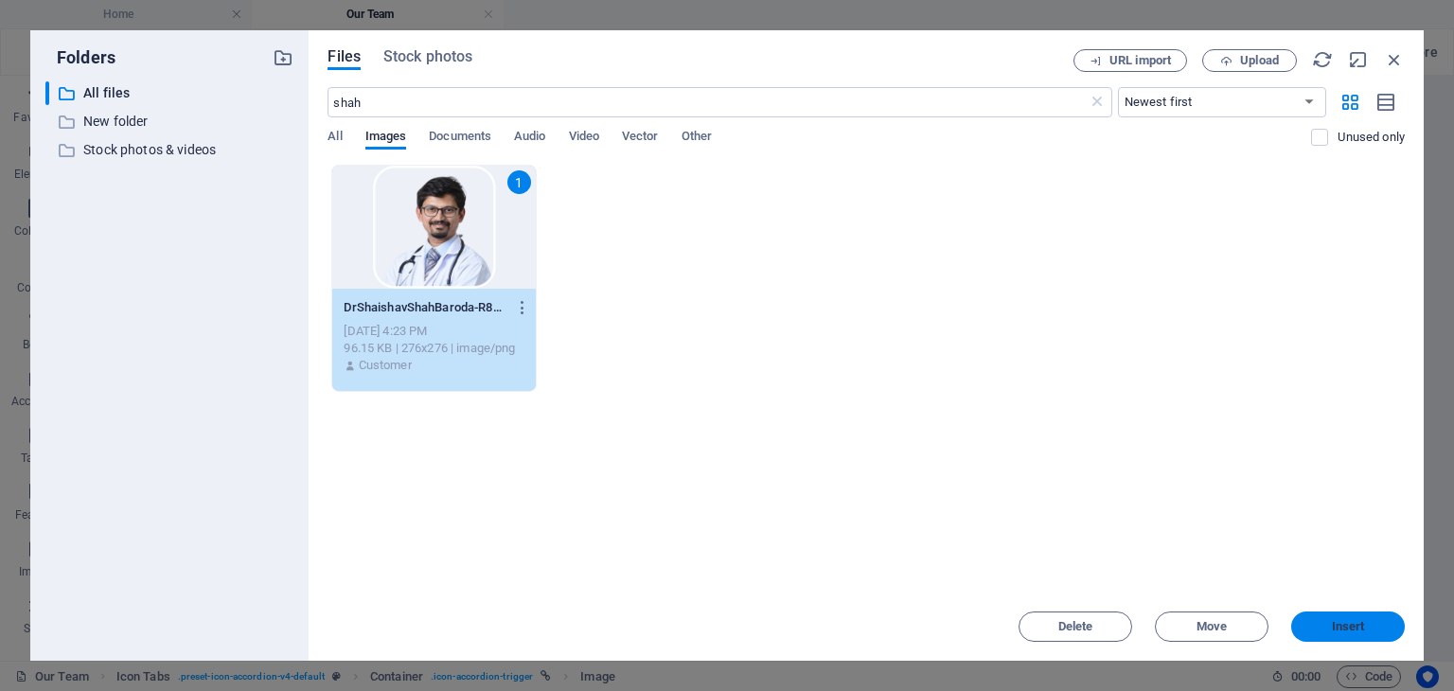
click at [1363, 622] on span "Insert" at bounding box center [1348, 626] width 33 height 11
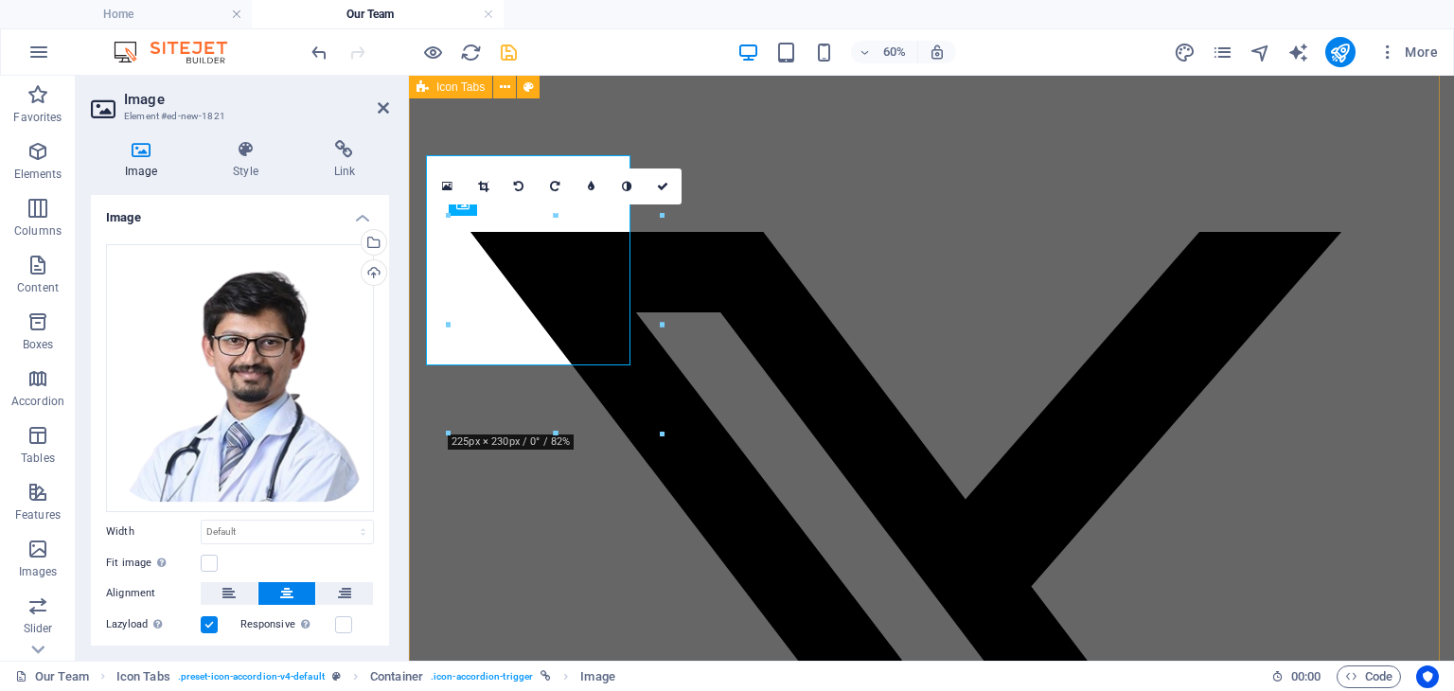
scroll to position [5005, 0]
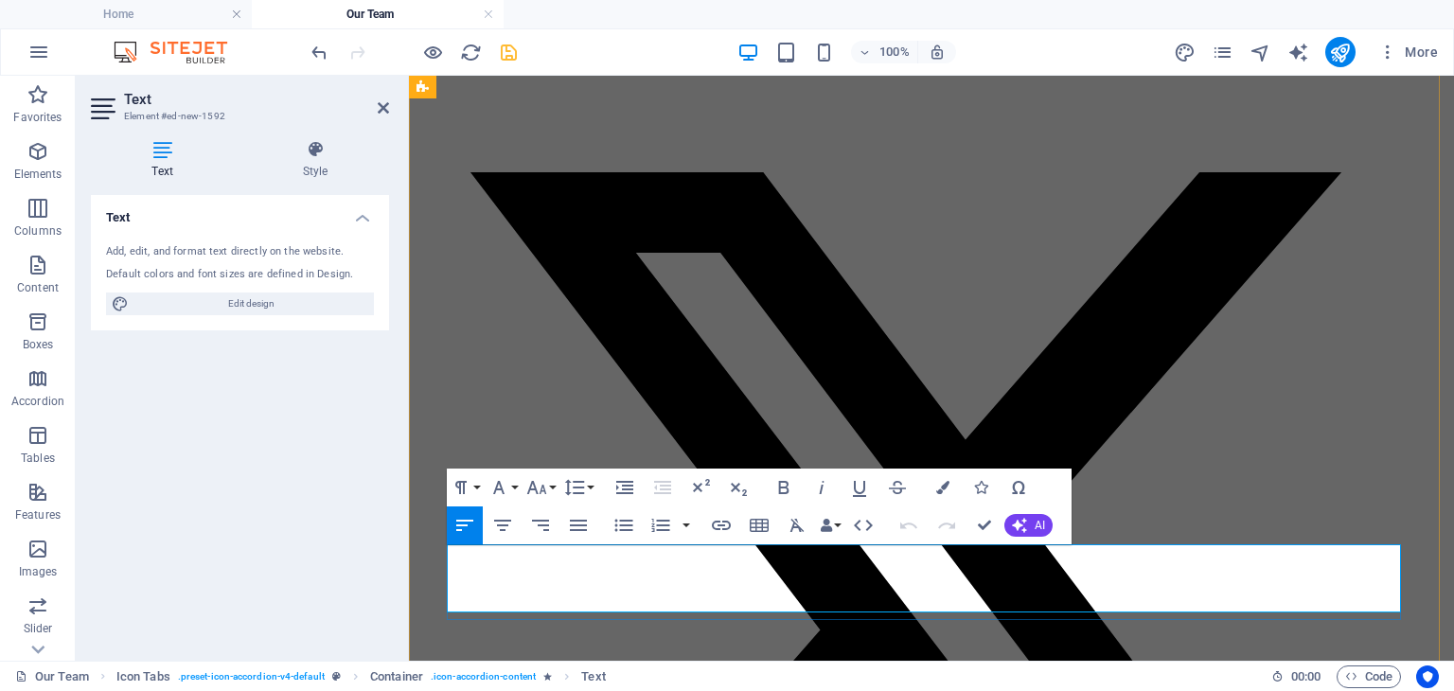
drag, startPoint x: 633, startPoint y: 604, endPoint x: 468, endPoint y: 555, distance: 172.8
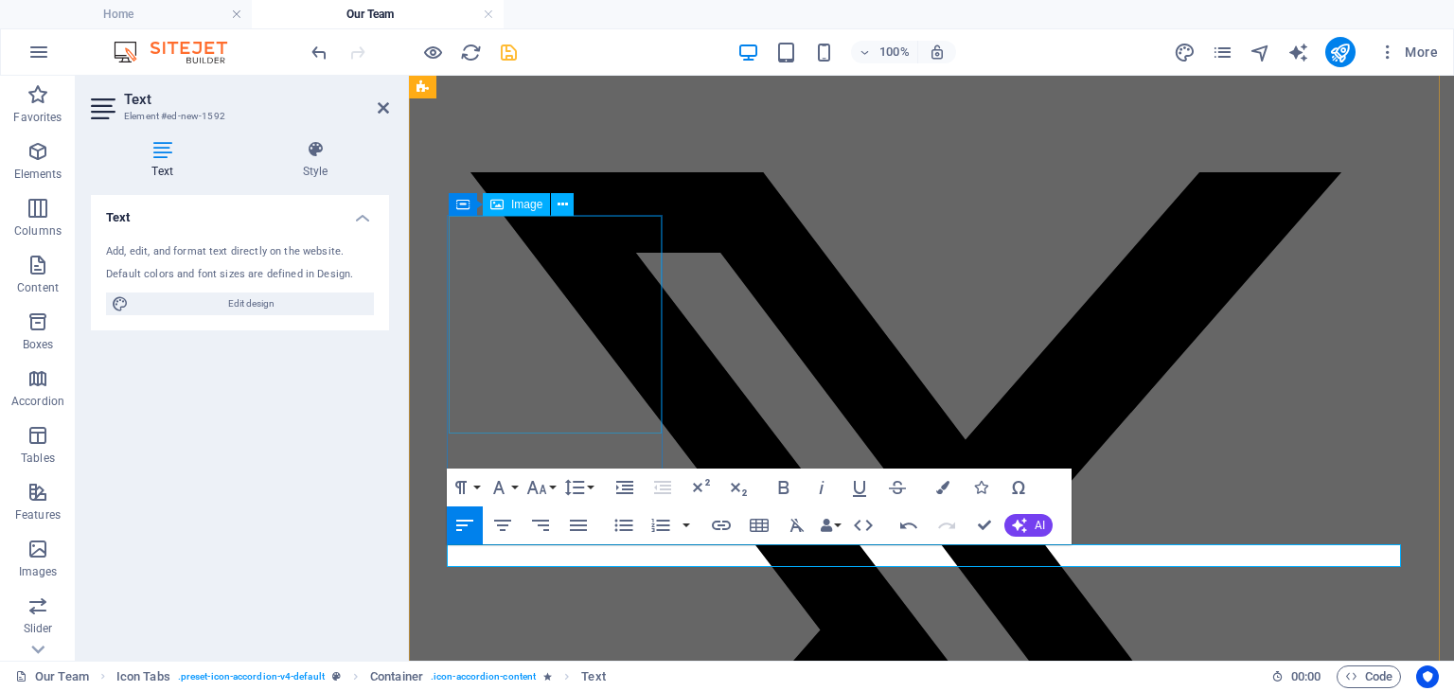
scroll to position [0, 8]
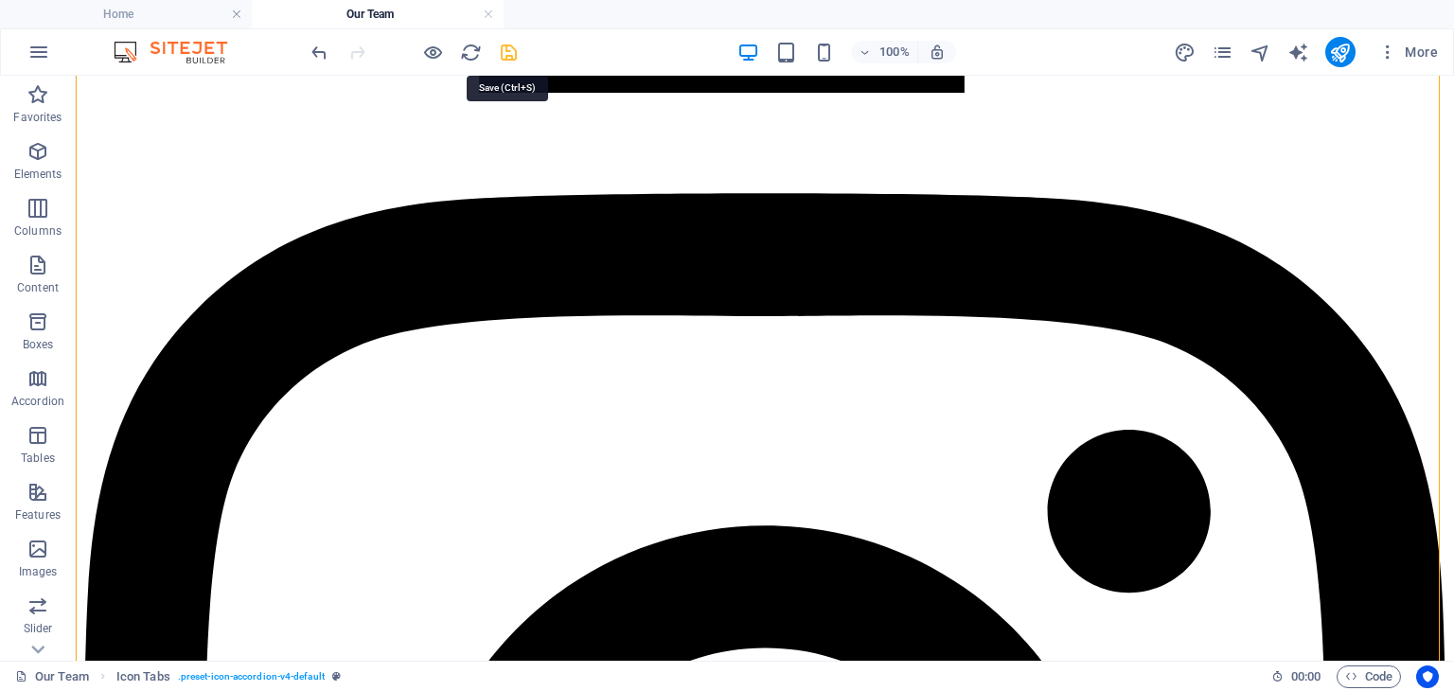
click at [506, 57] on icon "save" at bounding box center [509, 53] width 22 height 22
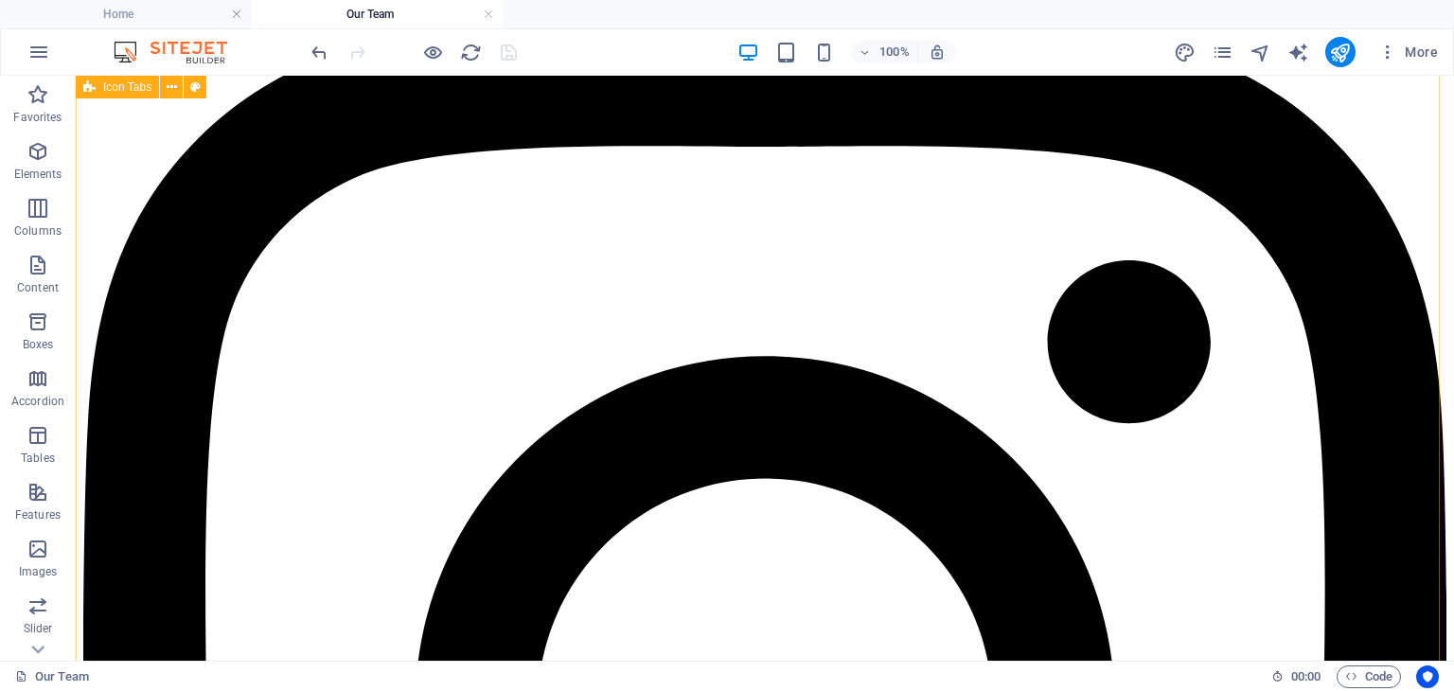
scroll to position [5194, 0]
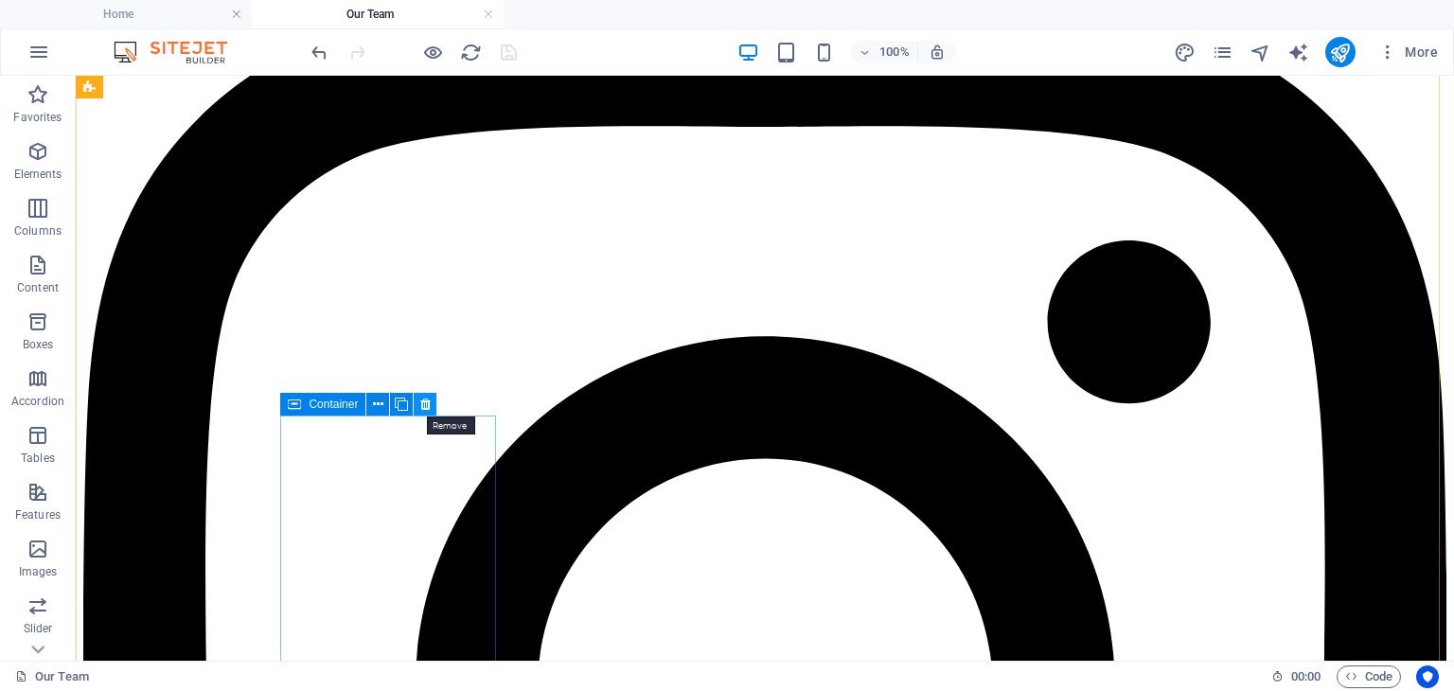
drag, startPoint x: 433, startPoint y: 406, endPoint x: 357, endPoint y: 331, distance: 106.4
click at [433, 406] on button at bounding box center [425, 404] width 23 height 23
drag, startPoint x: 425, startPoint y: 403, endPoint x: 347, endPoint y: 330, distance: 106.5
click at [425, 403] on icon at bounding box center [425, 405] width 10 height 20
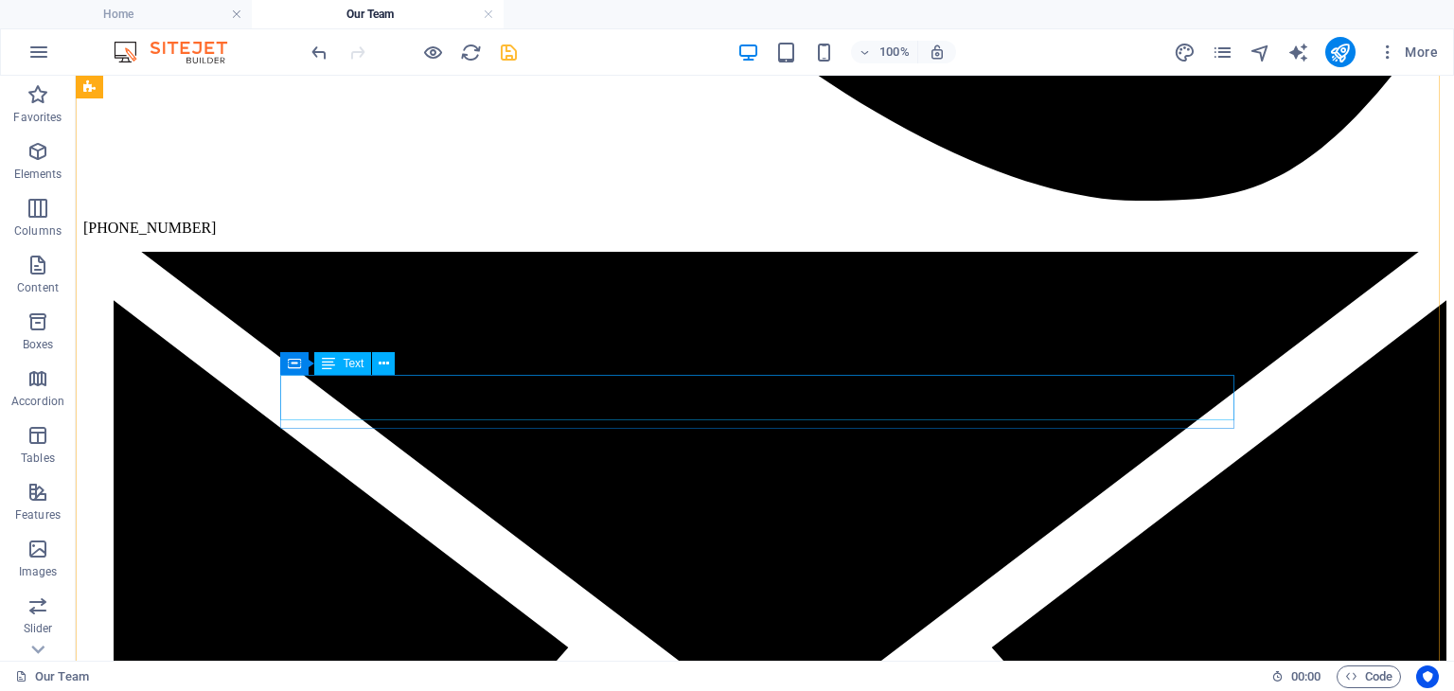
scroll to position [1218, 0]
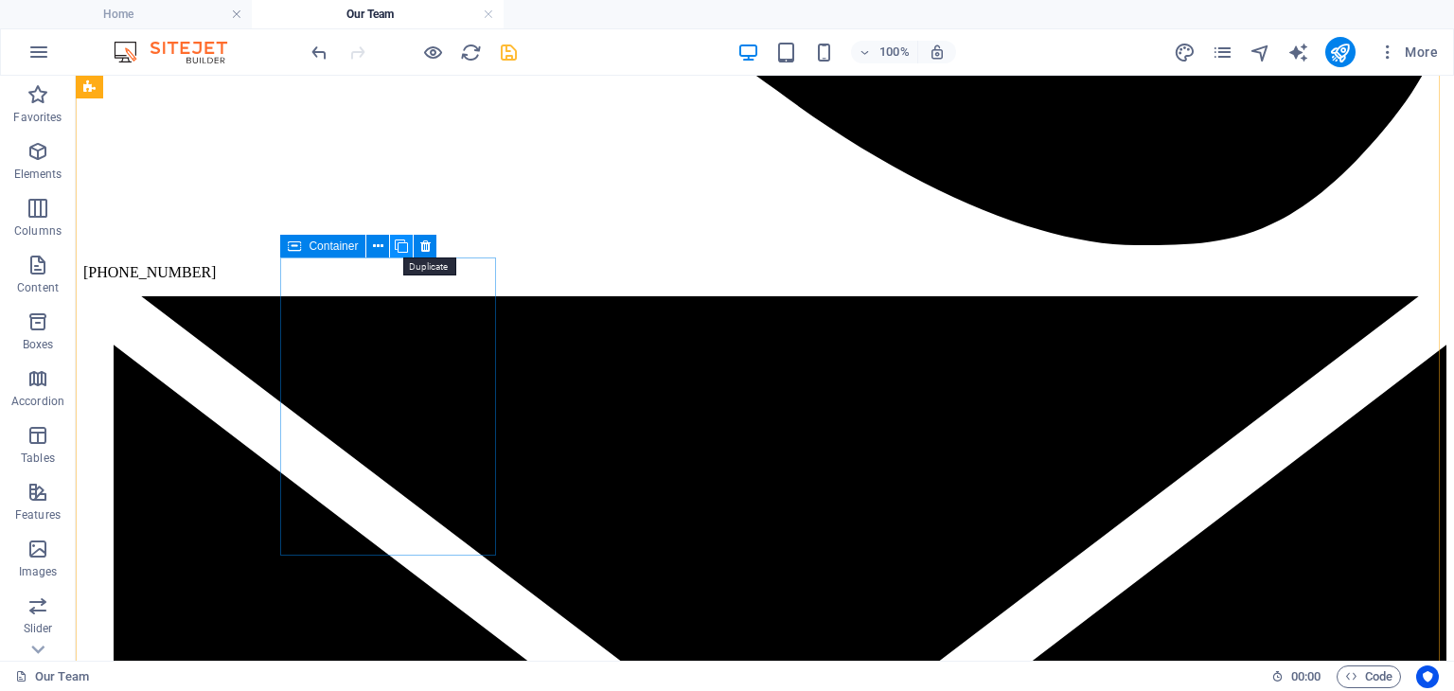
click at [401, 243] on icon at bounding box center [401, 247] width 13 height 20
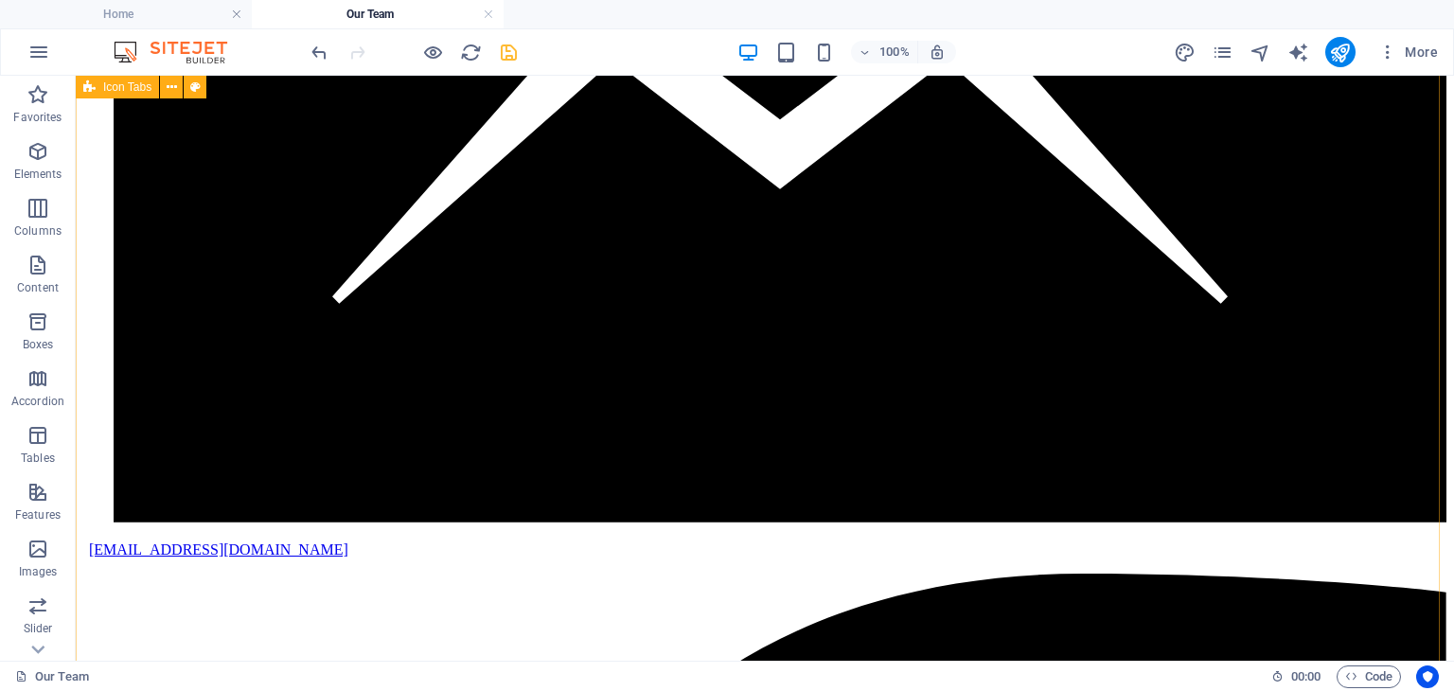
scroll to position [1976, 0]
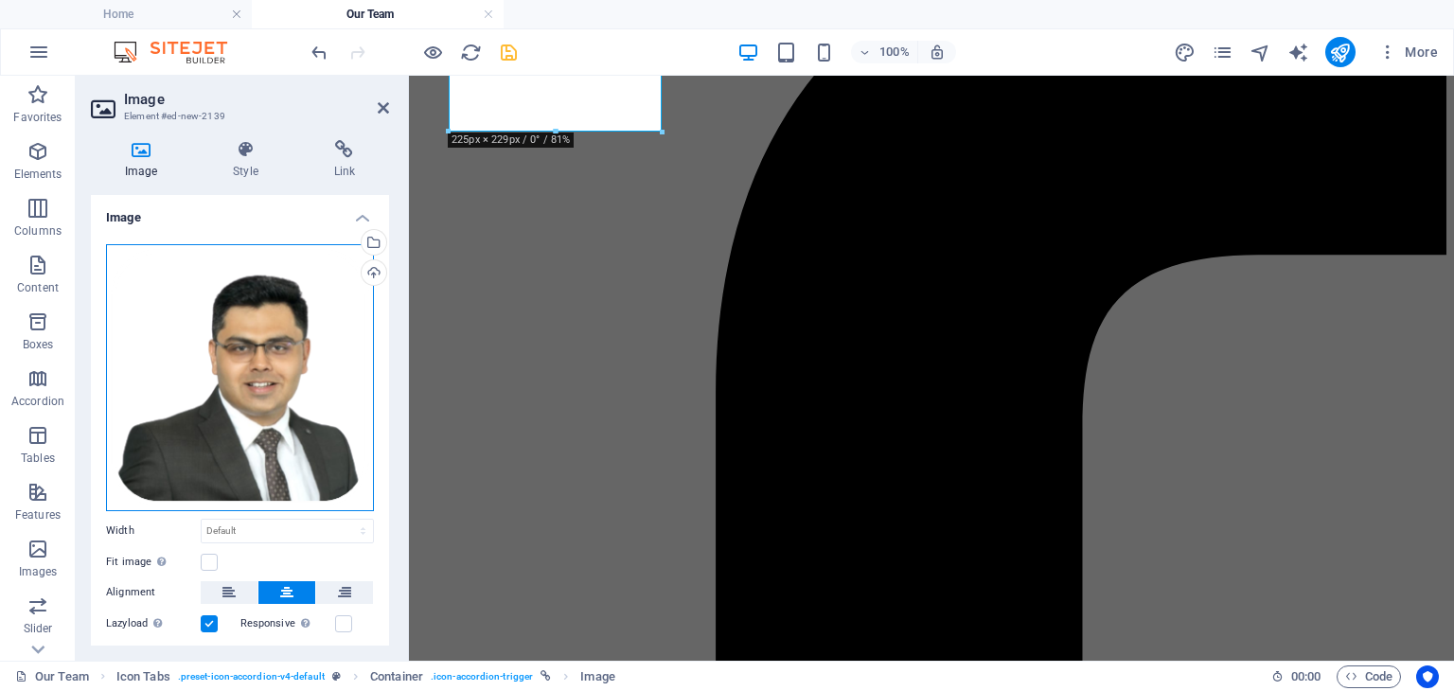
click at [256, 329] on div "Drag files here, click to choose files or select files from Files or our free s…" at bounding box center [240, 377] width 268 height 267
click at [256, 329] on body "[DOMAIN_NAME] Home Our Team Favorites Elements Columns Content Boxes Accordion …" at bounding box center [727, 345] width 1454 height 691
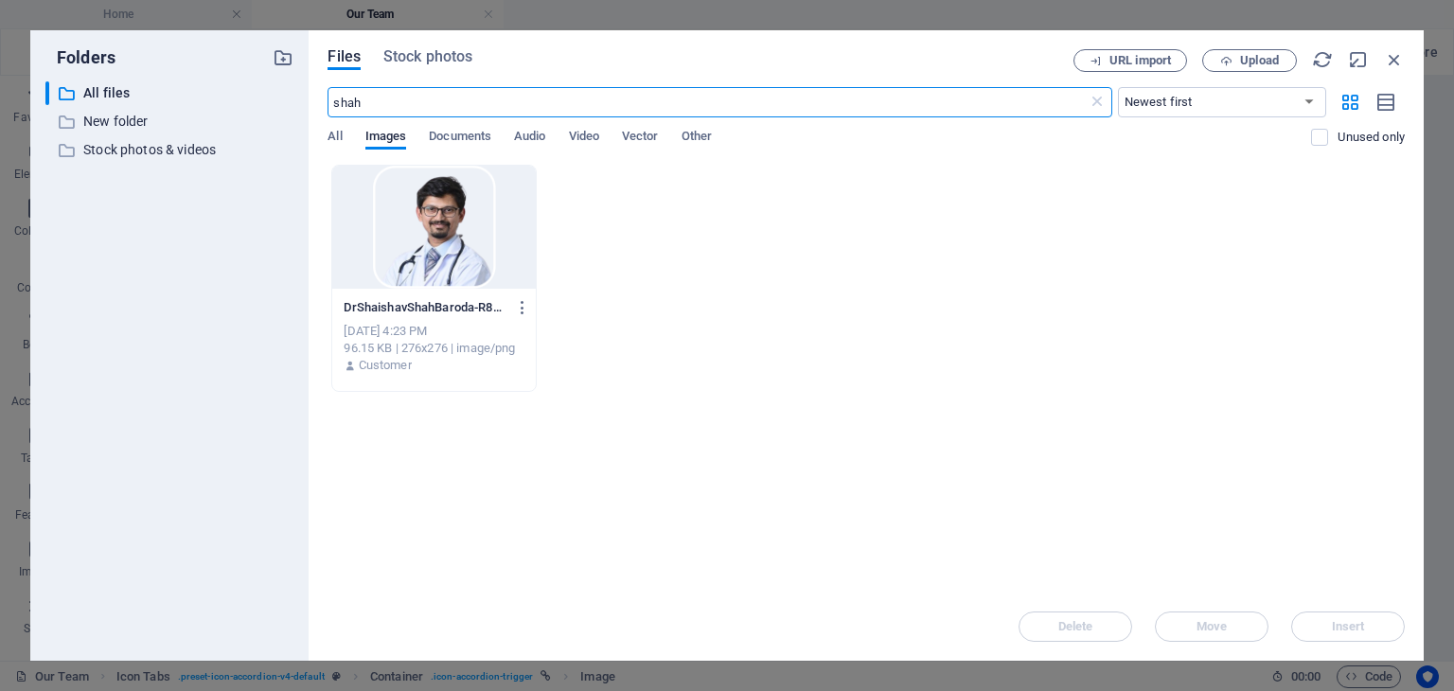
scroll to position [1953, 0]
drag, startPoint x: 374, startPoint y: 104, endPoint x: 244, endPoint y: 99, distance: 129.8
click at [244, 99] on div "Folders ​ All files All files ​ New folder New folder ​ Stock photos & videos S…" at bounding box center [726, 345] width 1393 height 630
type input "anz"
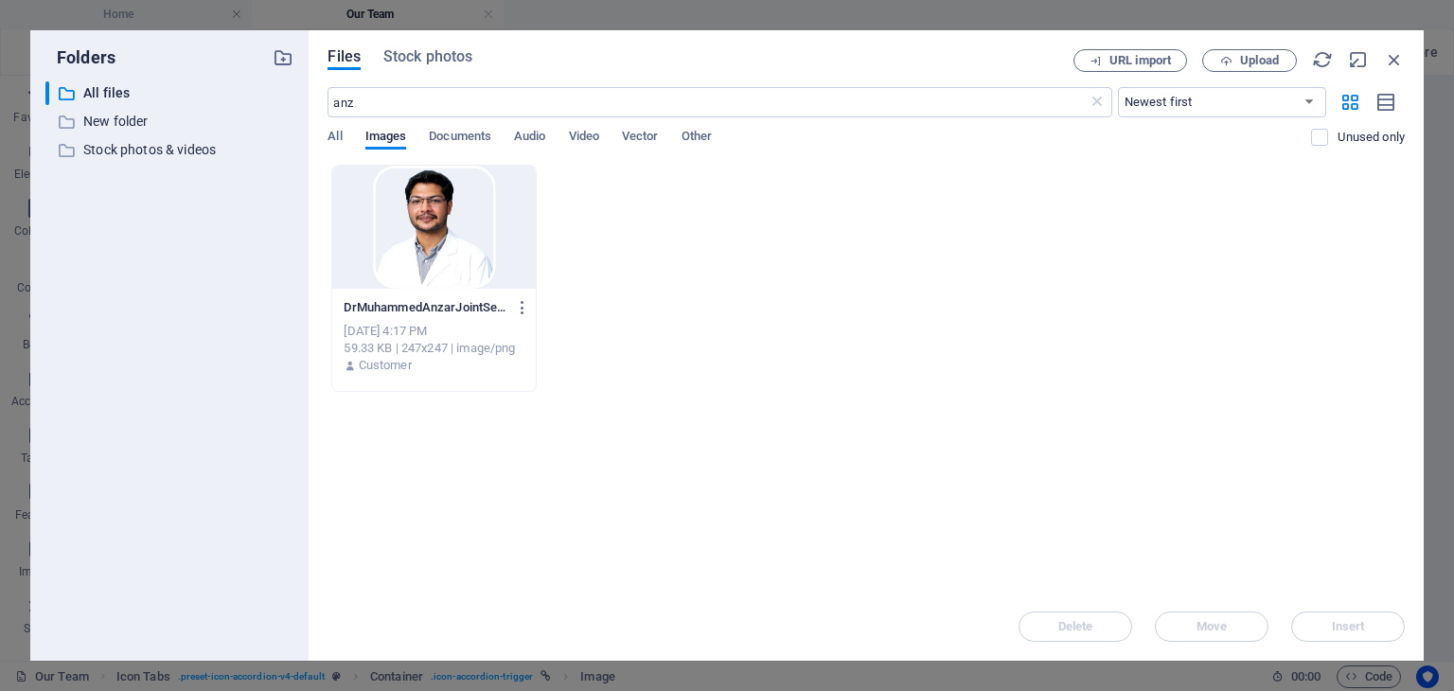
click at [423, 224] on div at bounding box center [433, 227] width 203 height 123
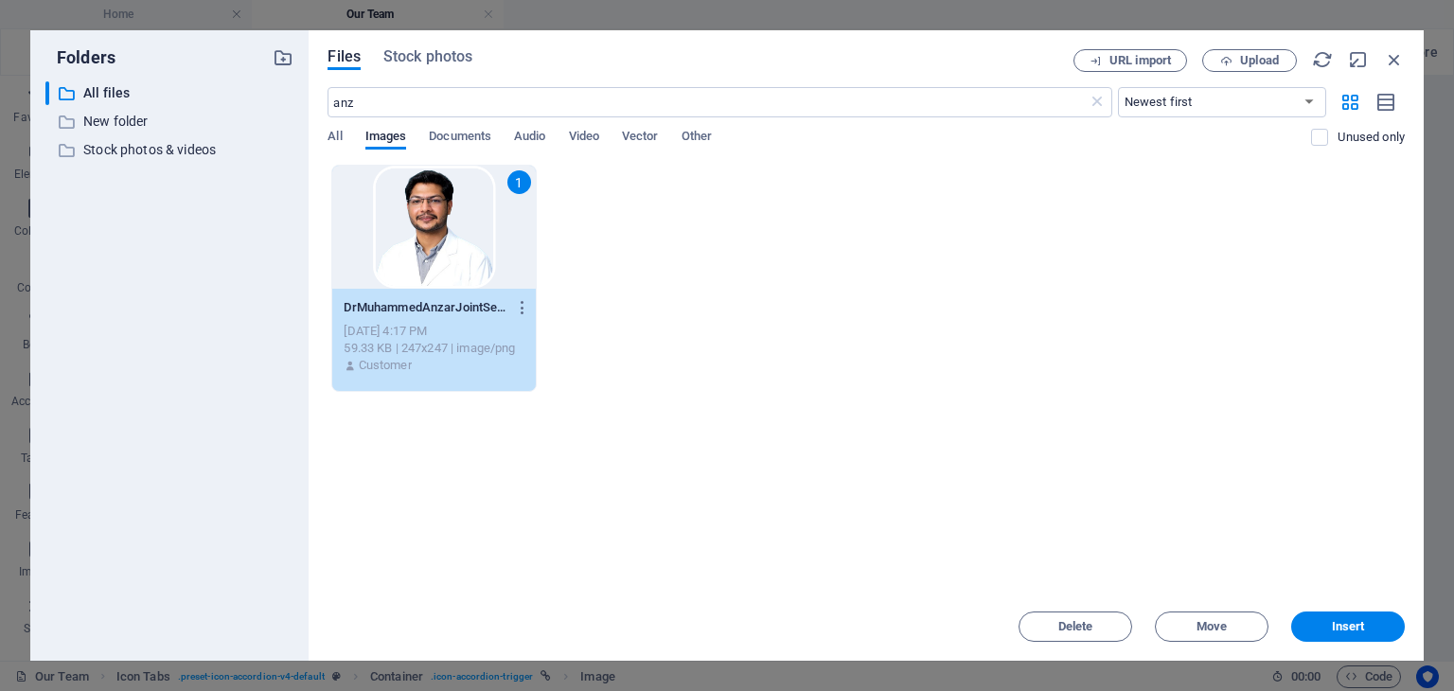
click at [423, 224] on div "1" at bounding box center [433, 227] width 203 height 123
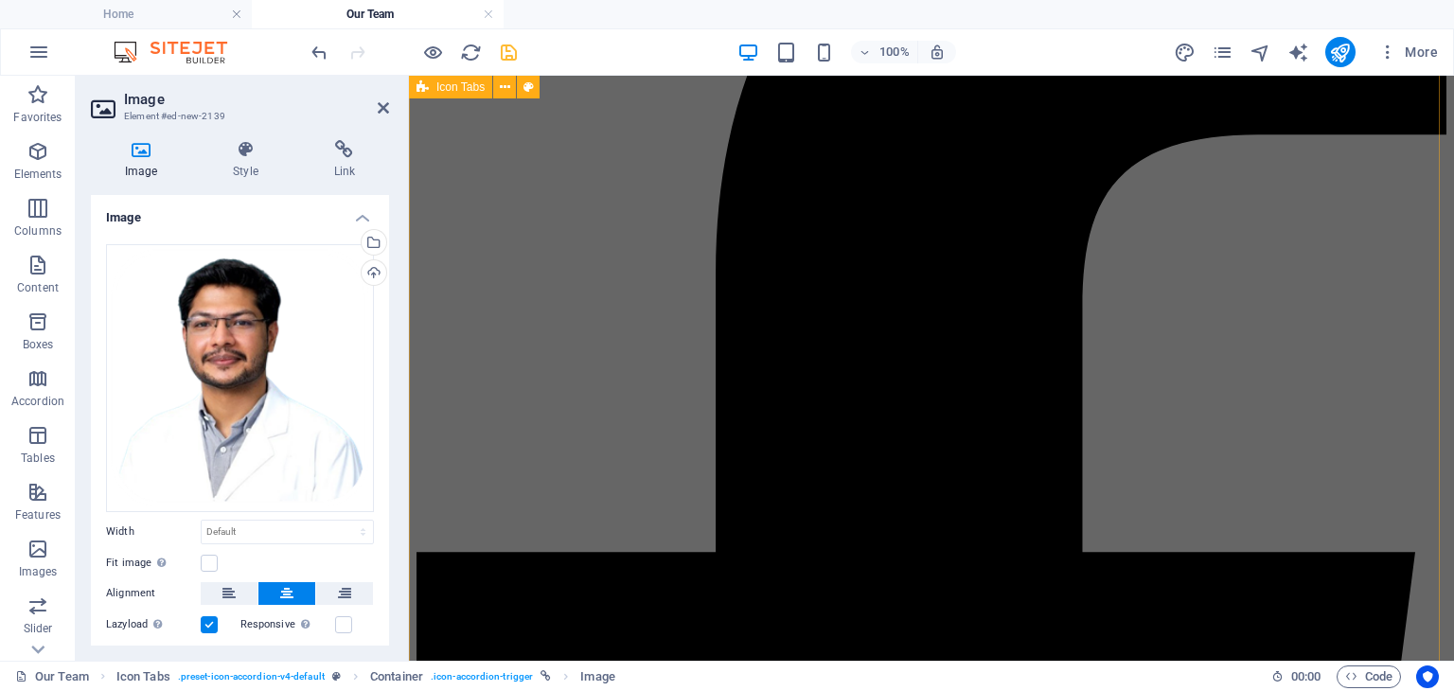
scroll to position [1976, 0]
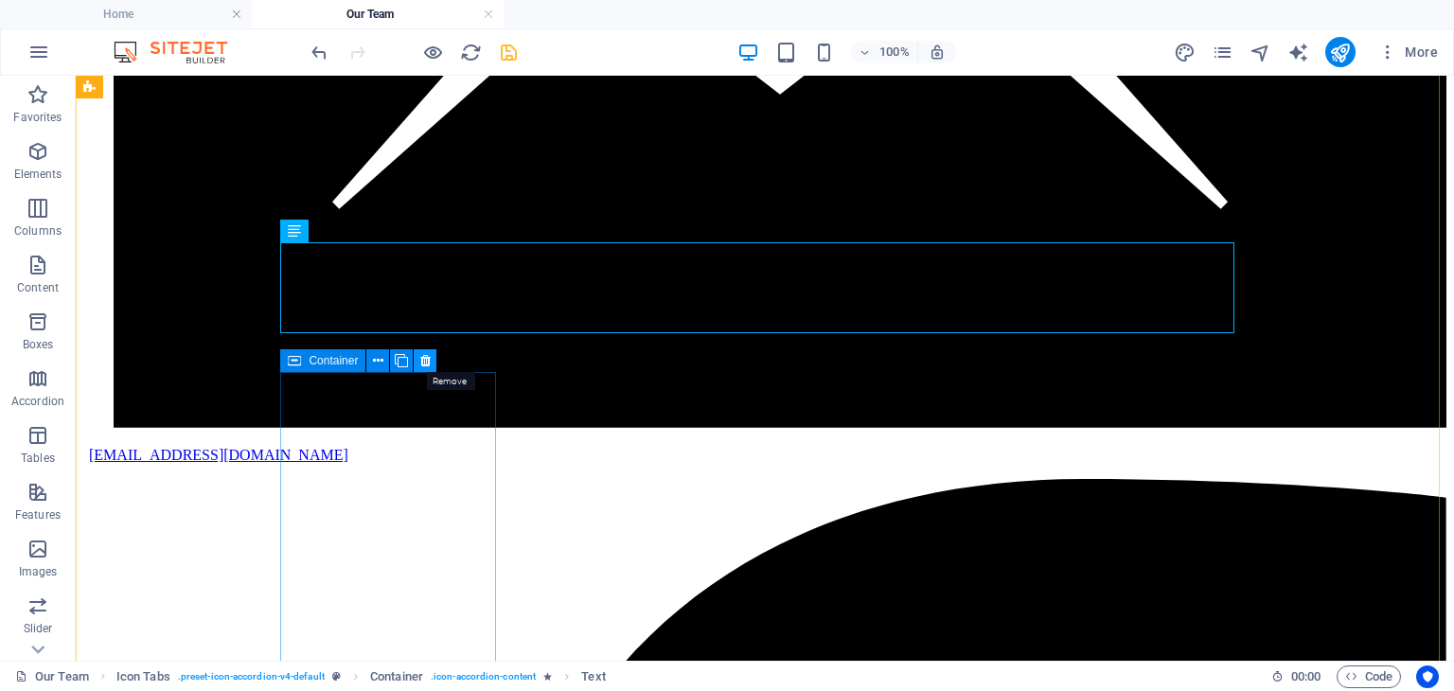
click at [420, 358] on icon at bounding box center [425, 361] width 10 height 20
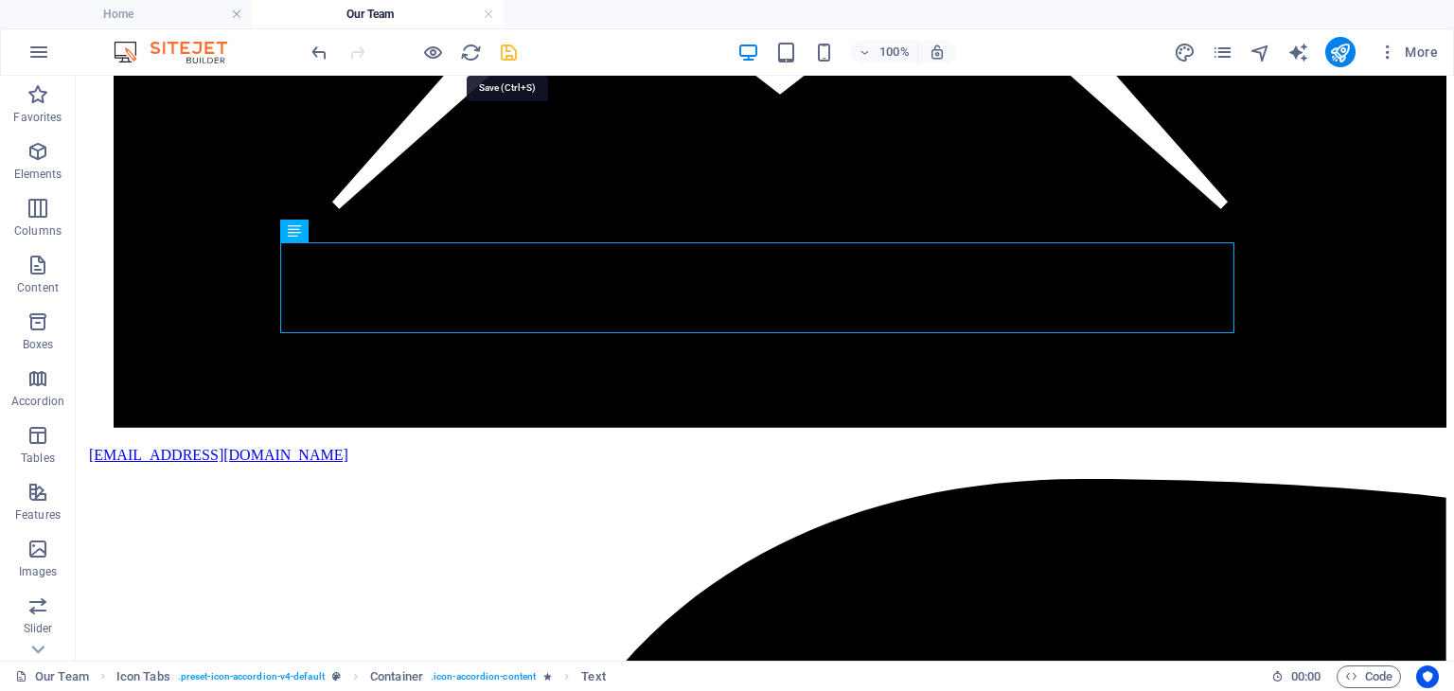
click at [510, 52] on icon "save" at bounding box center [509, 53] width 22 height 22
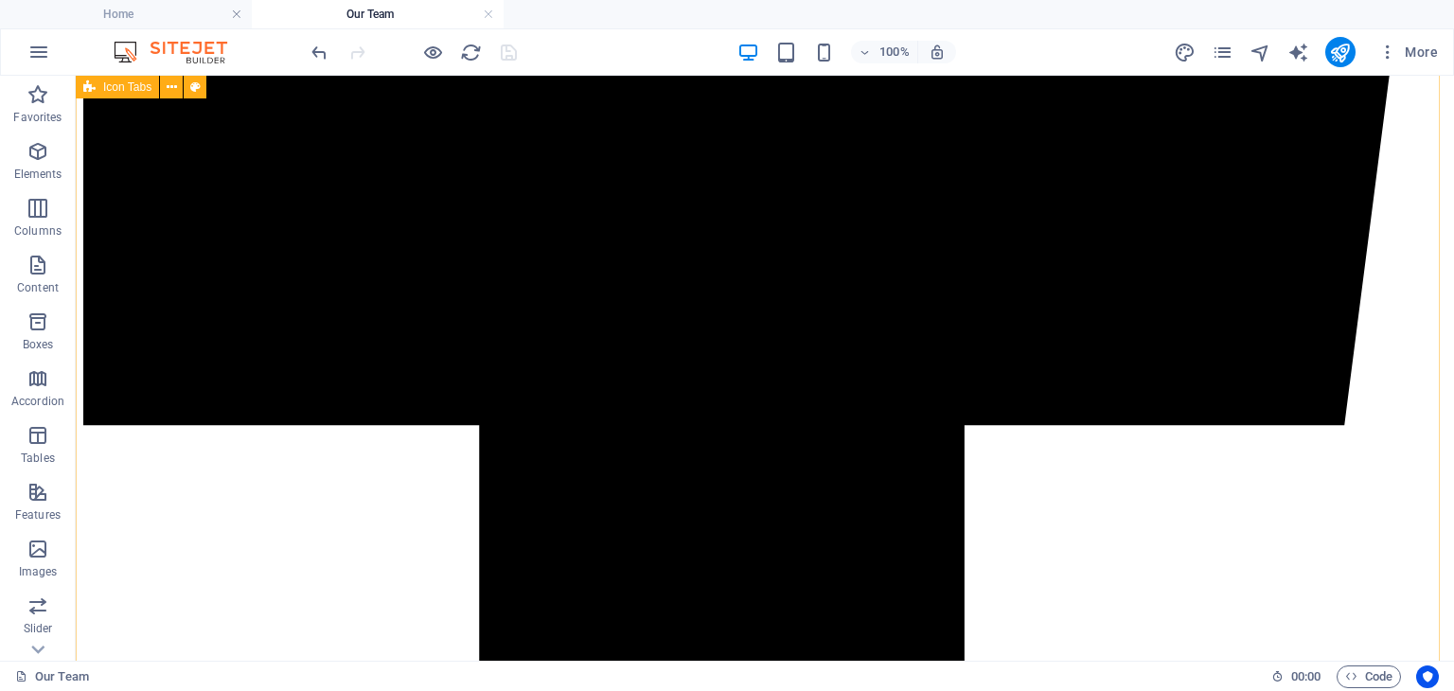
scroll to position [3585, 0]
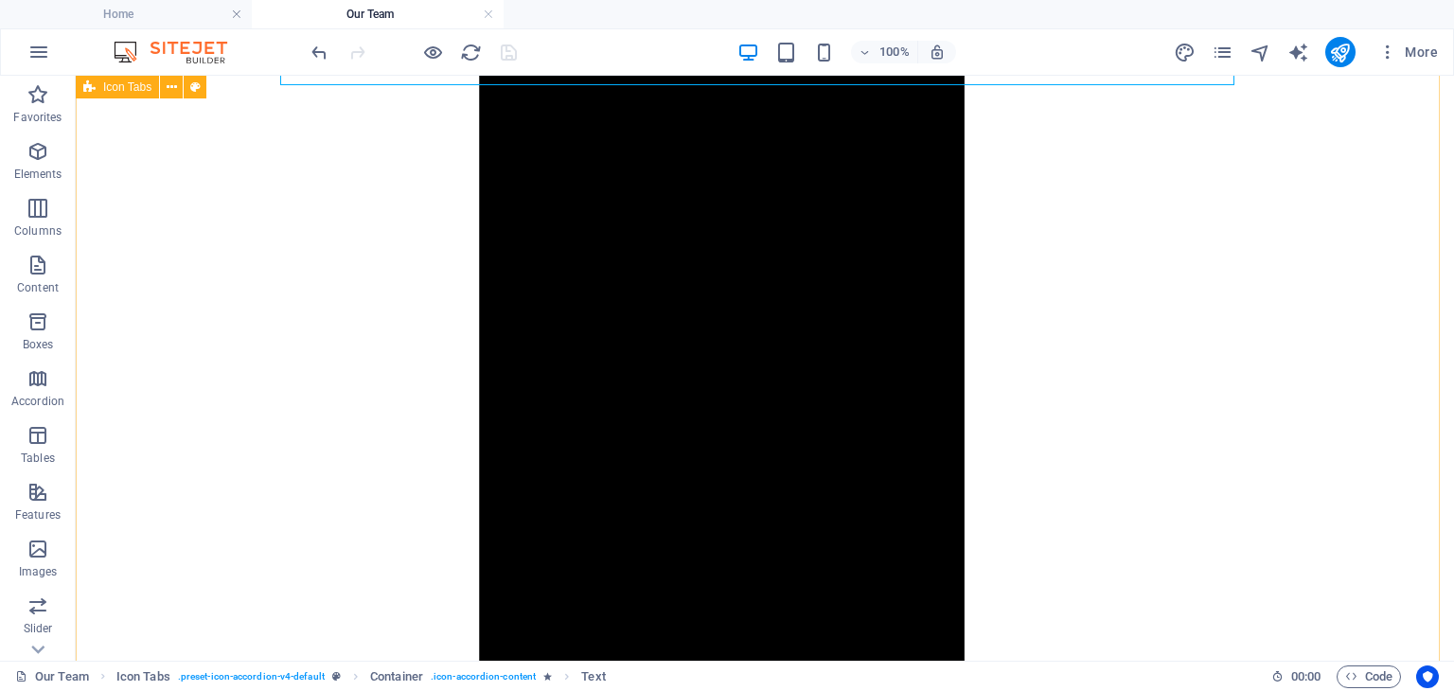
scroll to position [3869, 0]
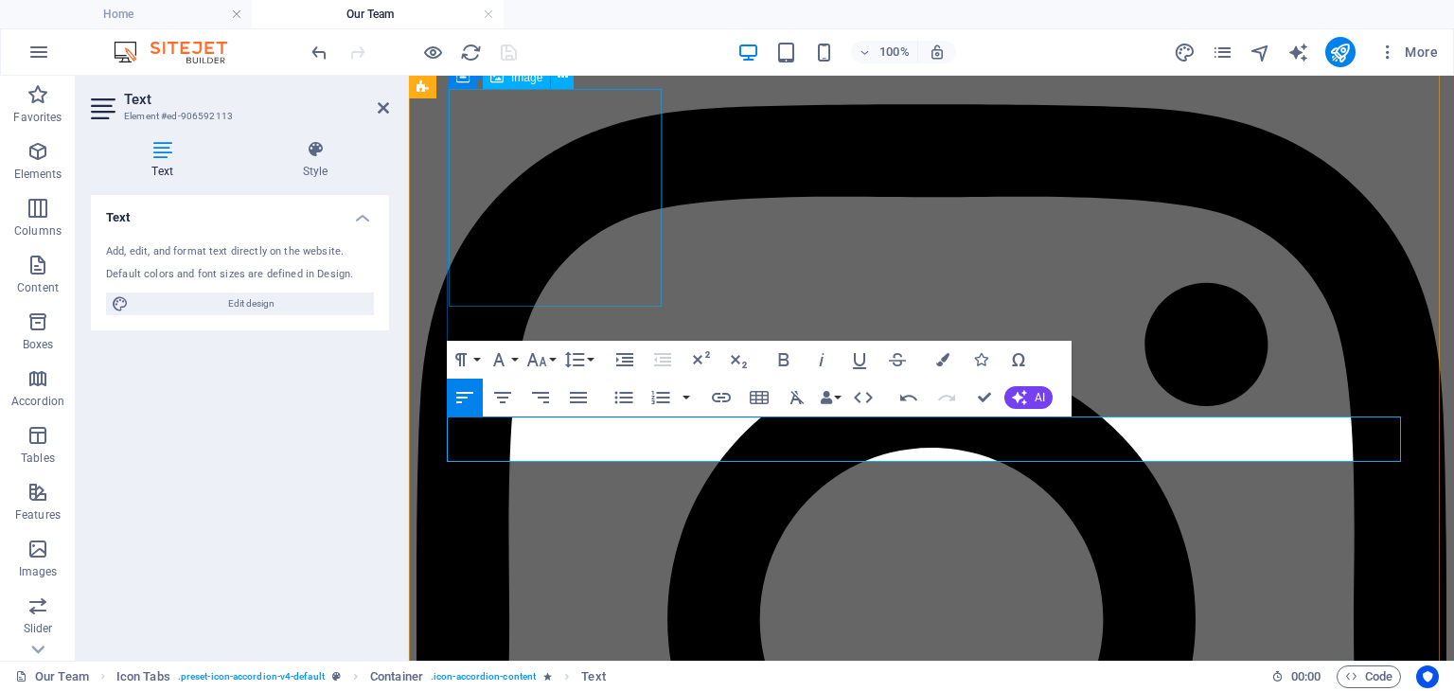
scroll to position [3634, 3]
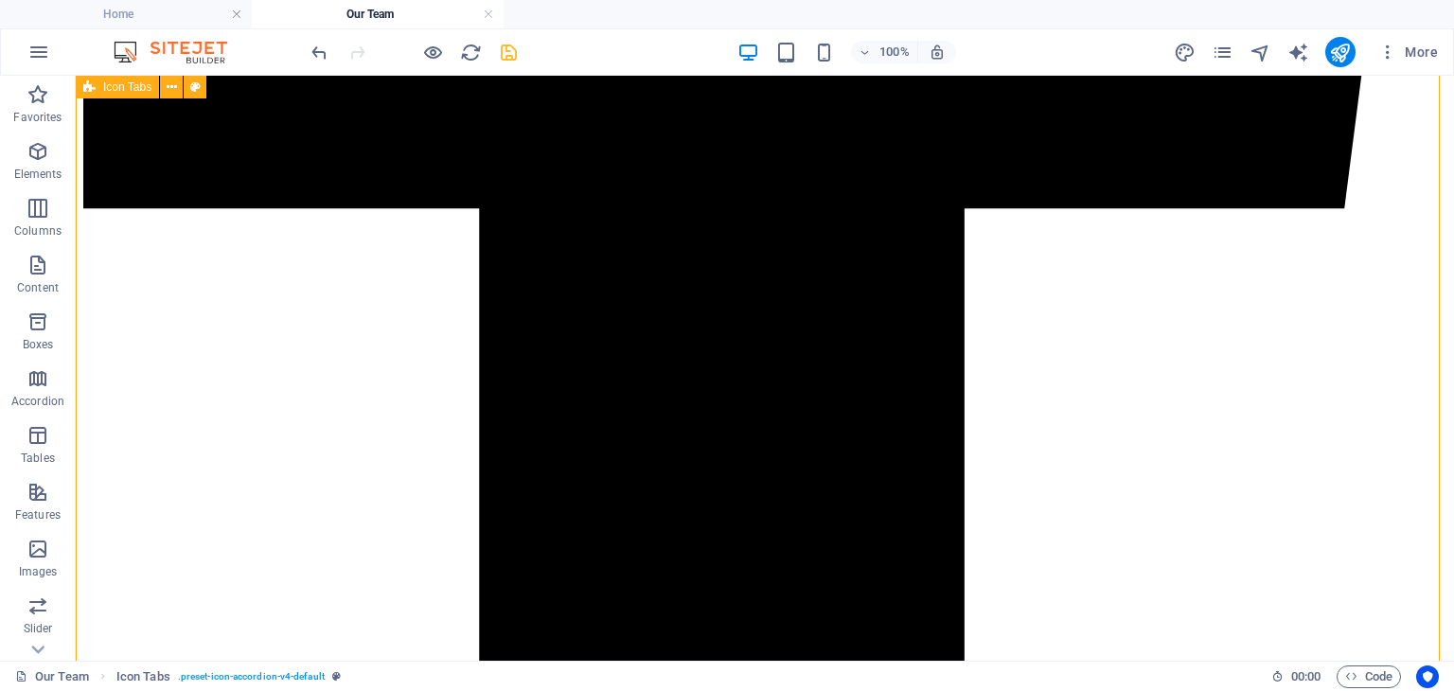
scroll to position [3680, 0]
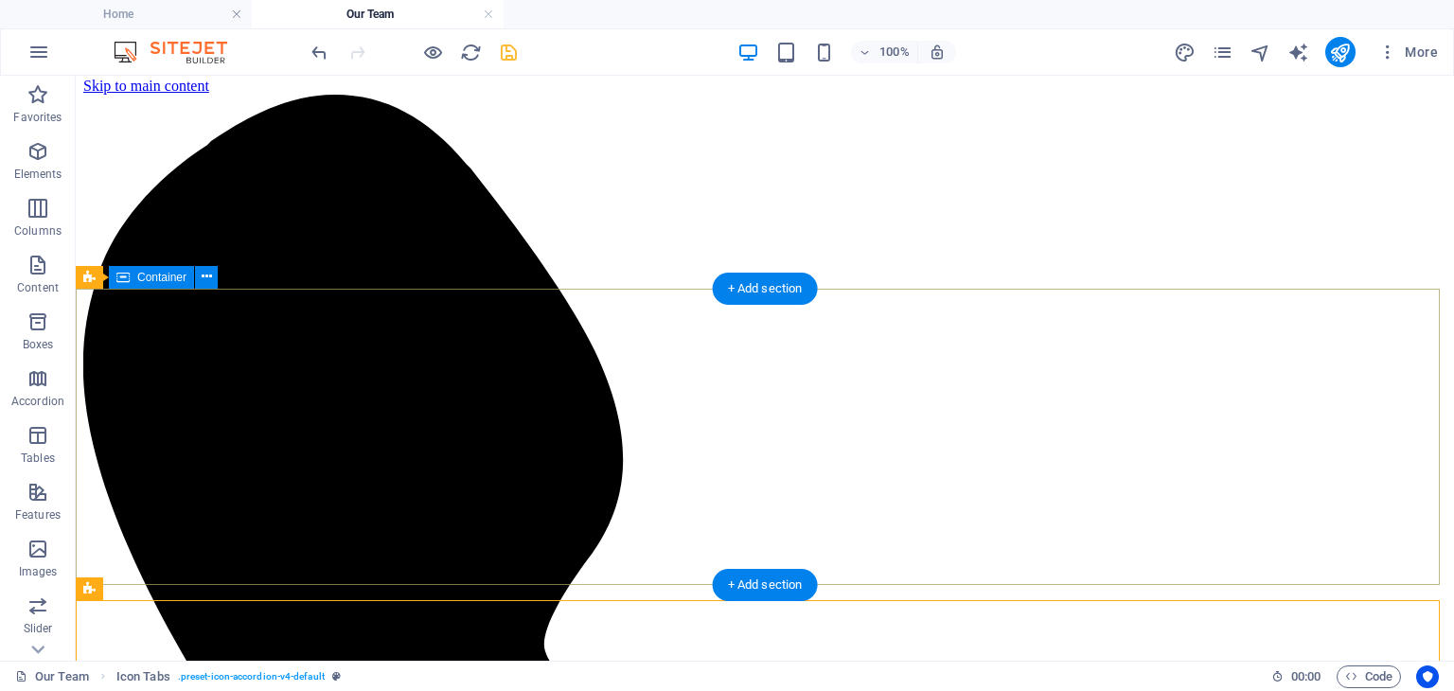
scroll to position [0, 0]
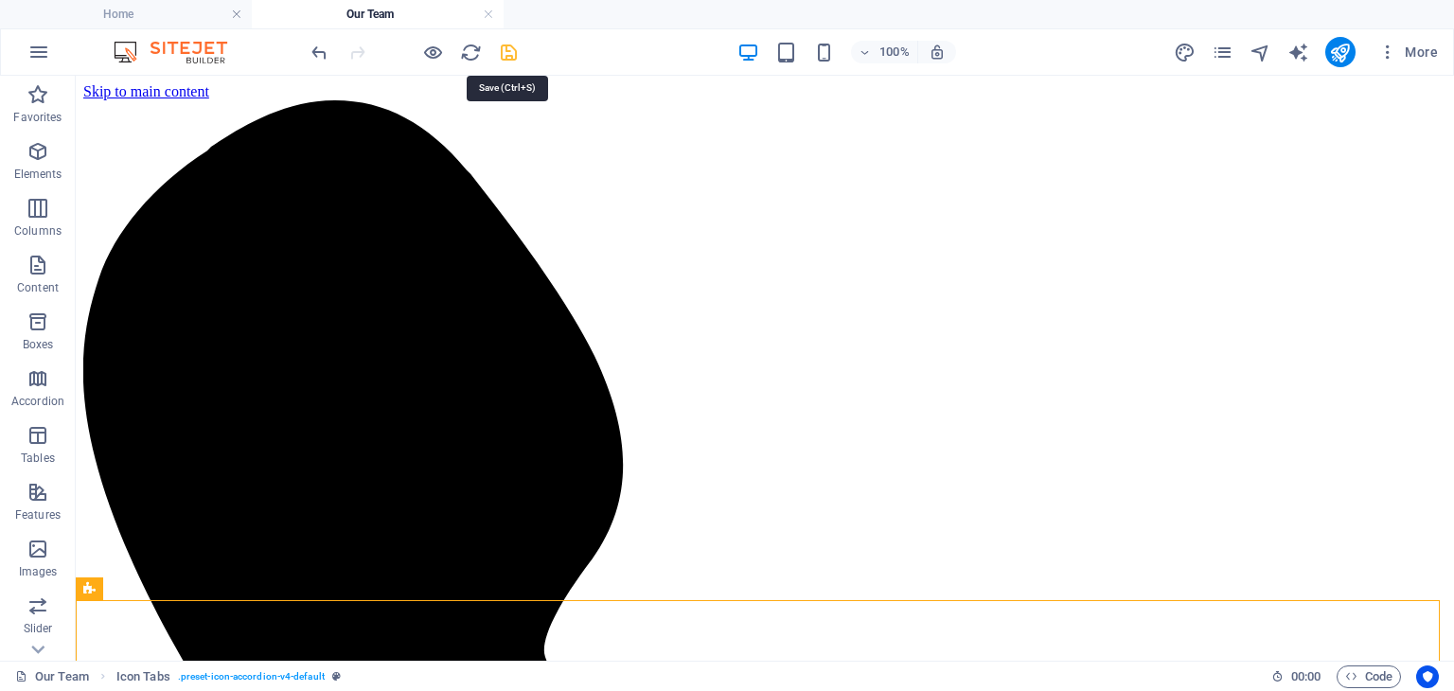
click at [509, 49] on icon "save" at bounding box center [509, 53] width 22 height 22
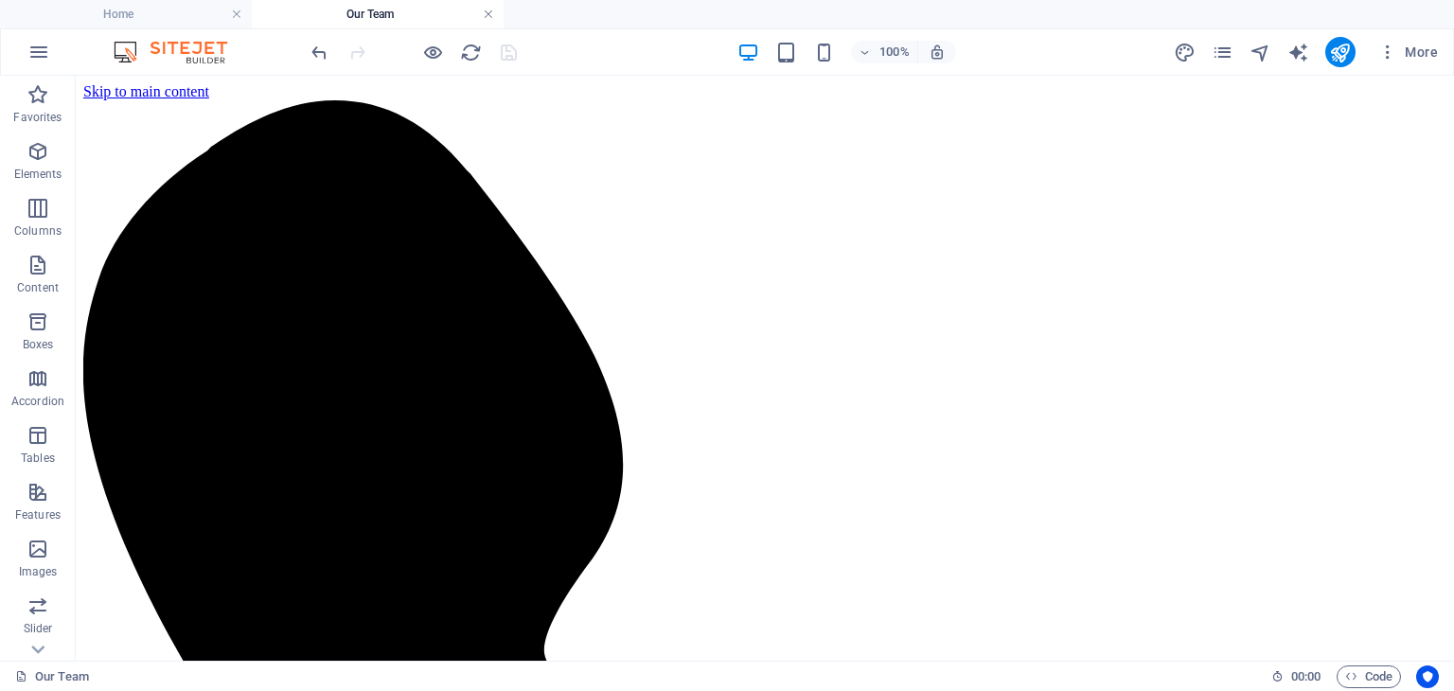
click at [488, 17] on link at bounding box center [488, 15] width 11 height 18
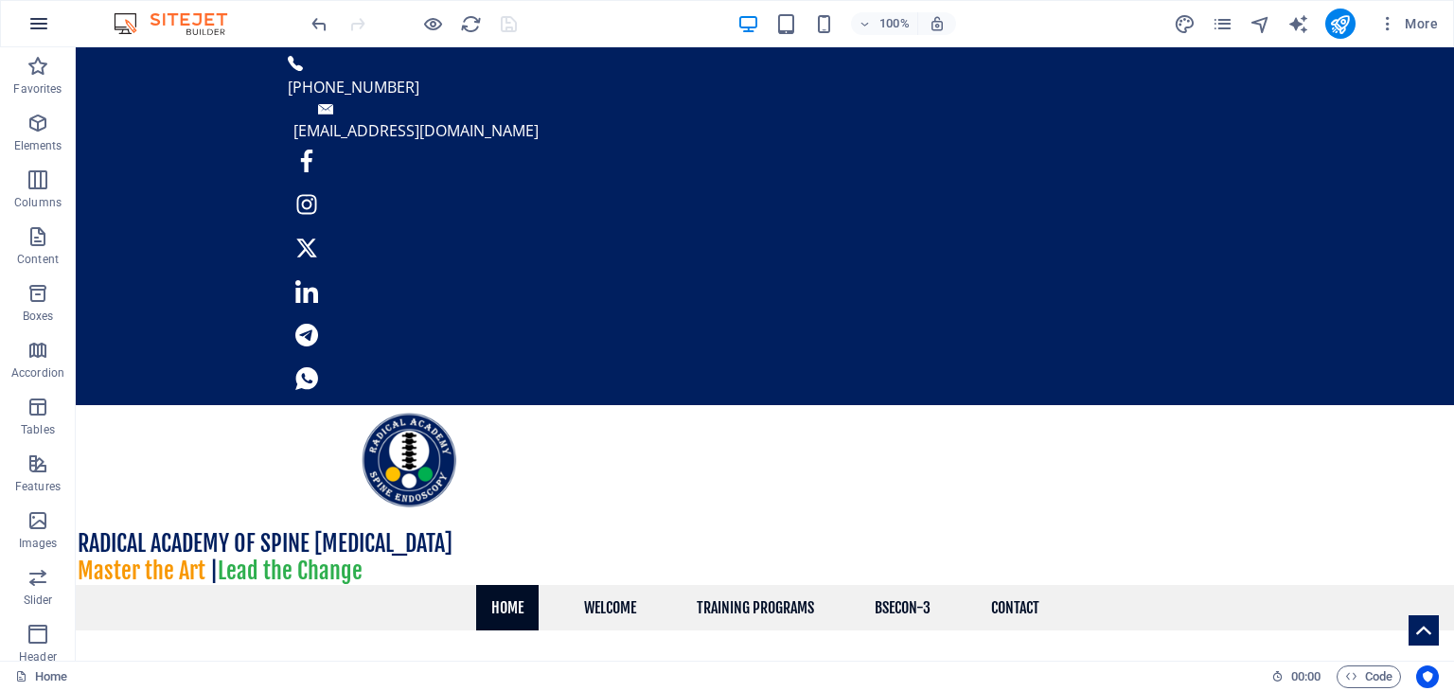
click at [30, 22] on icon "button" at bounding box center [38, 23] width 23 height 23
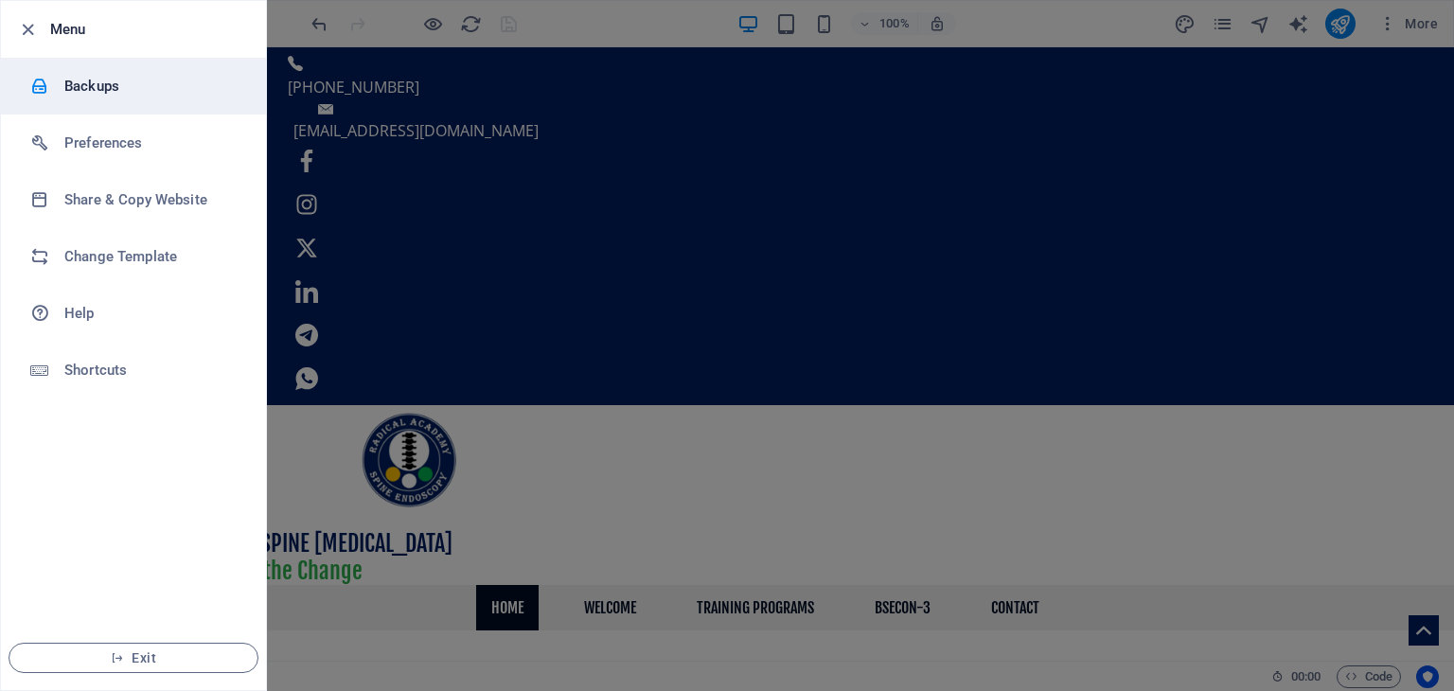
click at [76, 87] on h6 "Backups" at bounding box center [151, 86] width 175 height 23
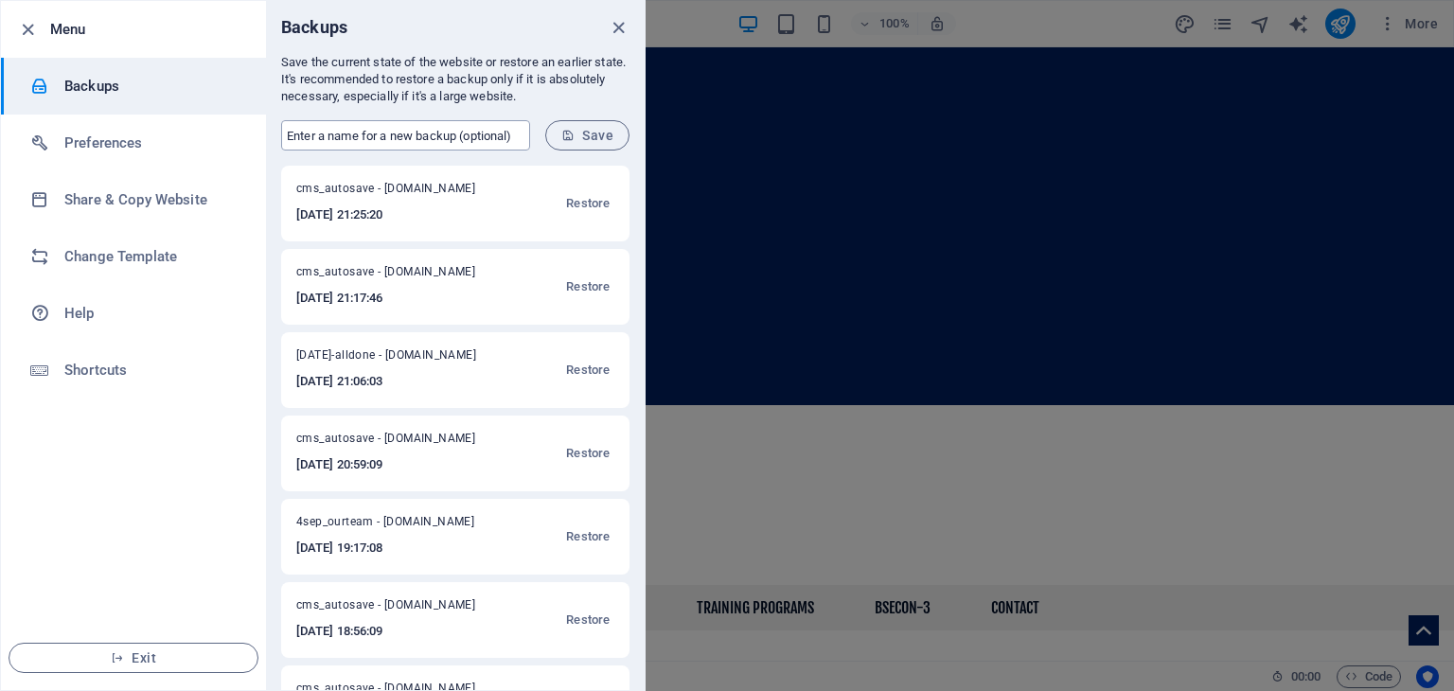
click at [332, 138] on input "text" at bounding box center [405, 135] width 249 height 30
type input "[DATE]-done"
click at [577, 131] on span "Save" at bounding box center [587, 135] width 52 height 15
click at [621, 31] on icon "close" at bounding box center [619, 28] width 22 height 22
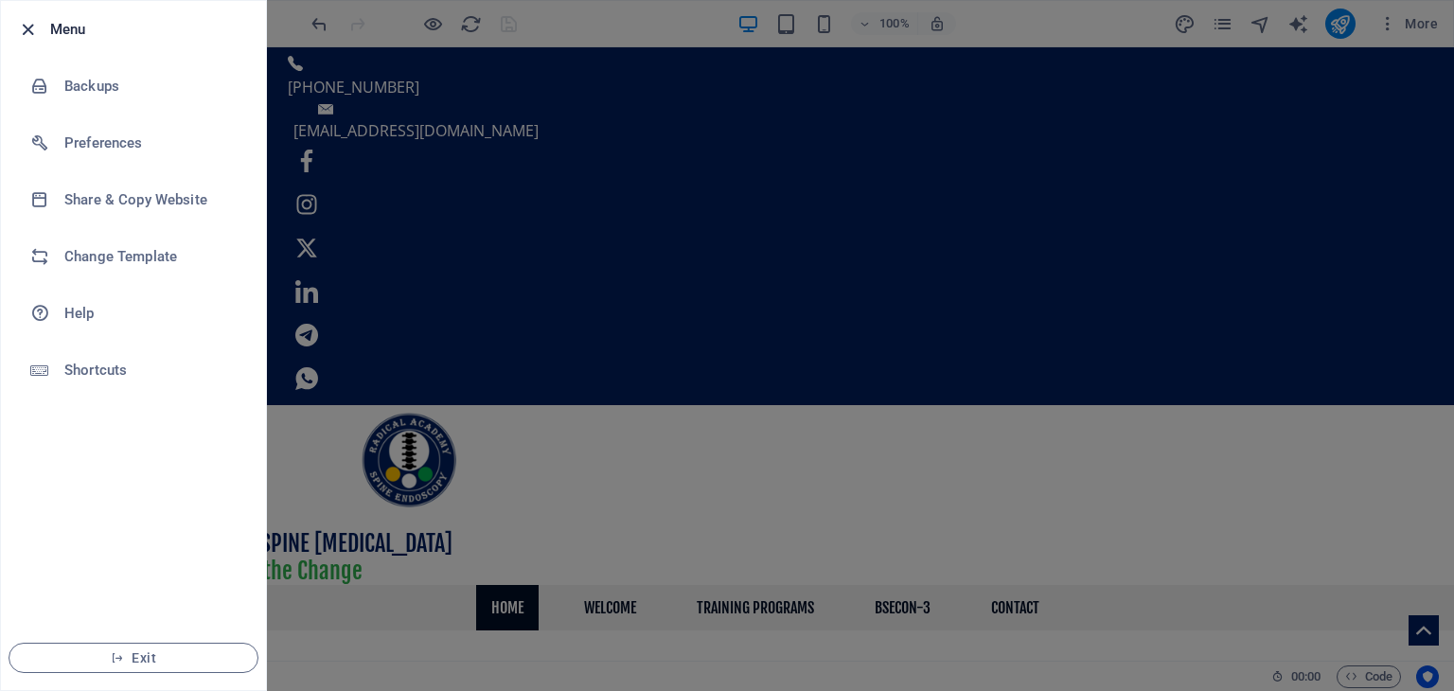
click at [23, 28] on icon "button" at bounding box center [28, 30] width 22 height 22
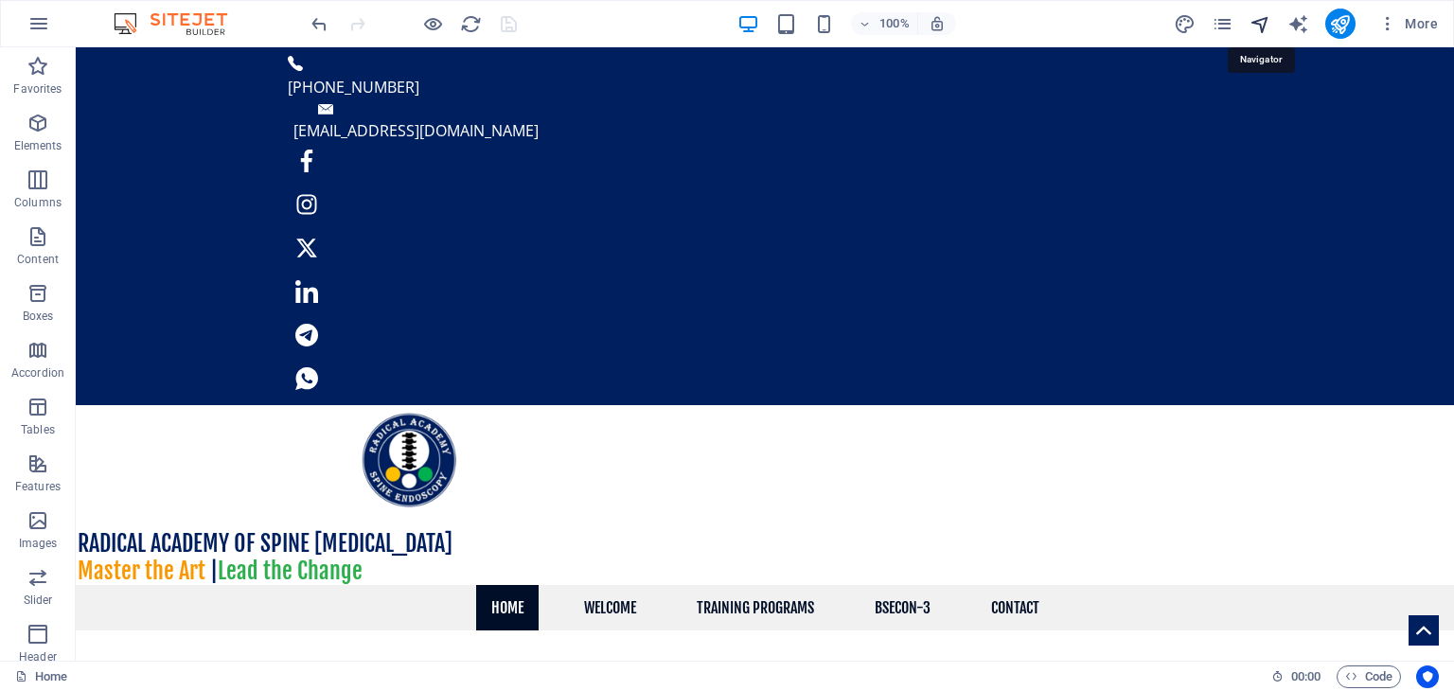
click at [1261, 26] on icon "navigator" at bounding box center [1261, 24] width 22 height 22
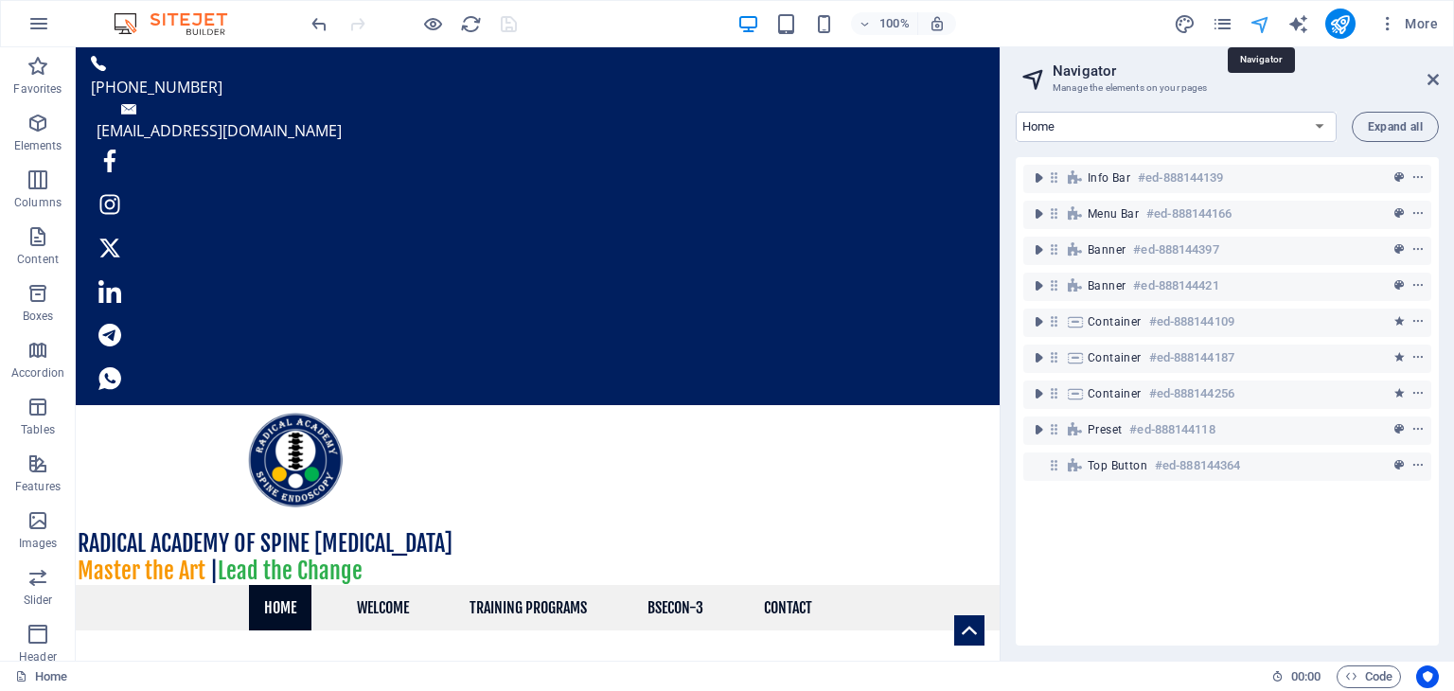
click at [1265, 18] on icon "navigator" at bounding box center [1261, 24] width 22 height 22
click at [1222, 25] on icon "pages" at bounding box center [1223, 24] width 22 height 22
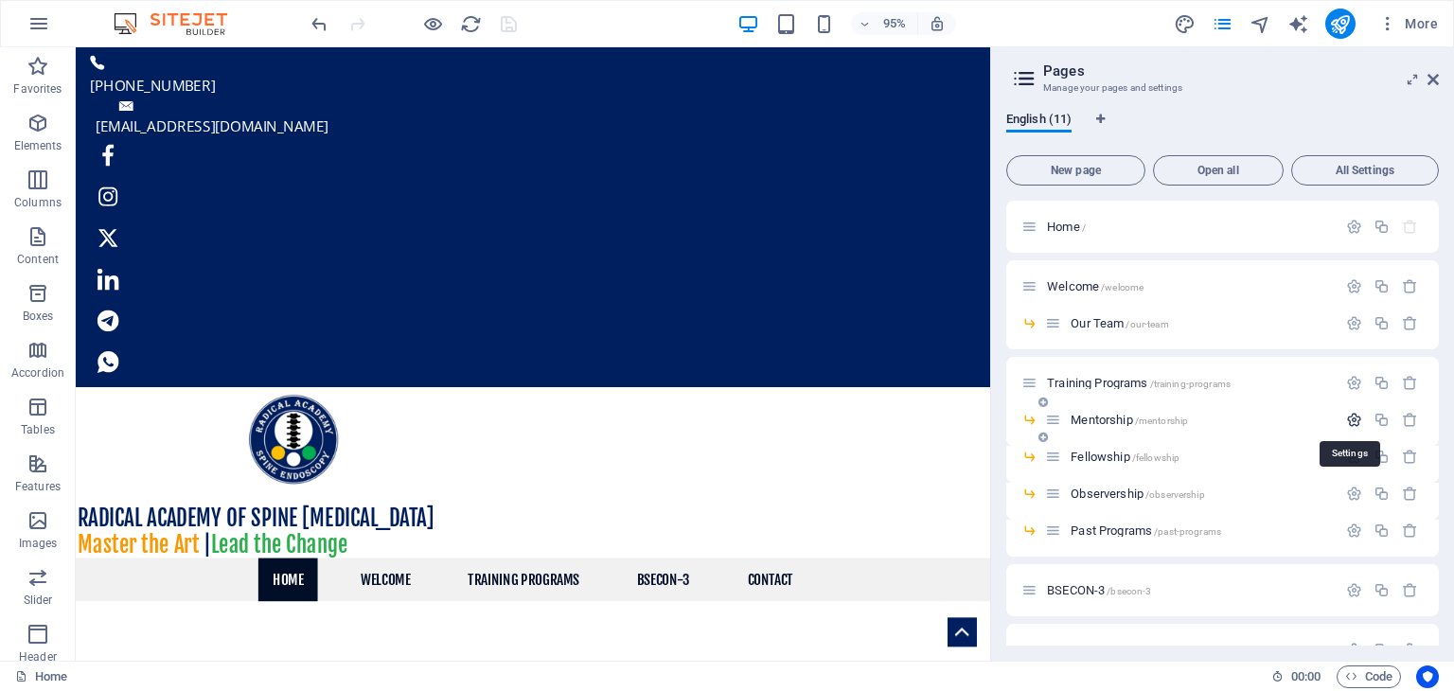
click at [1350, 421] on icon "button" at bounding box center [1354, 420] width 16 height 16
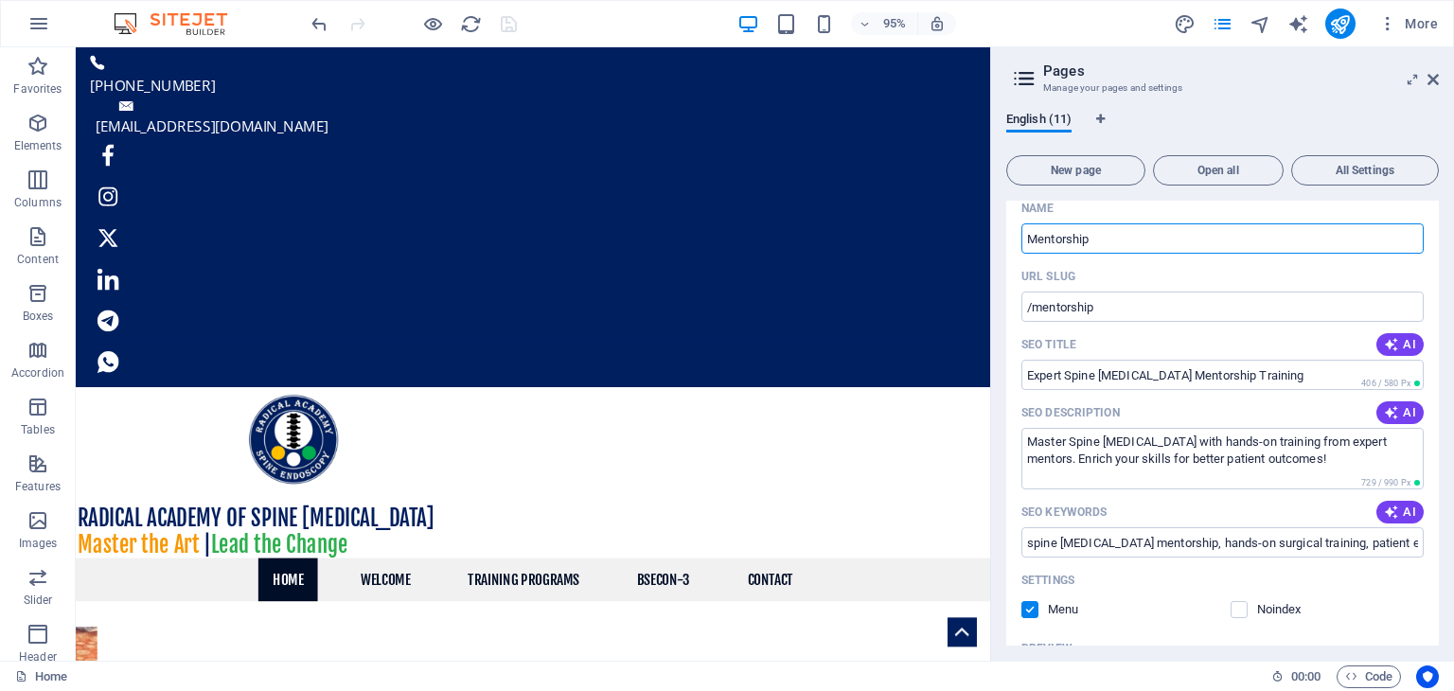
scroll to position [284, 0]
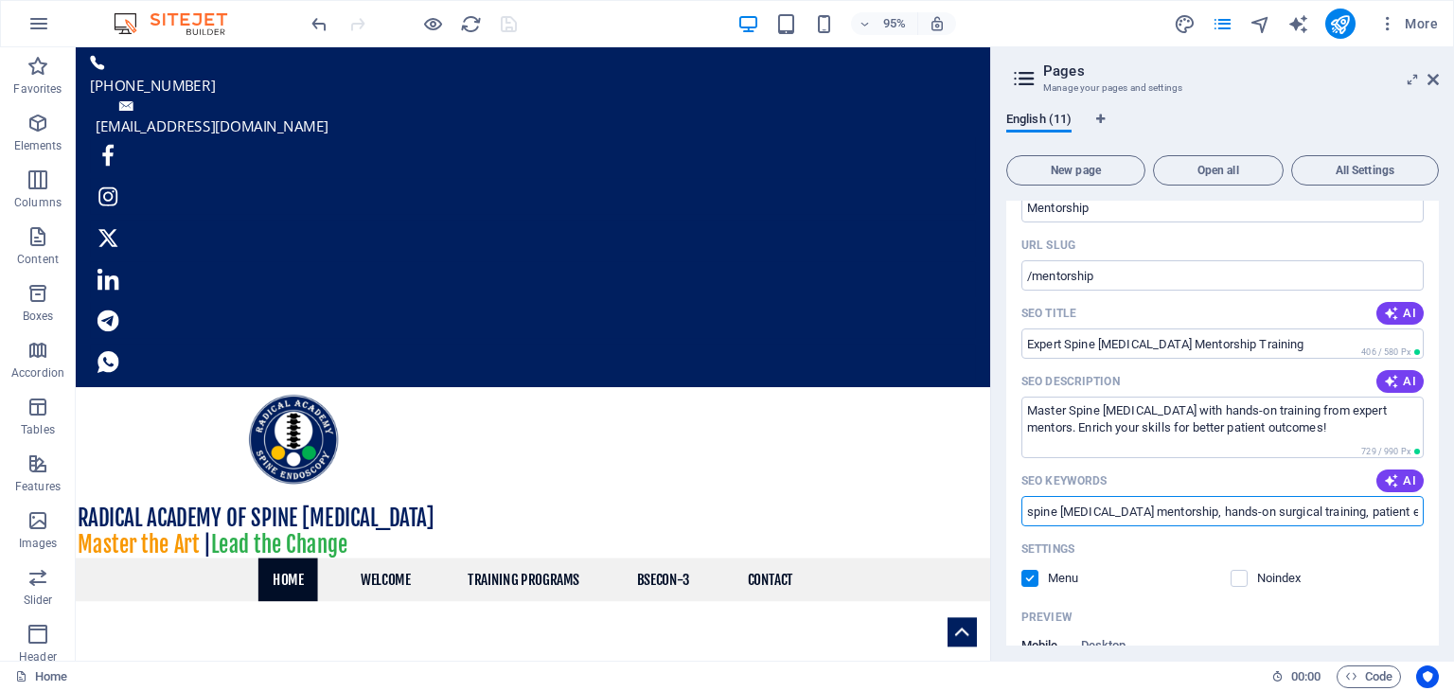
drag, startPoint x: 1249, startPoint y: 510, endPoint x: 1291, endPoint y: 510, distance: 42.6
click at [1291, 510] on input "spine [MEDICAL_DATA] mentorship, hands-on surgical training, patient examinatio…" at bounding box center [1222, 511] width 402 height 30
drag, startPoint x: 1131, startPoint y: 512, endPoint x: 1286, endPoint y: 512, distance: 154.3
click at [1286, 512] on input "spine [MEDICAL_DATA] mentorship, hands-on spine training, patient examination t…" at bounding box center [1222, 511] width 402 height 30
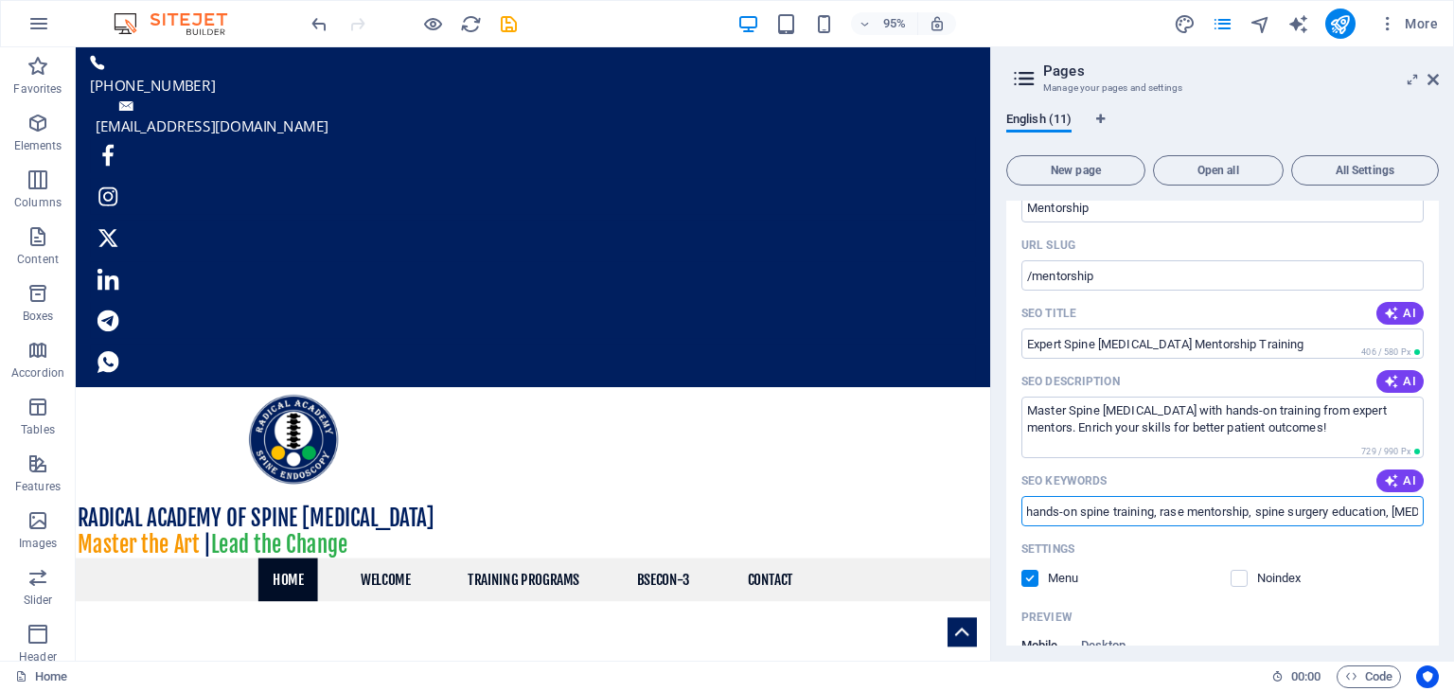
click at [1262, 512] on input "spine [MEDICAL_DATA] mentorship, hands-on spine training, rase mentorship, spin…" at bounding box center [1222, 511] width 402 height 30
drag, startPoint x: 1305, startPoint y: 514, endPoint x: 1360, endPoint y: 516, distance: 54.9
click at [1360, 516] on input "spine [MEDICAL_DATA] mentorship, hands-on spine training, rase mentorship, spin…" at bounding box center [1222, 511] width 402 height 30
click at [1253, 512] on input "spine [MEDICAL_DATA] mentorship, hands-on spine training, rase mentorship, spin…" at bounding box center [1222, 511] width 402 height 30
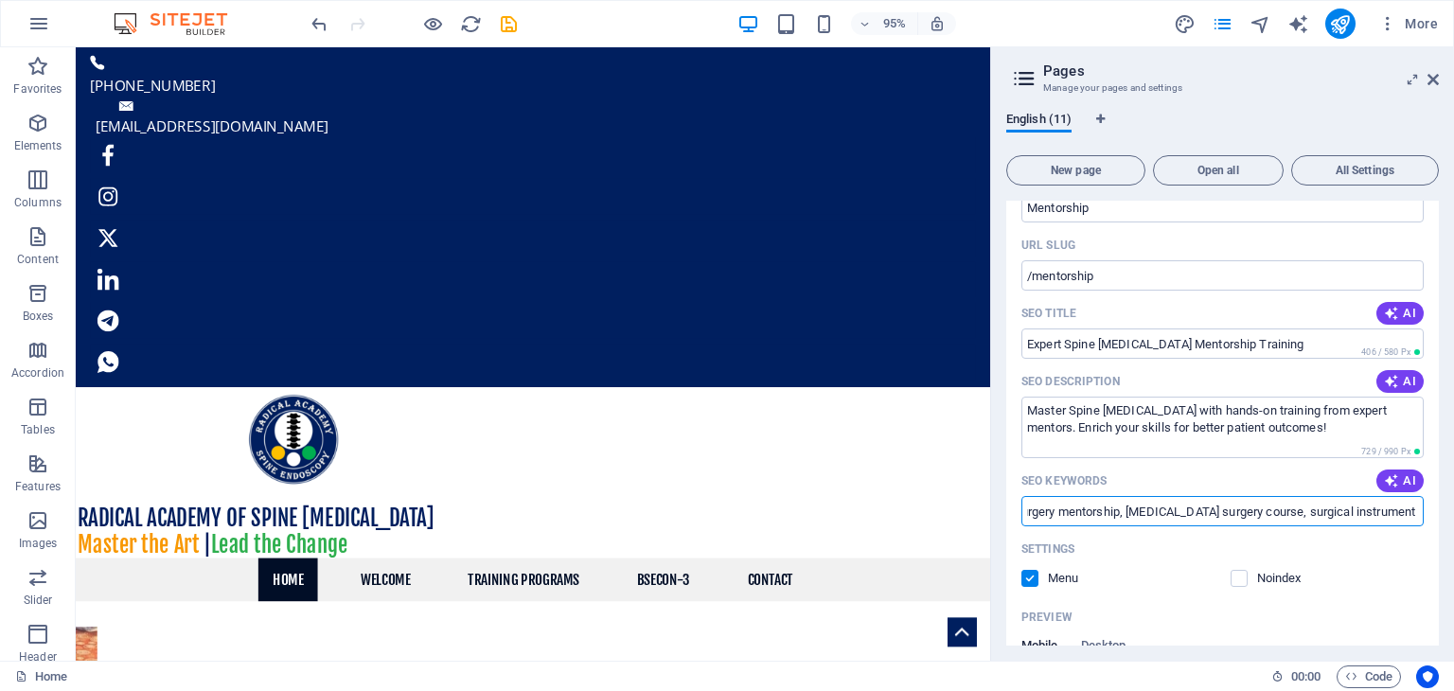
scroll to position [0, 478]
drag, startPoint x: 1253, startPoint y: 508, endPoint x: 1446, endPoint y: 508, distance: 193.1
click at [1446, 508] on div "English (11) New page Open all All Settings Home / Welcome /welcome Our Team /o…" at bounding box center [1222, 379] width 463 height 564
click at [1374, 508] on input "spine [MEDICAL_DATA] mentorship, hands-on spine training, rase mentorship, spin…" at bounding box center [1222, 511] width 402 height 30
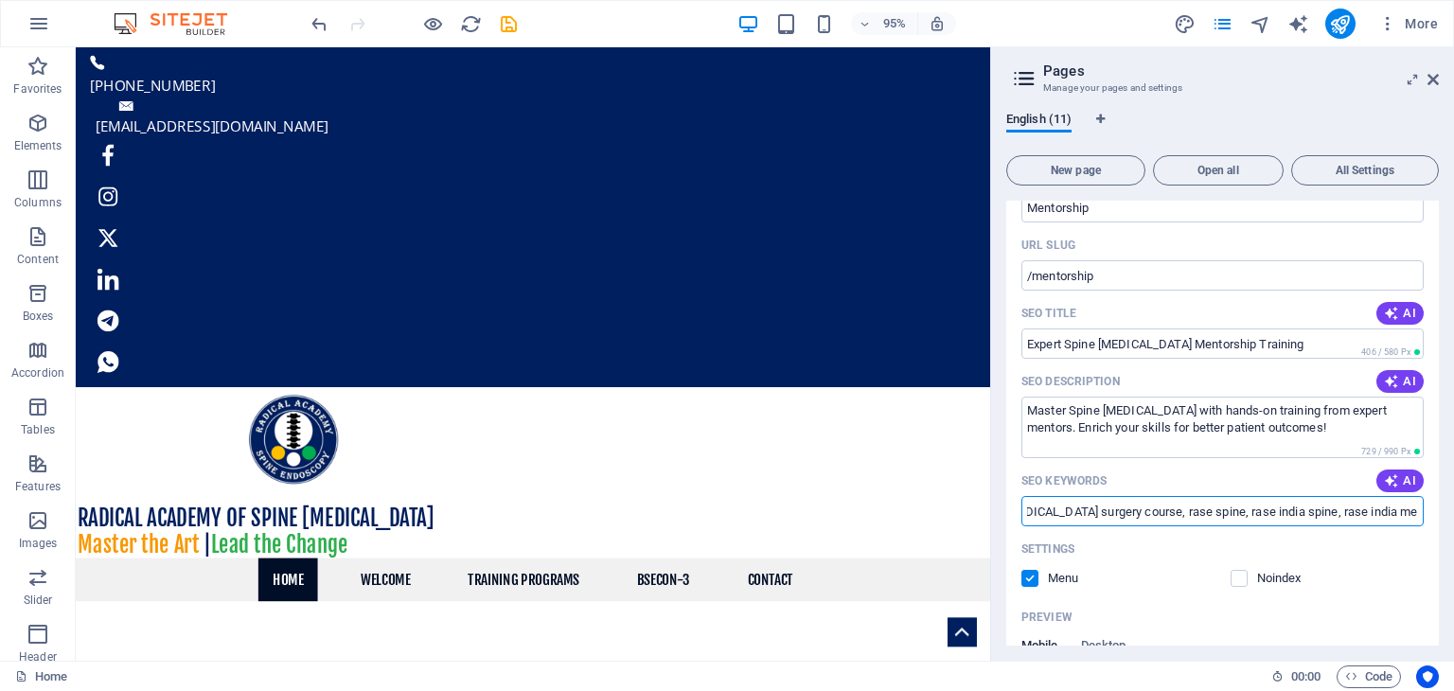
scroll to position [0, 473]
click at [1374, 508] on input "spine [MEDICAL_DATA] mentorship, hands-on spine training, rase mentorship, spin…" at bounding box center [1222, 511] width 402 height 30
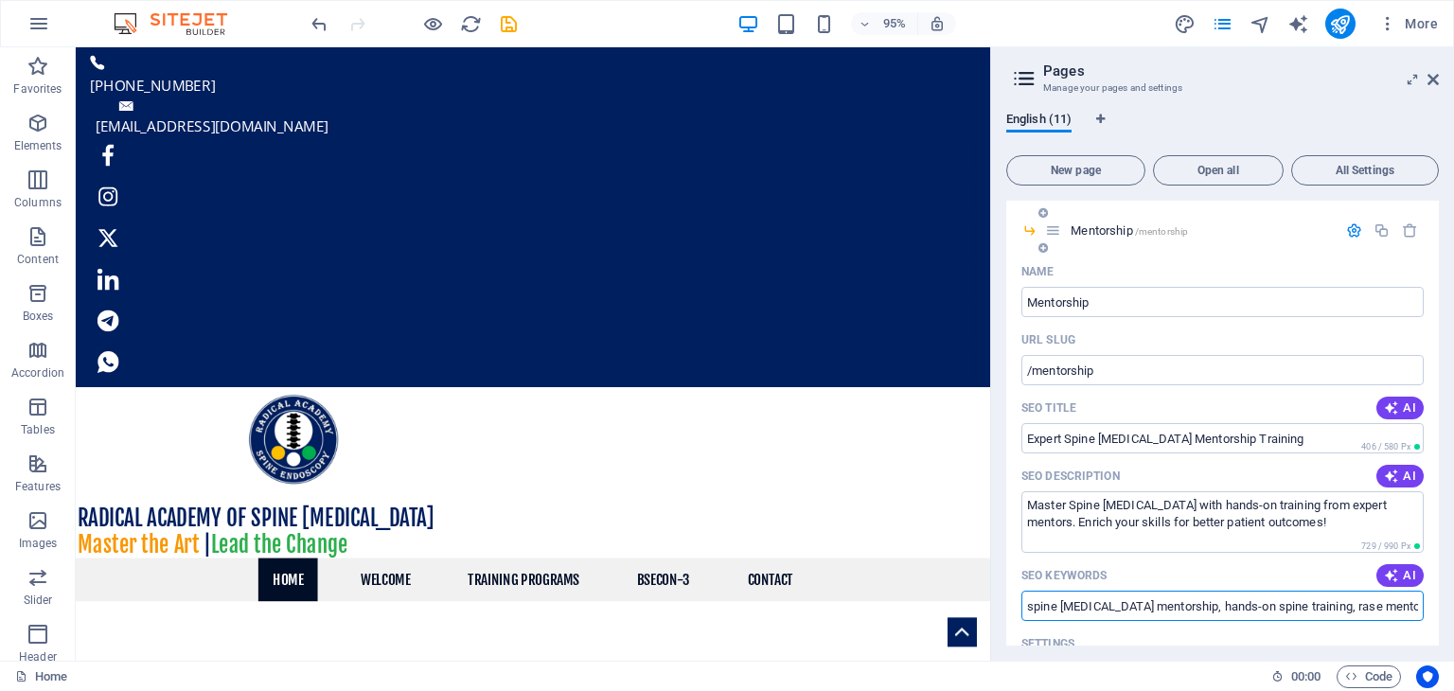
scroll to position [95, 0]
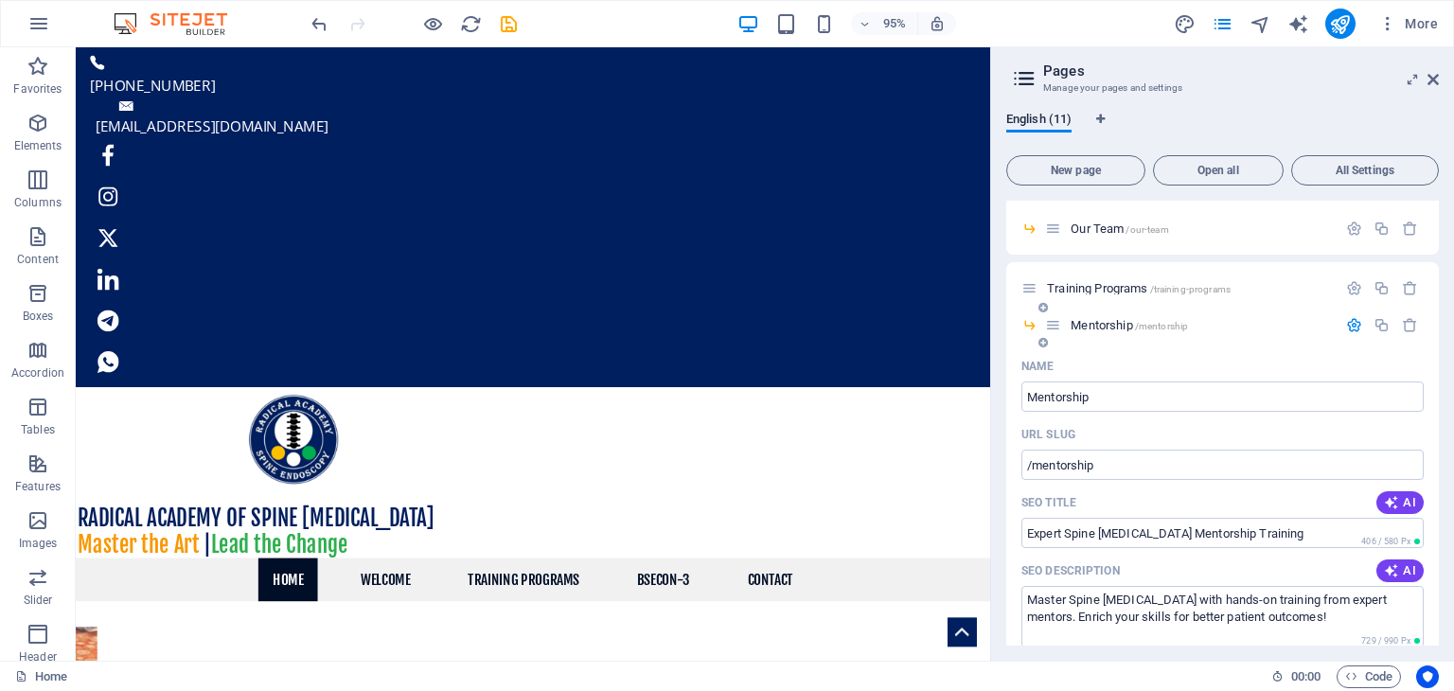
type input "spine [MEDICAL_DATA] mentorship, hands-on spine training, rase mentorship, spin…"
click at [1348, 327] on icon "button" at bounding box center [1354, 325] width 16 height 16
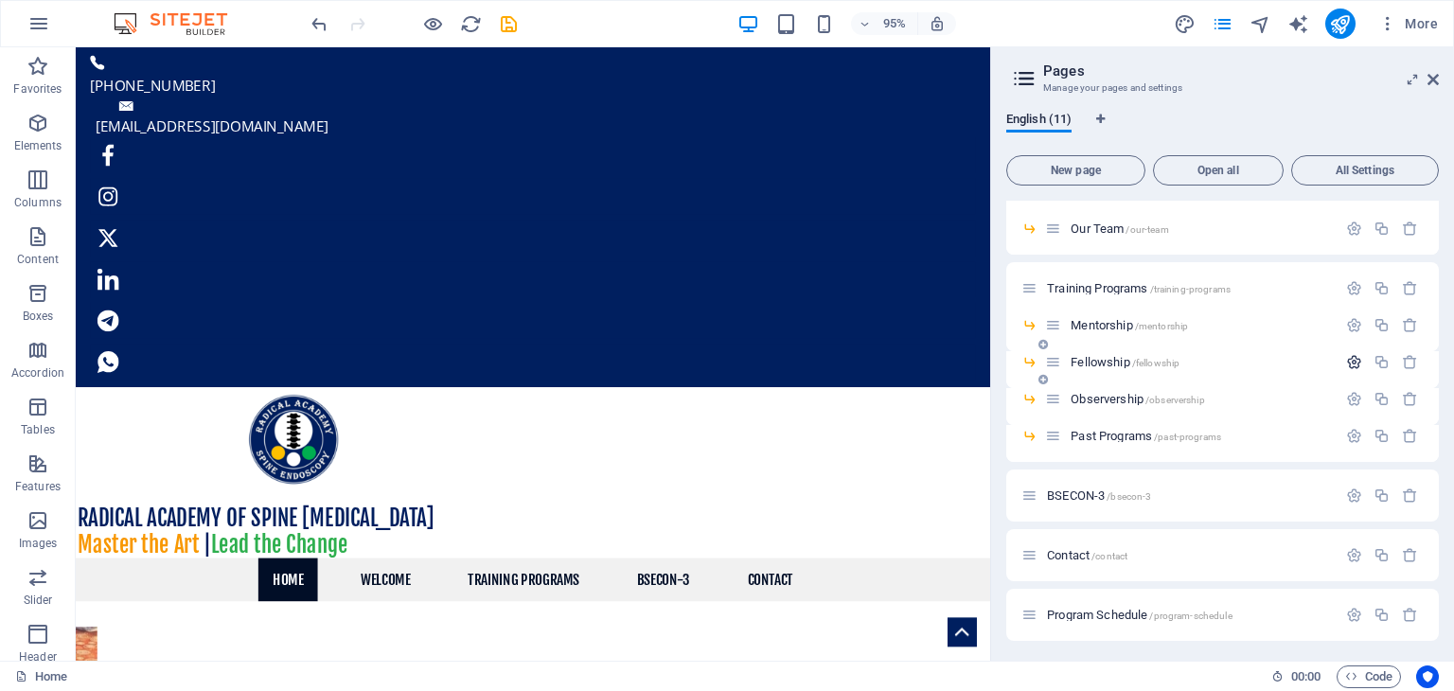
click at [1346, 358] on icon "button" at bounding box center [1354, 362] width 16 height 16
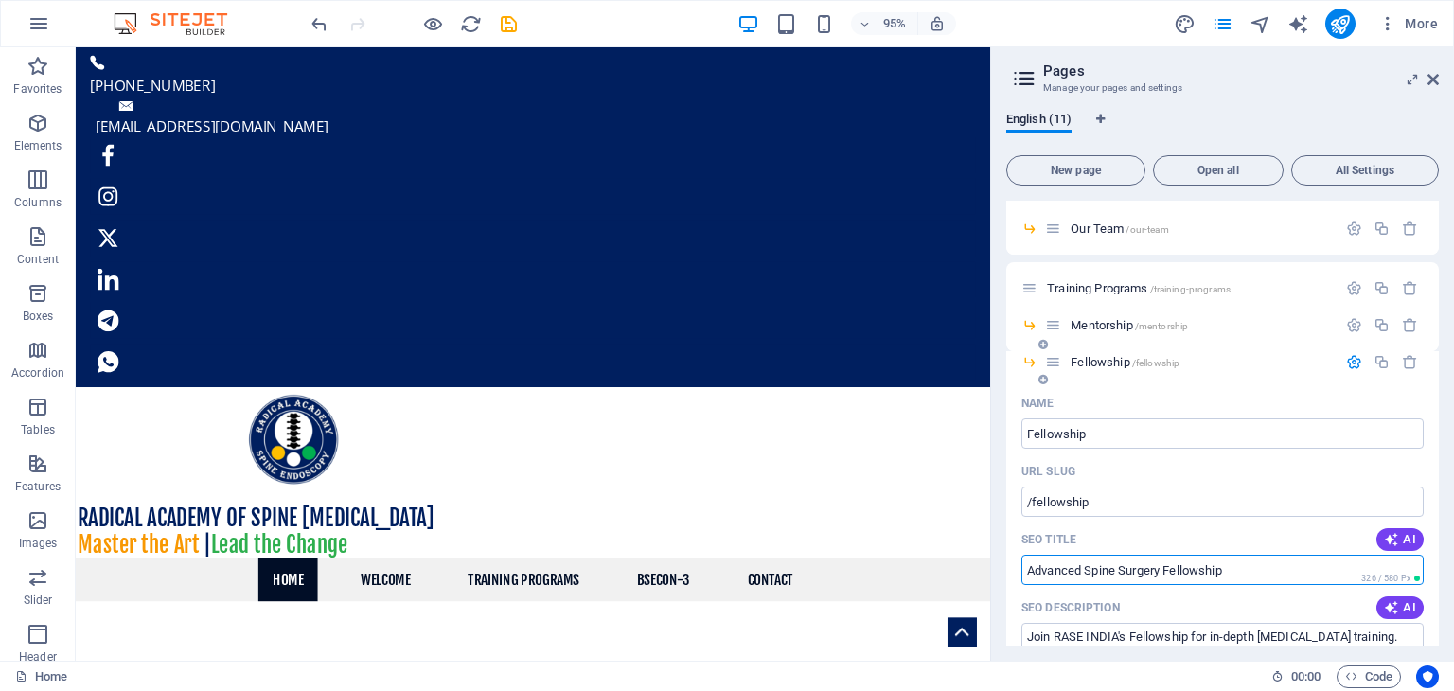
drag, startPoint x: 1086, startPoint y: 572, endPoint x: 1026, endPoint y: 571, distance: 59.6
click at [1026, 571] on input "Advanced Spine Surgery Fellowship" at bounding box center [1222, 570] width 402 height 30
click at [1093, 568] on input "Spine Surgery Fellowship" at bounding box center [1222, 570] width 402 height 30
type input "Spine [MEDICAL_DATA] Fellowship"
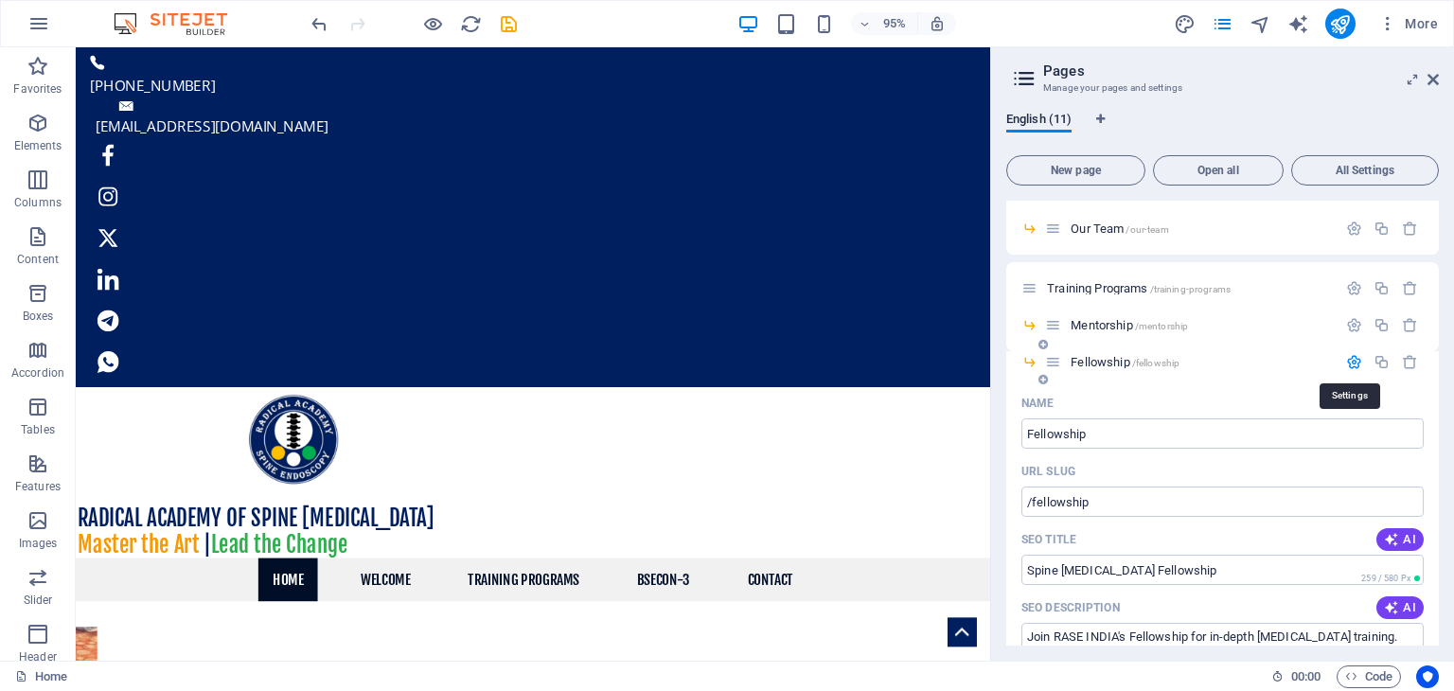
click at [1352, 358] on icon "button" at bounding box center [1354, 362] width 16 height 16
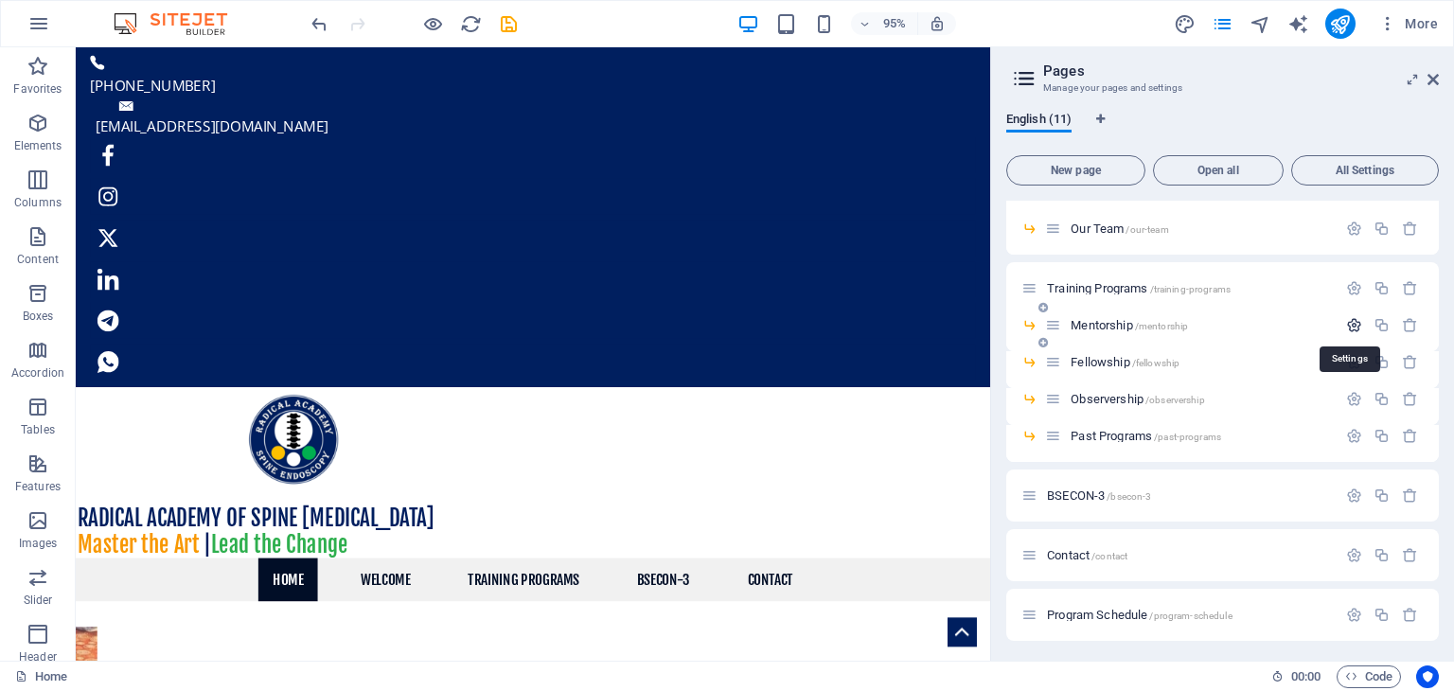
click at [1348, 329] on icon "button" at bounding box center [1354, 325] width 16 height 16
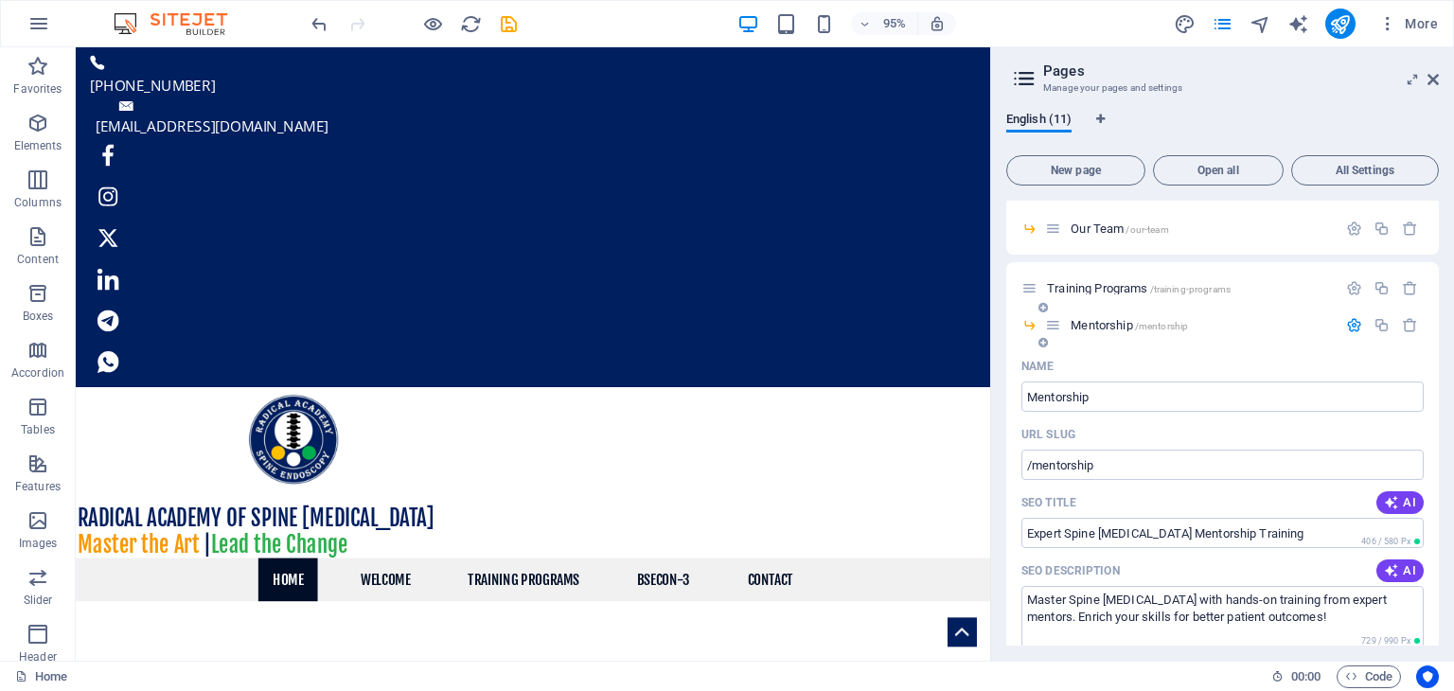
click at [1352, 323] on icon "button" at bounding box center [1354, 325] width 16 height 16
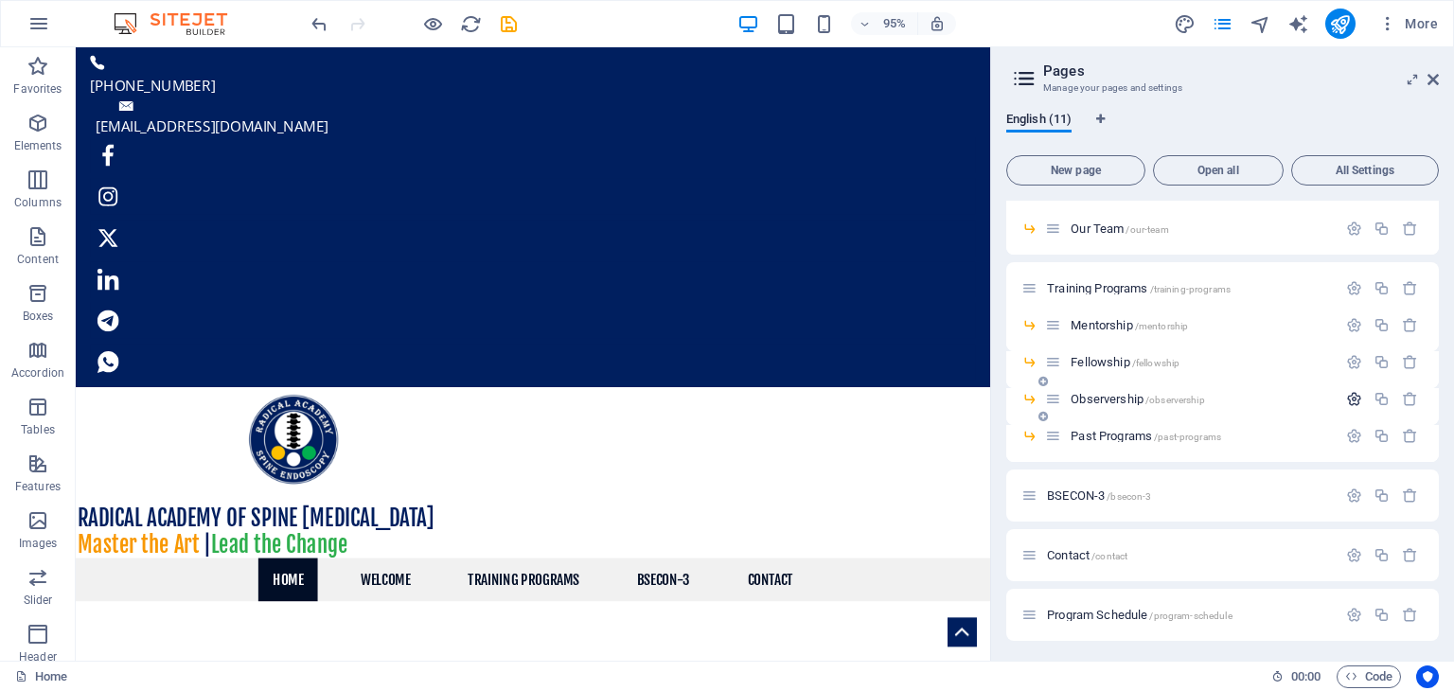
click at [1356, 401] on icon "button" at bounding box center [1354, 399] width 16 height 16
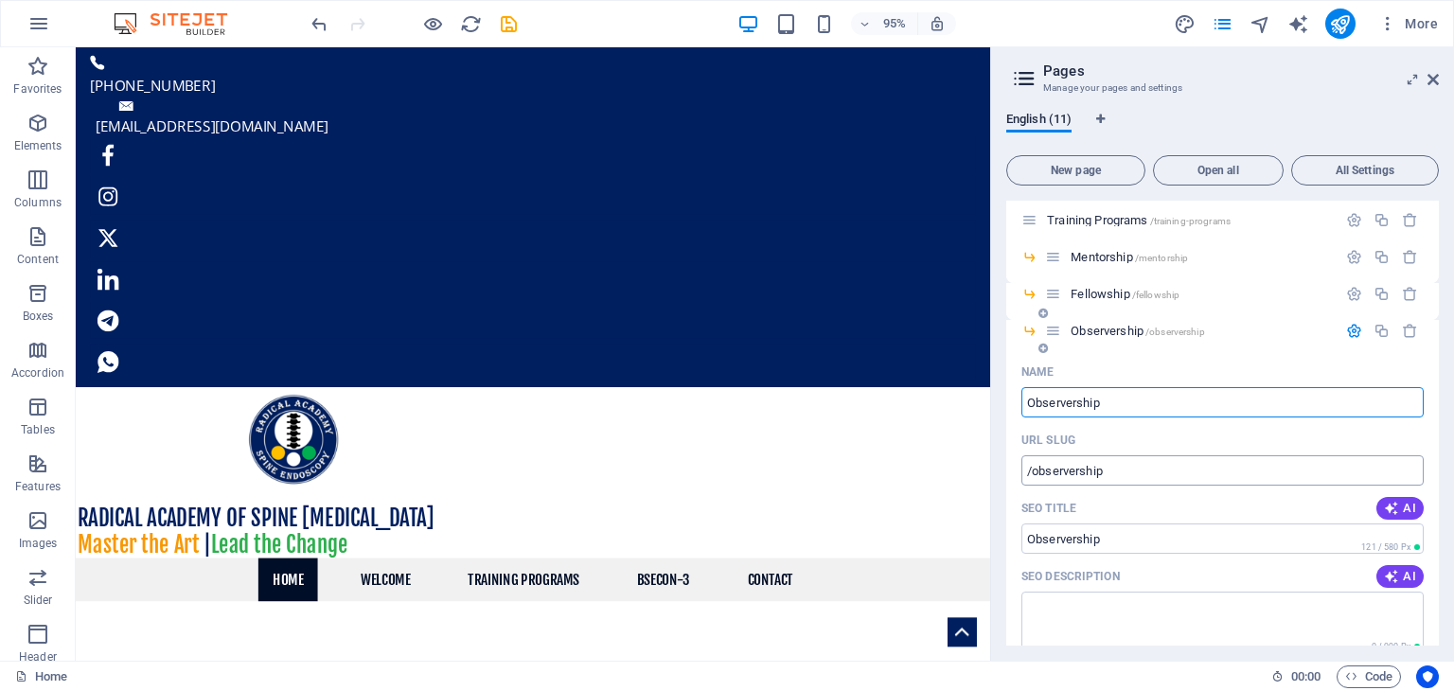
scroll to position [189, 0]
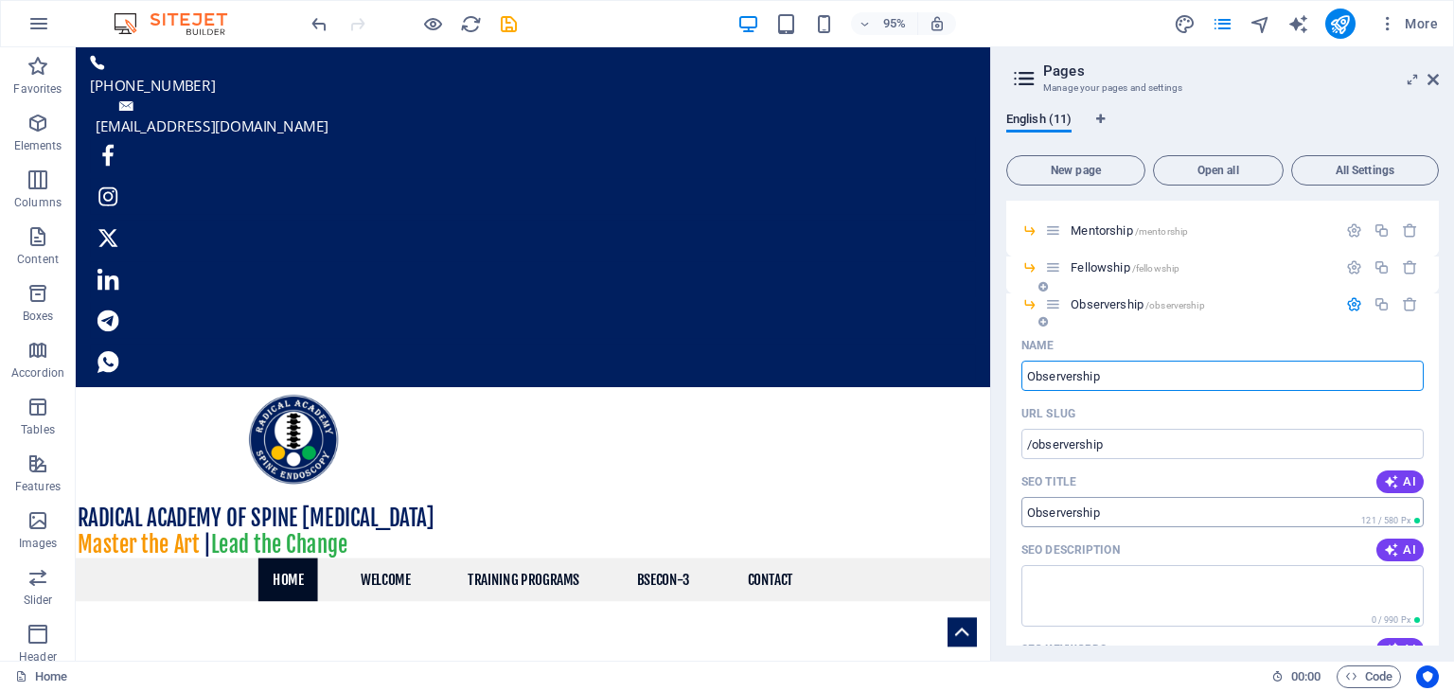
click at [1028, 512] on input "Observership" at bounding box center [1222, 512] width 402 height 30
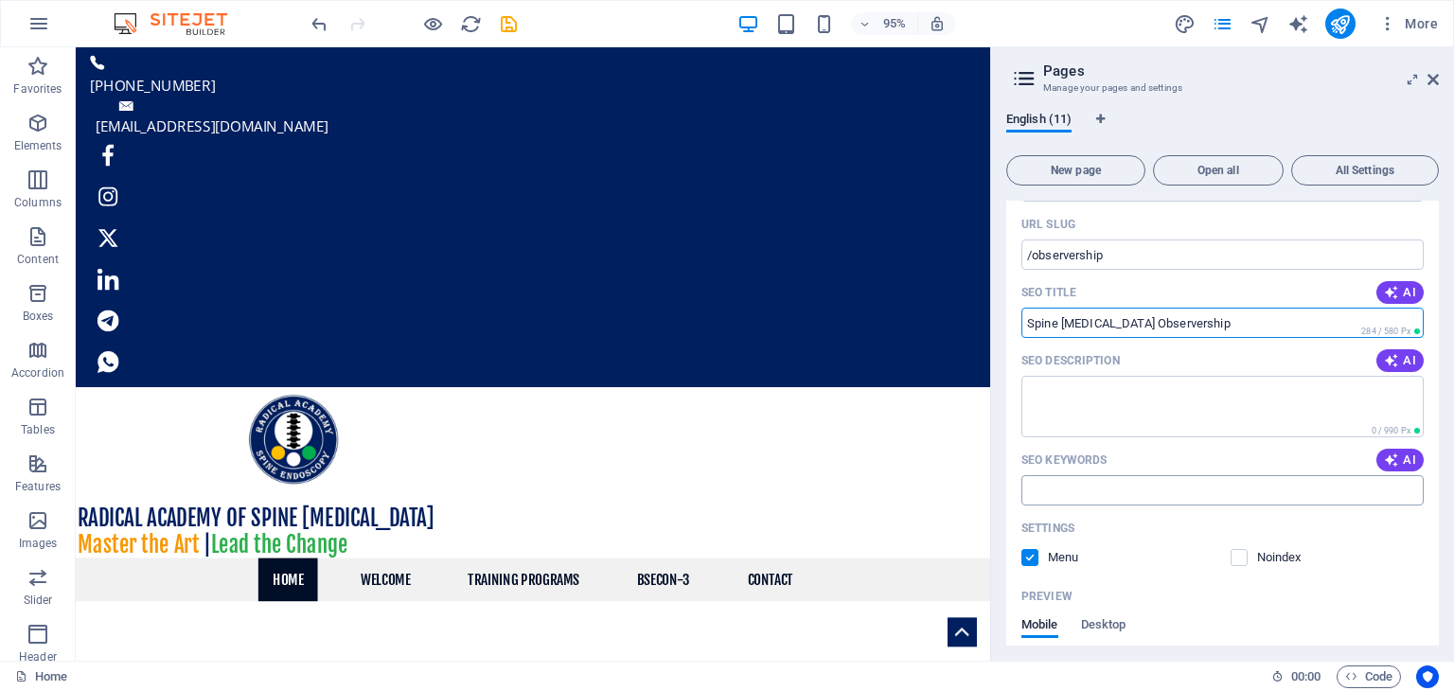
type input "Spine [MEDICAL_DATA] Observership"
click at [1083, 496] on input "SEO Keywords" at bounding box center [1222, 490] width 402 height 30
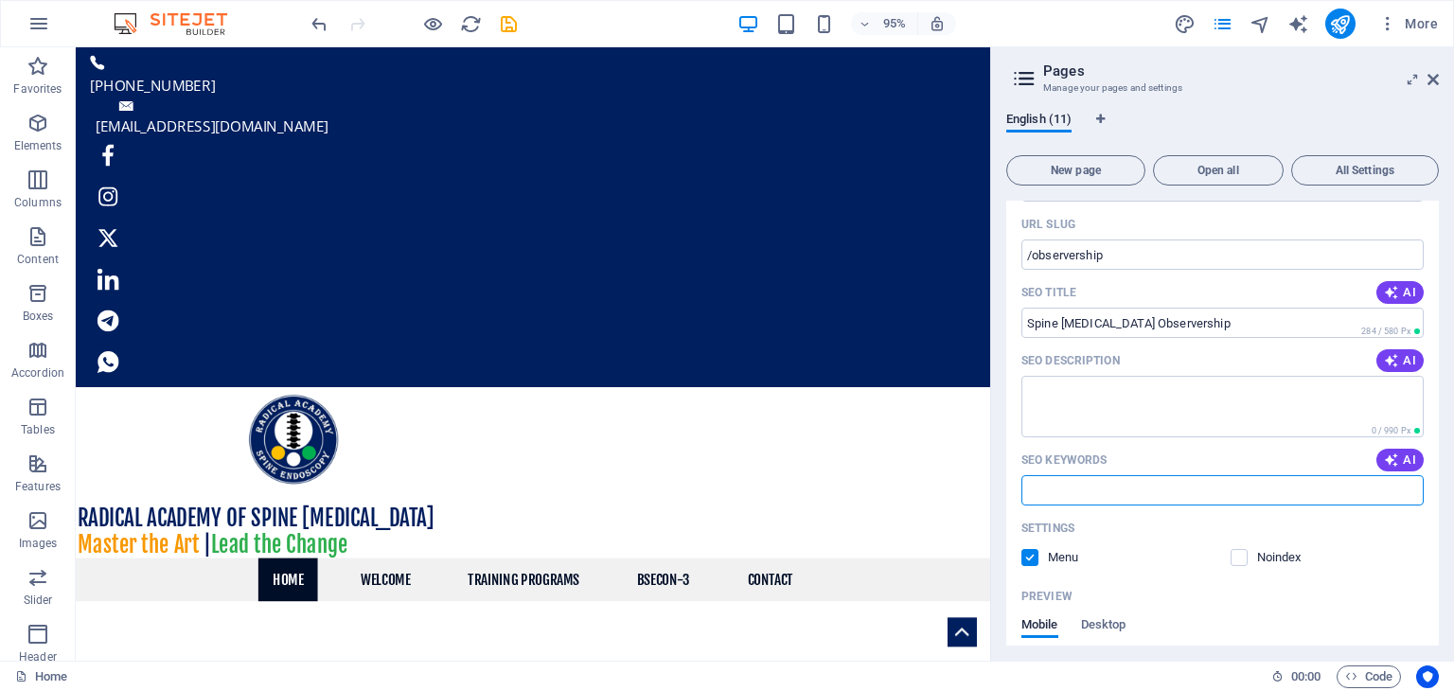
click at [1083, 496] on input "SEO Keywords" at bounding box center [1222, 490] width 402 height 30
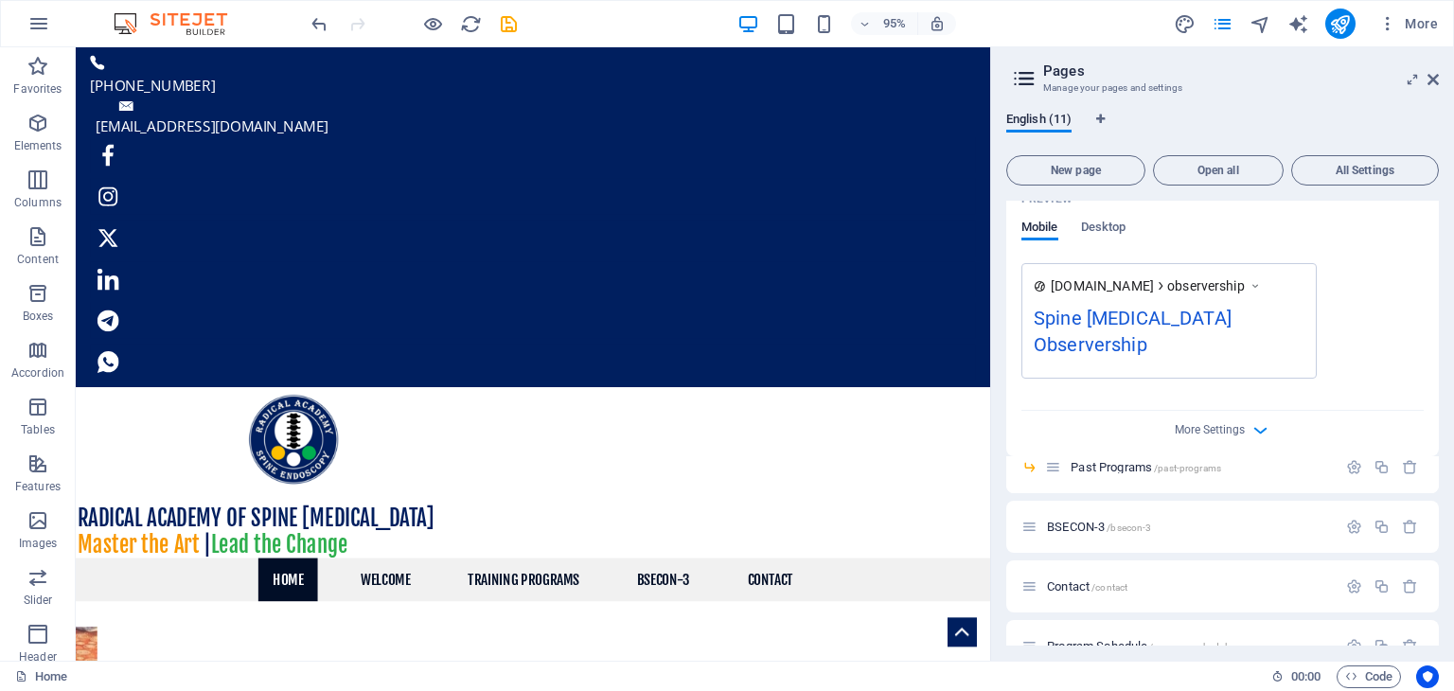
scroll to position [784, 0]
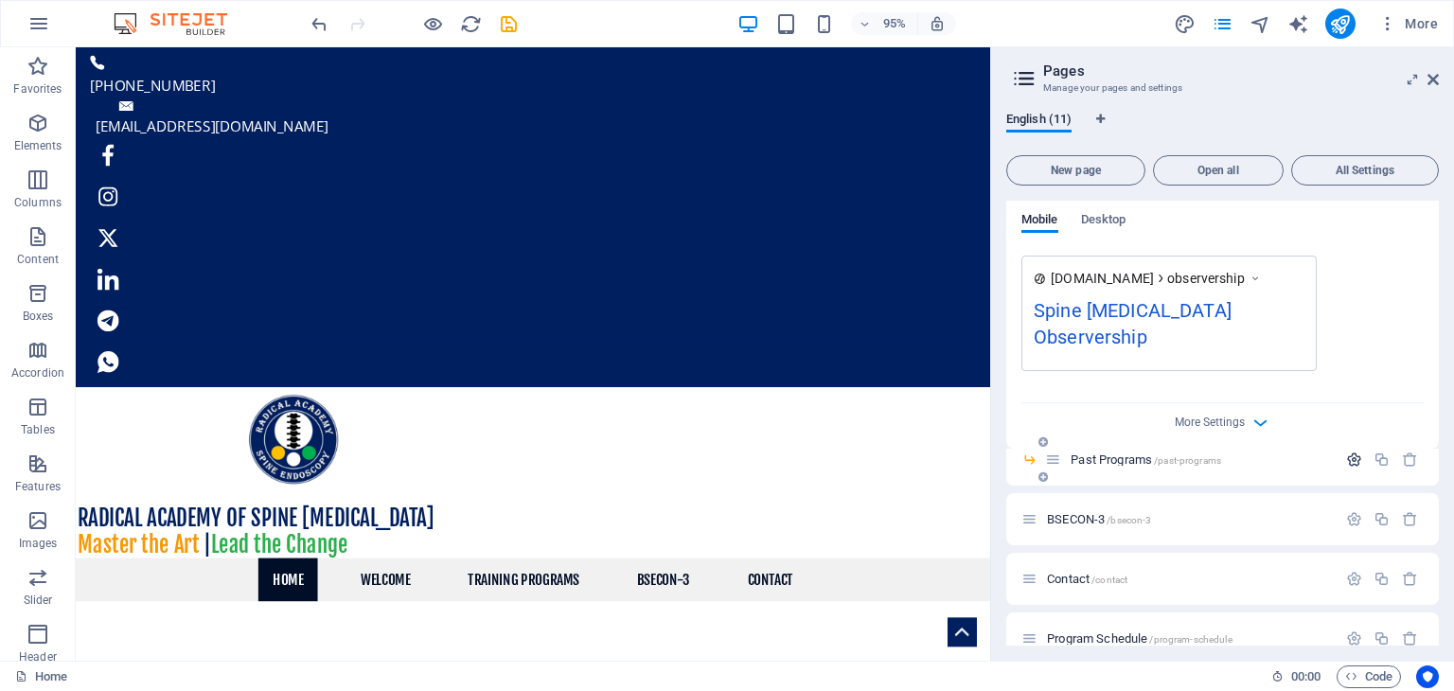
type input "rase spine, rase india org spine, observership, spine observership"
click at [1348, 452] on icon "button" at bounding box center [1354, 460] width 16 height 16
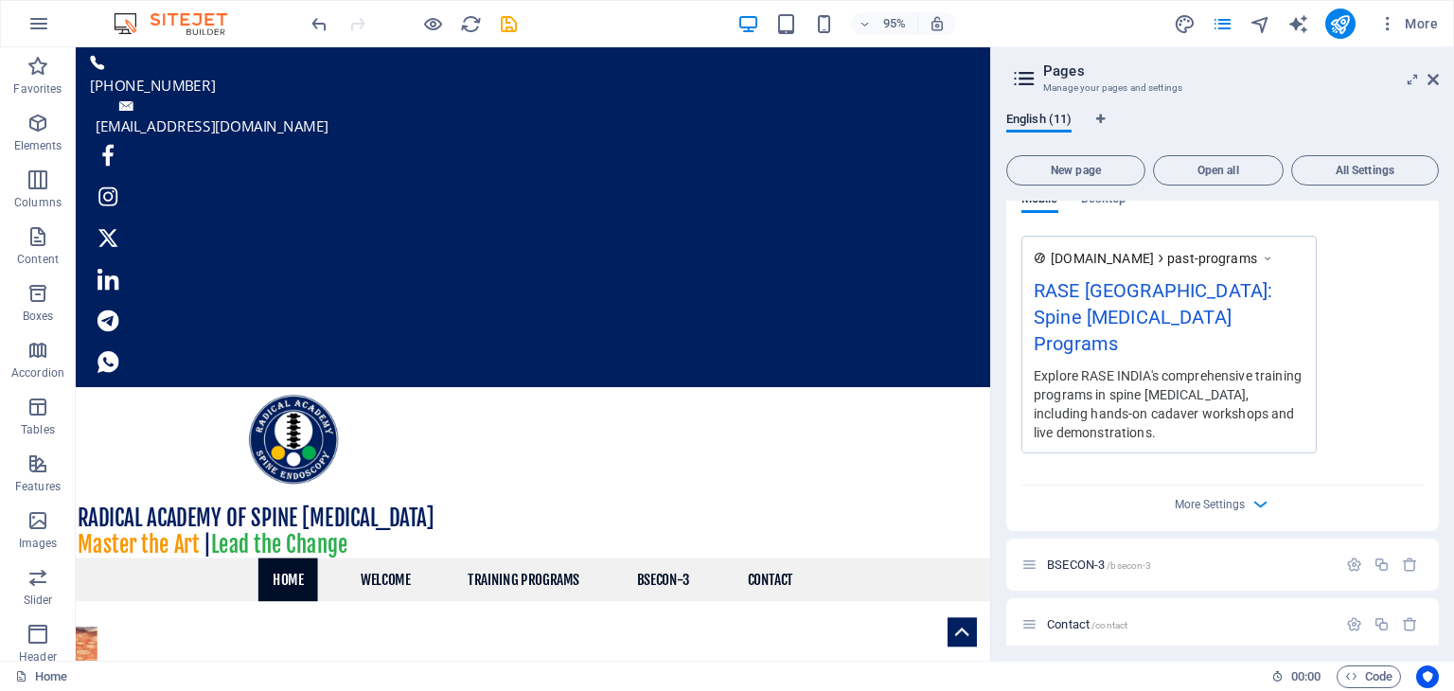
scroll to position [1572, 0]
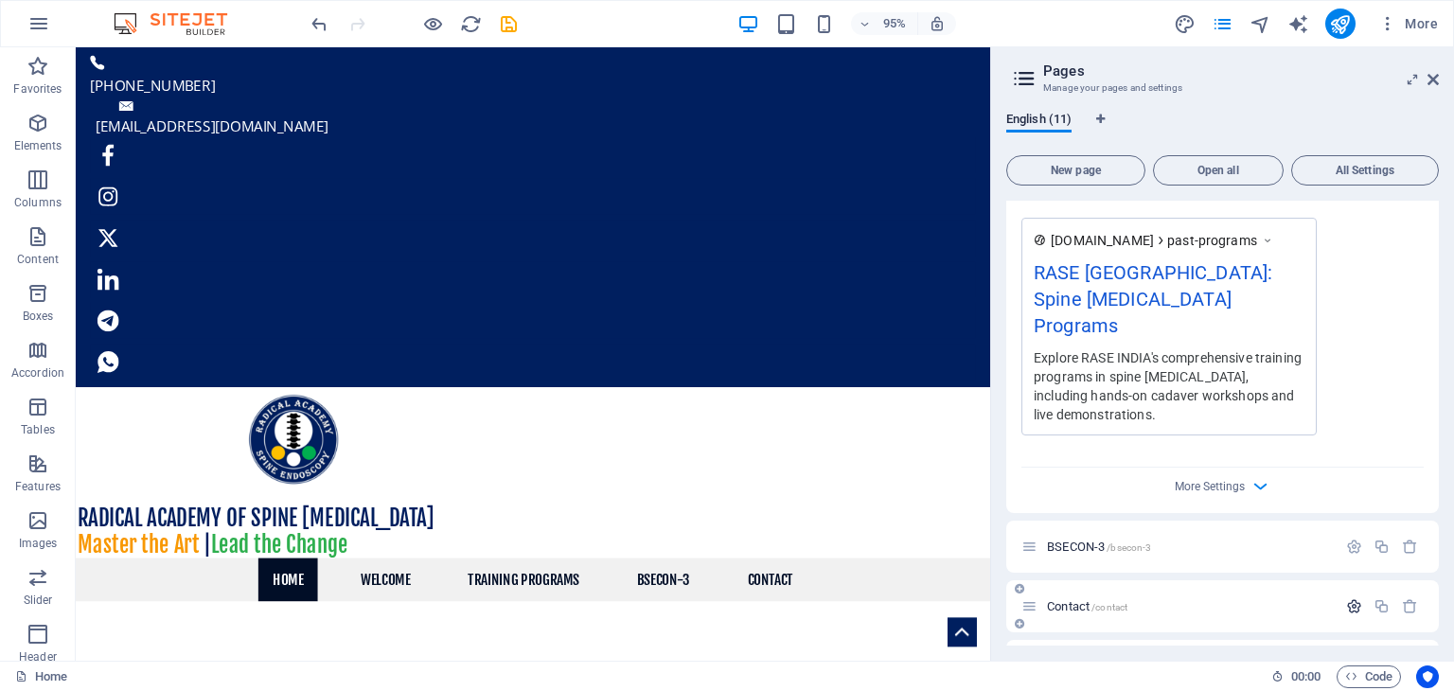
click at [1346, 598] on icon "button" at bounding box center [1354, 606] width 16 height 16
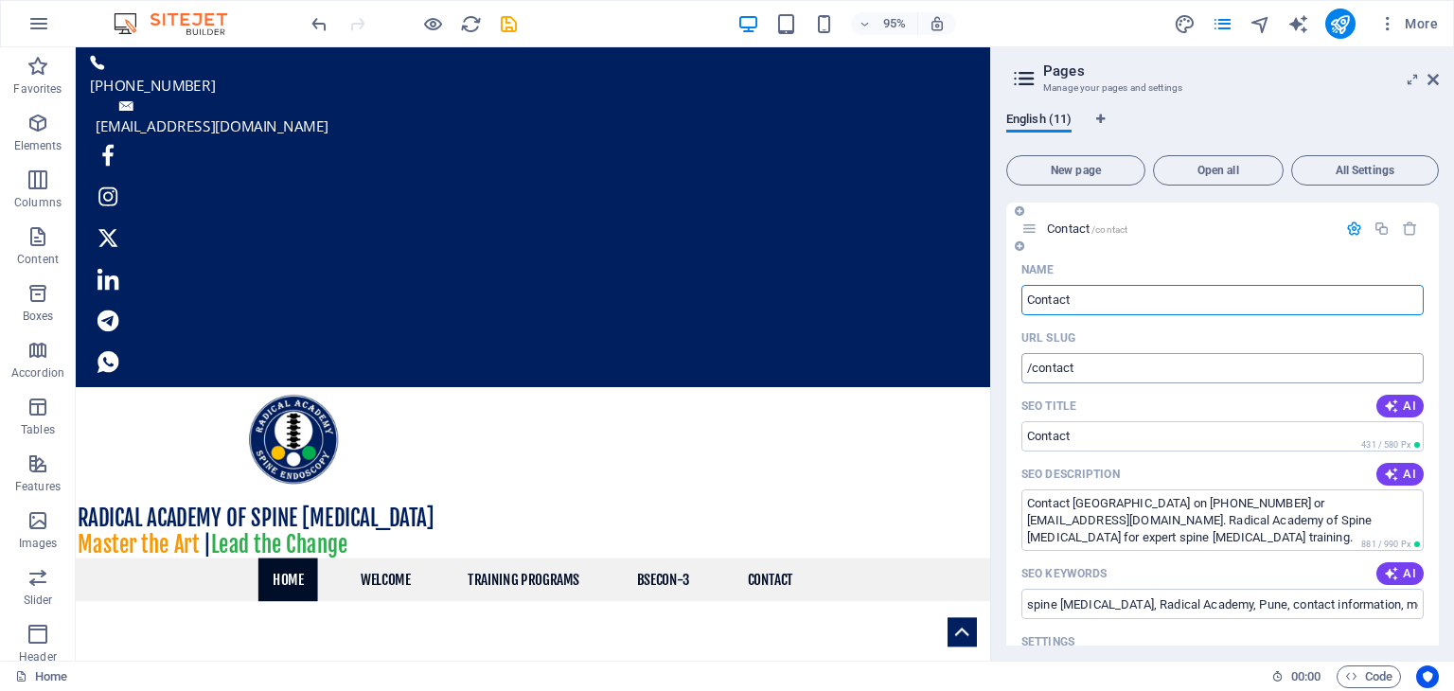
scroll to position [1951, 0]
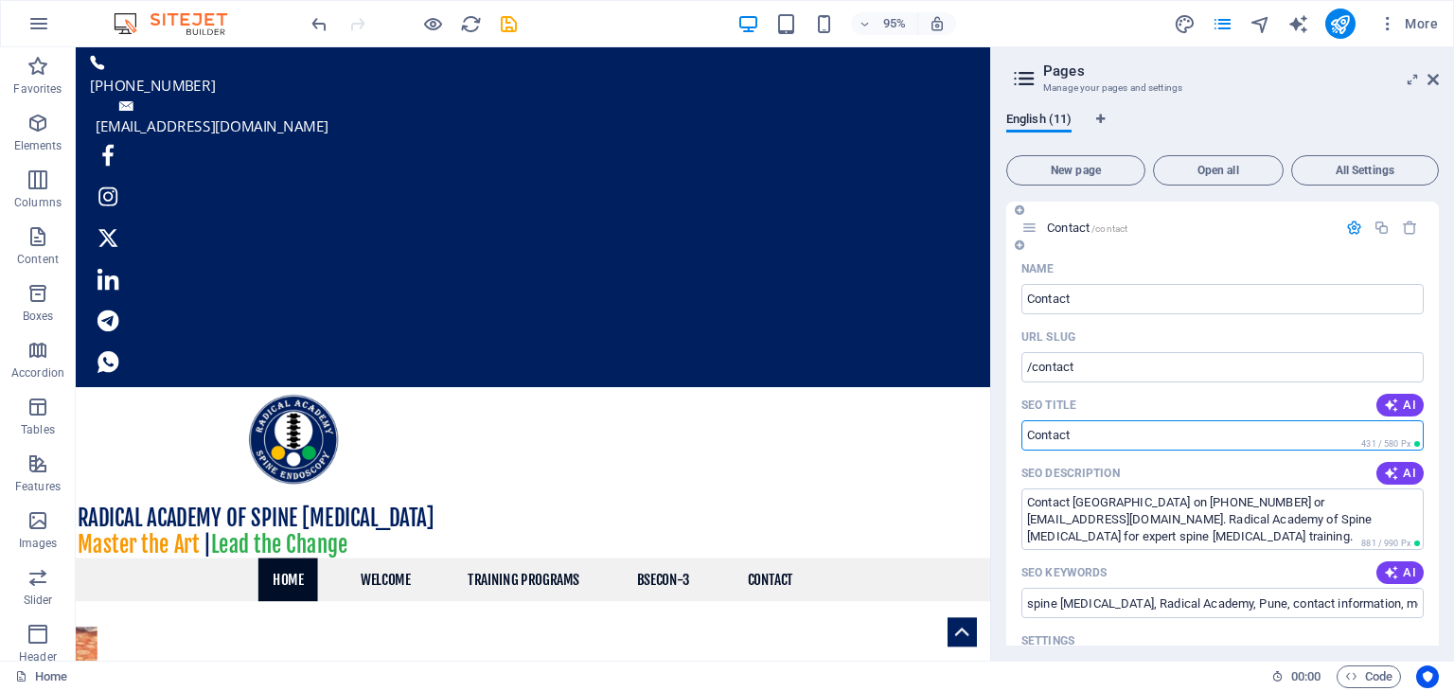
click at [1095, 420] on input "SEO Title" at bounding box center [1222, 435] width 402 height 30
click at [1106, 420] on input "SEO Title" at bounding box center [1222, 435] width 402 height 30
click at [1041, 420] on input "SEO Title" at bounding box center [1222, 435] width 402 height 30
click at [1024, 420] on input "SEO Title" at bounding box center [1222, 435] width 402 height 30
click at [1086, 420] on input "SEO Title" at bounding box center [1222, 435] width 402 height 30
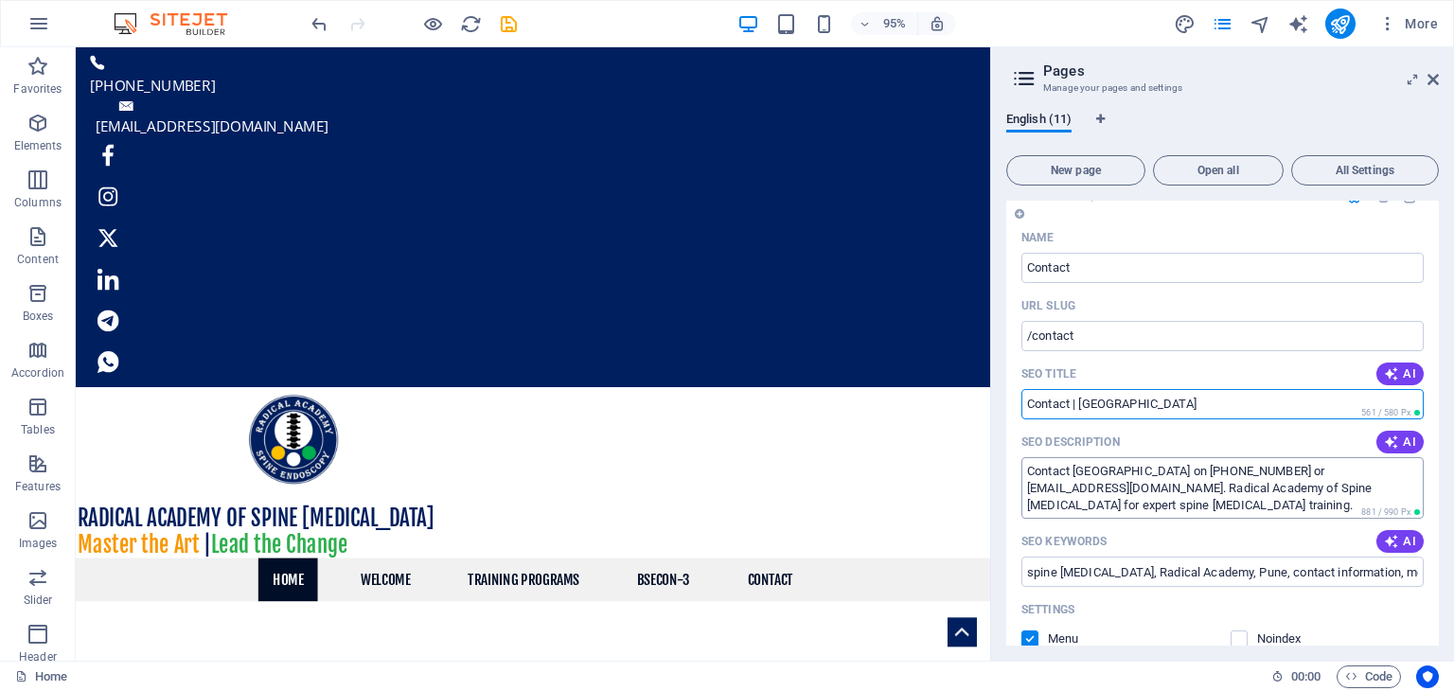
scroll to position [1888, 0]
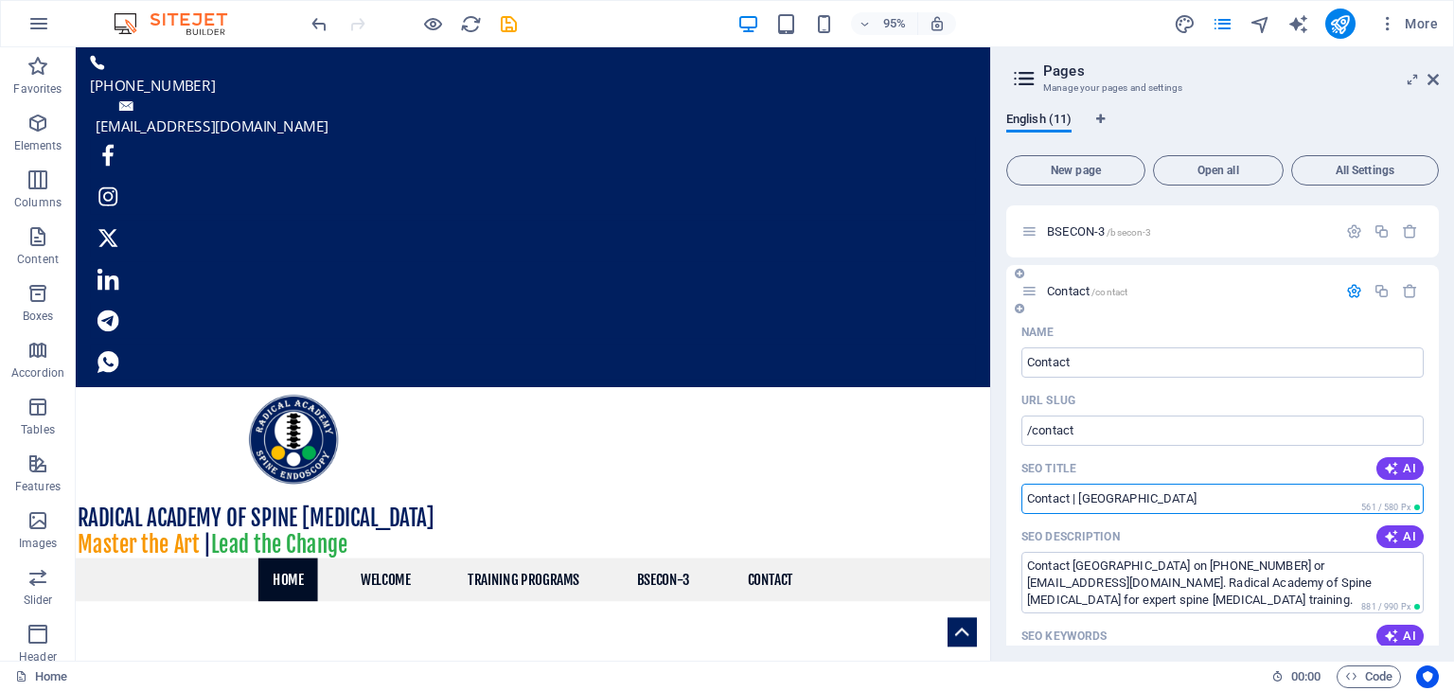
type input "Contact | [GEOGRAPHIC_DATA]"
click at [1352, 283] on icon "button" at bounding box center [1354, 291] width 16 height 16
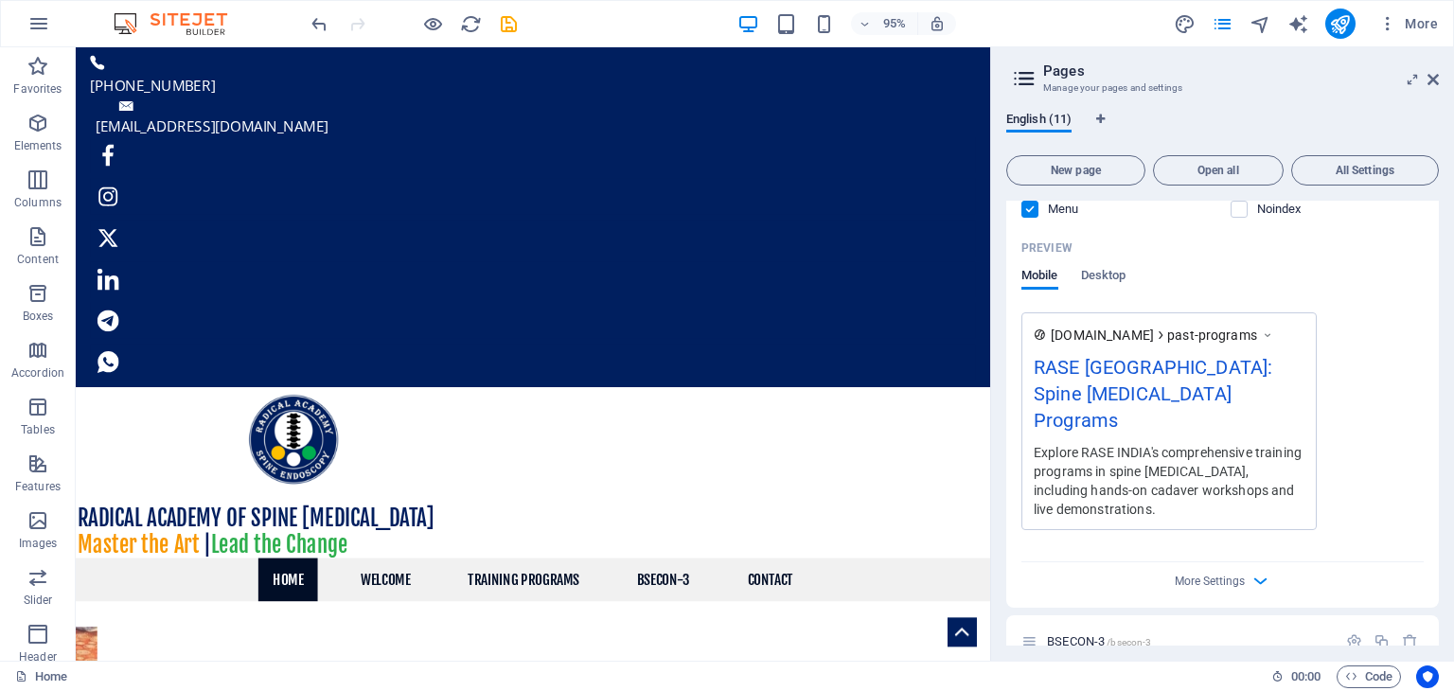
scroll to position [1572, 0]
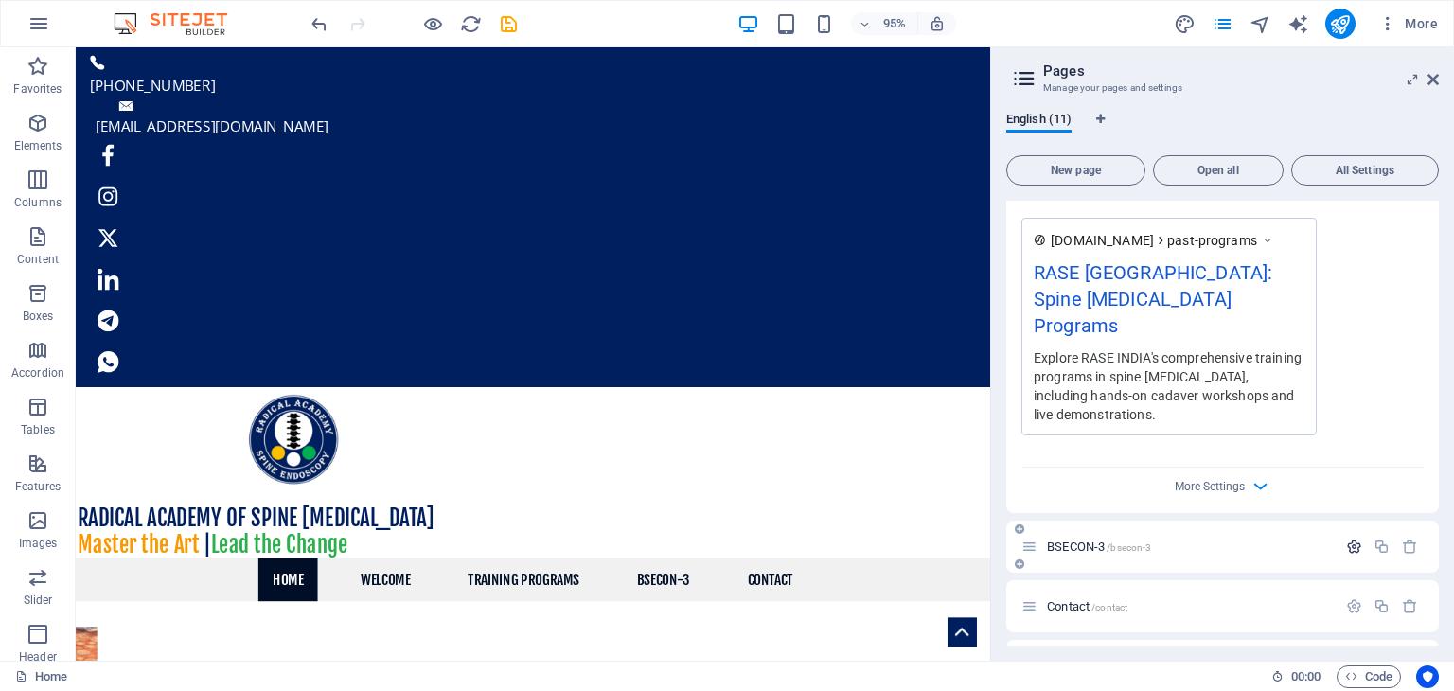
click at [1346, 539] on icon "button" at bounding box center [1354, 547] width 16 height 16
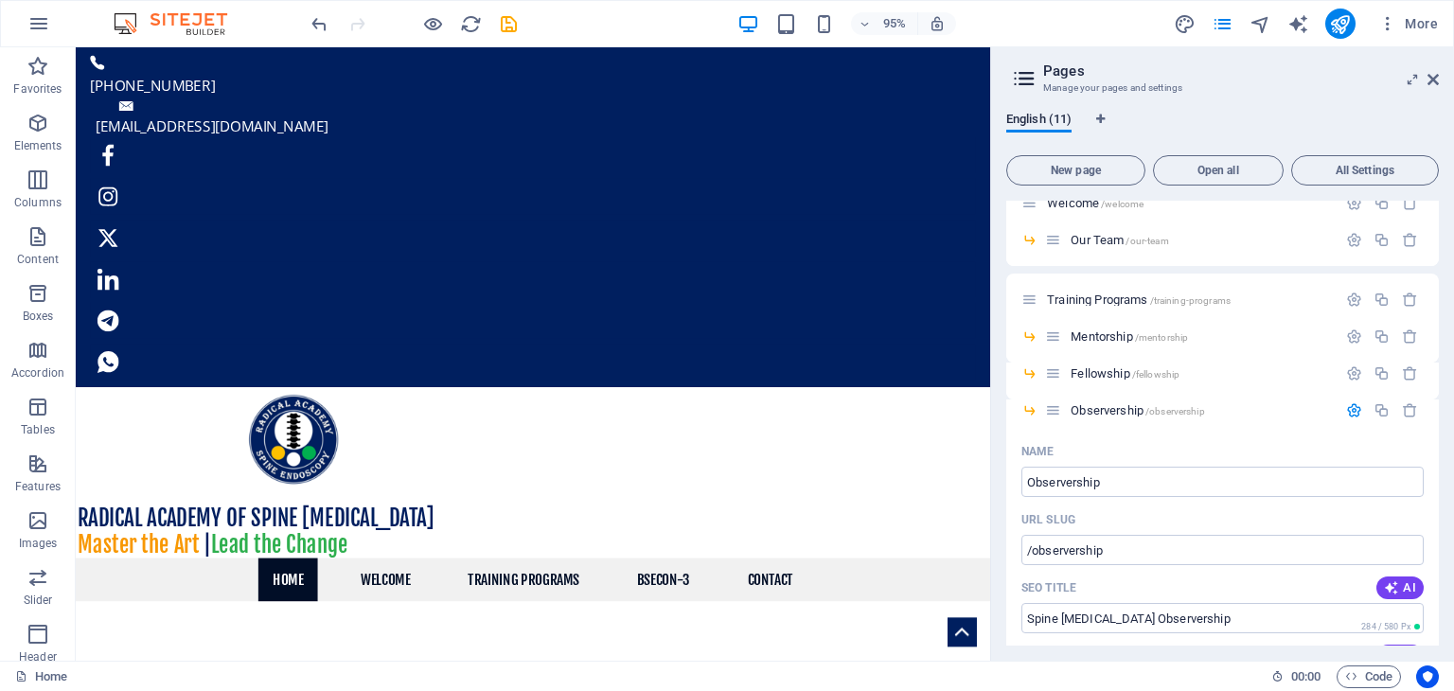
scroll to position [0, 0]
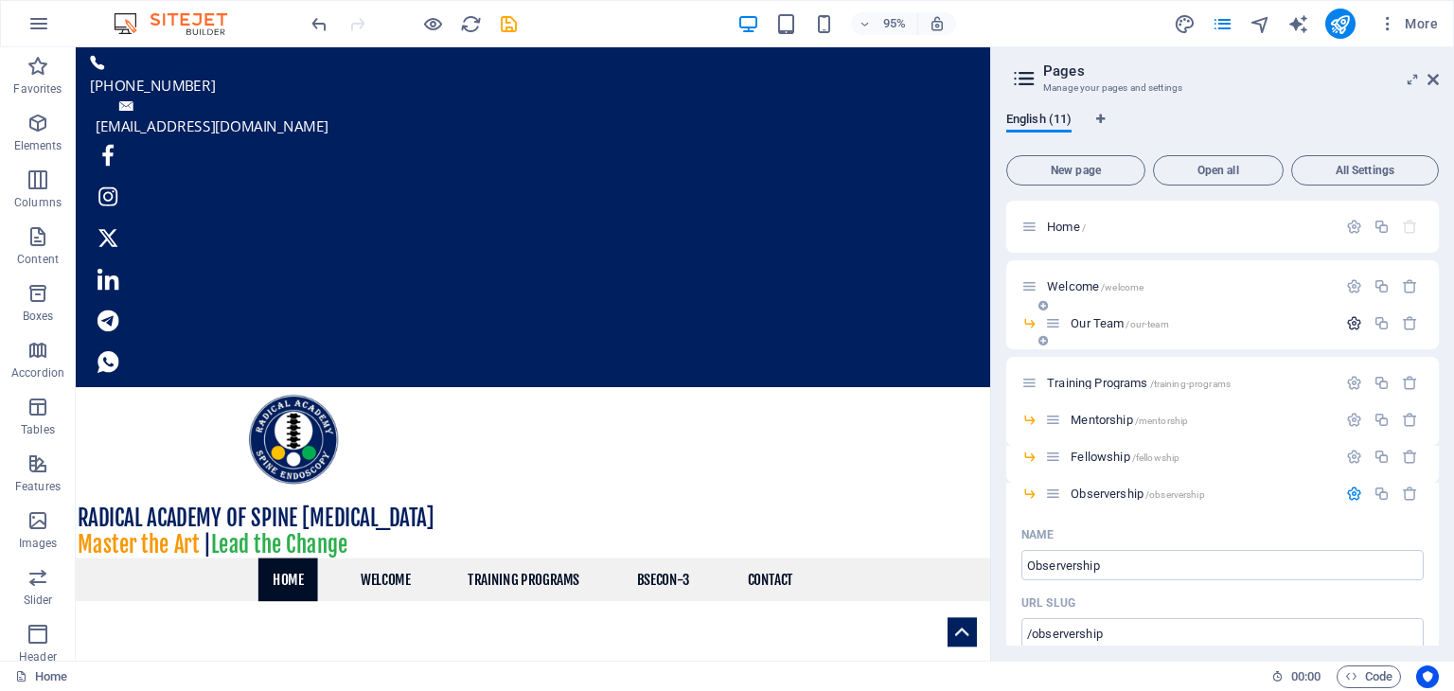
click at [1352, 323] on icon "button" at bounding box center [1354, 323] width 16 height 16
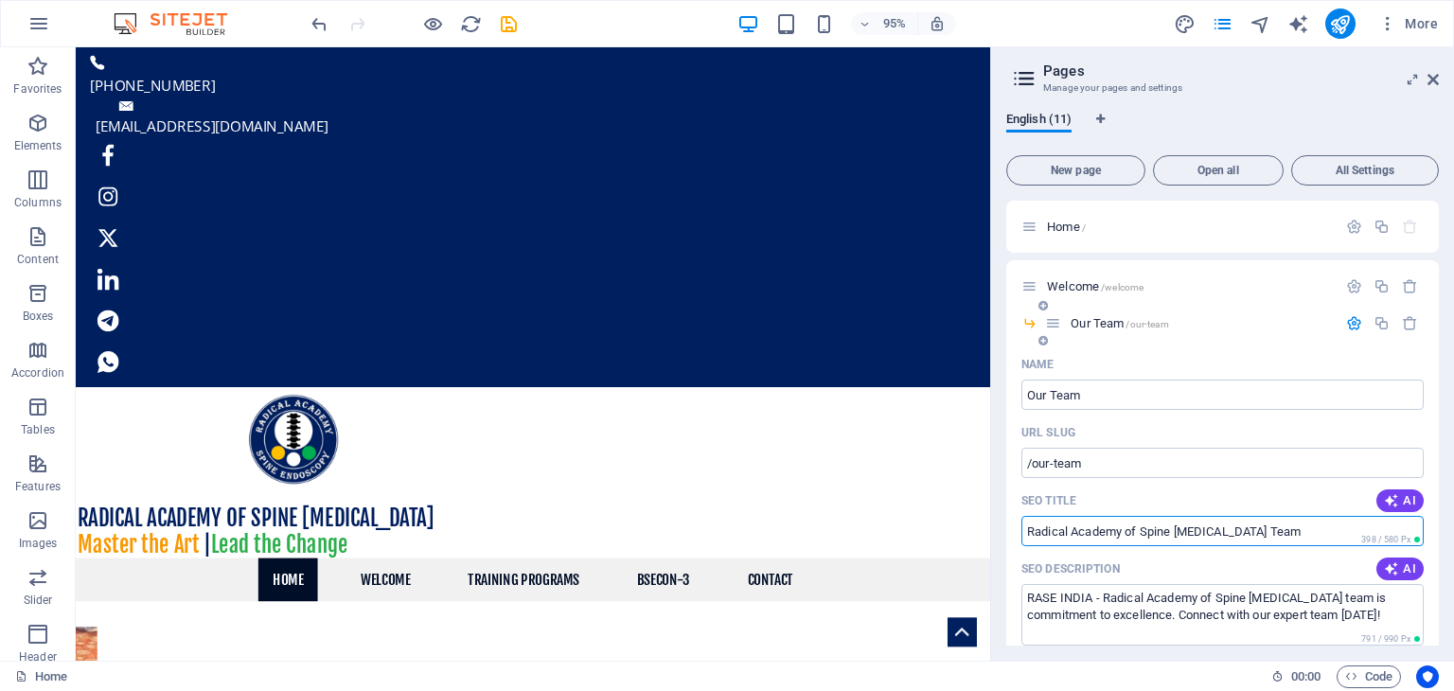
click at [1276, 527] on input "Radical Academy of Spine [MEDICAL_DATA] Team" at bounding box center [1222, 531] width 402 height 30
click at [1277, 531] on input "Radical Academy of Spine [MEDICAL_DATA] Team - RASE INDIA Team" at bounding box center [1222, 531] width 402 height 30
click at [1257, 533] on input "Radical Academy of Spine [MEDICAL_DATA] Team | RASE INDIA Team" at bounding box center [1222, 531] width 402 height 30
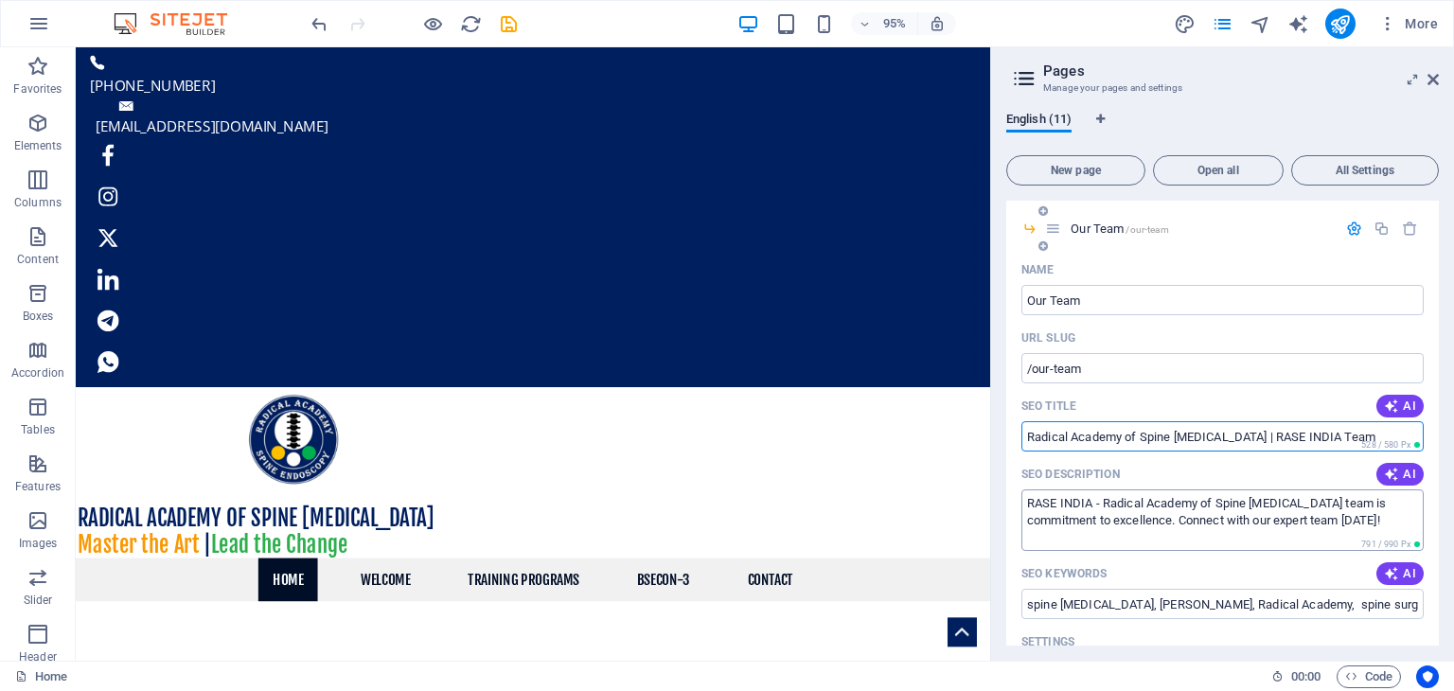
type input "Radical Academy of Spine [MEDICAL_DATA] | RASE INDIA Team"
click at [1348, 520] on textarea "RASE INDIA - Radical Academy of Spine [MEDICAL_DATA] team is commitment to exce…" at bounding box center [1222, 520] width 402 height 62
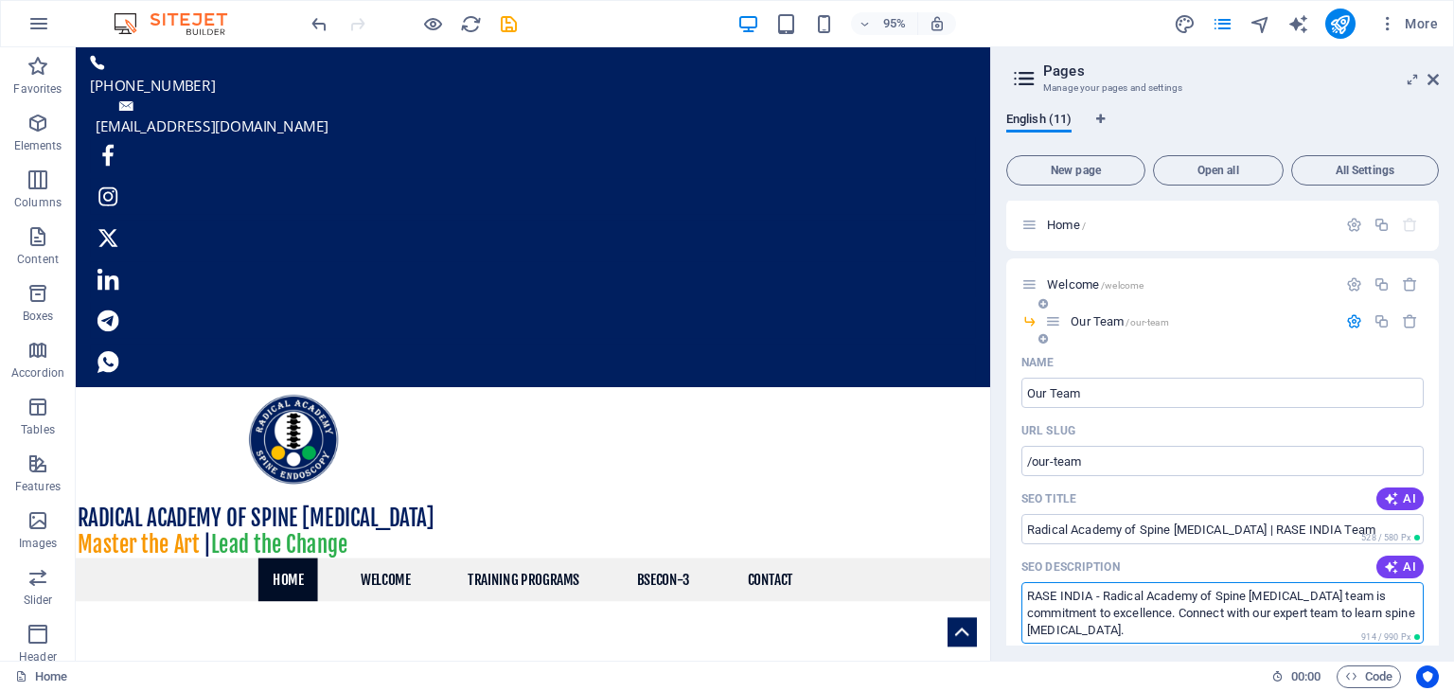
scroll to position [0, 0]
type textarea "RASE INDIA - Radical Academy of Spine [MEDICAL_DATA] team is commitment to exce…"
click at [1347, 288] on icon "button" at bounding box center [1354, 286] width 16 height 16
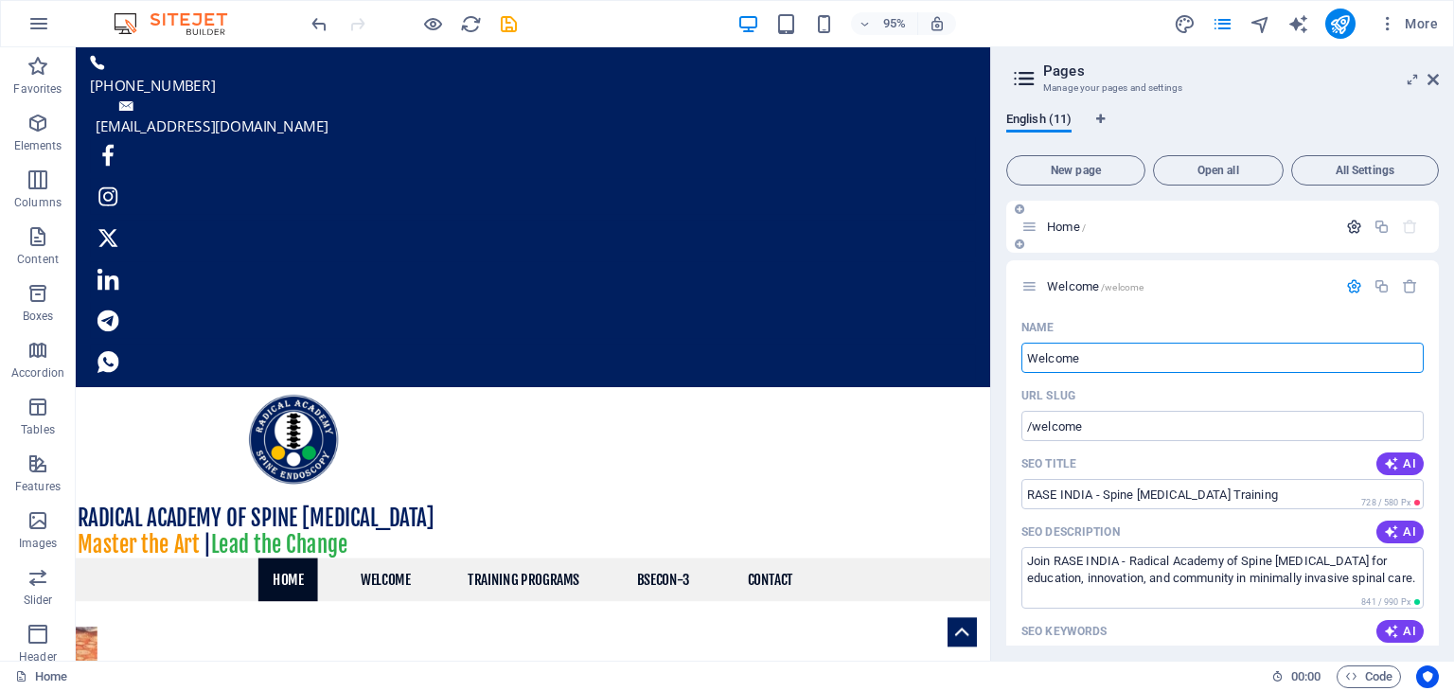
click at [1353, 226] on icon "button" at bounding box center [1354, 227] width 16 height 16
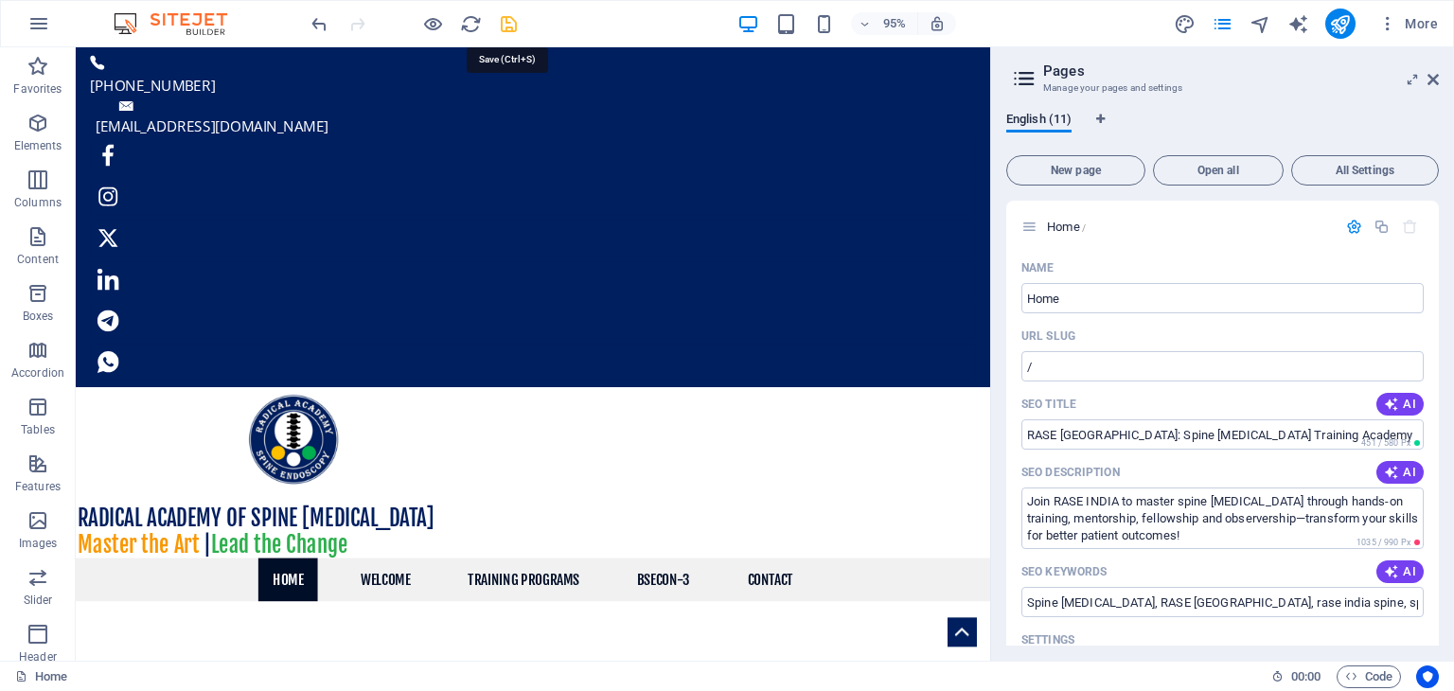
click at [500, 19] on icon "save" at bounding box center [509, 24] width 22 height 22
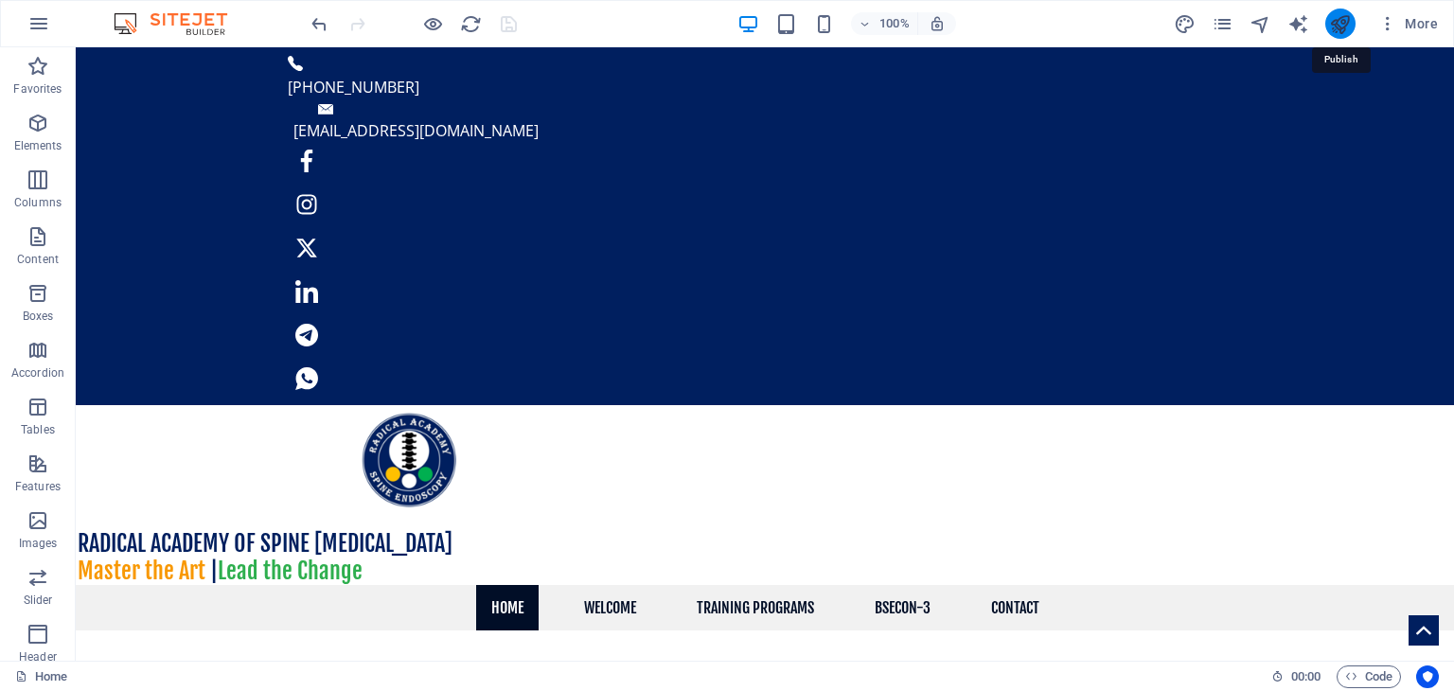
click at [1339, 20] on icon "publish" at bounding box center [1340, 24] width 22 height 22
